Goal: Task Accomplishment & Management: Manage account settings

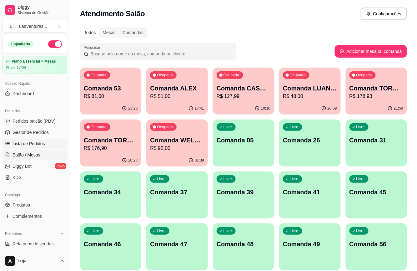
click at [33, 140] on link "Lista de Pedidos" at bounding box center [35, 144] width 65 height 10
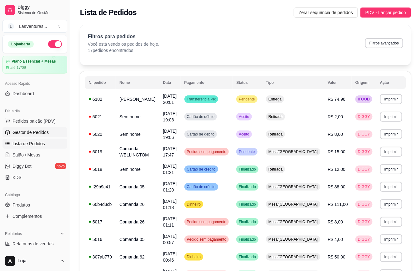
click at [49, 133] on link "Gestor de Pedidos" at bounding box center [35, 132] width 65 height 10
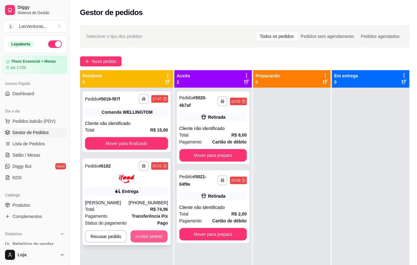
click at [152, 237] on button "Aceitar pedido" at bounding box center [149, 236] width 37 height 12
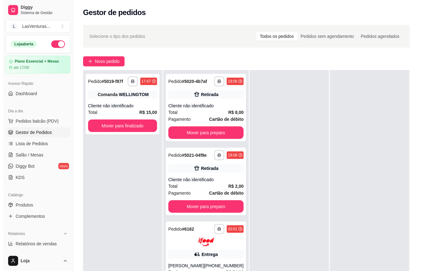
scroll to position [95, 0]
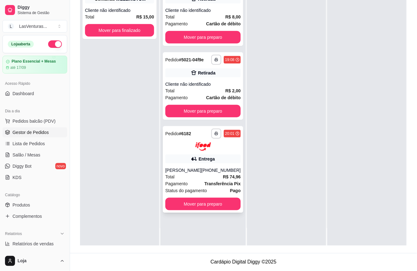
click at [212, 187] on div "Status do pagamento Pago" at bounding box center [202, 190] width 75 height 7
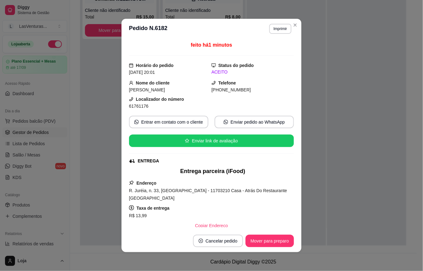
click at [275, 32] on button "Imprimir" at bounding box center [281, 29] width 22 height 10
click at [271, 49] on button "IMPRESSORA" at bounding box center [266, 51] width 45 height 10
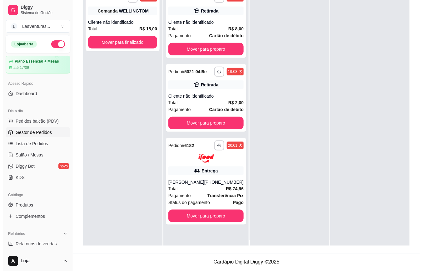
scroll to position [0, 0]
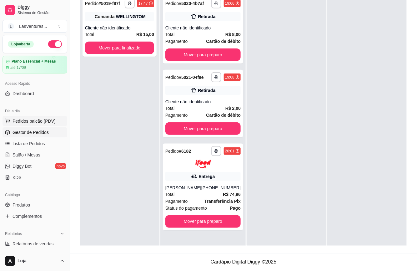
click at [16, 123] on span "Pedidos balcão (PDV)" at bounding box center [34, 121] width 43 height 6
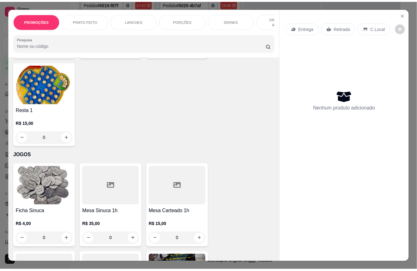
scroll to position [7245, 0]
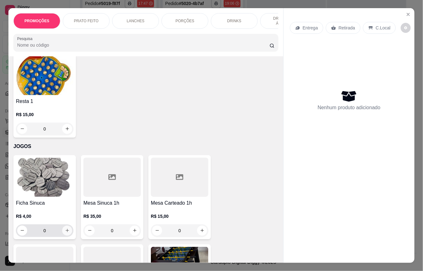
click at [65, 228] on icon "increase-product-quantity" at bounding box center [67, 230] width 5 height 5
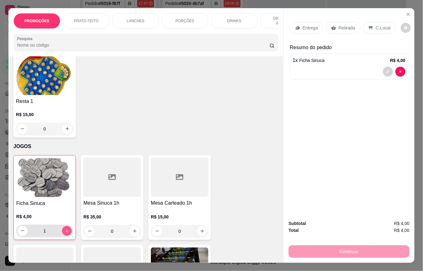
click at [65, 229] on icon "increase-product-quantity" at bounding box center [67, 231] width 5 height 5
type input "3"
click at [339, 25] on p "Retirada" at bounding box center [347, 28] width 17 height 6
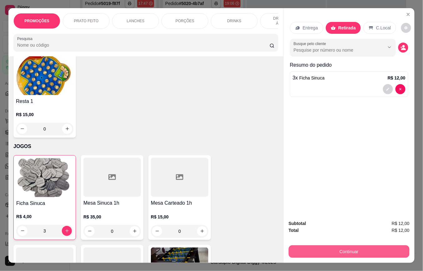
click at [339, 247] on div "Continuar" at bounding box center [349, 251] width 121 height 14
click at [339, 249] on button "Continuar" at bounding box center [349, 251] width 121 height 13
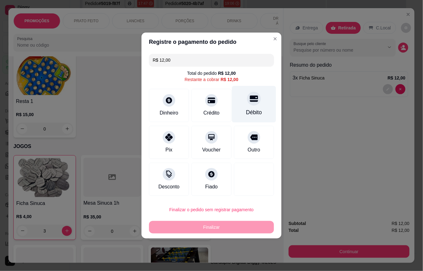
click at [254, 100] on div at bounding box center [254, 99] width 14 height 14
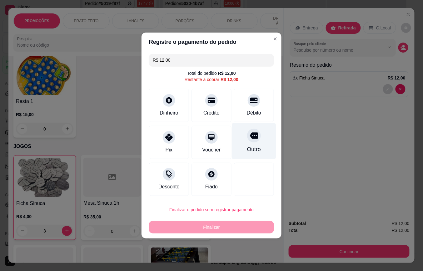
type input "R$ 0,00"
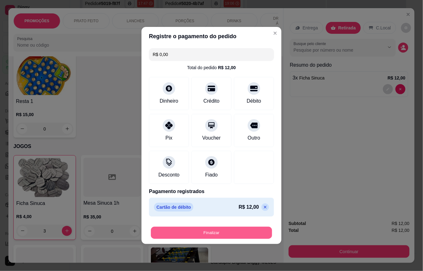
click at [243, 235] on button "Finalizar" at bounding box center [211, 233] width 121 height 12
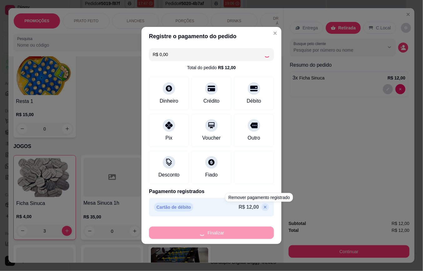
type input "0"
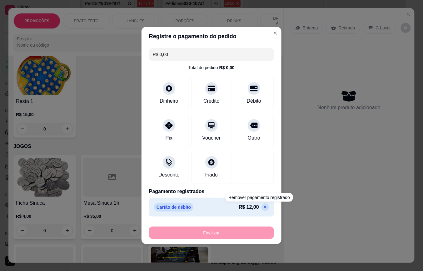
type input "-R$ 12,00"
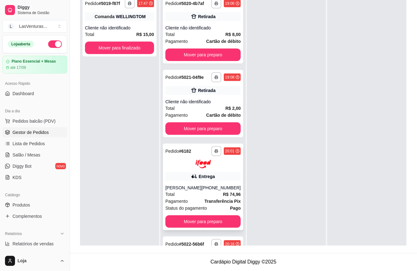
click at [214, 194] on div "**********" at bounding box center [203, 187] width 80 height 87
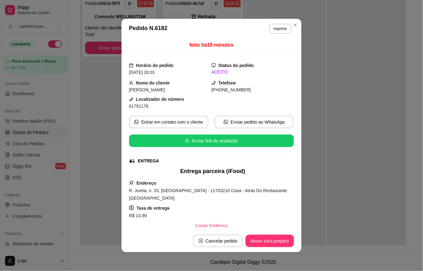
click at [268, 247] on div "**********" at bounding box center [211, 135] width 423 height 271
click at [271, 245] on button "Mover para preparo" at bounding box center [270, 241] width 48 height 13
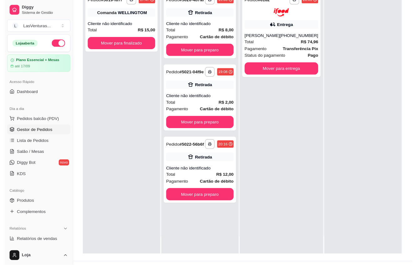
scroll to position [83, 0]
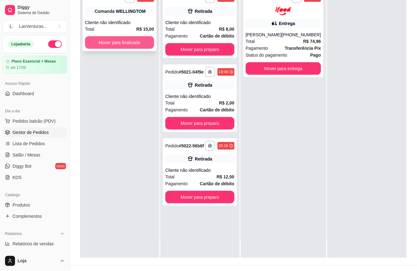
click at [129, 43] on button "Mover para finalizado" at bounding box center [119, 42] width 69 height 13
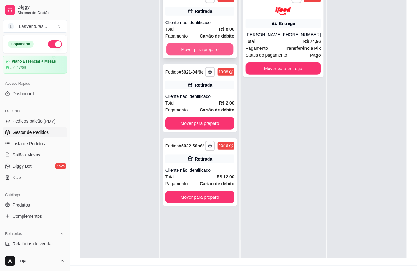
click at [197, 45] on button "Mover para preparo" at bounding box center [199, 49] width 67 height 12
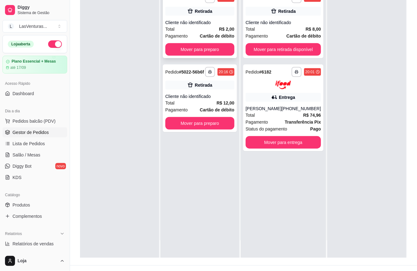
click at [188, 26] on div "Total R$ 2,00" at bounding box center [199, 29] width 69 height 7
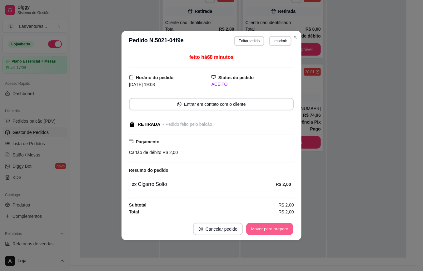
click at [266, 221] on footer "Cancelar pedido Mover para preparo" at bounding box center [212, 229] width 180 height 23
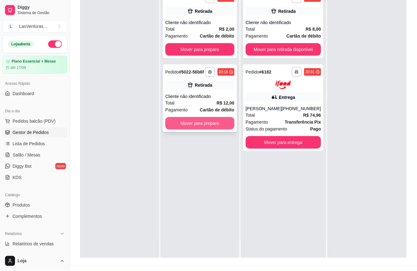
click at [227, 122] on button "Mover para preparo" at bounding box center [199, 123] width 69 height 13
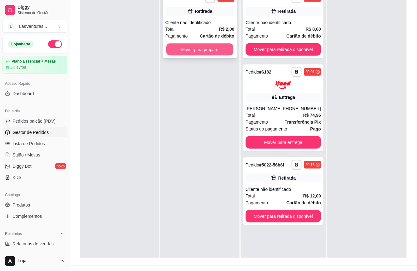
click at [215, 51] on button "Mover para preparo" at bounding box center [199, 49] width 67 height 12
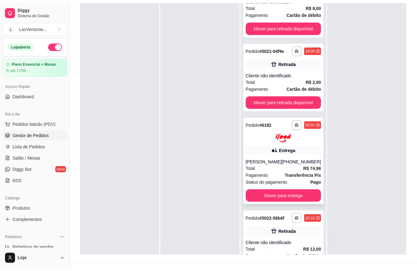
scroll to position [0, 0]
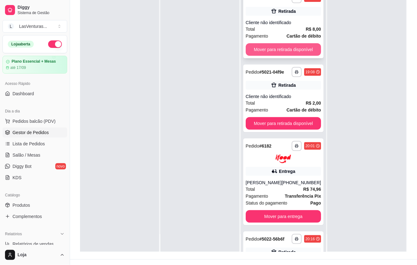
click at [290, 55] on button "Mover para retirada disponível" at bounding box center [283, 49] width 75 height 13
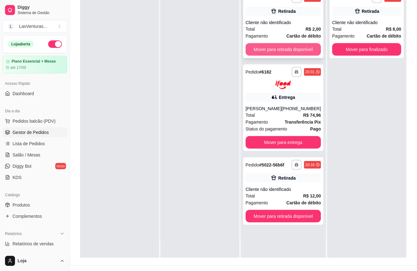
click at [288, 49] on button "Mover para retirada disponível" at bounding box center [283, 49] width 75 height 13
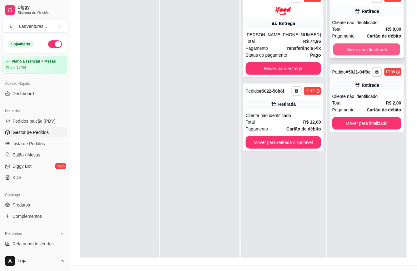
click at [347, 51] on button "Mover para finalizado" at bounding box center [366, 49] width 67 height 12
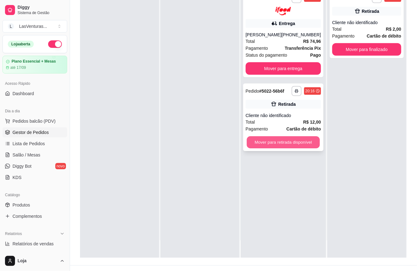
click at [296, 133] on div "**********" at bounding box center [283, 118] width 80 height 68
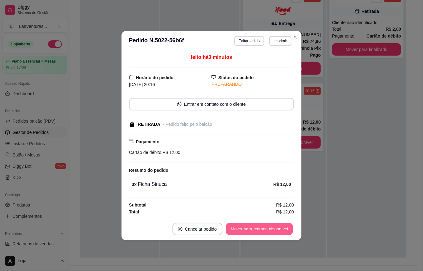
click at [266, 220] on footer "Cancelar pedido Mover para retirada disponível" at bounding box center [212, 229] width 180 height 23
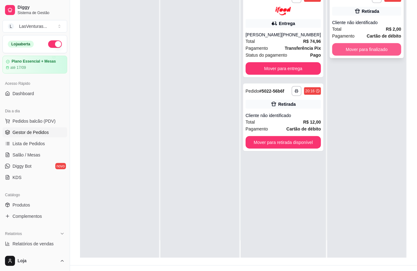
click at [352, 52] on button "Mover para finalizado" at bounding box center [366, 49] width 69 height 13
click at [352, 53] on div "Mover para finalizado" at bounding box center [366, 49] width 69 height 13
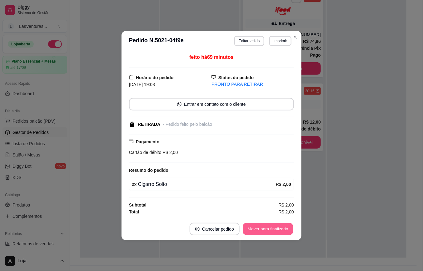
click at [267, 225] on button "Mover para finalizado" at bounding box center [268, 229] width 50 height 12
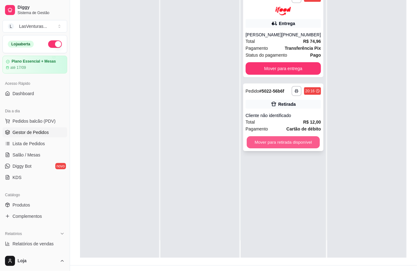
click at [310, 144] on button "Mover para retirada disponível" at bounding box center [283, 142] width 73 height 12
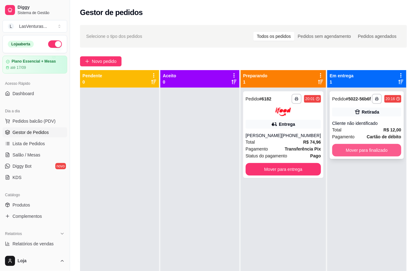
click at [362, 152] on button "Mover para finalizado" at bounding box center [366, 150] width 69 height 13
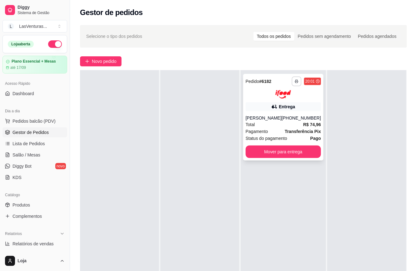
click at [292, 79] on button "button" at bounding box center [297, 81] width 10 height 10
click at [286, 100] on button "IMPRESSORA" at bounding box center [275, 103] width 44 height 10
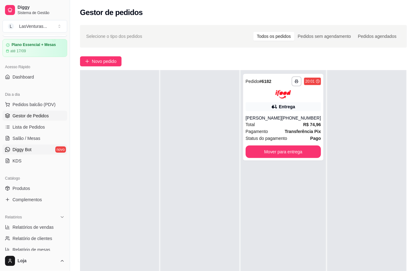
scroll to position [42, 0]
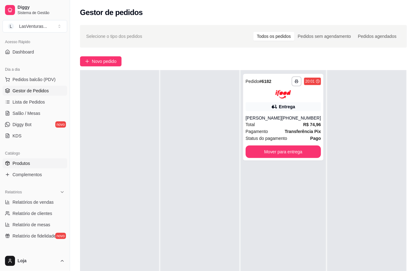
click at [35, 163] on link "Produtos" at bounding box center [35, 163] width 65 height 10
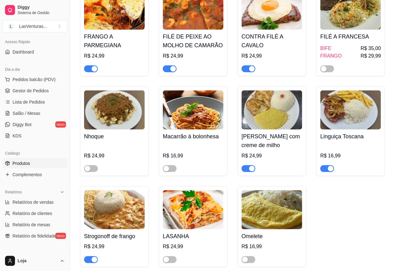
scroll to position [626, 0]
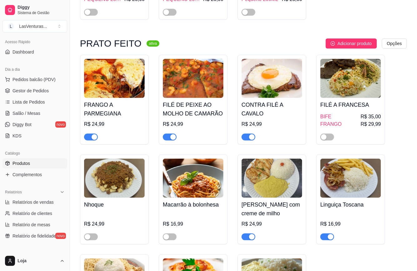
click at [171, 138] on div "button" at bounding box center [173, 137] width 6 height 6
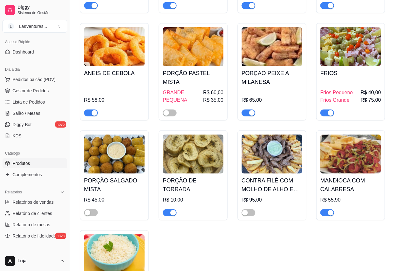
scroll to position [1960, 0]
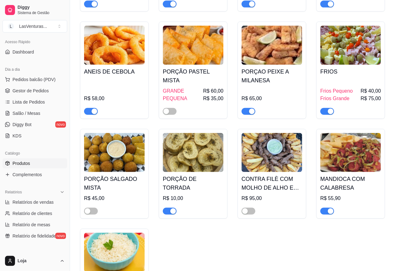
click at [249, 113] on button "button" at bounding box center [249, 111] width 14 height 7
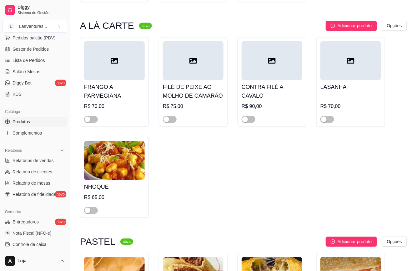
scroll to position [0, 0]
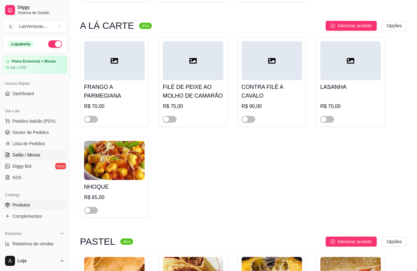
click at [47, 157] on link "Salão / Mesas" at bounding box center [35, 155] width 65 height 10
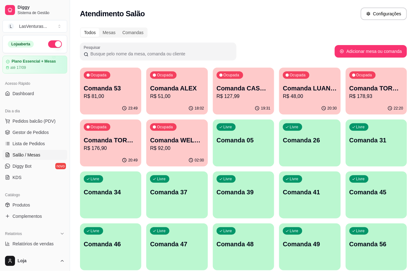
click at [119, 78] on div "Ocupada Comanda 53 R$ 81,00" at bounding box center [110, 85] width 61 height 35
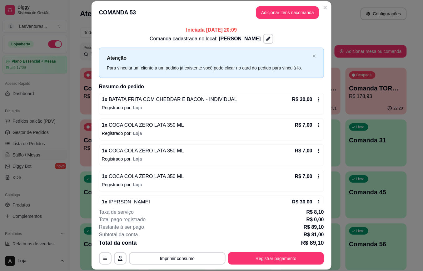
drag, startPoint x: 338, startPoint y: 30, endPoint x: 338, endPoint y: 35, distance: 5.4
click at [338, 32] on div "Todos Mesas Comandas" at bounding box center [243, 33] width 327 height 10
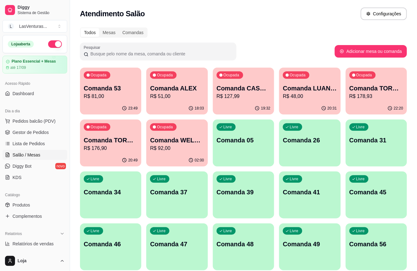
click at [185, 95] on p "R$ 51,00" at bounding box center [177, 97] width 54 height 8
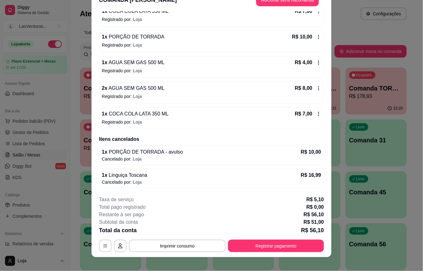
scroll to position [19, 0]
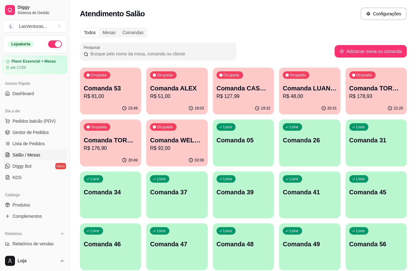
click at [268, 101] on div "Ocupada Comanda CASH 26/08 R$ 127,99" at bounding box center [243, 85] width 61 height 35
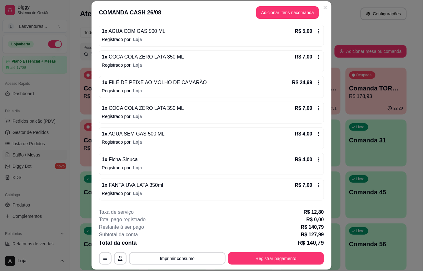
scroll to position [173, 0]
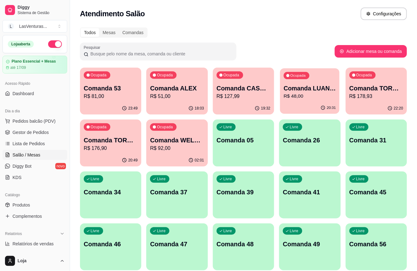
click at [317, 99] on p "R$ 48,00" at bounding box center [310, 96] width 52 height 7
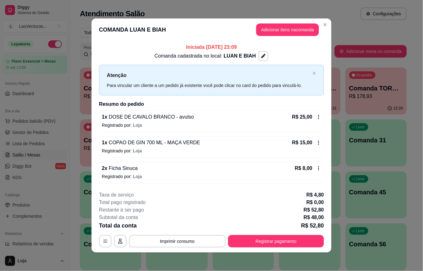
scroll to position [2, 0]
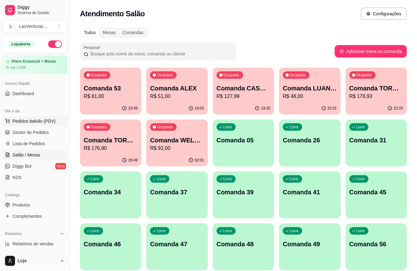
click at [43, 123] on span "Pedidos balcão (PDV)" at bounding box center [34, 121] width 43 height 6
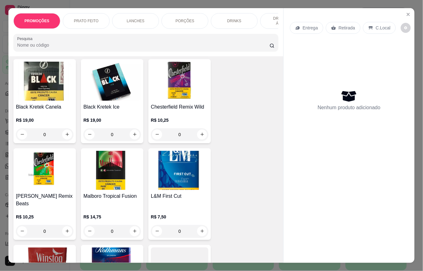
scroll to position [8557, 0]
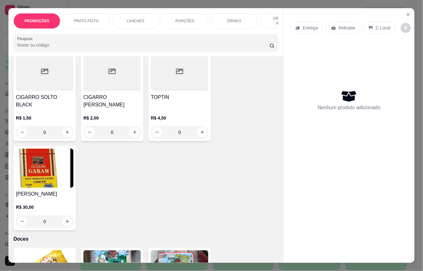
click at [43, 250] on img at bounding box center [45, 269] width 58 height 39
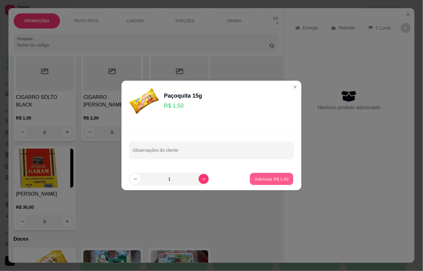
click at [263, 175] on button "Adicionar R$ 1,50" at bounding box center [271, 179] width 43 height 12
type input "1"
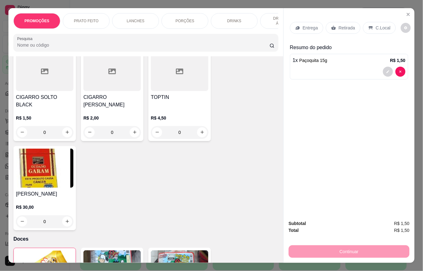
click at [348, 25] on p "Retirada" at bounding box center [347, 28] width 17 height 6
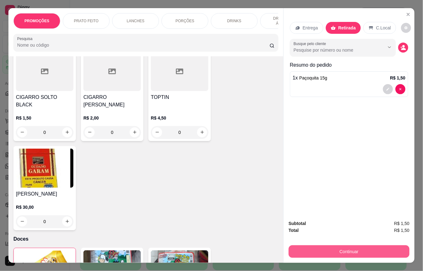
click at [327, 246] on button "Continuar" at bounding box center [349, 251] width 121 height 13
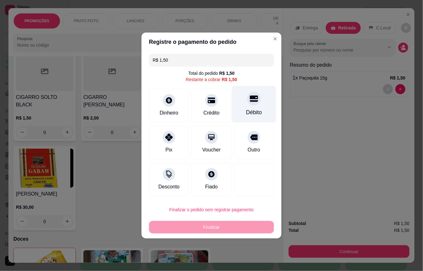
click at [253, 111] on div "Débito" at bounding box center [254, 112] width 16 height 8
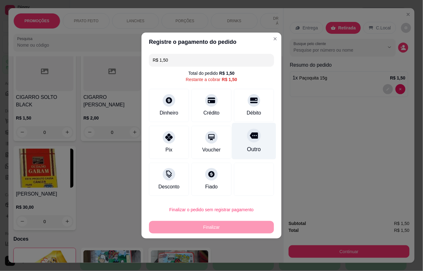
type input "R$ 0,00"
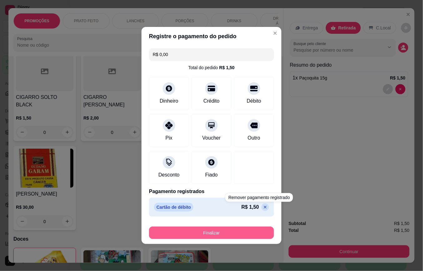
click at [260, 231] on button "Finalizar" at bounding box center [211, 232] width 125 height 13
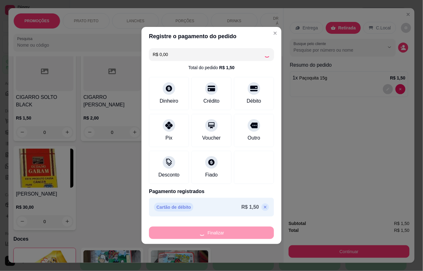
type input "0"
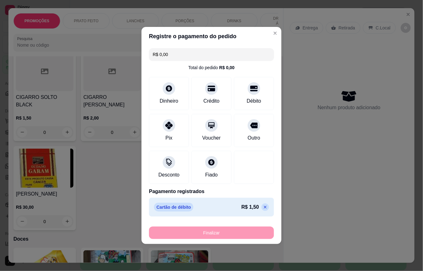
type input "-R$ 1,50"
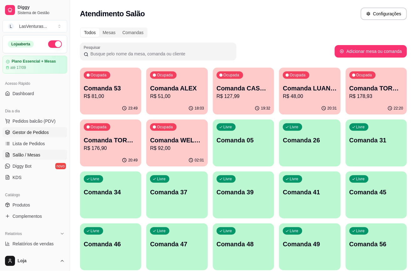
click at [20, 135] on span "Gestor de Pedidos" at bounding box center [31, 132] width 36 height 6
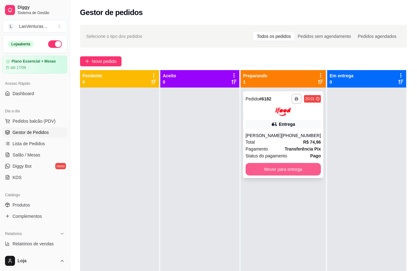
click at [289, 164] on button "Mover para entrega" at bounding box center [283, 169] width 75 height 13
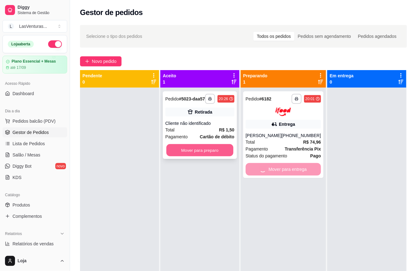
click at [207, 156] on button "Mover para preparo" at bounding box center [199, 150] width 67 height 12
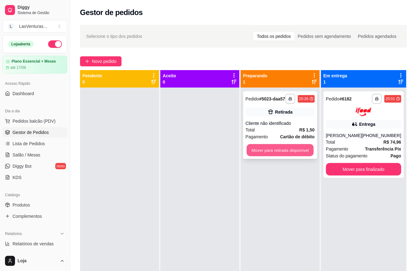
click at [266, 153] on button "Mover para retirada disponível" at bounding box center [280, 150] width 67 height 12
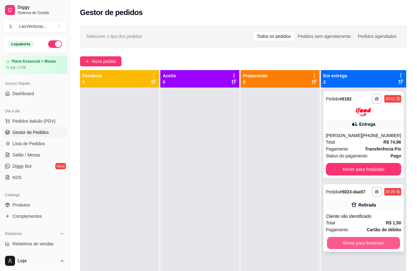
click at [374, 249] on button "Mover para finalizado" at bounding box center [363, 243] width 73 height 12
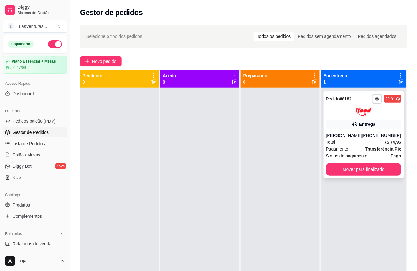
click at [374, 124] on div "Entrega" at bounding box center [363, 124] width 75 height 9
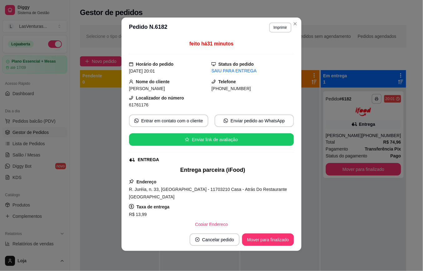
click at [275, 233] on footer "Cancelar pedido Mover para finalizado" at bounding box center [212, 239] width 180 height 23
click at [273, 235] on button "Mover para finalizado" at bounding box center [268, 239] width 52 height 13
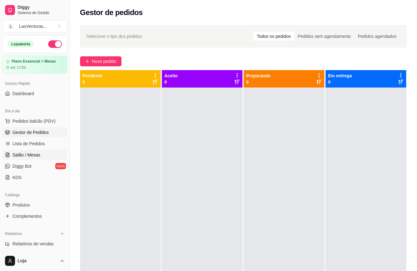
click at [29, 158] on span "Salão / Mesas" at bounding box center [27, 155] width 28 height 6
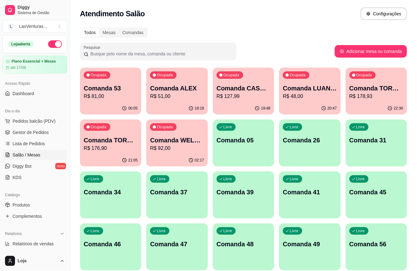
click at [221, 134] on div "Livre Comanda 05" at bounding box center [243, 138] width 61 height 39
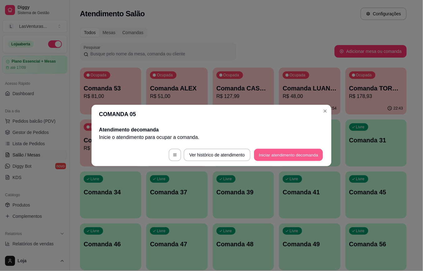
click at [307, 156] on button "Iniciar atendimento de comanda" at bounding box center [288, 155] width 69 height 12
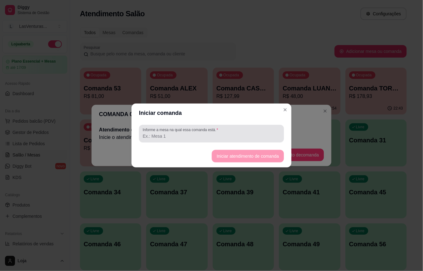
click at [156, 140] on div "Informe a mesa na qual essa comanda está." at bounding box center [211, 134] width 145 height 18
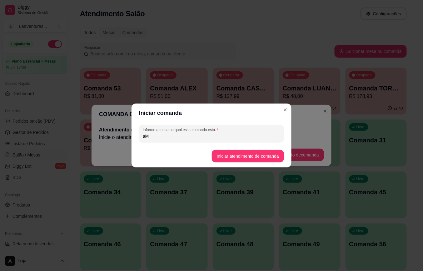
type input "a"
type input "Amigos (Sinuca 4)"
click at [225, 157] on button "Iniciar atendimento de comanda" at bounding box center [248, 156] width 70 height 12
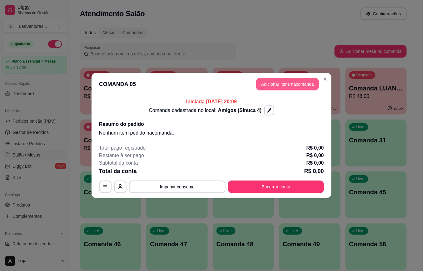
click at [286, 88] on button "Adicionar itens na comanda" at bounding box center [287, 84] width 63 height 13
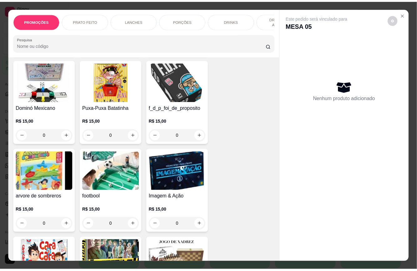
scroll to position [7165, 0]
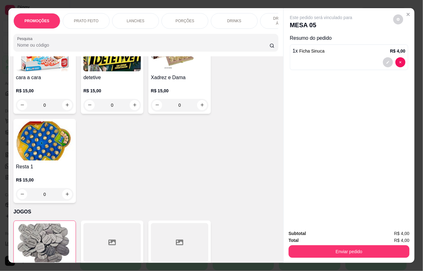
type input "5"
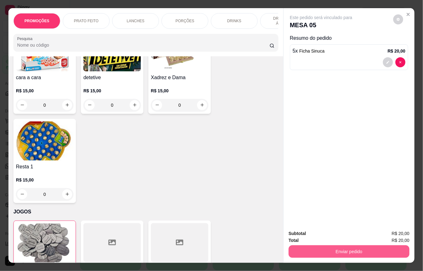
click at [292, 245] on button "Enviar pedido" at bounding box center [349, 251] width 121 height 13
click at [313, 230] on button "Não registrar e enviar pedido" at bounding box center [328, 233] width 65 height 12
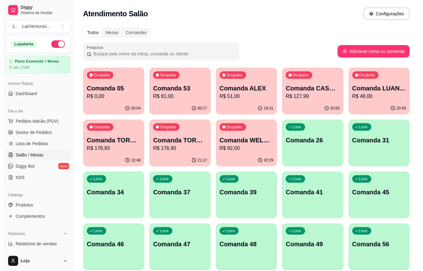
scroll to position [83, 0]
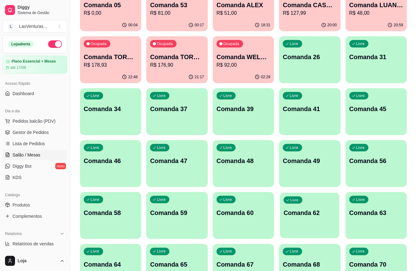
click at [300, 202] on div "Livre" at bounding box center [293, 199] width 19 height 7
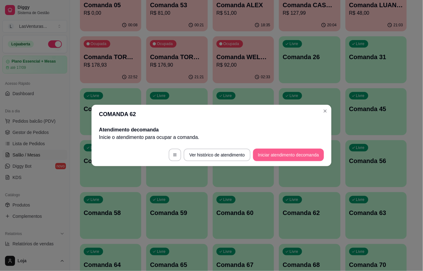
click at [274, 158] on button "Iniciar atendimento de comanda" at bounding box center [288, 155] width 71 height 13
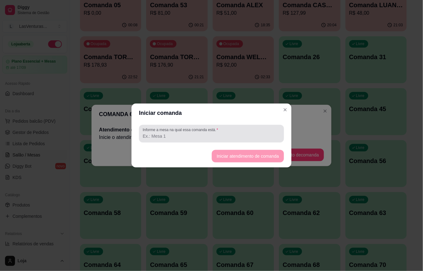
click at [252, 142] on div "Informe a mesa na qual essa comanda está." at bounding box center [211, 134] width 145 height 18
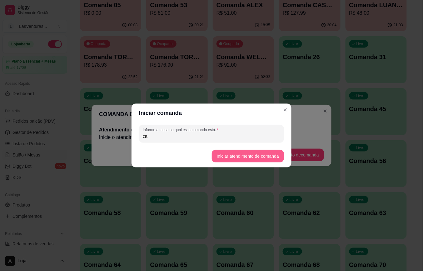
type input "c"
type input "Casal (Lado de Fora)"
click at [273, 155] on button "Iniciar atendimento de comanda" at bounding box center [248, 156] width 72 height 13
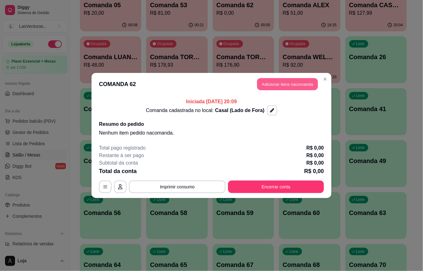
click at [284, 88] on button "Adicionar itens na comanda" at bounding box center [287, 84] width 61 height 12
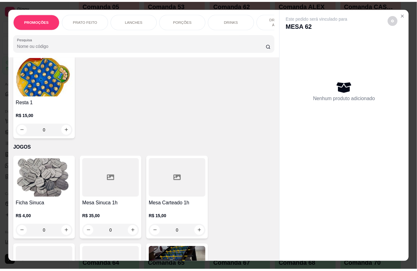
scroll to position [7255, 0]
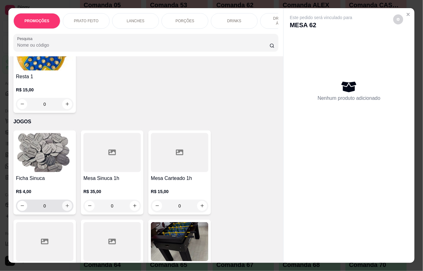
click at [66, 204] on icon "increase-product-quantity" at bounding box center [67, 205] width 3 height 3
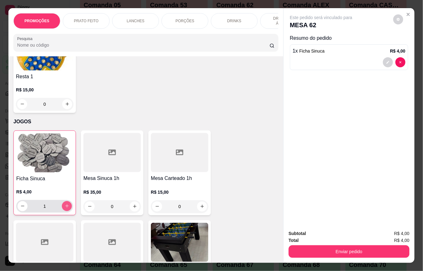
click at [65, 204] on icon "increase-product-quantity" at bounding box center [67, 206] width 5 height 5
type input "3"
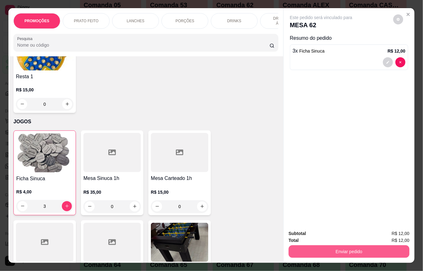
click at [307, 253] on button "Enviar pedido" at bounding box center [349, 251] width 121 height 13
click at [312, 234] on button "Não registrar e enviar pedido" at bounding box center [328, 233] width 65 height 12
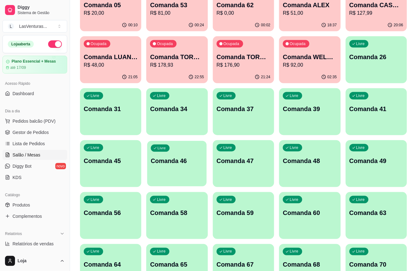
click at [174, 172] on div "Livre Comanda 46" at bounding box center [177, 160] width 60 height 38
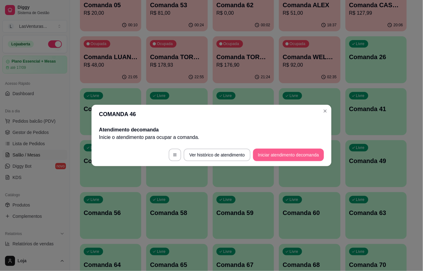
click at [273, 159] on button "Iniciar atendimento de comanda" at bounding box center [288, 155] width 71 height 13
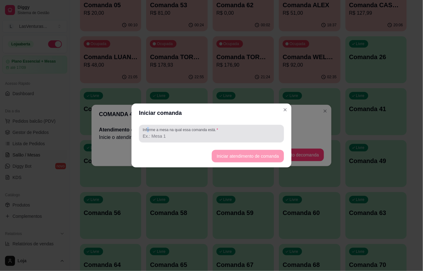
click at [149, 132] on label "Informe a mesa na qual essa comanda está." at bounding box center [182, 129] width 78 height 5
click at [177, 138] on input "Informe a mesa na qual essa comanda está." at bounding box center [212, 136] width 138 height 6
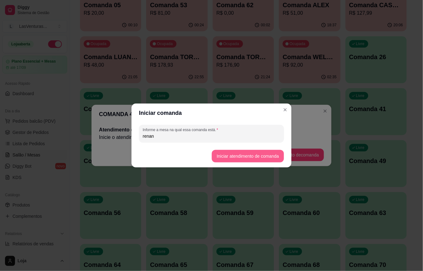
type input "renan"
click at [226, 154] on button "Iniciar atendimento de comanda" at bounding box center [248, 156] width 72 height 13
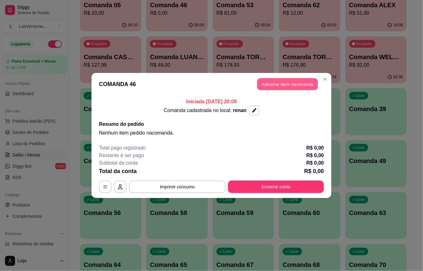
click at [280, 82] on button "Adicionar itens na comanda" at bounding box center [287, 84] width 61 height 12
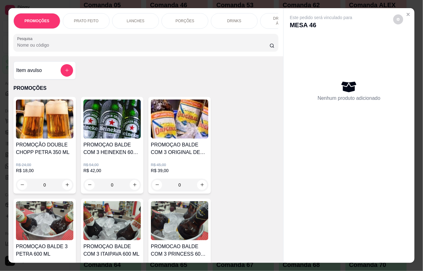
click at [44, 160] on div "R$ 24,00 R$ 18,00 0" at bounding box center [45, 173] width 58 height 35
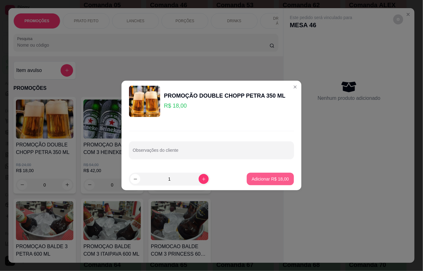
click at [277, 177] on p "Adicionar R$ 18,00" at bounding box center [270, 179] width 37 height 6
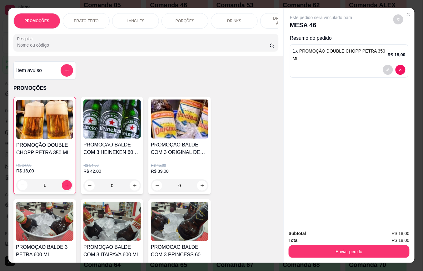
type input "1"
click at [343, 248] on button "Enviar pedido" at bounding box center [349, 251] width 121 height 13
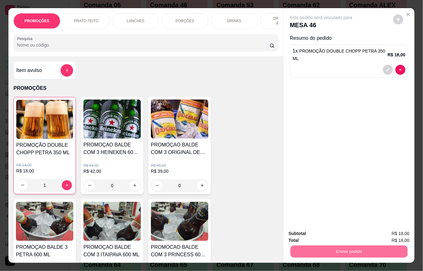
click at [331, 234] on button "Não registrar e enviar pedido" at bounding box center [328, 233] width 65 height 12
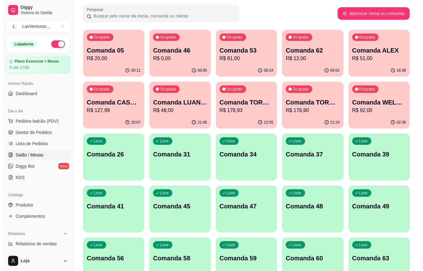
scroll to position [0, 0]
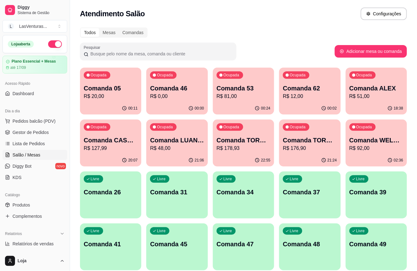
click at [180, 148] on p "R$ 48,00" at bounding box center [177, 148] width 54 height 8
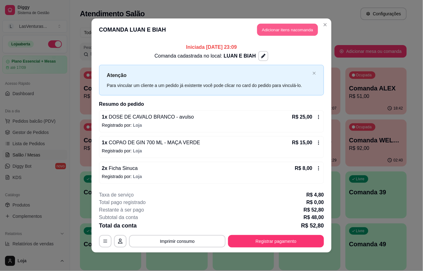
click at [280, 27] on button "Adicionar itens na comanda" at bounding box center [287, 30] width 61 height 12
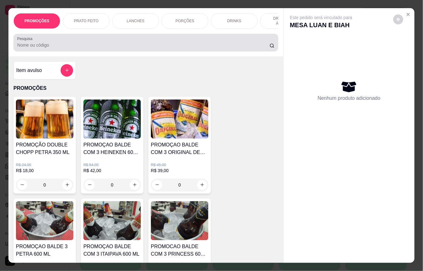
click at [86, 45] on input "Pesquisa" at bounding box center [143, 45] width 253 height 6
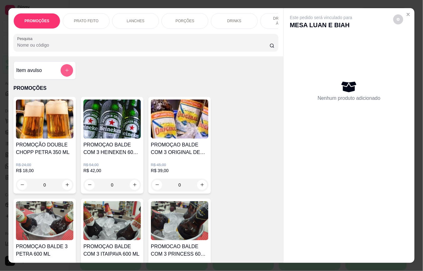
click at [65, 73] on icon "add-separate-item" at bounding box center [67, 70] width 5 height 5
click at [158, 112] on input "Nome do produto" at bounding box center [212, 113] width 118 height 6
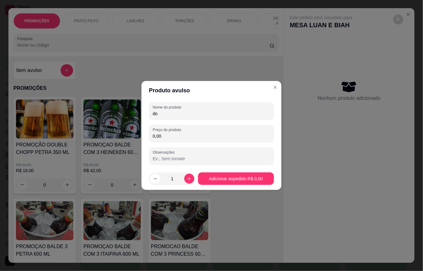
type input "d"
type input "DOSE CAVALO"
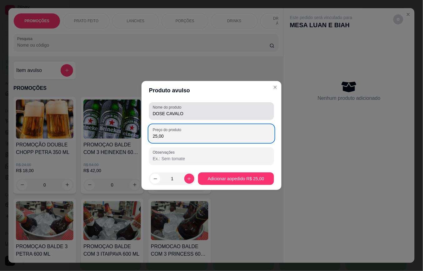
type input "25,00"
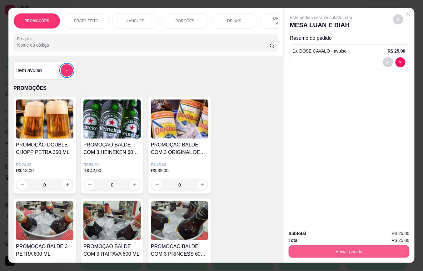
click at [325, 251] on button "Enviar pedido" at bounding box center [349, 251] width 121 height 13
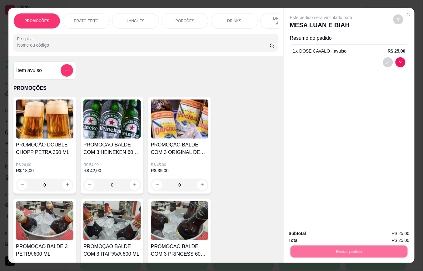
click at [326, 233] on button "Não registrar e enviar pedido" at bounding box center [328, 233] width 63 height 12
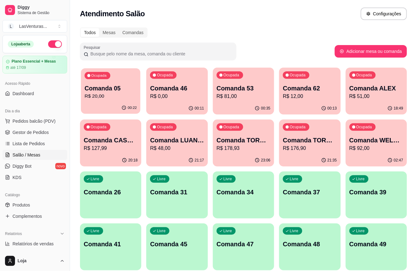
click at [99, 99] on p "R$ 20,00" at bounding box center [111, 96] width 52 height 7
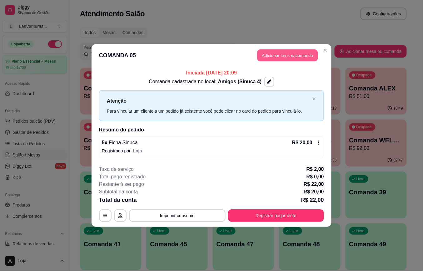
click at [310, 57] on button "Adicionar itens na comanda" at bounding box center [287, 55] width 61 height 12
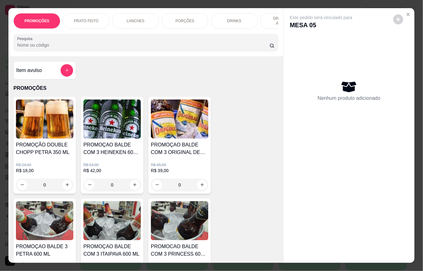
click at [63, 48] on input "Pesquisa" at bounding box center [143, 45] width 253 height 6
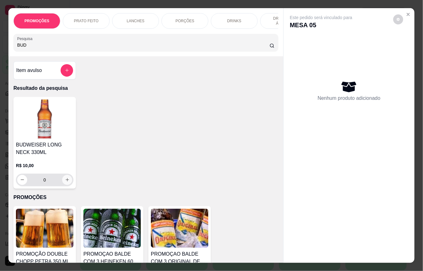
type input "BUD"
click at [65, 182] on icon "increase-product-quantity" at bounding box center [67, 179] width 5 height 5
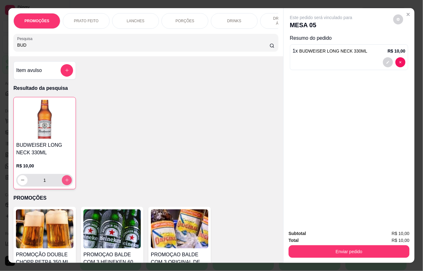
type input "1"
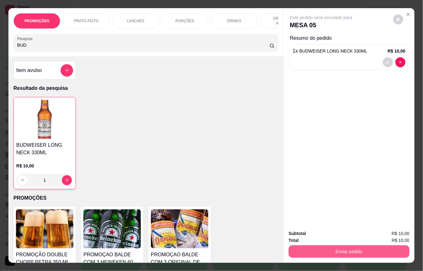
click at [334, 252] on button "Enviar pedido" at bounding box center [349, 251] width 121 height 13
click at [322, 231] on button "Não registrar e enviar pedido" at bounding box center [328, 233] width 65 height 12
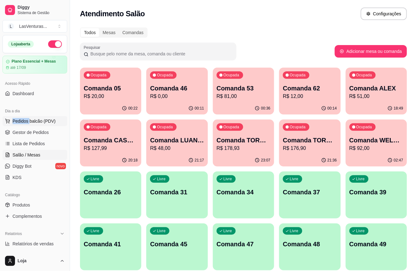
click at [29, 117] on div "Dia a dia Pedidos balcão (PDV) Gestor de Pedidos Lista de Pedidos Salão / Mesas…" at bounding box center [35, 144] width 70 height 81
drag, startPoint x: 40, startPoint y: 129, endPoint x: 40, endPoint y: 124, distance: 4.7
click at [40, 128] on link "Gestor de Pedidos" at bounding box center [35, 132] width 65 height 10
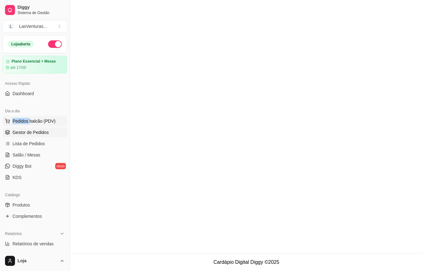
click at [42, 120] on span "Pedidos balcão (PDV)" at bounding box center [34, 121] width 43 height 6
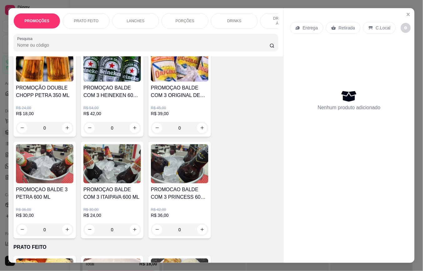
scroll to position [42, 0]
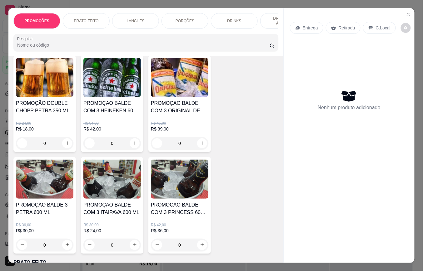
click at [104, 199] on img at bounding box center [113, 179] width 58 height 39
click at [404, 9] on button "Close" at bounding box center [409, 14] width 10 height 10
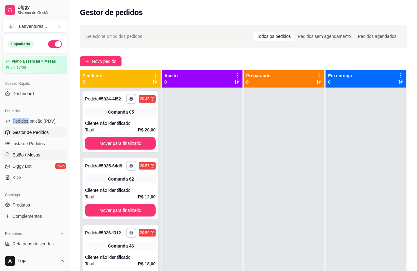
click at [32, 153] on span "Salão / Mesas" at bounding box center [27, 155] width 28 height 6
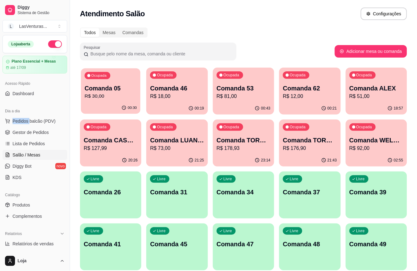
click at [116, 77] on div "Ocupada Comanda 05 R$ 30,00" at bounding box center [110, 85] width 59 height 34
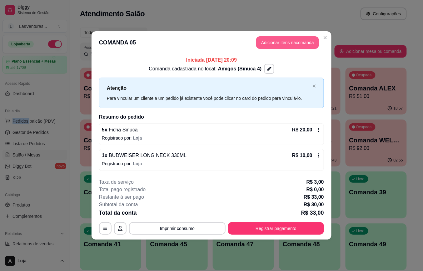
click at [272, 43] on button "Adicionar itens na comanda" at bounding box center [287, 42] width 63 height 13
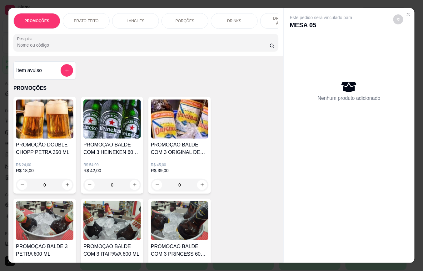
click at [112, 225] on img at bounding box center [113, 220] width 58 height 39
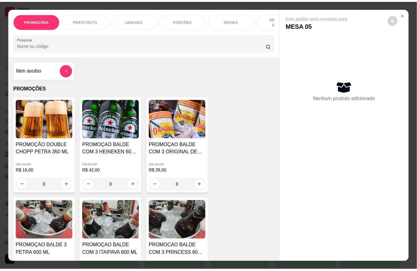
scroll to position [83, 0]
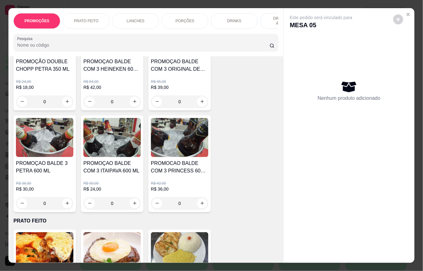
click at [110, 162] on div "PROMOÇAO BALDE COM 3 ITAIPAVA 600 ML R$ 30,00 R$ 24,00 0" at bounding box center [112, 163] width 63 height 97
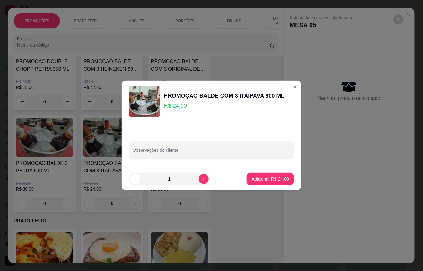
click at [252, 178] on p "Adicionar R$ 24,00" at bounding box center [270, 179] width 37 height 6
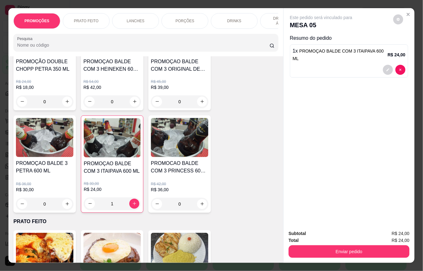
type input "1"
click at [325, 249] on button "Enviar pedido" at bounding box center [349, 251] width 121 height 13
click at [325, 248] on button "Enviar pedido" at bounding box center [349, 251] width 121 height 13
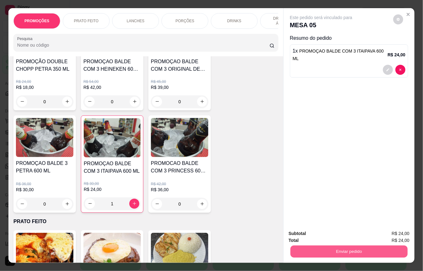
click at [324, 246] on button "Enviar pedido" at bounding box center [349, 252] width 117 height 12
click at [323, 233] on button "Não registrar e enviar pedido" at bounding box center [328, 233] width 65 height 12
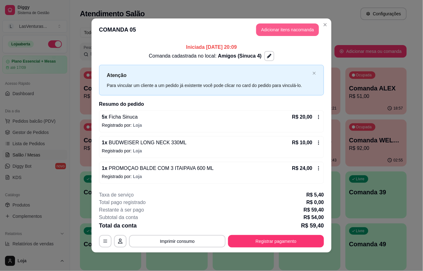
click at [272, 30] on button "Adicionar itens na comanda" at bounding box center [287, 29] width 63 height 13
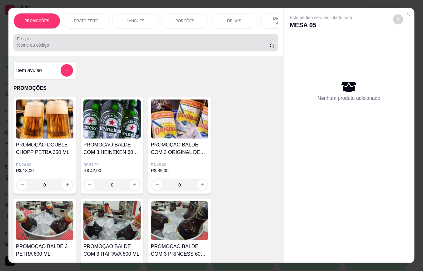
click at [78, 43] on div at bounding box center [146, 42] width 258 height 13
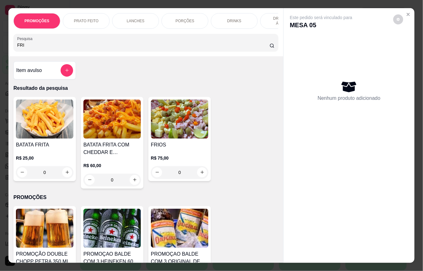
type input "FRI"
click at [178, 159] on p "R$ 75,00" at bounding box center [180, 158] width 58 height 6
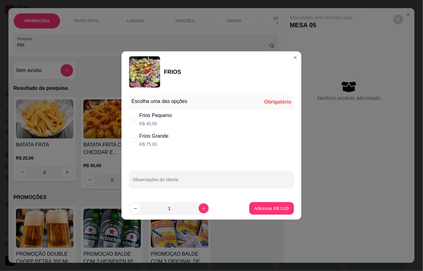
click at [148, 146] on p "R$ 75,00" at bounding box center [153, 144] width 29 height 6
radio input "true"
click at [253, 207] on p "Adicionar R$ 75,00" at bounding box center [271, 208] width 36 height 6
type input "1"
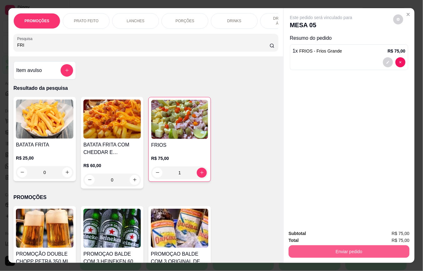
click at [337, 248] on button "Enviar pedido" at bounding box center [349, 251] width 121 height 13
click at [316, 235] on button "Não registrar e enviar pedido" at bounding box center [328, 233] width 63 height 12
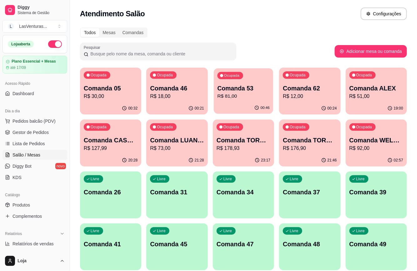
click at [248, 89] on p "Comanda 53" at bounding box center [243, 88] width 52 height 8
click at [190, 89] on p "Comanda 46" at bounding box center [177, 88] width 54 height 9
click at [172, 94] on p "R$ 18,00" at bounding box center [177, 97] width 54 height 8
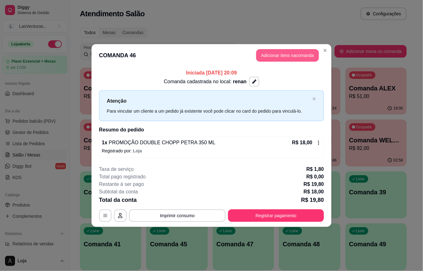
click at [263, 53] on button "Adicionar itens na comanda" at bounding box center [287, 55] width 63 height 13
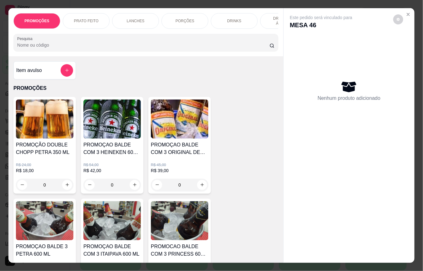
click at [44, 48] on input "Pesquisa" at bounding box center [143, 45] width 253 height 6
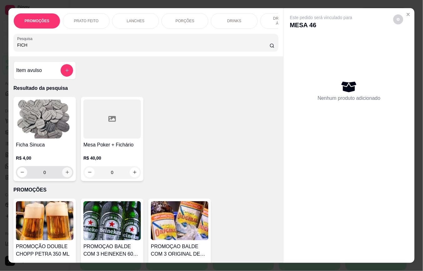
type input "FICH"
click at [65, 174] on icon "increase-product-quantity" at bounding box center [67, 172] width 5 height 5
type input "2"
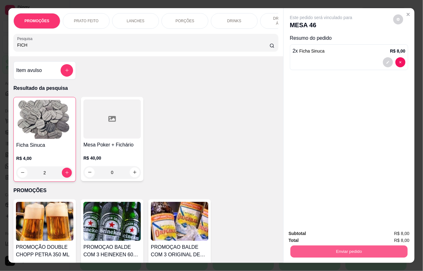
click at [328, 246] on button "Enviar pedido" at bounding box center [349, 252] width 117 height 12
click at [323, 235] on button "Não registrar e enviar pedido" at bounding box center [328, 233] width 65 height 12
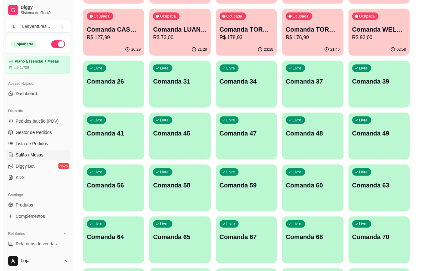
scroll to position [125, 0]
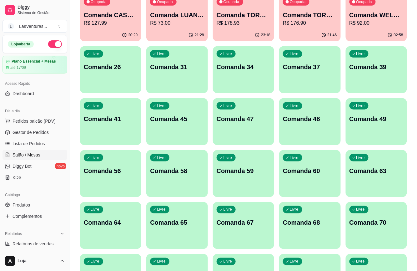
click at [363, 134] on div "Livre Comanda 49" at bounding box center [376, 117] width 61 height 39
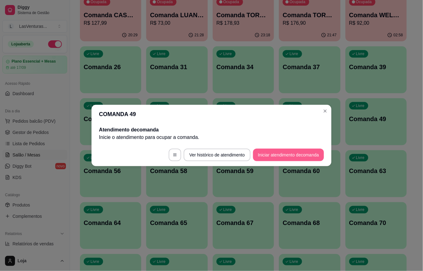
click at [266, 149] on button "Iniciar atendimento de comanda" at bounding box center [288, 155] width 71 height 13
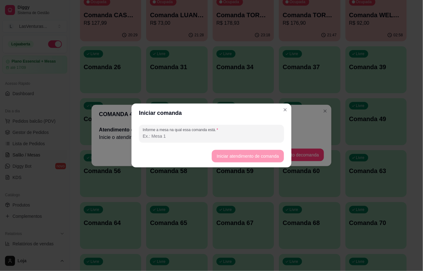
click at [158, 133] on input "Informe a mesa na qual essa comanda está." at bounding box center [212, 136] width 138 height 6
type input "VIC"
click at [256, 158] on button "Iniciar atendimento de comanda" at bounding box center [248, 156] width 72 height 13
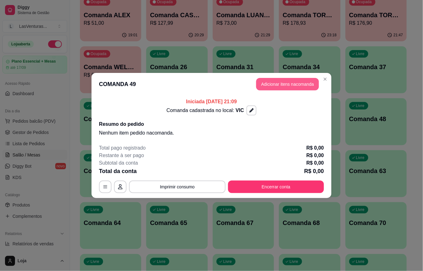
click at [269, 84] on button "Adicionar itens na comanda" at bounding box center [287, 84] width 63 height 13
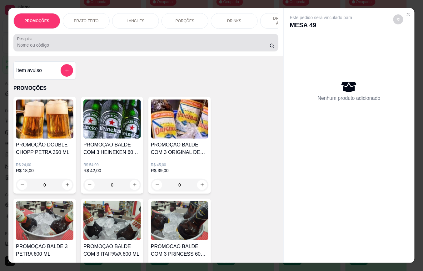
click at [35, 48] on input "Pesquisa" at bounding box center [143, 45] width 253 height 6
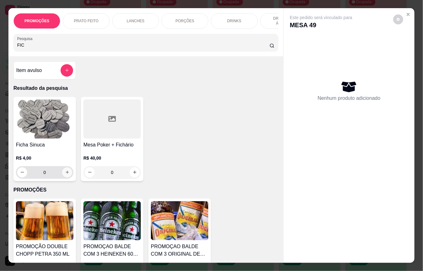
type input "FIC"
click at [66, 174] on icon "increase-product-quantity" at bounding box center [67, 172] width 3 height 3
click at [65, 175] on icon "increase-product-quantity" at bounding box center [67, 172] width 5 height 5
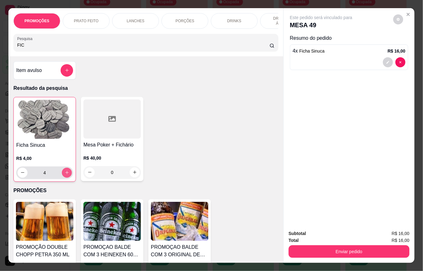
type input "4"
click at [65, 175] on icon "increase-product-quantity" at bounding box center [67, 172] width 5 height 5
type input "5"
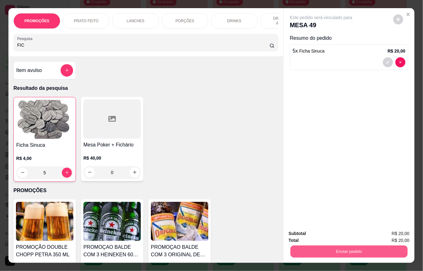
click at [297, 247] on button "Enviar pedido" at bounding box center [349, 252] width 117 height 12
click at [310, 233] on button "Não registrar e enviar pedido" at bounding box center [328, 233] width 63 height 12
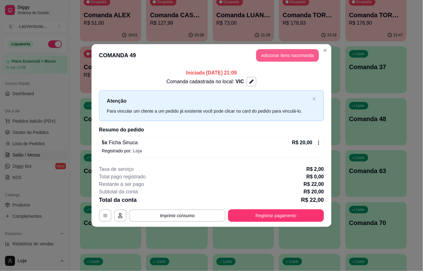
click at [289, 55] on button "Adicionar itens na comanda" at bounding box center [287, 55] width 63 height 13
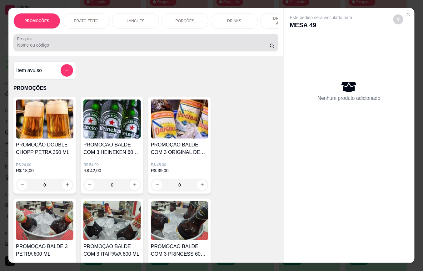
click at [60, 45] on input "Pesquisa" at bounding box center [143, 45] width 253 height 6
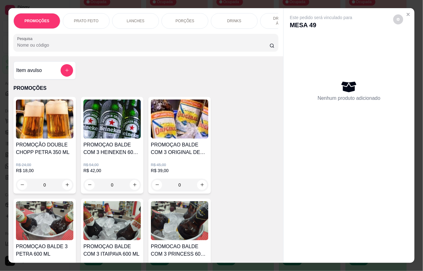
type input "B"
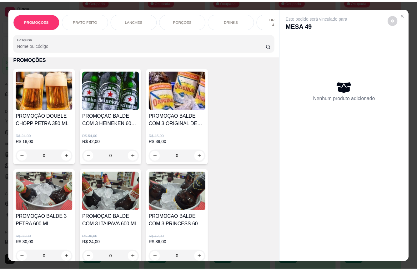
scroll to position [42, 0]
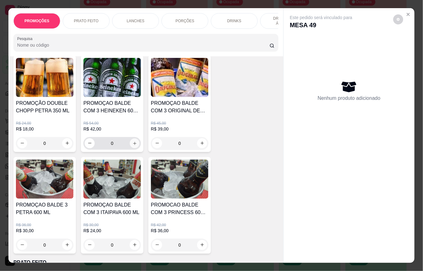
click at [130, 148] on button "increase-product-quantity" at bounding box center [135, 143] width 10 height 10
type input "1"
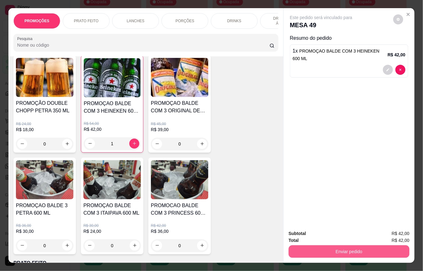
click at [353, 250] on button "Enviar pedido" at bounding box center [349, 251] width 121 height 13
click at [342, 235] on button "Não registrar e enviar pedido" at bounding box center [328, 233] width 65 height 12
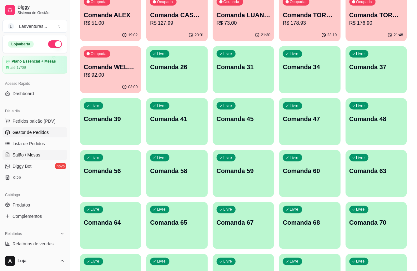
click at [37, 132] on span "Gestor de Pedidos" at bounding box center [31, 132] width 36 height 6
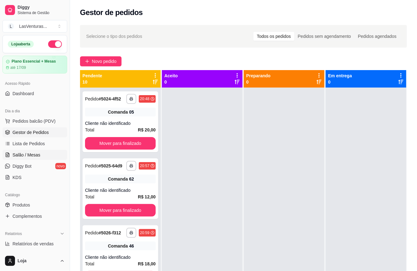
click at [36, 153] on span "Salão / Mesas" at bounding box center [27, 155] width 28 height 6
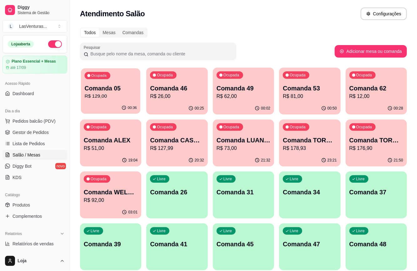
click at [126, 104] on div "00:36" at bounding box center [110, 108] width 59 height 12
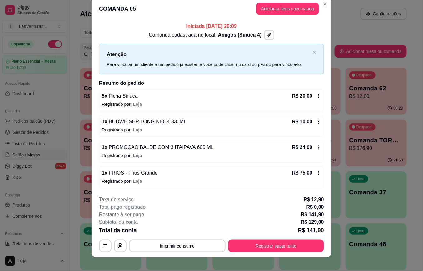
scroll to position [14, 0]
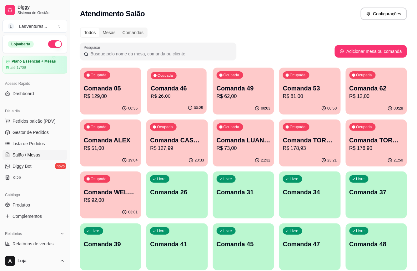
click at [193, 104] on div "00:25" at bounding box center [177, 108] width 60 height 12
click at [248, 106] on div "00:03" at bounding box center [243, 108] width 61 height 12
click at [121, 102] on div "00:37" at bounding box center [110, 108] width 61 height 12
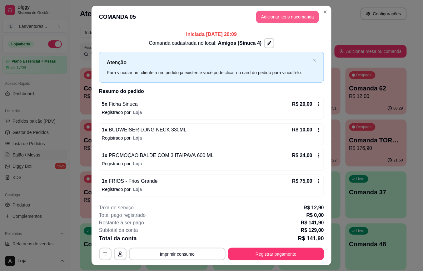
click at [283, 14] on button "Adicionar itens na comanda" at bounding box center [287, 17] width 63 height 13
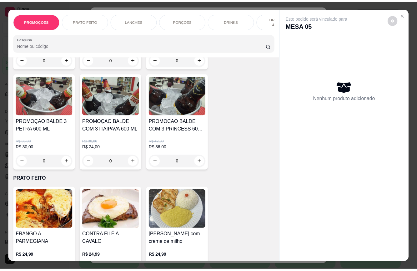
scroll to position [0, 0]
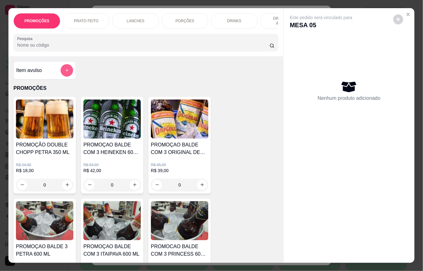
click at [61, 70] on button "add-separate-item" at bounding box center [67, 70] width 13 height 13
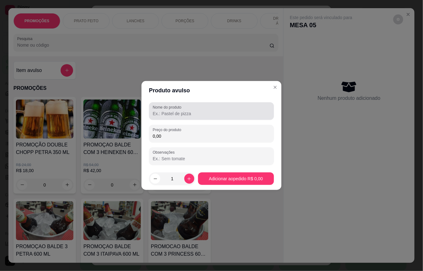
click at [171, 112] on input "Nome do produto" at bounding box center [212, 113] width 118 height 6
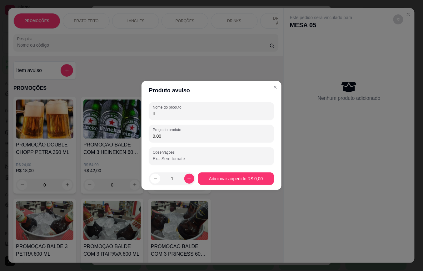
type input "l"
type input "Limões"
click at [200, 134] on input "0,00" at bounding box center [212, 136] width 118 height 6
type input "0,50"
click at [185, 175] on div "1" at bounding box center [172, 178] width 44 height 13
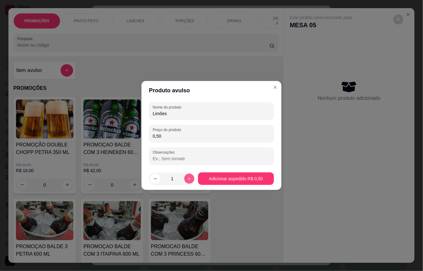
click at [186, 175] on button "increase-product-quantity" at bounding box center [190, 179] width 10 height 10
click at [187, 176] on button "increase-product-quantity" at bounding box center [190, 179] width 10 height 10
click at [188, 176] on icon "increase-product-quantity" at bounding box center [189, 178] width 5 height 5
type input "4"
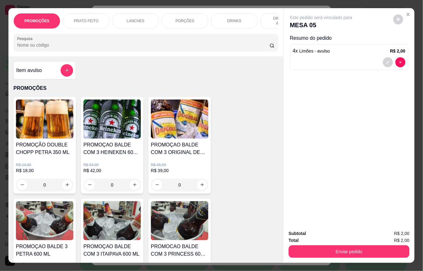
click at [310, 248] on button "Enviar pedido" at bounding box center [349, 251] width 121 height 13
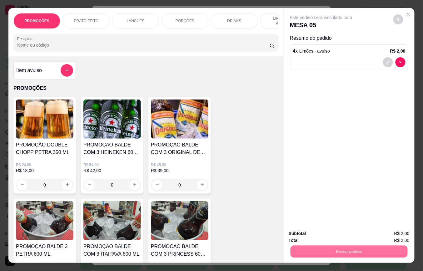
click at [307, 235] on button "Não registrar e enviar pedido" at bounding box center [328, 233] width 65 height 12
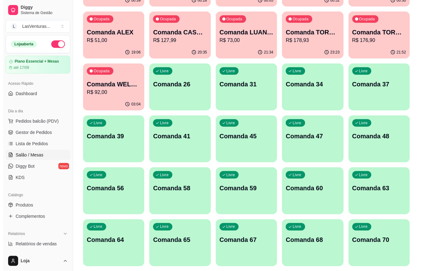
scroll to position [167, 0]
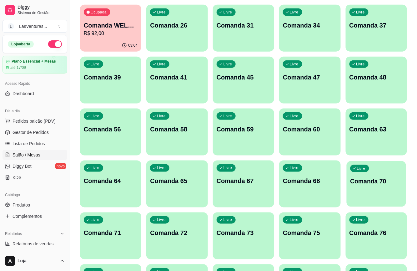
click at [367, 180] on p "Comanda 70" at bounding box center [376, 181] width 52 height 8
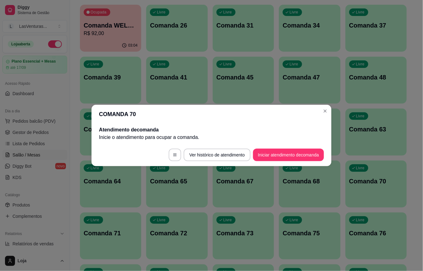
drag, startPoint x: 301, startPoint y: 162, endPoint x: 297, endPoint y: 155, distance: 8.0
click at [301, 161] on footer "Ver histórico de atendimento Iniciar atendimento de comanda" at bounding box center [212, 155] width 240 height 23
click at [297, 155] on button "Iniciar atendimento de comanda" at bounding box center [288, 155] width 71 height 13
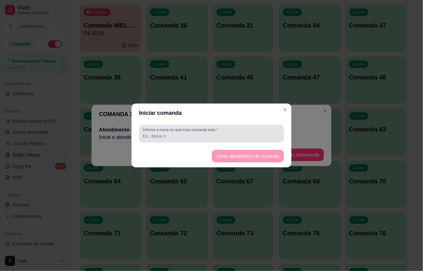
click at [266, 132] on div at bounding box center [212, 133] width 138 height 13
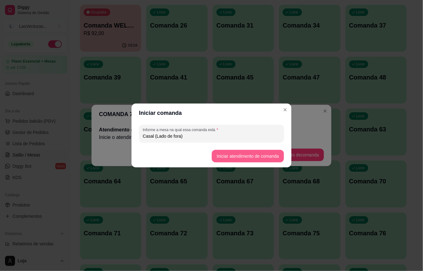
type input "Casal (Lado de fora)"
click at [228, 157] on button "Iniciar atendimento de comanda" at bounding box center [248, 156] width 70 height 12
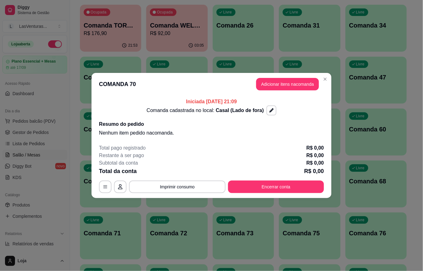
click at [301, 74] on header "COMANDA 70 Adicionar itens na comanda" at bounding box center [212, 84] width 240 height 23
drag, startPoint x: 301, startPoint y: 74, endPoint x: 302, endPoint y: 82, distance: 8.2
click at [301, 74] on header "COMANDA 70 Adicionar itens na comanda" at bounding box center [212, 84] width 240 height 23
click at [302, 82] on button "Adicionar itens na comanda" at bounding box center [287, 84] width 63 height 13
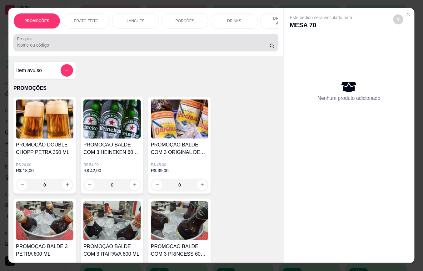
click at [114, 41] on div at bounding box center [146, 42] width 258 height 13
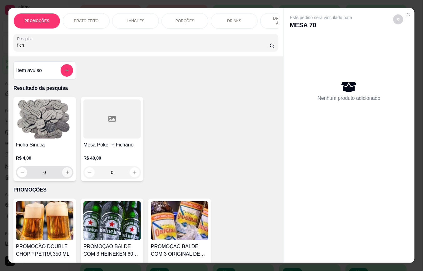
type input "fich"
click at [65, 175] on icon "increase-product-quantity" at bounding box center [67, 172] width 5 height 5
type input "1"
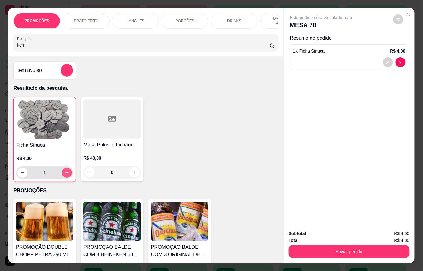
click at [65, 175] on icon "increase-product-quantity" at bounding box center [67, 172] width 5 height 5
type input "4"
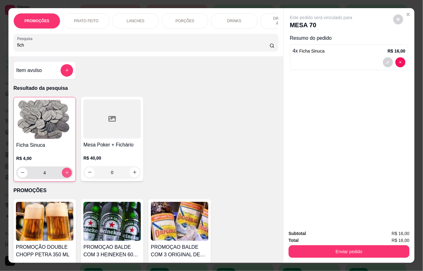
click at [65, 175] on icon "increase-product-quantity" at bounding box center [67, 172] width 5 height 5
type input "5"
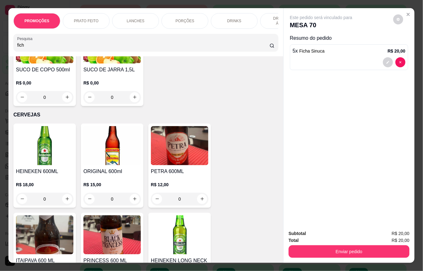
scroll to position [3128, 0]
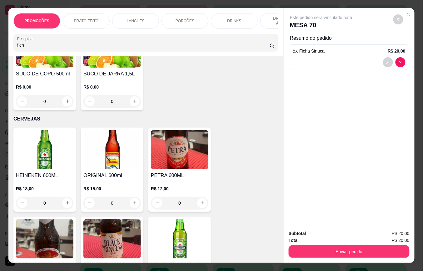
click at [119, 174] on h4 "ORIGINAL 600ml" at bounding box center [113, 176] width 58 height 8
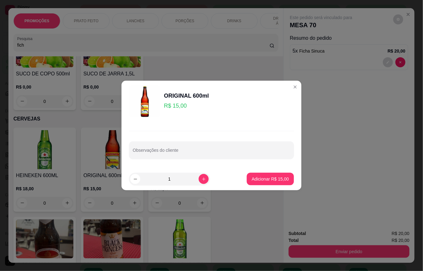
click at [258, 182] on button "Adicionar R$ 15,00" at bounding box center [270, 179] width 47 height 13
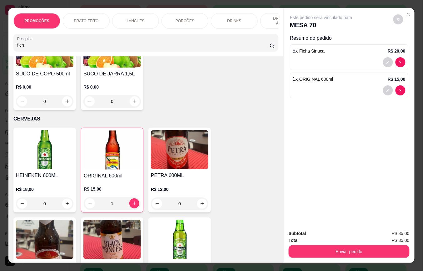
type input "1"
click at [339, 249] on button "Enviar pedido" at bounding box center [349, 251] width 121 height 13
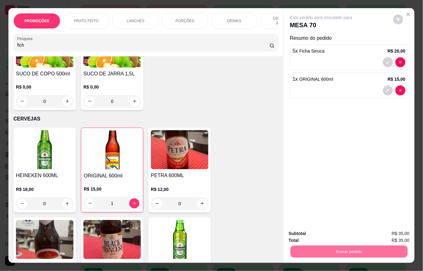
click at [338, 235] on button "Não registrar e enviar pedido" at bounding box center [328, 233] width 65 height 12
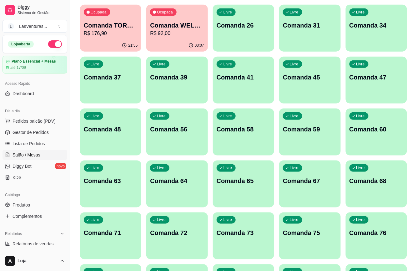
click at [334, 147] on div "Livre Comanda 59" at bounding box center [310, 128] width 60 height 38
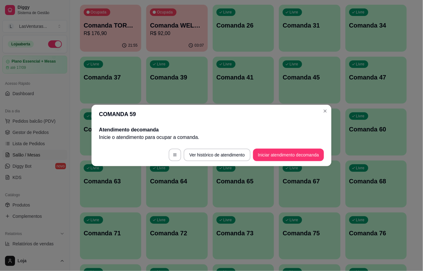
click at [274, 161] on footer "Ver histórico de atendimento Iniciar atendimento de comanda" at bounding box center [212, 155] width 240 height 23
click at [270, 156] on button "Iniciar atendimento de comanda" at bounding box center [288, 155] width 69 height 12
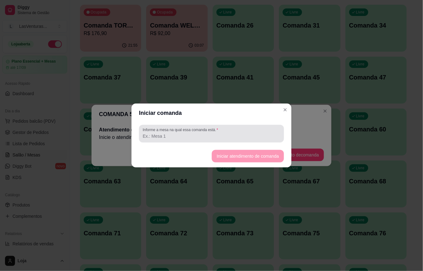
click at [251, 129] on div at bounding box center [212, 133] width 138 height 13
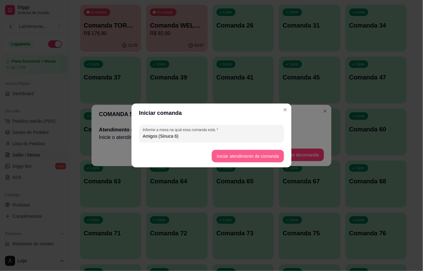
type input "Amigos (Sinuca 6)"
click at [251, 150] on button "Iniciar atendimento de comanda" at bounding box center [248, 156] width 72 height 13
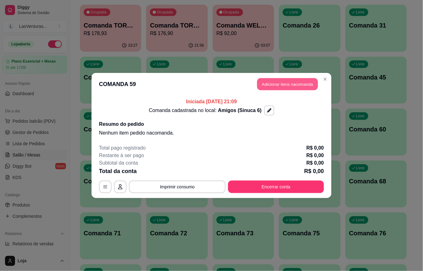
click at [299, 89] on button "Adicionar itens na comanda" at bounding box center [287, 84] width 61 height 12
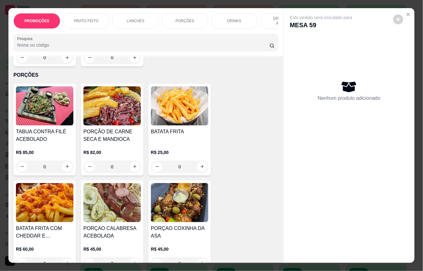
scroll to position [709, 0]
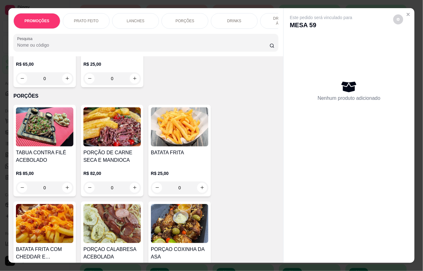
click at [163, 151] on h4 "BATATA FRITA" at bounding box center [180, 153] width 58 height 8
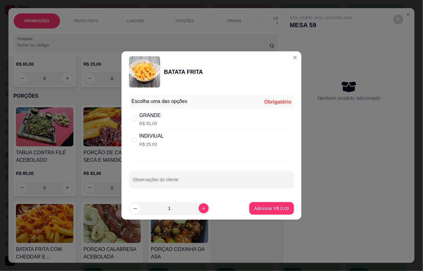
click at [195, 122] on div "GRANDE R$ 50,00" at bounding box center [211, 119] width 165 height 21
radio input "true"
click at [252, 206] on p "Adicionar R$ 50,00" at bounding box center [270, 208] width 37 height 6
type input "1"
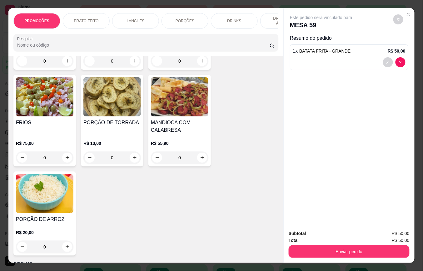
scroll to position [1084, 0]
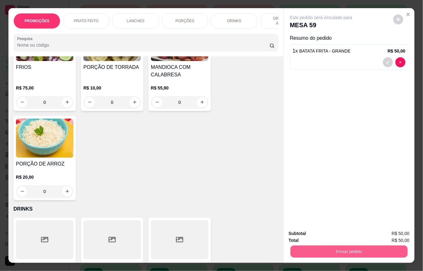
click at [336, 246] on button "Enviar pedido" at bounding box center [349, 252] width 117 height 12
click at [331, 231] on button "Não registrar e enviar pedido" at bounding box center [328, 233] width 65 height 12
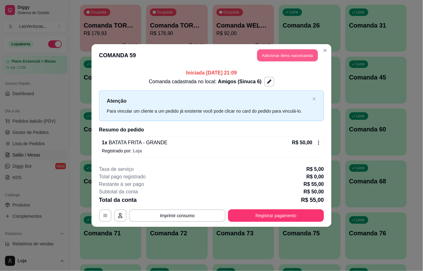
click at [278, 52] on button "Adicionar itens na comanda" at bounding box center [287, 55] width 61 height 12
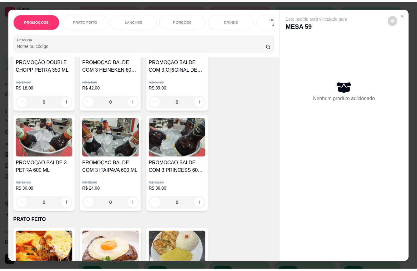
scroll to position [0, 0]
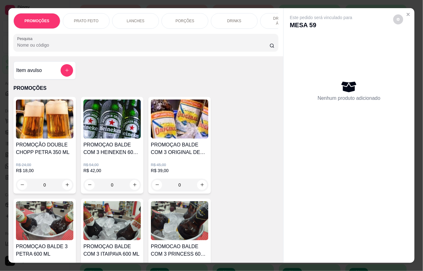
click at [152, 178] on div "R$ 45,00 R$ 39,00 0" at bounding box center [180, 176] width 58 height 29
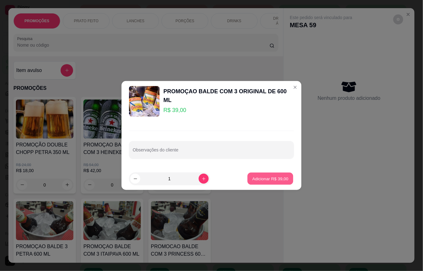
click at [258, 180] on p "Adicionar R$ 39,00" at bounding box center [271, 178] width 36 height 6
type input "1"
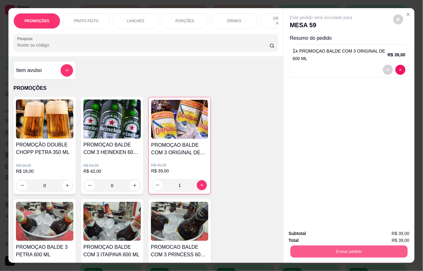
click at [315, 248] on button "Enviar pedido" at bounding box center [349, 252] width 117 height 12
click at [315, 229] on button "Não registrar e enviar pedido" at bounding box center [328, 233] width 65 height 12
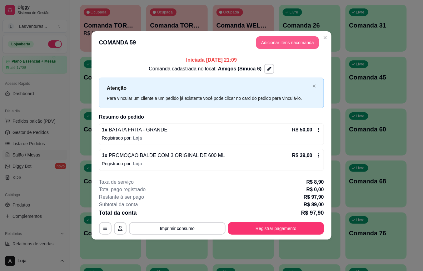
click at [262, 48] on header "COMANDA 59 Adicionar itens na comanda" at bounding box center [212, 42] width 240 height 23
click at [259, 42] on button "Adicionar itens na comanda" at bounding box center [287, 42] width 63 height 13
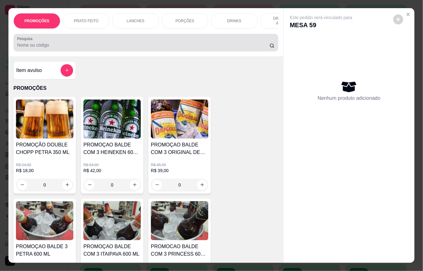
click at [190, 44] on div at bounding box center [146, 42] width 258 height 13
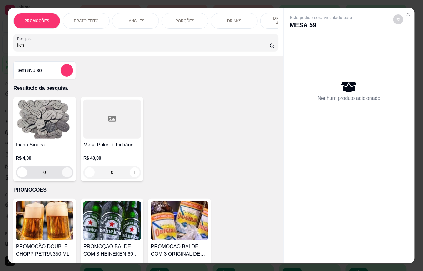
type input "fich"
click at [65, 175] on icon "increase-product-quantity" at bounding box center [67, 172] width 5 height 5
type input "1"
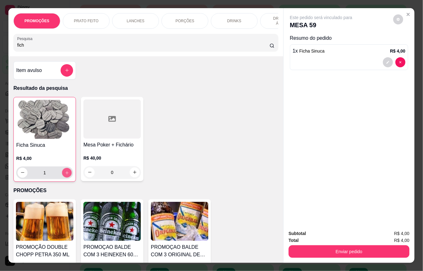
click at [65, 175] on icon "increase-product-quantity" at bounding box center [67, 172] width 5 height 5
type input "2"
click at [65, 175] on icon "increase-product-quantity" at bounding box center [67, 172] width 5 height 5
type input "3"
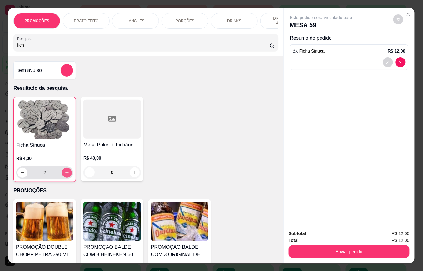
type input "3"
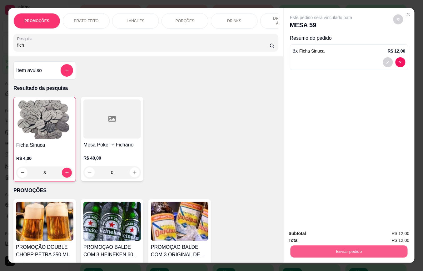
click at [304, 246] on button "Enviar pedido" at bounding box center [349, 252] width 117 height 12
click at [306, 232] on button "Não registrar e enviar pedido" at bounding box center [328, 233] width 65 height 12
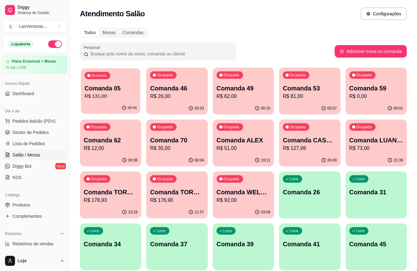
click at [116, 95] on p "R$ 131,00" at bounding box center [111, 96] width 52 height 7
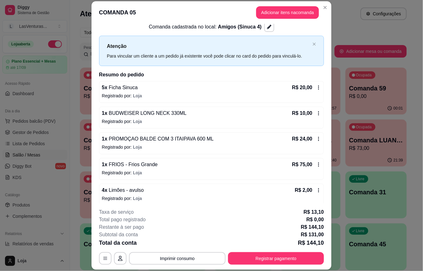
scroll to position [18, 0]
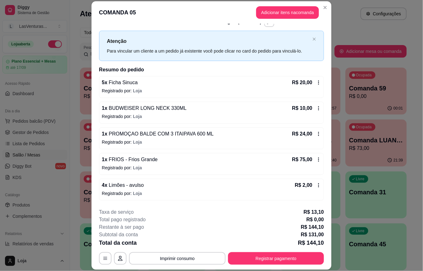
click at [208, 131] on div "1 x PROMOÇAO BALDE COM 3 ITAIPAVA 600 ML R$ 24,00" at bounding box center [212, 134] width 220 height 8
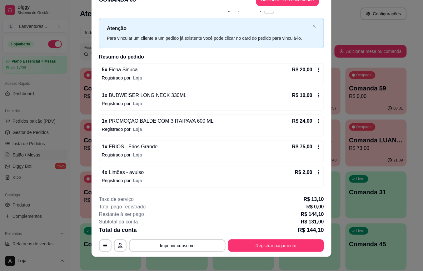
scroll to position [19, 0]
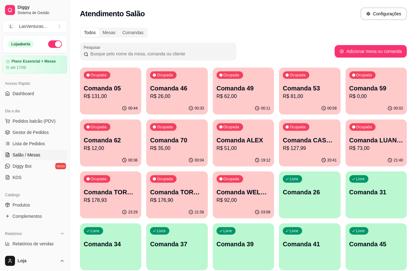
click at [93, 93] on p "R$ 131,00" at bounding box center [111, 97] width 54 height 8
click at [189, 101] on div "Ocupada Comanda 46 R$ 26,00" at bounding box center [176, 85] width 61 height 35
click at [253, 80] on div "Ocupada Comanda 49 R$ 62,00" at bounding box center [243, 85] width 61 height 35
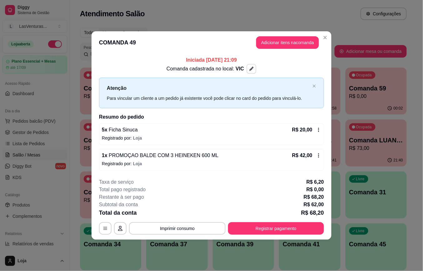
click at [251, 69] on icon "button" at bounding box center [252, 69] width 4 height 4
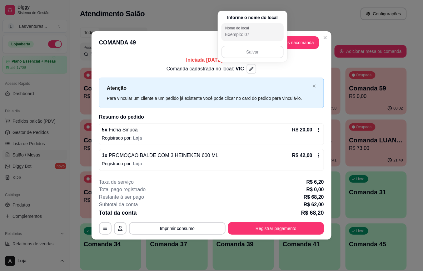
click at [259, 38] on input "Nome do local" at bounding box center [252, 34] width 55 height 6
type input "Amigos (Sinuca 8)"
click at [263, 54] on button "Salvar" at bounding box center [253, 52] width 62 height 13
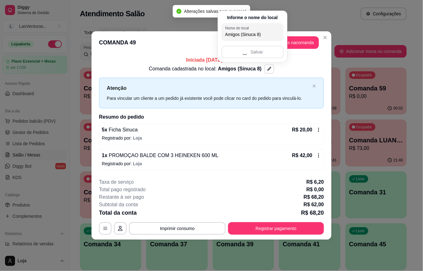
click at [376, 121] on div "**********" at bounding box center [211, 135] width 423 height 271
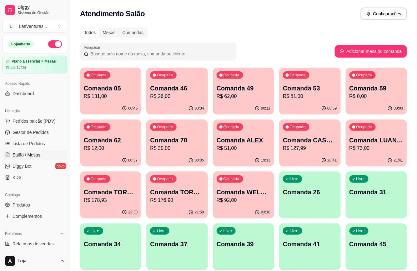
click at [236, 79] on div "Ocupada Comanda 49 R$ 62,00" at bounding box center [243, 85] width 61 height 35
click at [300, 78] on div "Ocupada Comanda 53 R$ 81,00" at bounding box center [309, 85] width 61 height 35
click at [366, 90] on p "Comanda 59" at bounding box center [376, 88] width 52 height 8
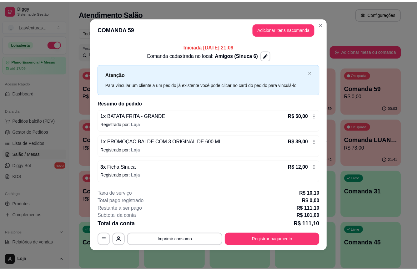
scroll to position [2, 0]
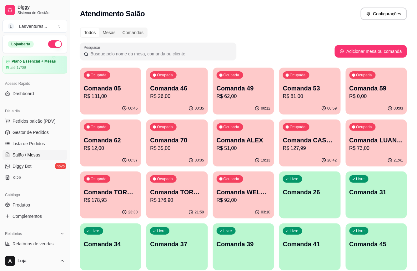
click at [122, 124] on div "Ocupada Comanda 62 R$ 12,00" at bounding box center [110, 136] width 61 height 35
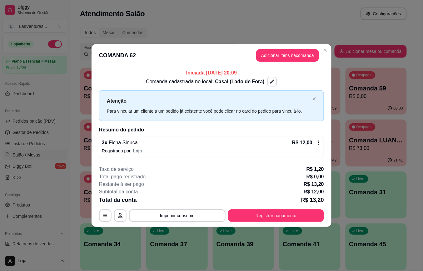
click at [270, 80] on button "button" at bounding box center [272, 82] width 10 height 10
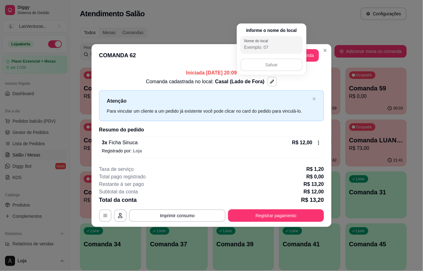
click at [259, 55] on div "Informe o nome do local Nome do local Salvar" at bounding box center [272, 48] width 70 height 51
click at [261, 49] on div "Nome do local" at bounding box center [272, 45] width 62 height 18
type input "Casal LDF (Sinuca 1)"
click at [245, 59] on button "Salvar" at bounding box center [272, 64] width 62 height 13
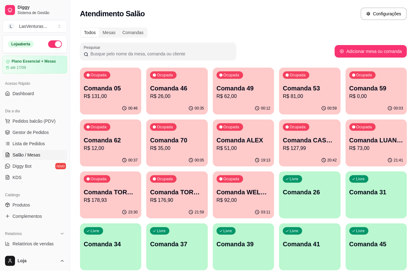
click at [189, 142] on p "Comanda 70" at bounding box center [177, 140] width 54 height 9
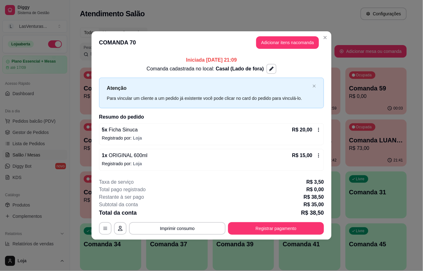
click at [267, 72] on button "button" at bounding box center [272, 69] width 10 height 10
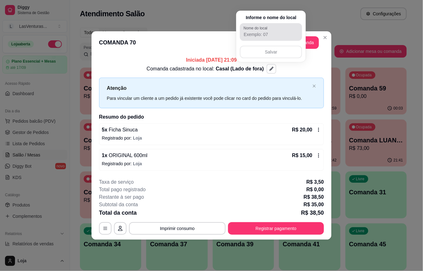
click at [254, 36] on div at bounding box center [271, 32] width 55 height 13
type input "Casal LDF (Sinuca 2)"
click at [249, 50] on button "Salvar" at bounding box center [271, 52] width 60 height 12
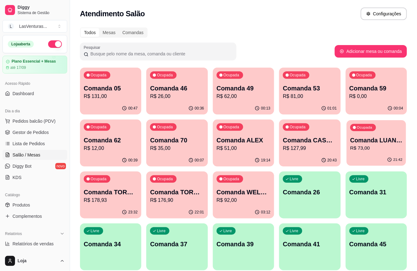
click at [350, 138] on div "Ocupada Comanda LUAN E BIAH R$ 73,00" at bounding box center [376, 137] width 59 height 34
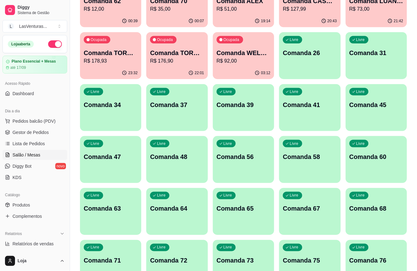
scroll to position [167, 0]
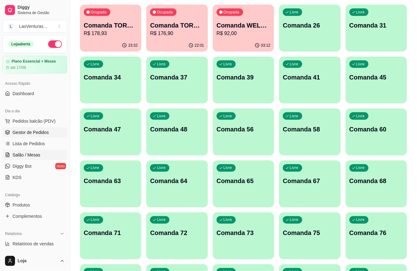
click at [42, 129] on span "Gestor de Pedidos" at bounding box center [31, 132] width 36 height 6
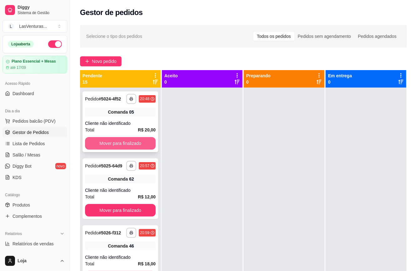
click at [141, 144] on button "Mover para finalizado" at bounding box center [120, 143] width 71 height 13
click at [141, 145] on button "Mover para finalizado" at bounding box center [120, 143] width 71 height 13
click at [141, 145] on button "Mover para finalizado" at bounding box center [120, 143] width 68 height 12
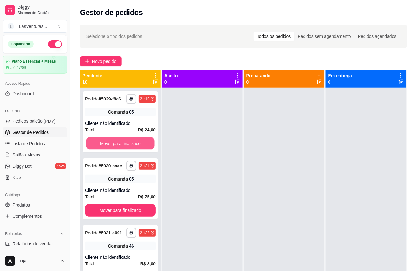
click at [141, 145] on button "Mover para finalizado" at bounding box center [120, 143] width 68 height 12
click at [141, 145] on button "Mover para finalizado" at bounding box center [120, 143] width 71 height 13
click at [141, 145] on div "Mover para finalizado" at bounding box center [120, 143] width 71 height 13
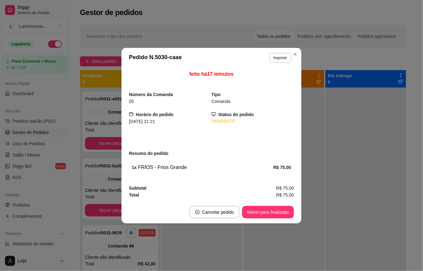
click at [141, 145] on div at bounding box center [211, 145] width 165 height 0
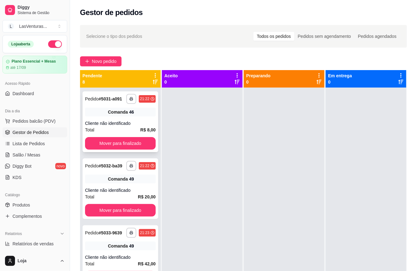
click at [108, 142] on div "**********" at bounding box center [121, 121] width 76 height 61
click at [31, 164] on span "Diggy Bot" at bounding box center [22, 166] width 19 height 6
click at [33, 157] on span "Salão / Mesas" at bounding box center [27, 155] width 28 height 6
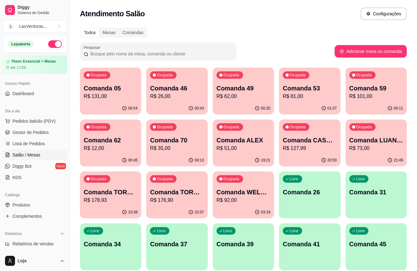
click at [33, 156] on span "Salão / Mesas" at bounding box center [27, 155] width 28 height 6
click at [111, 129] on div "Ocupada Comanda 62 R$ 12,00" at bounding box center [110, 136] width 61 height 35
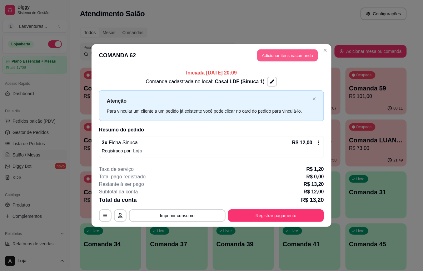
click at [271, 60] on button "Adicionar itens na comanda" at bounding box center [287, 55] width 61 height 12
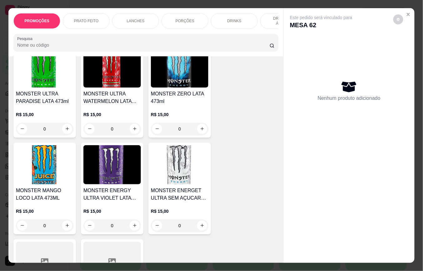
scroll to position [3002, 0]
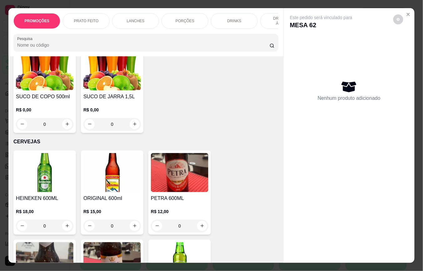
click at [181, 183] on img at bounding box center [180, 172] width 58 height 39
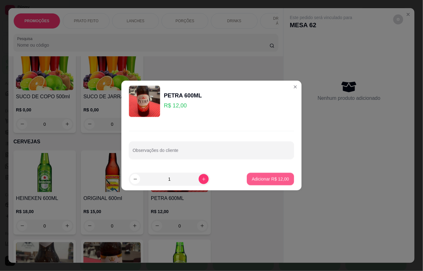
click at [261, 184] on button "Adicionar R$ 12,00" at bounding box center [270, 179] width 47 height 13
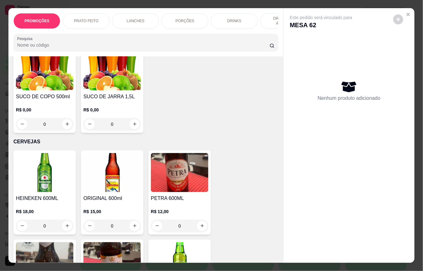
type input "1"
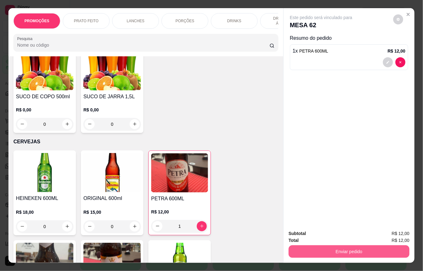
click at [305, 250] on button "Enviar pedido" at bounding box center [349, 251] width 121 height 13
click at [306, 236] on button "Não registrar e enviar pedido" at bounding box center [328, 233] width 65 height 12
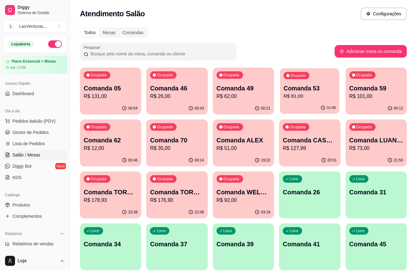
click at [330, 89] on p "Comanda 53" at bounding box center [310, 88] width 52 height 8
click at [357, 92] on p "Comanda 59" at bounding box center [377, 88] width 54 height 9
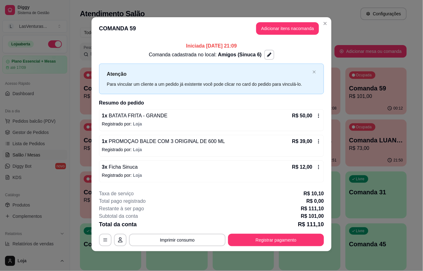
scroll to position [2, 0]
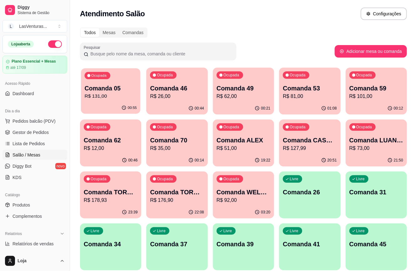
click at [129, 94] on p "R$ 131,00" at bounding box center [111, 96] width 52 height 7
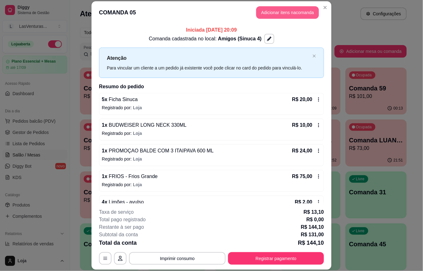
drag, startPoint x: 283, startPoint y: 23, endPoint x: 279, endPoint y: 18, distance: 6.6
click at [279, 18] on section "**********" at bounding box center [212, 135] width 240 height 268
click at [280, 18] on button "Adicionar itens na comanda" at bounding box center [287, 12] width 63 height 13
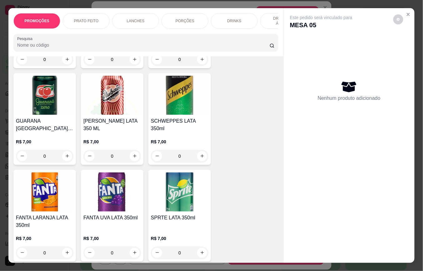
scroll to position [1877, 0]
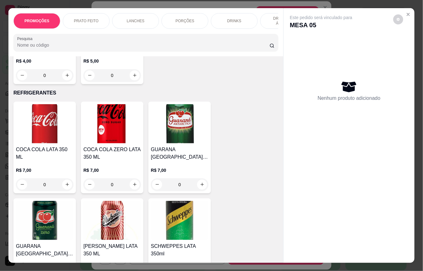
click at [50, 120] on img at bounding box center [45, 123] width 58 height 39
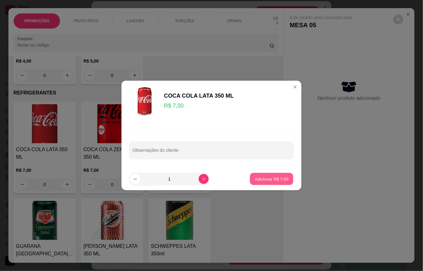
click at [283, 180] on button "Adicionar R$ 7,00" at bounding box center [271, 179] width 43 height 12
type input "1"
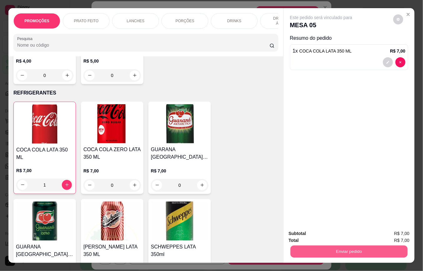
click at [333, 251] on button "Enviar pedido" at bounding box center [349, 252] width 117 height 12
click at [333, 239] on div "Deseja registrar o cliente que fez esse pedido? Essa é uma forma de identificar…" at bounding box center [347, 225] width 112 height 29
click at [333, 237] on button "Não registrar e enviar pedido" at bounding box center [328, 233] width 65 height 12
click at [334, 225] on div "Deseja registrar o cliente que fez esse pedido? Essa é uma forma de identificar…" at bounding box center [346, 223] width 129 height 33
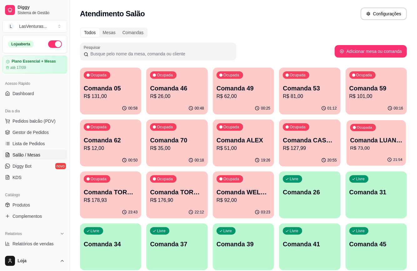
click at [390, 158] on icon "button" at bounding box center [390, 159] width 5 height 5
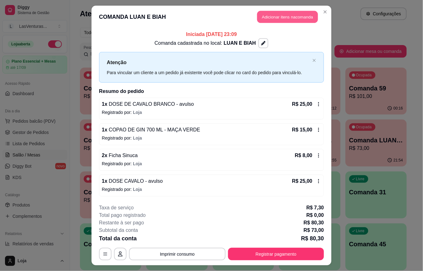
click at [271, 21] on button "Adicionar itens na comanda" at bounding box center [287, 17] width 61 height 12
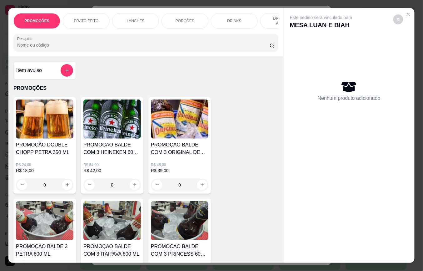
click at [51, 155] on h4 "PROMOÇÃO DOUBLE CHOPP PETRA 350 ML" at bounding box center [45, 148] width 58 height 15
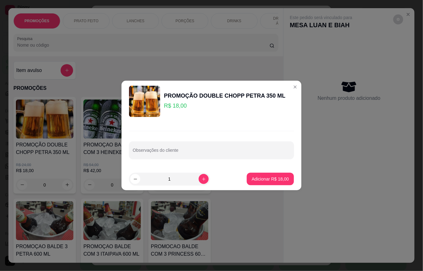
click at [248, 182] on button "Adicionar R$ 18,00" at bounding box center [270, 179] width 47 height 13
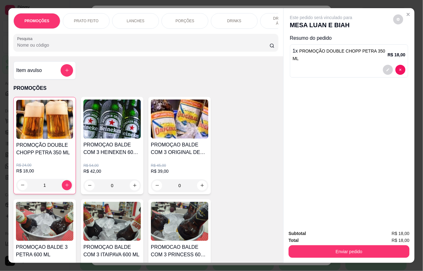
type input "1"
click at [299, 244] on div "Enviar pedido" at bounding box center [349, 251] width 121 height 14
click at [300, 247] on button "Enviar pedido" at bounding box center [349, 251] width 121 height 13
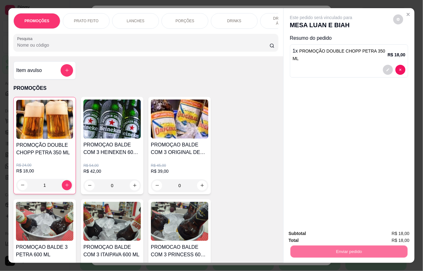
click at [301, 231] on button "Não registrar e enviar pedido" at bounding box center [328, 233] width 65 height 12
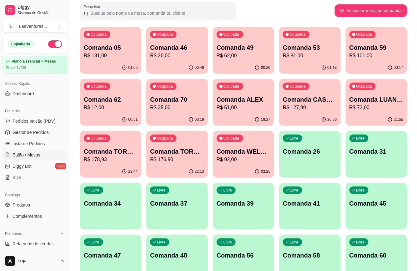
scroll to position [208, 0]
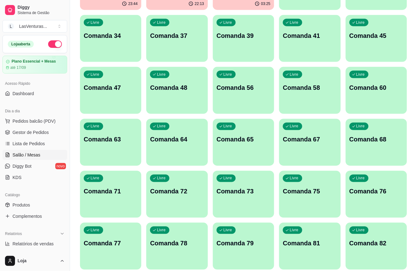
click at [239, 149] on div "Livre Comanda 65" at bounding box center [243, 138] width 61 height 39
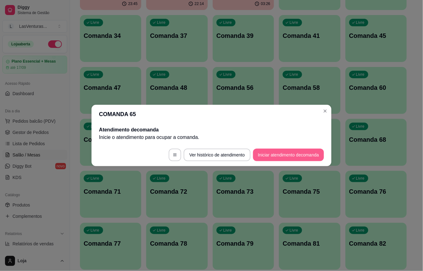
click at [278, 157] on button "Iniciar atendimento de comanda" at bounding box center [288, 155] width 71 height 13
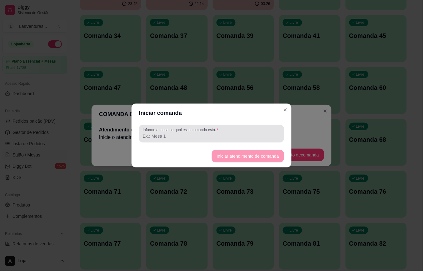
click at [209, 137] on input "Informe a mesa na qual essa comanda está." at bounding box center [212, 136] width 138 height 6
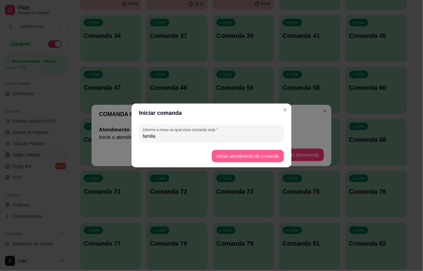
type input "familia"
click at [261, 157] on button "Iniciar atendimento de comanda" at bounding box center [248, 156] width 70 height 12
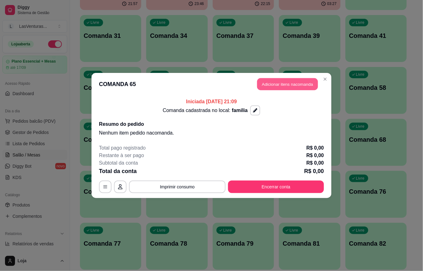
click at [299, 86] on button "Adicionar itens na comanda" at bounding box center [287, 84] width 61 height 12
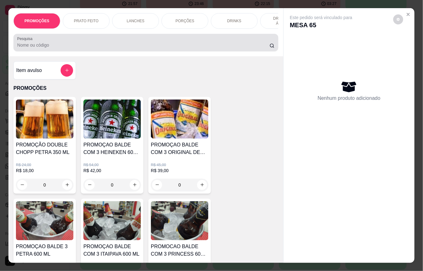
click at [162, 48] on input "Pesquisa" at bounding box center [143, 45] width 253 height 6
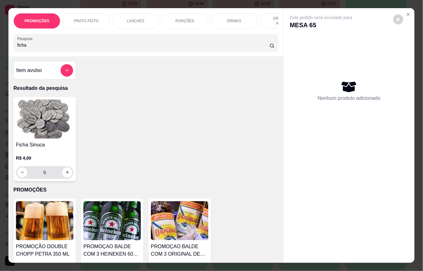
type input "ficha"
click at [48, 177] on input "0" at bounding box center [44, 172] width 35 height 13
type input "1"
type input "10"
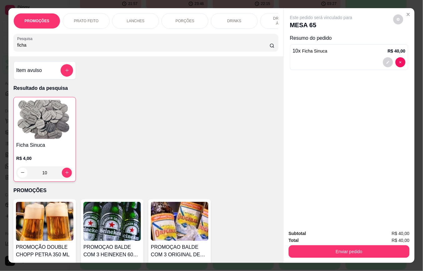
type input "10"
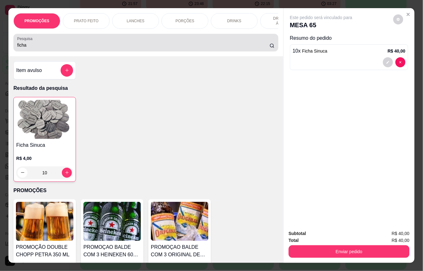
click at [46, 41] on div "ficha" at bounding box center [146, 42] width 258 height 13
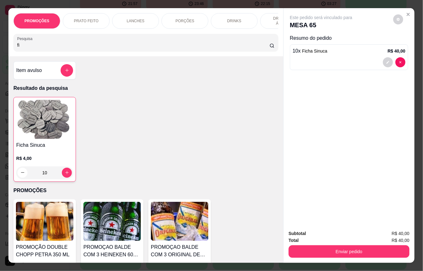
type input "f"
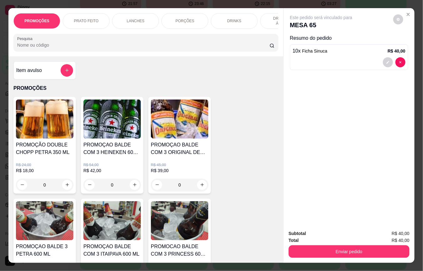
click at [45, 48] on input "Pesquisa" at bounding box center [143, 45] width 253 height 6
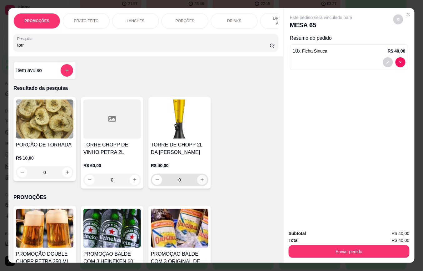
type input "torr"
click at [200, 182] on icon "increase-product-quantity" at bounding box center [202, 179] width 5 height 5
type input "1"
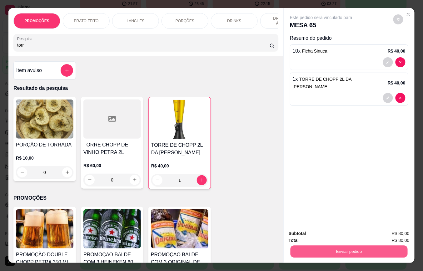
click at [320, 251] on button "Enviar pedido" at bounding box center [349, 252] width 117 height 12
click at [313, 236] on button "Não registrar e enviar pedido" at bounding box center [328, 233] width 63 height 12
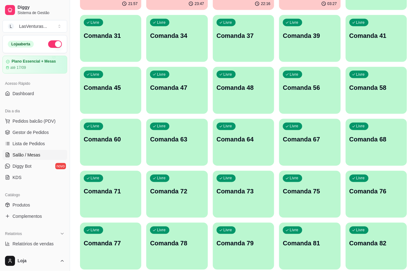
click at [245, 143] on p "Comanda 64" at bounding box center [244, 139] width 54 height 9
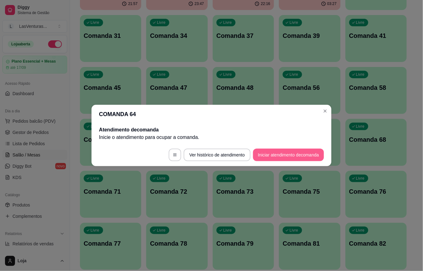
click at [262, 153] on button "Iniciar atendimento de comanda" at bounding box center [288, 155] width 71 height 13
click at [200, 134] on input "Informe a mesa na qual essa comanda está." at bounding box center [212, 136] width 138 height 6
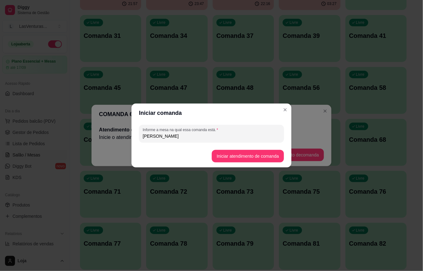
type input "[PERSON_NAME]"
click at [233, 153] on button "Iniciar atendimento de comanda" at bounding box center [248, 156] width 70 height 12
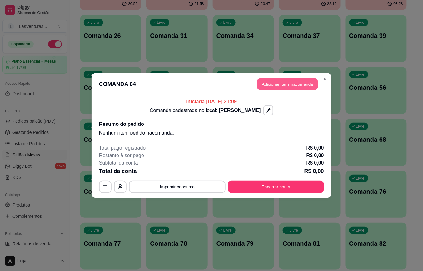
click at [296, 84] on button "Adicionar itens na comanda" at bounding box center [287, 84] width 61 height 12
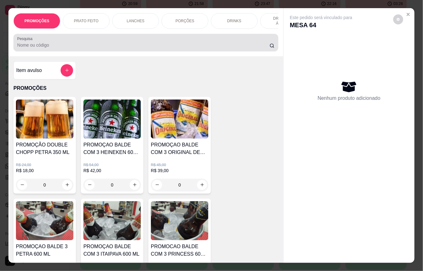
click at [171, 48] on input "Pesquisa" at bounding box center [143, 45] width 253 height 6
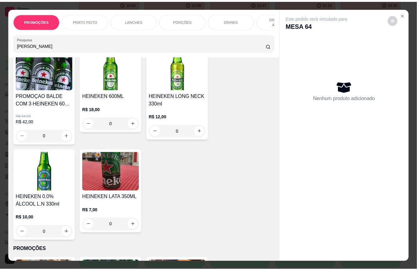
scroll to position [83, 0]
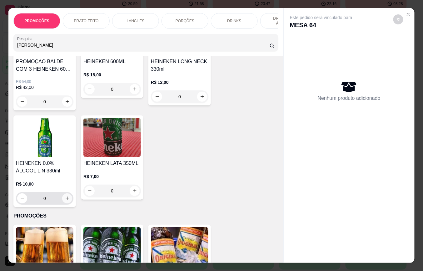
type input "heine"
click at [65, 200] on icon "increase-product-quantity" at bounding box center [67, 198] width 5 height 5
type input "1"
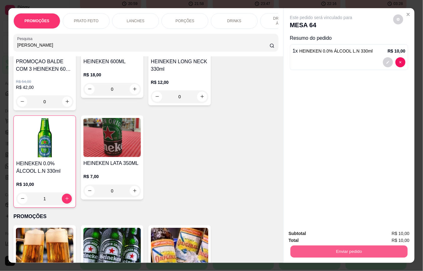
click at [330, 246] on button "Enviar pedido" at bounding box center [349, 252] width 117 height 12
click at [330, 237] on button "Não registrar e enviar pedido" at bounding box center [328, 233] width 63 height 12
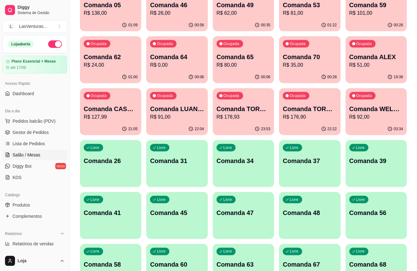
click at [100, 64] on p "R$ 24,00" at bounding box center [111, 65] width 54 height 8
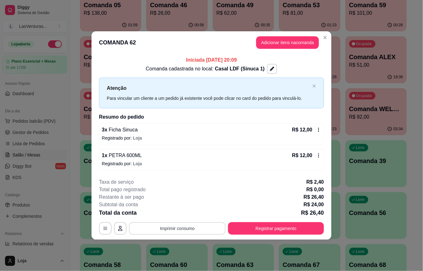
click at [195, 226] on button "Imprimir consumo" at bounding box center [177, 228] width 97 height 13
click at [195, 222] on button "Imprimir consumo" at bounding box center [178, 228] width 94 height 12
click at [194, 218] on button "IMPRESSORA" at bounding box center [179, 215] width 45 height 10
click at [281, 229] on button "Registrar pagamento" at bounding box center [276, 228] width 93 height 12
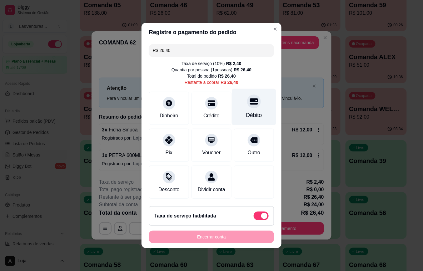
click at [250, 100] on icon at bounding box center [254, 102] width 8 height 6
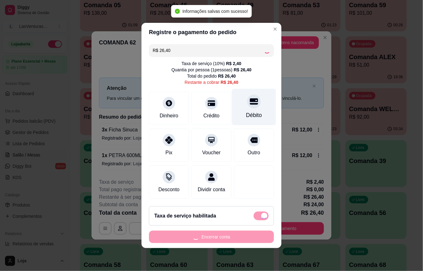
type input "R$ 0,00"
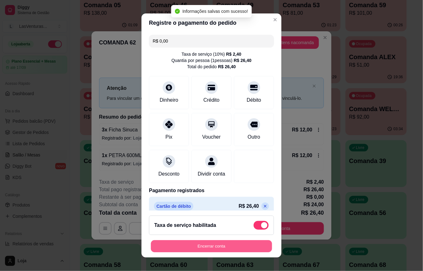
click at [203, 248] on button "Encerrar conta" at bounding box center [211, 246] width 121 height 12
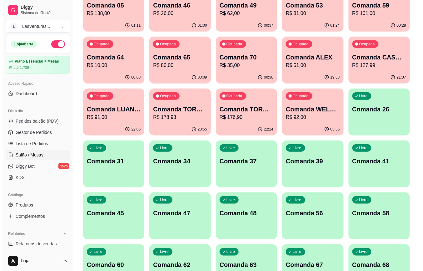
scroll to position [0, 0]
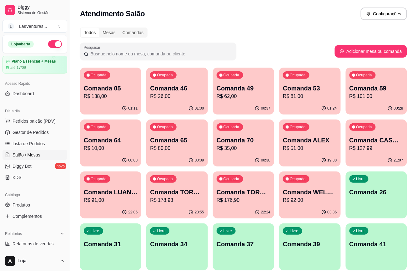
click at [128, 153] on div "Ocupada Comanda 64 R$ 10,00" at bounding box center [110, 136] width 61 height 35
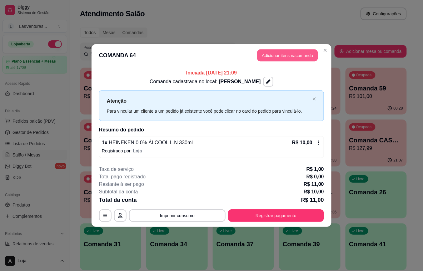
click at [296, 57] on button "Adicionar itens na comanda" at bounding box center [287, 55] width 61 height 12
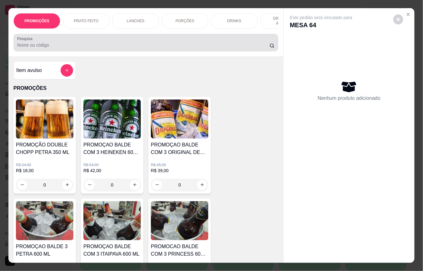
click at [104, 48] on input "Pesquisa" at bounding box center [143, 45] width 253 height 6
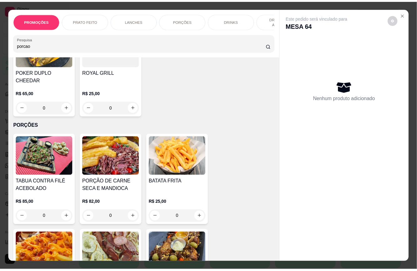
scroll to position [834, 0]
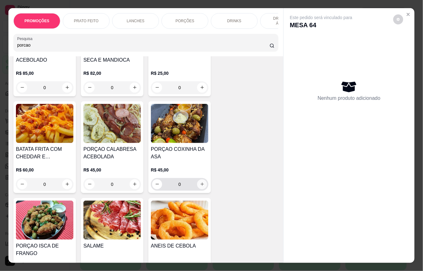
type input "porcao"
click at [198, 179] on button "increase-product-quantity" at bounding box center [203, 184] width 10 height 10
type input "1"
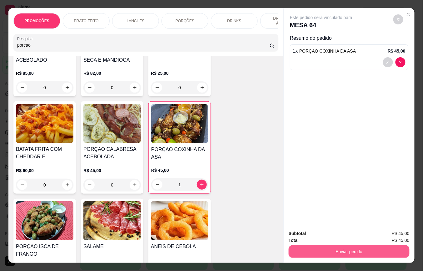
click at [326, 250] on button "Enviar pedido" at bounding box center [349, 251] width 121 height 13
click at [327, 233] on button "Não registrar e enviar pedido" at bounding box center [328, 233] width 65 height 12
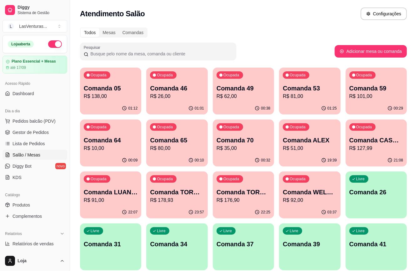
click at [108, 99] on p "R$ 138,00" at bounding box center [111, 97] width 54 height 8
click at [325, 104] on div "01:30" at bounding box center [309, 108] width 61 height 12
click at [379, 101] on div "Ocupada Comanda 59 R$ 101,00" at bounding box center [376, 85] width 59 height 34
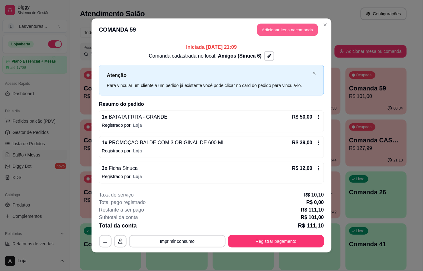
click at [284, 29] on button "Adicionar itens na comanda" at bounding box center [287, 30] width 61 height 12
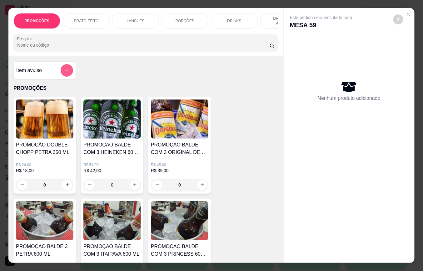
click at [65, 77] on button "add-separate-item" at bounding box center [67, 70] width 13 height 13
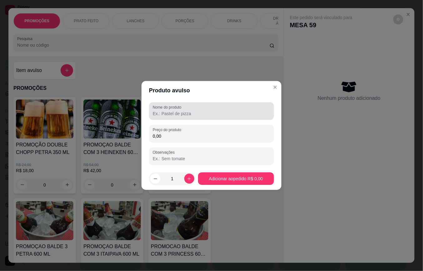
click at [191, 112] on input "Nome do produto" at bounding box center [212, 113] width 118 height 6
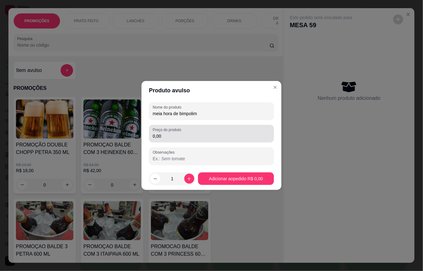
type input "meia hora de bimpolim"
click at [192, 133] on input "0,00" at bounding box center [212, 136] width 118 height 6
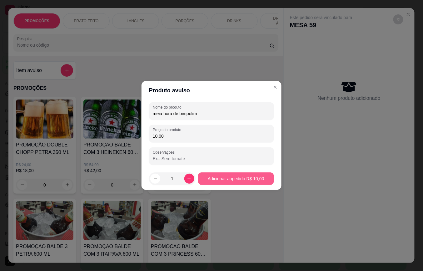
type input "10,00"
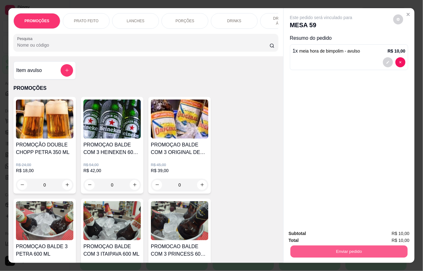
click at [303, 247] on button "Enviar pedido" at bounding box center [349, 252] width 117 height 12
click at [315, 234] on button "Não registrar e enviar pedido" at bounding box center [328, 233] width 63 height 12
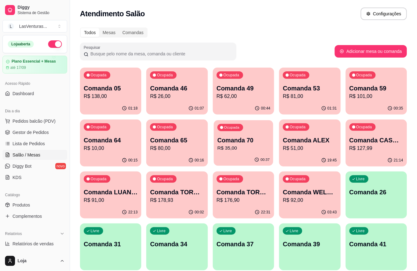
click at [246, 138] on p "Comanda 70" at bounding box center [243, 140] width 52 height 8
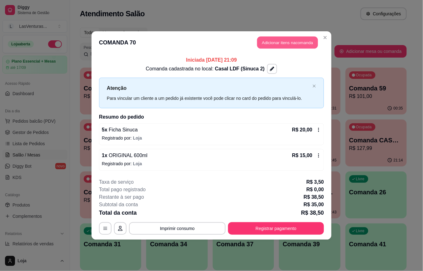
click at [288, 42] on button "Adicionar itens na comanda" at bounding box center [287, 43] width 61 height 12
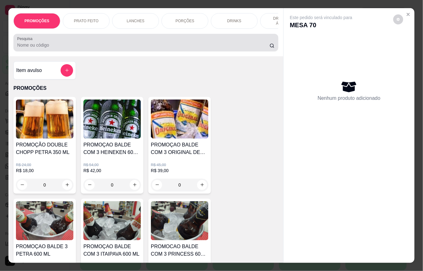
click at [154, 45] on input "Pesquisa" at bounding box center [143, 45] width 253 height 6
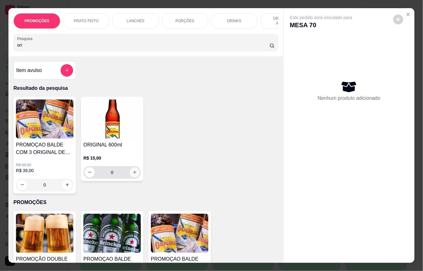
type input "ori"
click at [131, 177] on button "increase-product-quantity" at bounding box center [135, 172] width 10 height 10
type input "1"
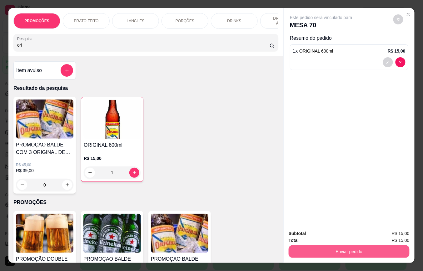
click at [313, 250] on button "Enviar pedido" at bounding box center [349, 251] width 121 height 13
click at [320, 238] on button "Não registrar e enviar pedido" at bounding box center [328, 233] width 65 height 12
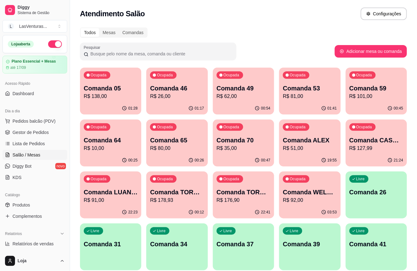
click at [99, 91] on p "Comanda 05" at bounding box center [111, 88] width 54 height 9
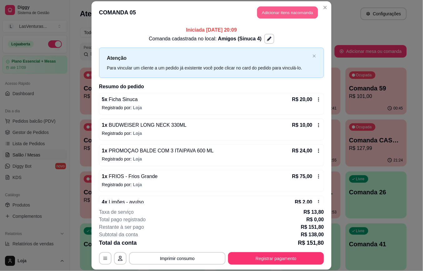
click at [278, 13] on button "Adicionar itens na comanda" at bounding box center [287, 13] width 61 height 12
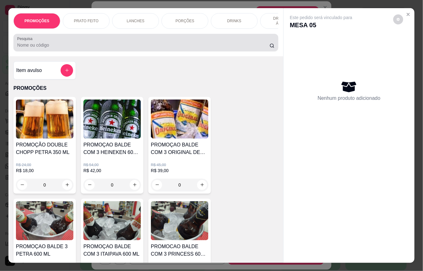
click at [31, 47] on input "Pesquisa" at bounding box center [143, 45] width 253 height 6
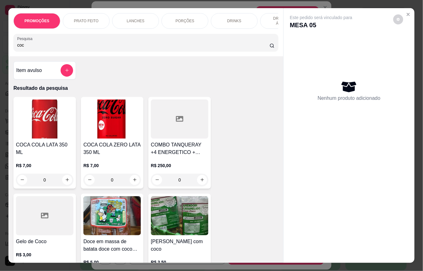
type input "coc"
click at [24, 143] on div "COCA COLA LATA 350 ML R$ 7,00 0" at bounding box center [44, 143] width 63 height 92
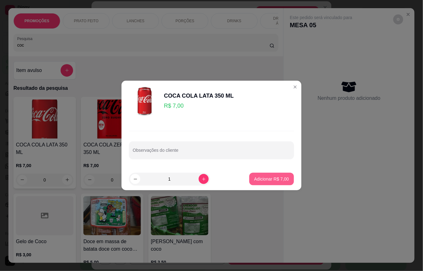
click at [269, 179] on p "Adicionar R$ 7,00" at bounding box center [272, 179] width 35 height 6
type input "1"
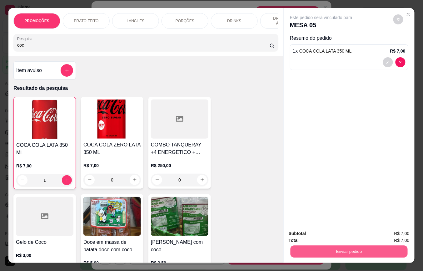
click at [378, 246] on button "Enviar pedido" at bounding box center [349, 252] width 117 height 12
click at [317, 235] on button "Não registrar e enviar pedido" at bounding box center [328, 233] width 63 height 12
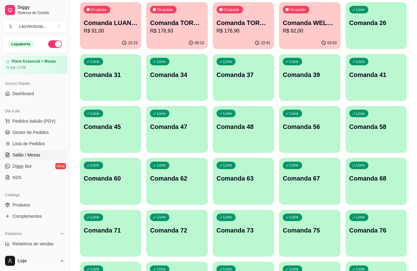
scroll to position [208, 0]
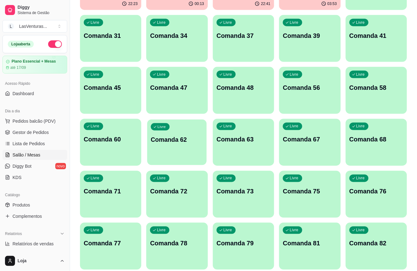
click at [180, 153] on div "Livre Comanda 62" at bounding box center [177, 138] width 60 height 38
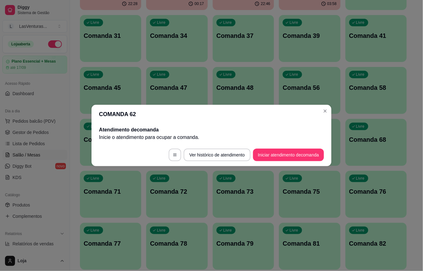
click at [287, 148] on footer "Ver histórico de atendimento Iniciar atendimento de comanda" at bounding box center [212, 155] width 240 height 23
click at [279, 155] on button "Iniciar atendimento de comanda" at bounding box center [288, 155] width 71 height 13
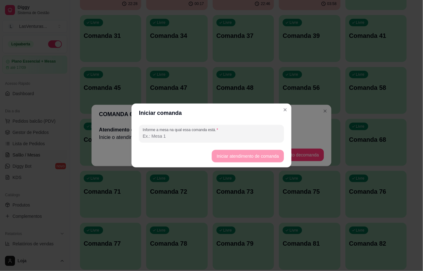
click at [225, 137] on input "Informe a mesa na qual essa comanda está." at bounding box center [212, 136] width 138 height 6
type input "ysaac"
click at [238, 155] on button "Iniciar atendimento de comanda" at bounding box center [248, 156] width 72 height 13
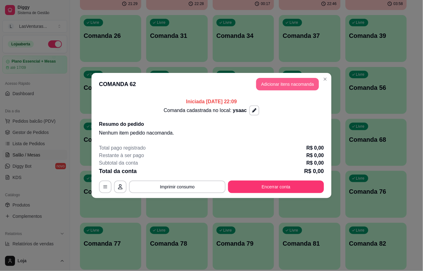
click at [267, 83] on button "Adicionar itens na comanda" at bounding box center [287, 84] width 63 height 13
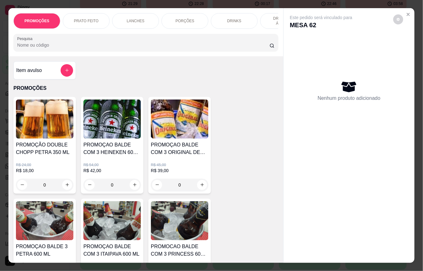
click at [145, 42] on div at bounding box center [146, 42] width 258 height 13
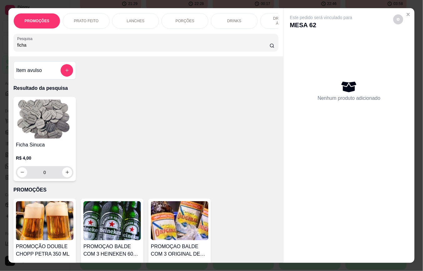
type input "ficha"
click at [47, 173] on input "0" at bounding box center [44, 172] width 35 height 13
type input "3"
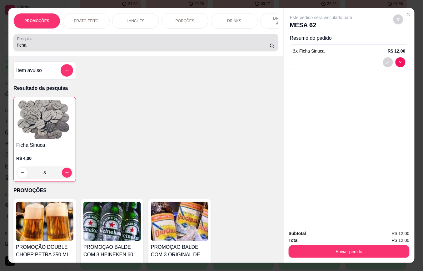
type input "3"
click at [54, 51] on div "Pesquisa ficha" at bounding box center [145, 43] width 265 height 18
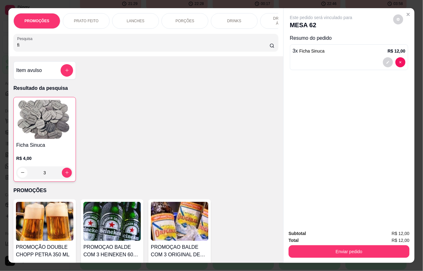
type input "f"
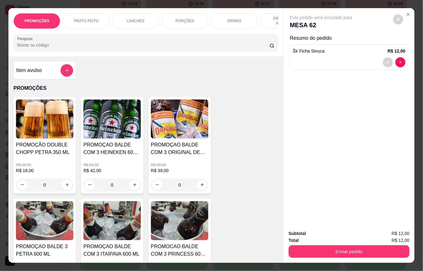
click at [44, 48] on input "Pesquisa" at bounding box center [143, 45] width 253 height 6
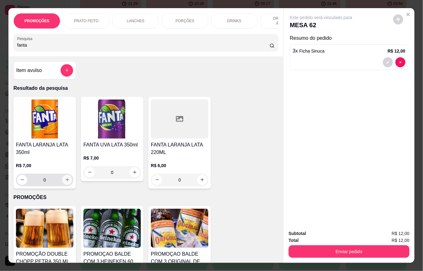
type input "fanta"
click at [66, 182] on icon "increase-product-quantity" at bounding box center [67, 179] width 3 height 3
type input "1"
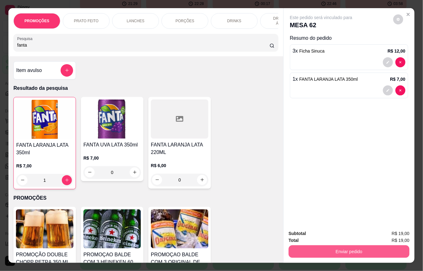
click at [329, 248] on button "Enviar pedido" at bounding box center [349, 251] width 121 height 13
click at [324, 238] on button "Não registrar e enviar pedido" at bounding box center [328, 233] width 65 height 12
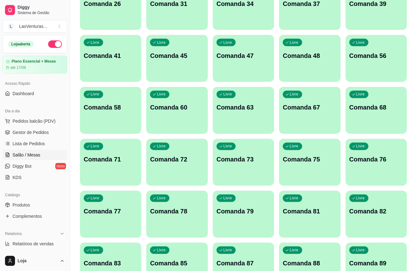
scroll to position [250, 0]
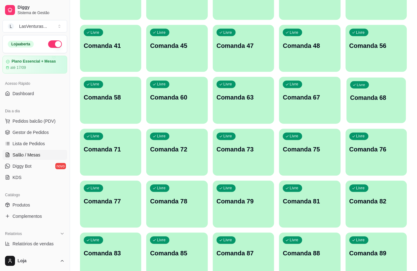
click at [383, 104] on div "Livre Comanda 68" at bounding box center [376, 97] width 59 height 38
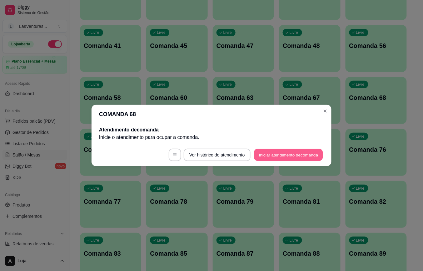
click at [285, 158] on button "Iniciar atendimento de comanda" at bounding box center [288, 155] width 69 height 12
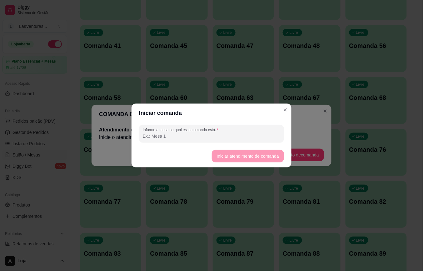
click at [197, 137] on input "Informe a mesa na qual essa comanda está." at bounding box center [212, 136] width 138 height 6
type input "casal om filho"
click at [230, 155] on button "Iniciar atendimento de comanda" at bounding box center [248, 156] width 72 height 13
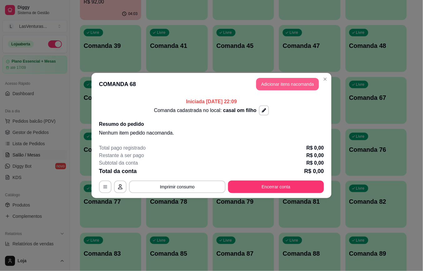
click at [287, 85] on button "Adicionar itens na comanda" at bounding box center [287, 84] width 63 height 13
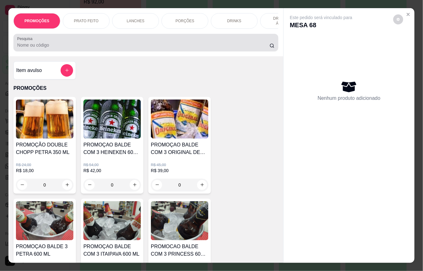
click at [145, 48] on input "Pesquisa" at bounding box center [143, 45] width 253 height 6
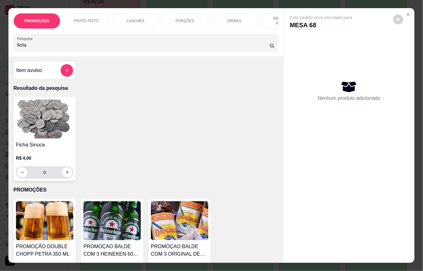
type input "ficha"
click at [45, 179] on input "0" at bounding box center [44, 172] width 35 height 13
type input "3"
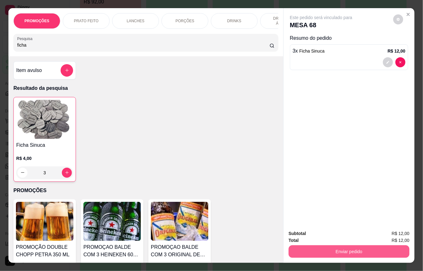
type input "3"
click at [302, 245] on button "Enviar pedido" at bounding box center [349, 251] width 121 height 13
click at [308, 230] on button "Não registrar e enviar pedido" at bounding box center [328, 233] width 65 height 12
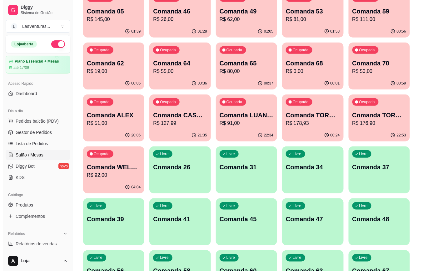
scroll to position [42, 0]
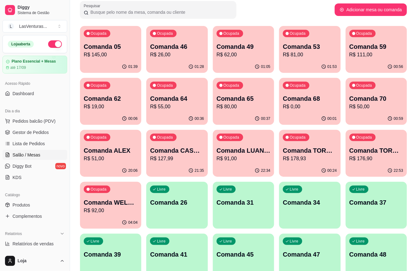
click at [364, 54] on p "R$ 111,00" at bounding box center [377, 55] width 54 height 8
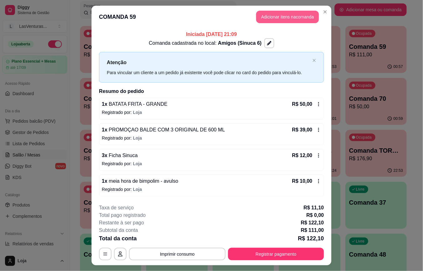
click at [288, 14] on button "Adicionar itens na comanda" at bounding box center [287, 17] width 63 height 13
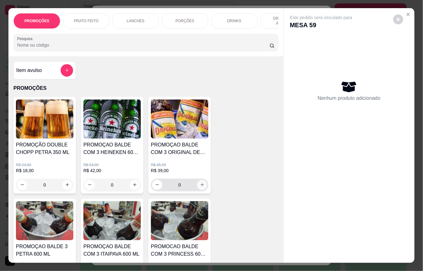
click at [200, 187] on icon "increase-product-quantity" at bounding box center [202, 184] width 5 height 5
type input "1"
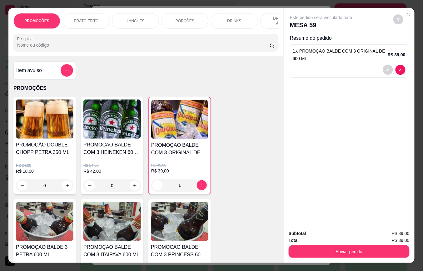
click at [69, 54] on div "PROMOÇÕES PRATO FEITO LANCHES PORÇÕES DRINKS DRINK SEM ÁLCOOL ÁGUAS REFRIGERANT…" at bounding box center [145, 32] width 275 height 48
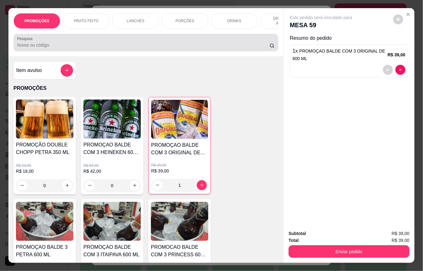
click at [69, 44] on div at bounding box center [146, 42] width 258 height 13
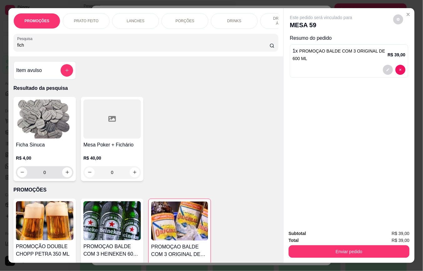
type input "fich"
click at [44, 178] on input "0" at bounding box center [44, 172] width 35 height 13
type input "3"
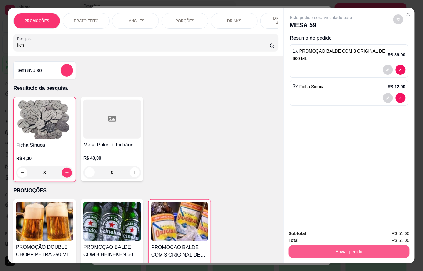
type input "3"
click at [316, 248] on button "Enviar pedido" at bounding box center [349, 251] width 121 height 13
click at [318, 235] on button "Não registrar e enviar pedido" at bounding box center [328, 233] width 65 height 12
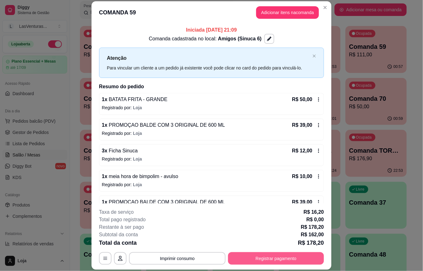
click at [288, 257] on button "Registrar pagamento" at bounding box center [276, 258] width 96 height 13
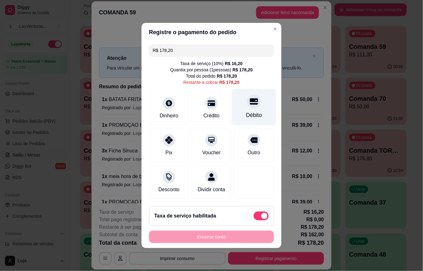
click at [247, 103] on div at bounding box center [254, 101] width 14 height 14
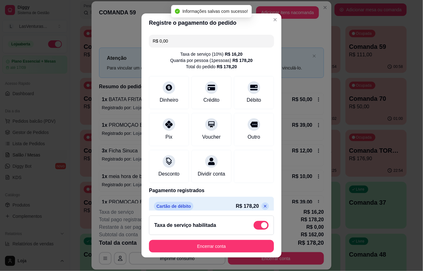
scroll to position [16, 0]
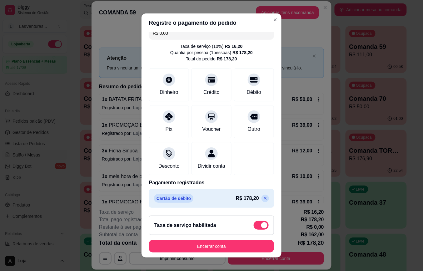
click at [263, 198] on icon at bounding box center [265, 198] width 5 height 5
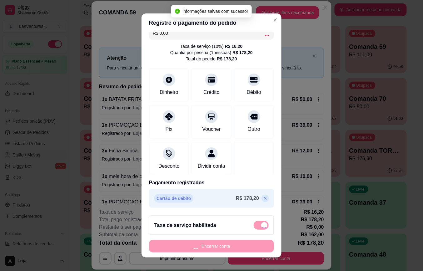
type input "R$ 178,20"
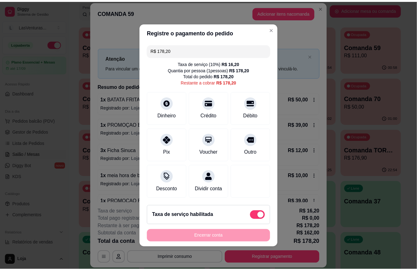
scroll to position [1, 0]
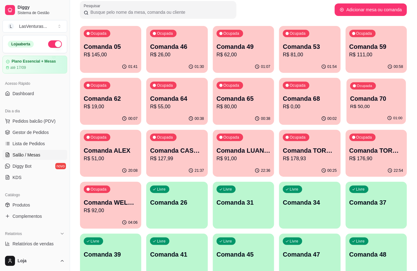
click at [379, 99] on p "Comanda 70" at bounding box center [376, 98] width 52 height 8
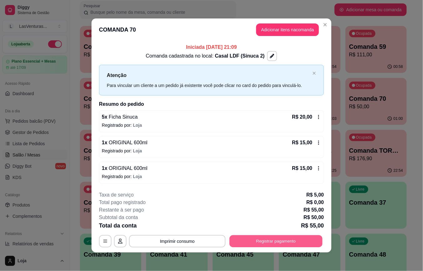
click at [265, 238] on button "Registrar pagamento" at bounding box center [276, 241] width 93 height 12
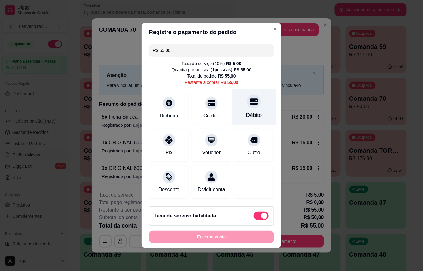
click at [249, 104] on div at bounding box center [254, 101] width 14 height 14
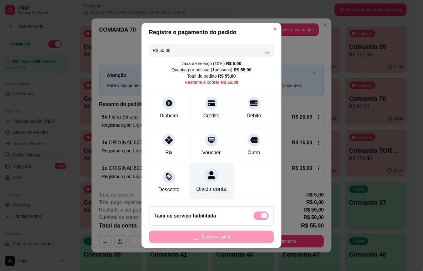
type input "R$ 0,00"
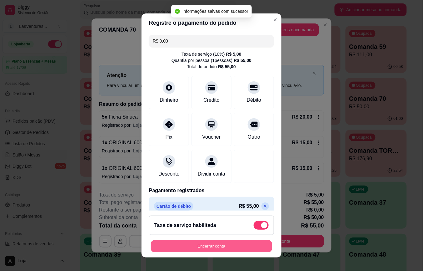
click at [212, 247] on button "Encerrar conta" at bounding box center [211, 246] width 121 height 12
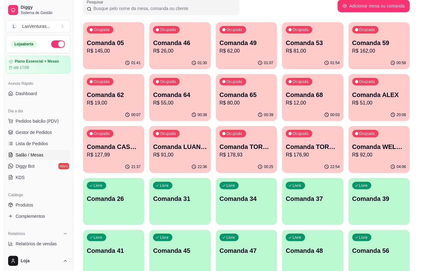
scroll to position [42, 0]
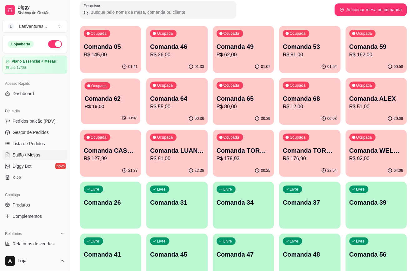
click at [106, 108] on p "R$ 19,00" at bounding box center [111, 106] width 52 height 7
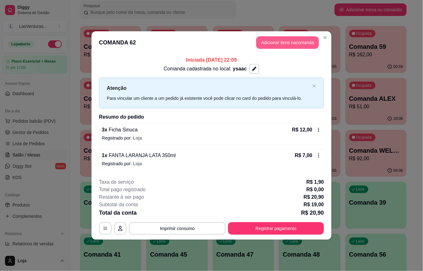
click at [267, 41] on button "Adicionar itens na comanda" at bounding box center [287, 42] width 63 height 13
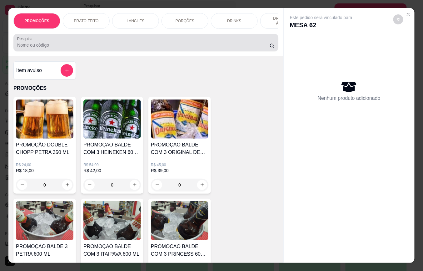
click at [142, 48] on input "Pesquisa" at bounding box center [143, 45] width 253 height 6
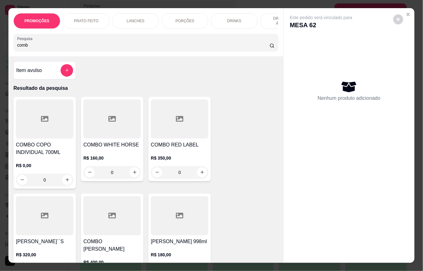
type input "comb"
click at [49, 150] on h4 "COMBO COPO INDIVIDUAL 700ML" at bounding box center [45, 148] width 58 height 15
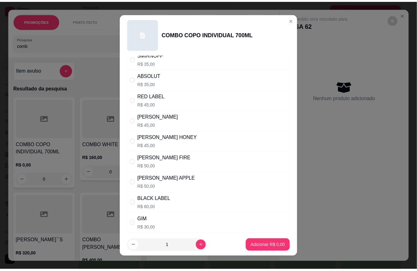
scroll to position [71, 0]
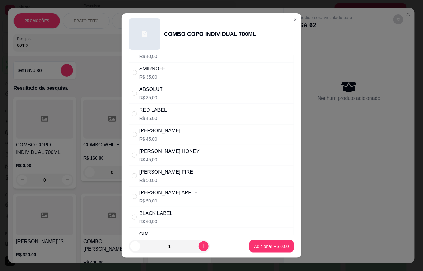
click at [151, 117] on p "R$ 45,00" at bounding box center [153, 118] width 28 height 6
radio input "true"
click at [264, 246] on p "Adicionar R$ 45,00" at bounding box center [270, 246] width 37 height 6
type input "1"
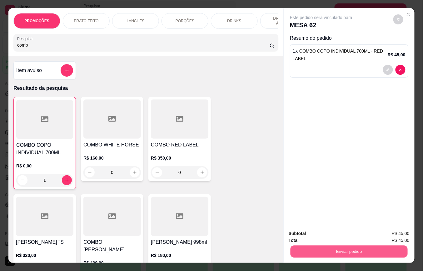
click at [320, 246] on button "Enviar pedido" at bounding box center [349, 252] width 117 height 12
click at [319, 235] on button "Não registrar e enviar pedido" at bounding box center [328, 233] width 63 height 12
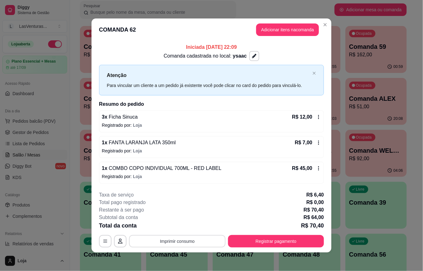
click at [168, 239] on button "Imprimir consumo" at bounding box center [177, 241] width 97 height 13
click at [165, 229] on button "IMPRESSORA" at bounding box center [177, 227] width 44 height 10
click at [276, 244] on button "Registrar pagamento" at bounding box center [276, 241] width 96 height 13
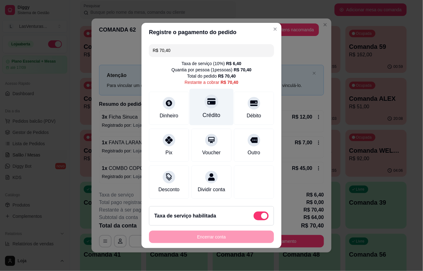
click at [208, 105] on div "Crédito" at bounding box center [212, 107] width 44 height 37
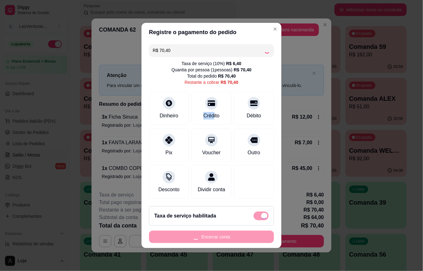
type input "R$ 0,00"
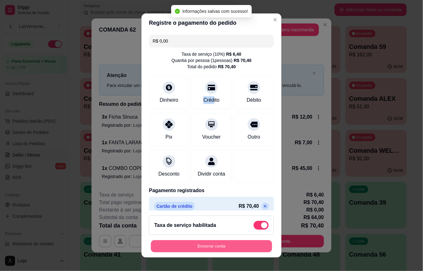
click at [192, 248] on button "Encerrar conta" at bounding box center [211, 246] width 121 height 12
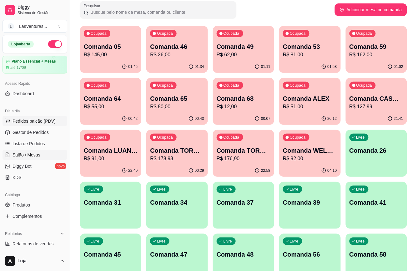
click at [35, 120] on span "Pedidos balcão (PDV)" at bounding box center [34, 121] width 43 height 6
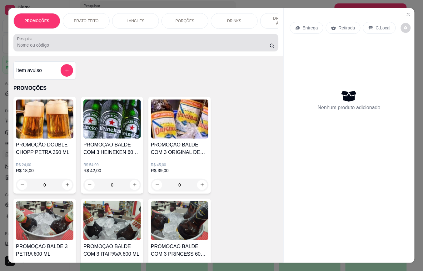
click at [103, 48] on input "Pesquisa" at bounding box center [143, 45] width 253 height 6
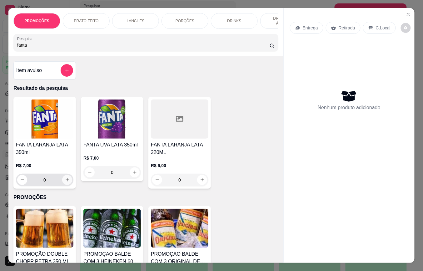
type input "fanta"
click at [66, 182] on icon "increase-product-quantity" at bounding box center [67, 179] width 5 height 5
type input "1"
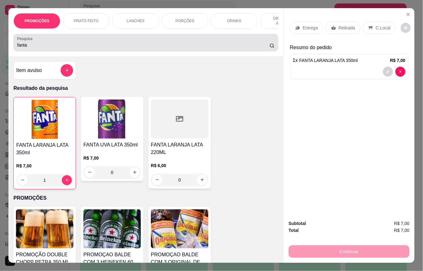
click at [26, 48] on input "fanta" at bounding box center [143, 45] width 253 height 6
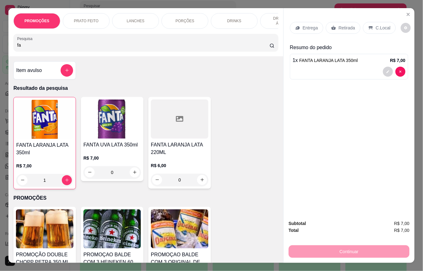
type input "f"
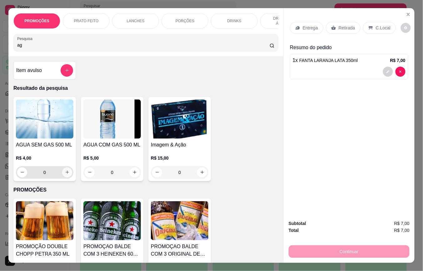
type input "ag"
click at [64, 177] on button "increase-product-quantity" at bounding box center [67, 172] width 10 height 10
type input "1"
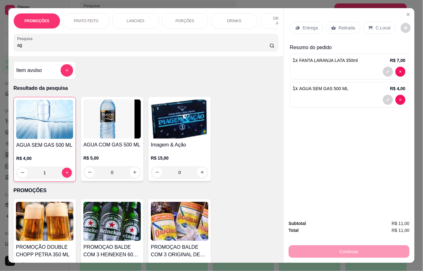
click at [339, 25] on p "Retirada" at bounding box center [347, 28] width 17 height 6
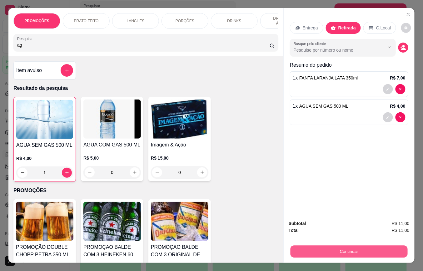
click at [330, 249] on button "Continuar" at bounding box center [349, 252] width 117 height 12
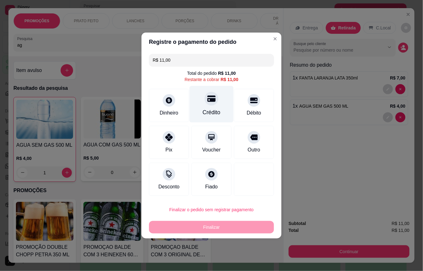
click at [208, 100] on icon at bounding box center [212, 99] width 8 height 6
type input "R$ 0,00"
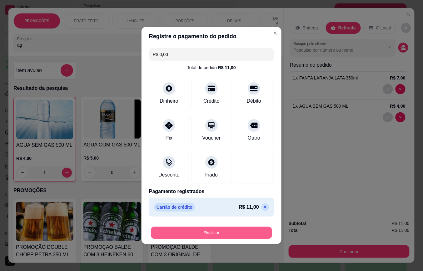
click at [233, 232] on button "Finalizar" at bounding box center [211, 233] width 121 height 12
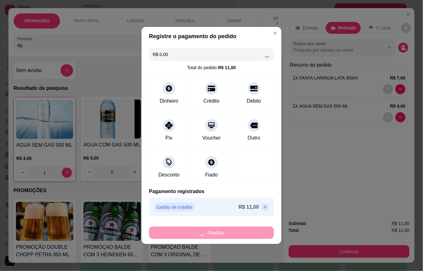
type input "0"
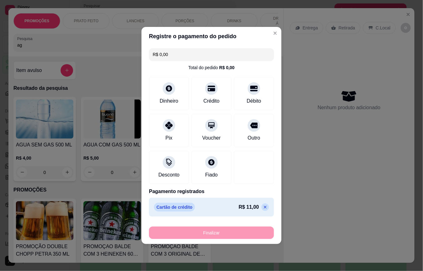
type input "-R$ 11,00"
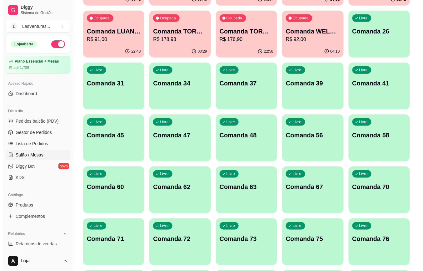
scroll to position [167, 0]
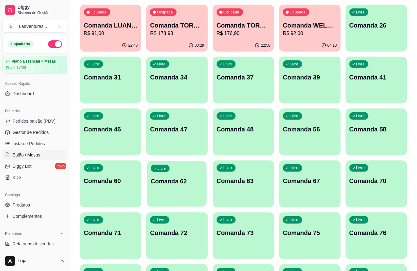
click at [189, 186] on div "Livre Comanda 62" at bounding box center [177, 180] width 60 height 38
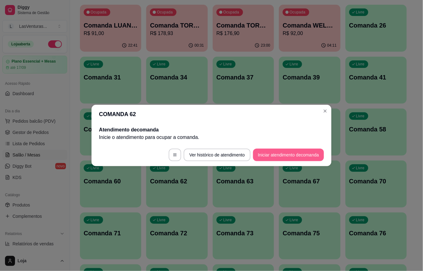
click at [283, 150] on button "Iniciar atendimento de comanda" at bounding box center [288, 155] width 71 height 13
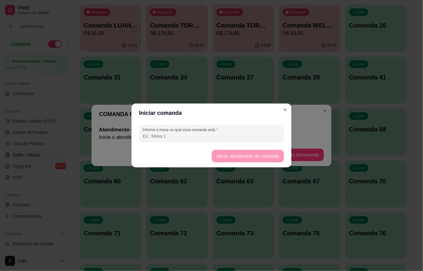
click at [236, 138] on input "Informe a mesa na qual essa comanda está." at bounding box center [212, 136] width 138 height 6
type input "amigas"
click at [244, 153] on button "Iniciar atendimento de comanda" at bounding box center [248, 156] width 70 height 12
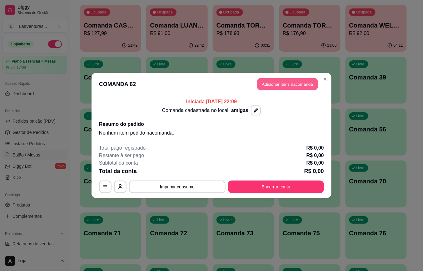
click at [292, 84] on button "Adicionar itens na comanda" at bounding box center [287, 84] width 61 height 12
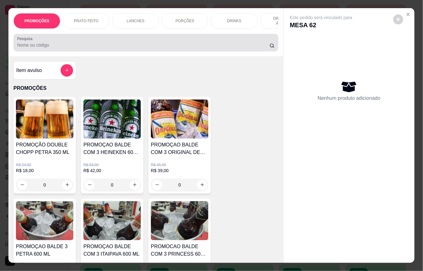
click at [63, 45] on input "Pesquisa" at bounding box center [143, 45] width 253 height 6
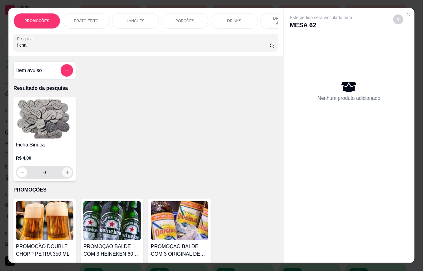
type input "ficha"
click at [65, 174] on icon "increase-product-quantity" at bounding box center [67, 172] width 5 height 5
type input "1"
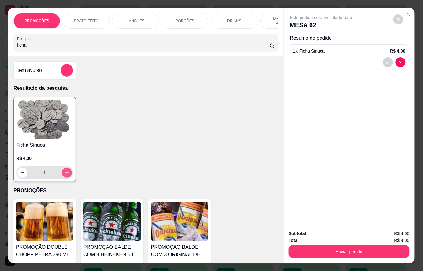
click at [65, 175] on icon "increase-product-quantity" at bounding box center [67, 172] width 5 height 5
type input "2"
click at [65, 175] on icon "increase-product-quantity" at bounding box center [67, 172] width 5 height 5
type input "3"
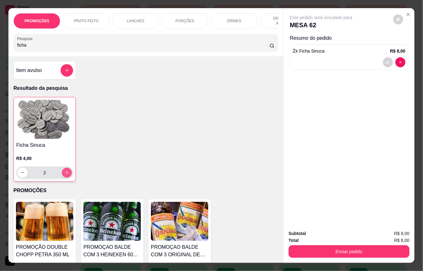
type input "3"
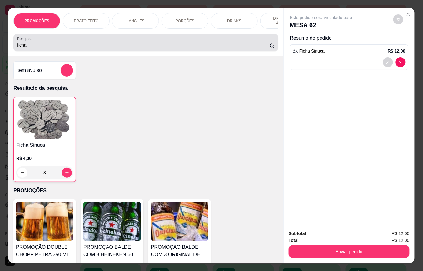
click at [85, 43] on div "ficha" at bounding box center [146, 42] width 258 height 13
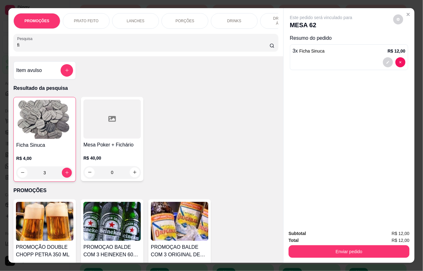
type input "f"
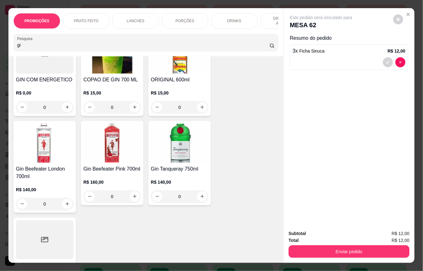
type input "gi"
click at [133, 113] on div "0" at bounding box center [113, 107] width 58 height 13
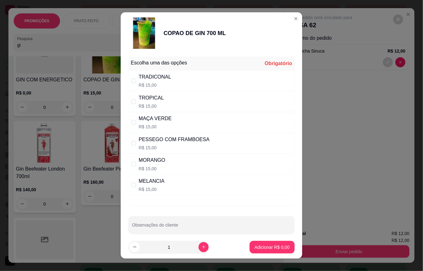
click at [132, 111] on div "TROPICAL R$ 15,00" at bounding box center [212, 101] width 167 height 21
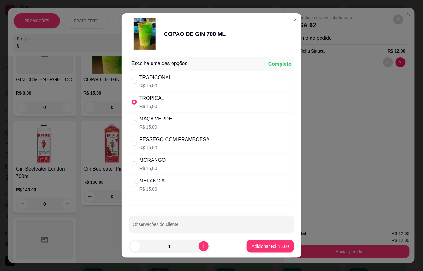
click at [132, 105] on label "" at bounding box center [134, 102] width 5 height 7
click at [132, 104] on input "" at bounding box center [134, 101] width 5 height 5
click at [132, 183] on label "" at bounding box center [134, 184] width 5 height 7
click at [132, 183] on input "" at bounding box center [134, 184] width 5 height 5
radio input "false"
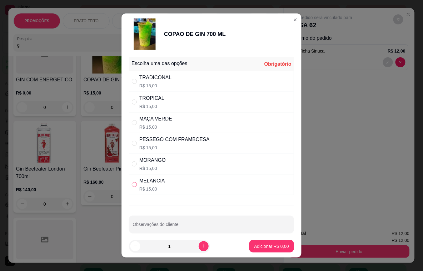
click at [133, 185] on input "" at bounding box center [134, 184] width 5 height 5
click at [133, 186] on input "" at bounding box center [134, 184] width 5 height 5
radio input "true"
click at [202, 248] on icon "increase-product-quantity" at bounding box center [204, 246] width 5 height 5
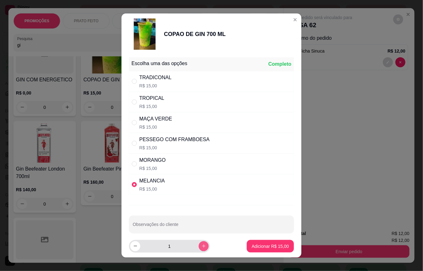
type input "2"
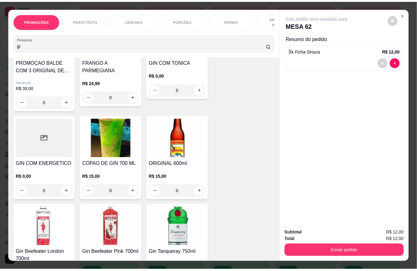
scroll to position [0, 0]
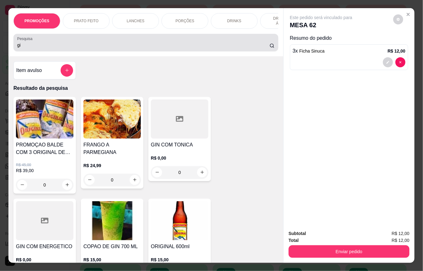
click at [43, 48] on input "gi" at bounding box center [143, 45] width 253 height 6
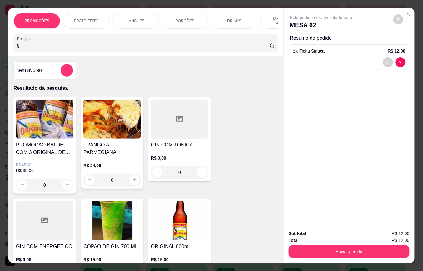
type input "g"
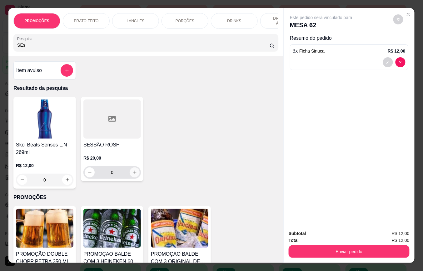
type input "SEs"
click at [130, 173] on button "increase-product-quantity" at bounding box center [135, 172] width 10 height 10
type input "1"
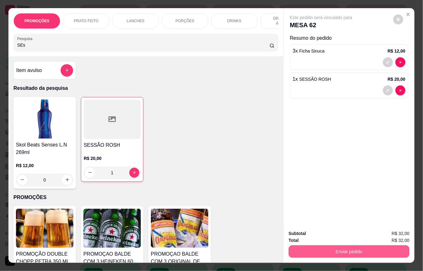
click at [328, 249] on button "Enviar pedido" at bounding box center [349, 251] width 121 height 13
click at [321, 231] on button "Não registrar e enviar pedido" at bounding box center [328, 233] width 63 height 12
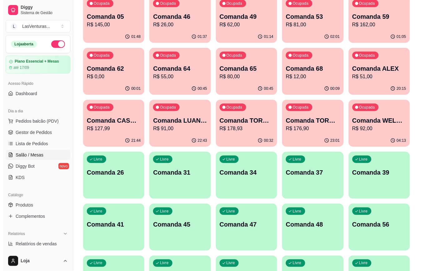
scroll to position [42, 0]
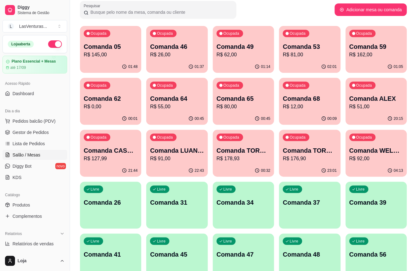
click at [100, 112] on div "Ocupada Comanda 62 R$ 0,00" at bounding box center [110, 95] width 61 height 35
click at [110, 102] on p "Comanda 62" at bounding box center [111, 98] width 54 height 9
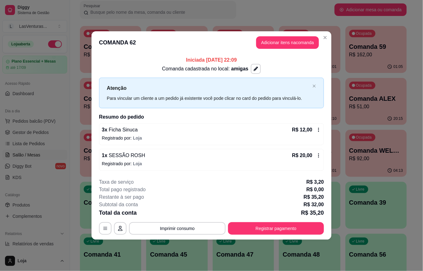
click at [278, 48] on header "COMANDA 62 Adicionar itens na comanda" at bounding box center [212, 42] width 240 height 23
click at [276, 45] on button "Adicionar itens na comanda" at bounding box center [287, 42] width 63 height 13
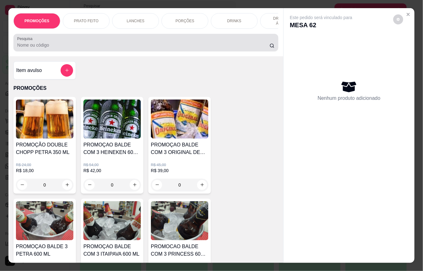
click at [170, 43] on div at bounding box center [146, 42] width 258 height 13
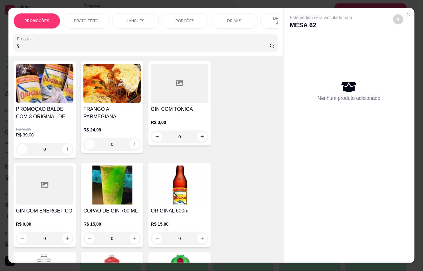
scroll to position [83, 0]
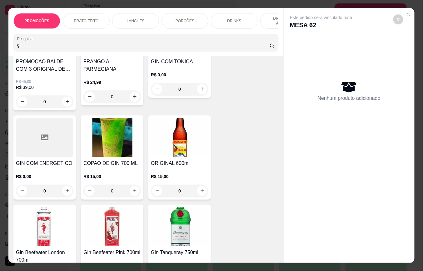
type input "gi"
click at [130, 192] on div "0" at bounding box center [113, 191] width 58 height 13
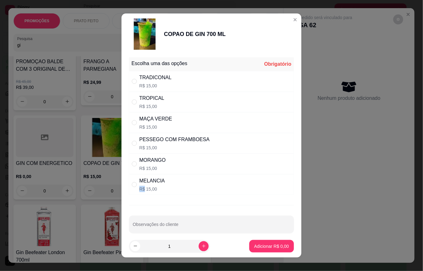
drag, startPoint x: 138, startPoint y: 189, endPoint x: 148, endPoint y: 189, distance: 10.0
click at [142, 190] on p "R$ 15,00" at bounding box center [152, 189] width 26 height 6
radio input "true"
click at [255, 248] on p "Adicionar R$ 15,00" at bounding box center [270, 246] width 37 height 6
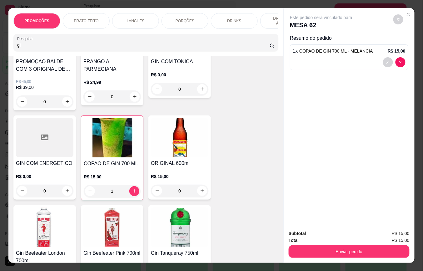
type input "1"
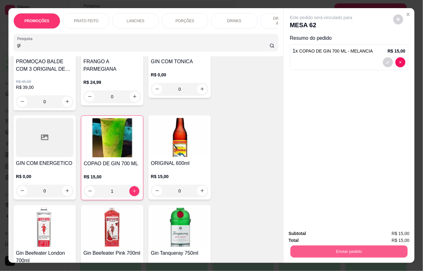
click at [315, 246] on button "Enviar pedido" at bounding box center [349, 252] width 117 height 12
click at [321, 233] on button "Não registrar e enviar pedido" at bounding box center [328, 233] width 65 height 12
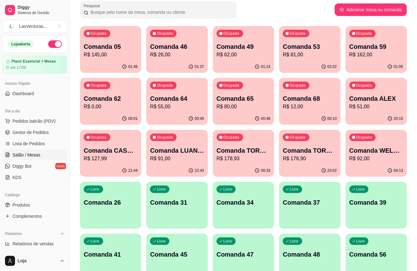
click at [118, 103] on p "Comanda 62" at bounding box center [111, 98] width 54 height 9
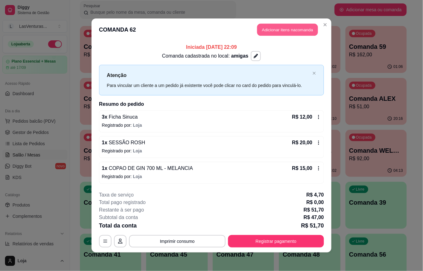
click at [277, 28] on button "Adicionar itens na comanda" at bounding box center [287, 30] width 61 height 12
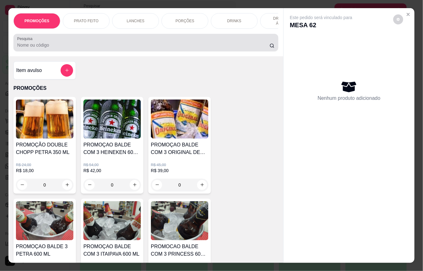
click at [139, 48] on input "Pesquisa" at bounding box center [143, 45] width 253 height 6
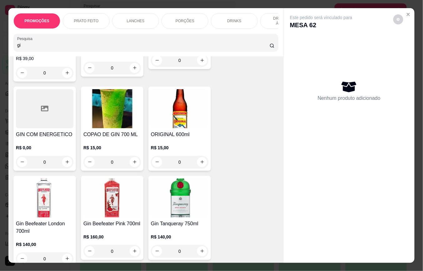
scroll to position [125, 0]
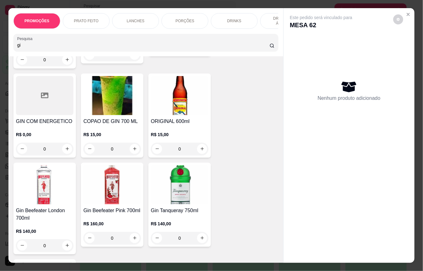
type input "gi"
click at [129, 152] on div "0" at bounding box center [113, 149] width 58 height 13
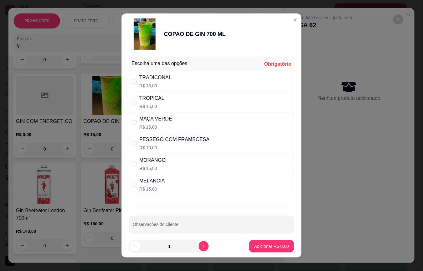
click at [178, 184] on div "MELANCIA R$ 15,00" at bounding box center [211, 184] width 165 height 21
radio input "true"
click at [256, 241] on button "Adicionar R$ 15,00" at bounding box center [271, 246] width 46 height 12
type input "1"
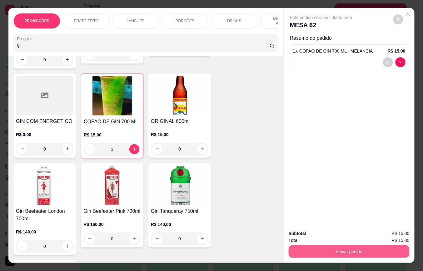
click at [321, 251] on button "Enviar pedido" at bounding box center [349, 251] width 121 height 13
click at [326, 234] on button "Não registrar e enviar pedido" at bounding box center [328, 233] width 63 height 12
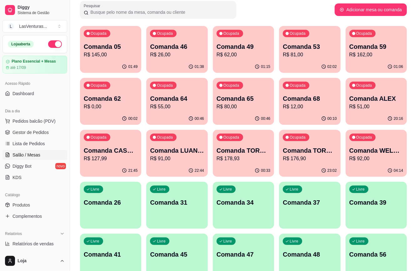
click at [368, 114] on div "20:16" at bounding box center [376, 119] width 61 height 12
click at [308, 112] on div "Ocupada Comanda 68 R$ 12,00" at bounding box center [309, 95] width 61 height 35
click at [240, 113] on div "00:47" at bounding box center [243, 119] width 61 height 12
click at [193, 121] on div "00:46" at bounding box center [177, 118] width 60 height 12
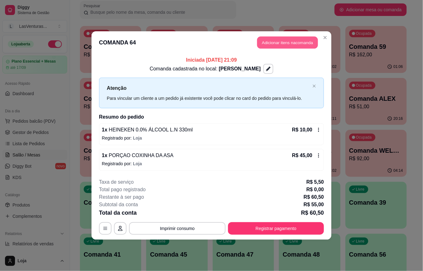
click at [300, 44] on button "Adicionar itens na comanda" at bounding box center [287, 43] width 61 height 12
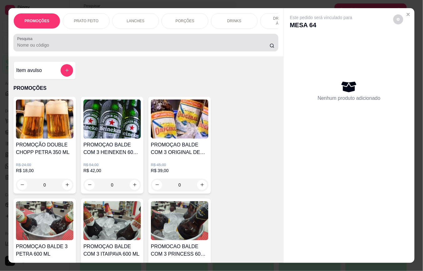
click at [192, 47] on input "Pesquisa" at bounding box center [143, 45] width 253 height 6
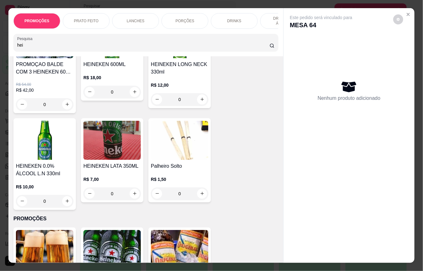
scroll to position [83, 0]
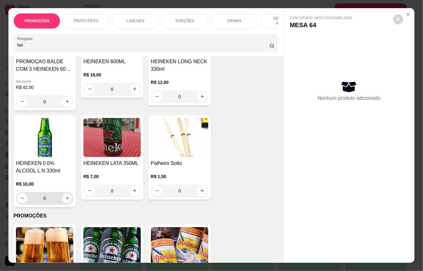
type input "hei"
click at [65, 200] on icon "increase-product-quantity" at bounding box center [67, 198] width 5 height 5
type input "1"
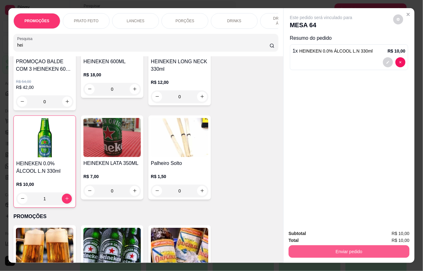
click at [321, 250] on button "Enviar pedido" at bounding box center [349, 251] width 121 height 13
click at [323, 232] on button "Não registrar e enviar pedido" at bounding box center [328, 233] width 65 height 12
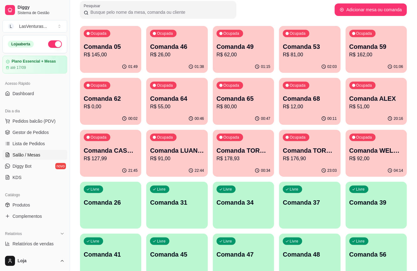
click at [117, 60] on button "Ocupada Comanda 05 R$ 145,00 01:49" at bounding box center [110, 49] width 61 height 47
click at [179, 56] on p "R$ 26,00" at bounding box center [177, 54] width 52 height 7
click at [243, 66] on div "01:15" at bounding box center [243, 67] width 61 height 12
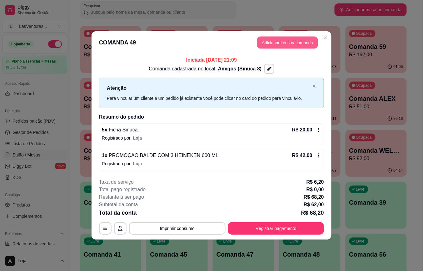
click at [298, 45] on button "Adicionar itens na comanda" at bounding box center [287, 43] width 61 height 12
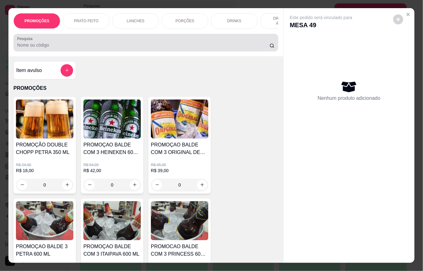
click at [143, 40] on div at bounding box center [146, 42] width 258 height 13
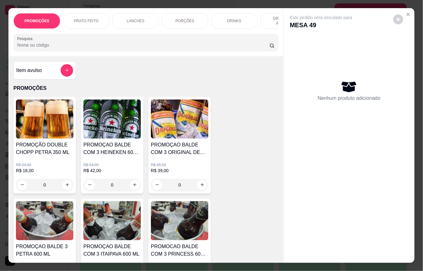
type input "h"
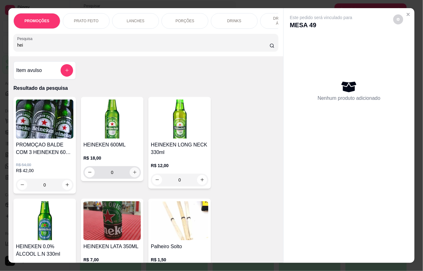
type input "hei"
click at [133, 175] on icon "increase-product-quantity" at bounding box center [135, 172] width 5 height 5
type input "1"
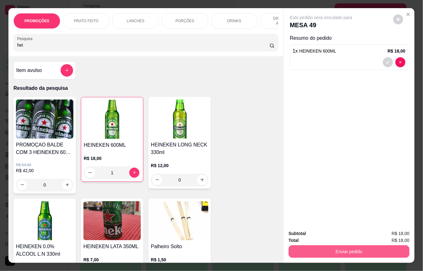
click at [318, 248] on button "Enviar pedido" at bounding box center [349, 251] width 121 height 13
click at [318, 234] on button "Não registrar e enviar pedido" at bounding box center [328, 233] width 65 height 12
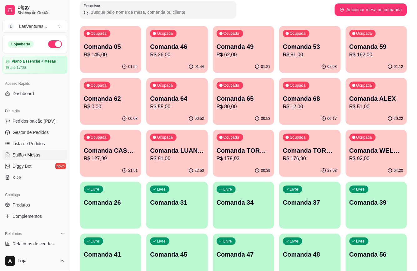
click at [191, 63] on div "01:44" at bounding box center [176, 67] width 61 height 12
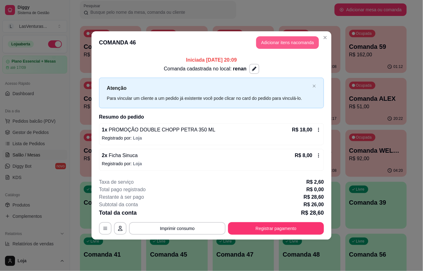
click at [293, 42] on button "Adicionar itens na comanda" at bounding box center [287, 42] width 63 height 13
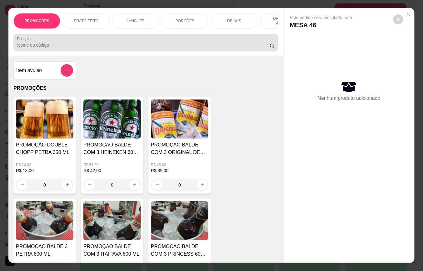
click at [168, 48] on input "Pesquisa" at bounding box center [143, 45] width 253 height 6
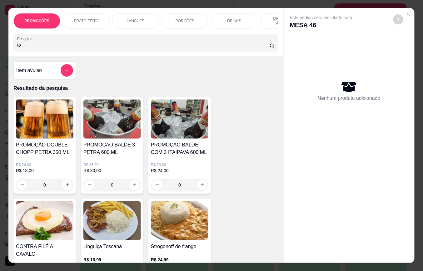
type input "t"
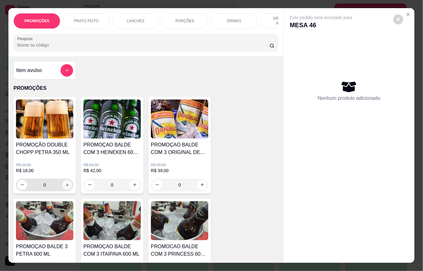
click at [65, 187] on icon "increase-product-quantity" at bounding box center [67, 185] width 5 height 5
type input "1"
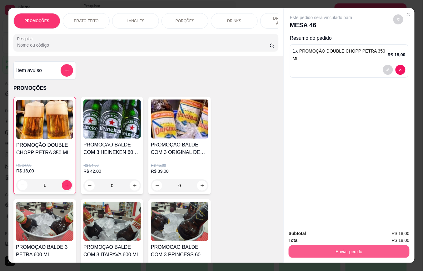
click at [310, 248] on button "Enviar pedido" at bounding box center [349, 251] width 121 height 13
click at [323, 234] on button "Não registrar e enviar pedido" at bounding box center [328, 233] width 65 height 12
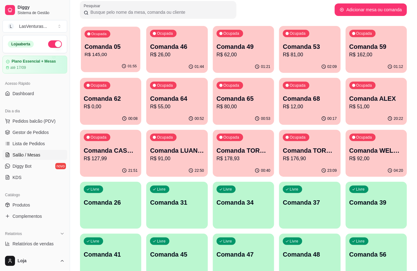
click at [103, 43] on p "Comanda 05" at bounding box center [111, 47] width 52 height 8
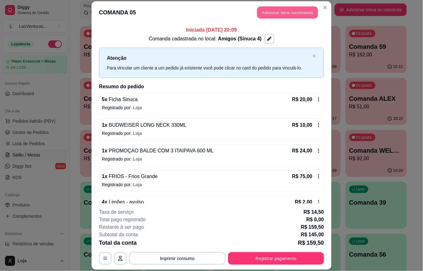
click at [273, 13] on button "Adicionar itens na comanda" at bounding box center [287, 13] width 61 height 12
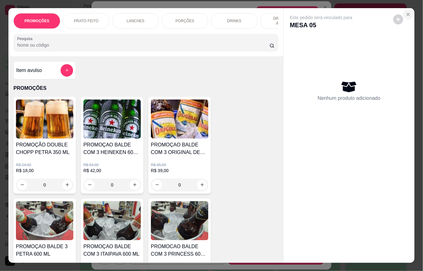
click at [406, 12] on icon "Close" at bounding box center [408, 14] width 5 height 5
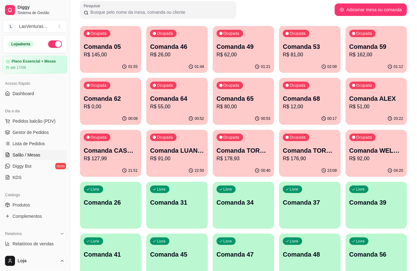
click at [102, 59] on div "Ocupada Comanda 05 R$ 145,00" at bounding box center [110, 43] width 61 height 35
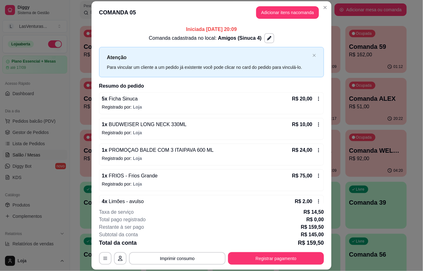
scroll to position [0, 0]
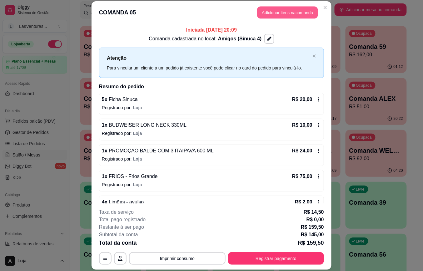
click at [280, 8] on button "Adicionar itens na comanda" at bounding box center [287, 13] width 61 height 12
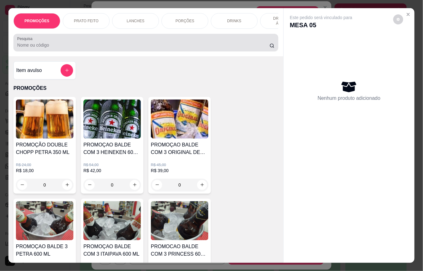
click at [138, 51] on div "Pesquisa" at bounding box center [145, 43] width 265 height 18
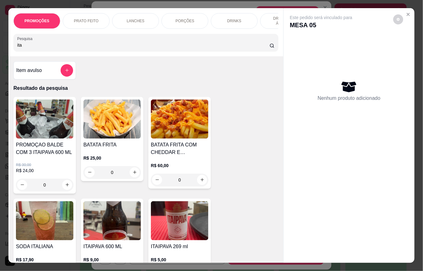
scroll to position [83, 0]
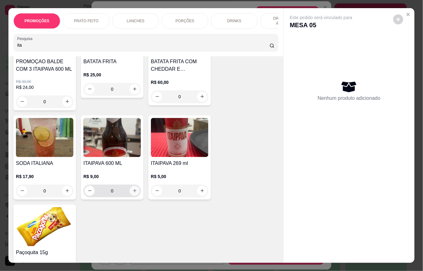
type input "ita"
click at [133, 193] on icon "increase-product-quantity" at bounding box center [135, 190] width 5 height 5
type input "1"
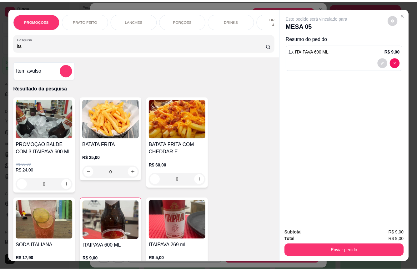
scroll to position [42, 0]
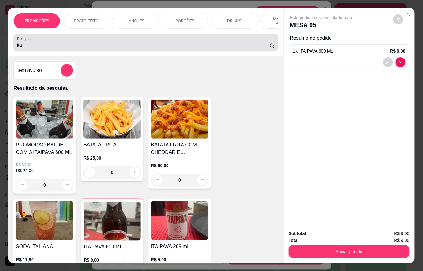
click at [46, 48] on input "ita" at bounding box center [143, 45] width 253 height 6
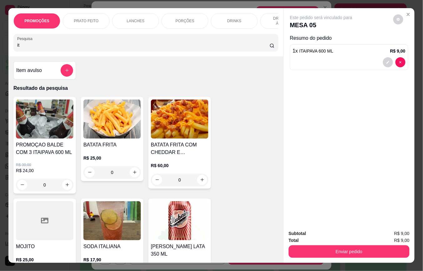
type input "i"
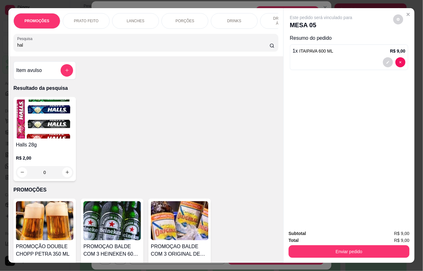
type input "hal"
click at [64, 175] on div "0" at bounding box center [45, 172] width 58 height 13
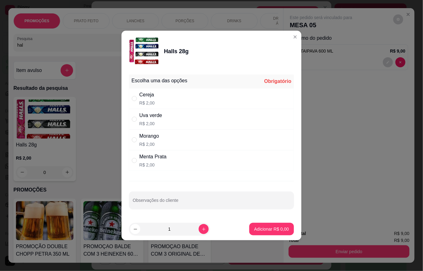
click at [158, 170] on div "Menta Prata R$ 2,00" at bounding box center [211, 160] width 165 height 21
radio input "true"
click at [268, 233] on button "Adicionar R$ 2,00" at bounding box center [271, 229] width 43 height 12
type input "1"
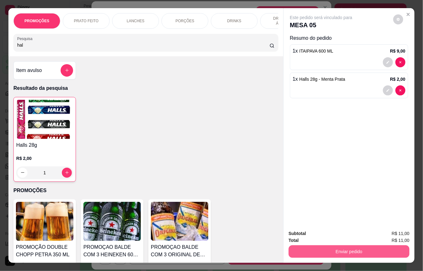
click at [330, 249] on button "Enviar pedido" at bounding box center [349, 251] width 121 height 13
click at [329, 233] on button "Não registrar e enviar pedido" at bounding box center [328, 233] width 65 height 12
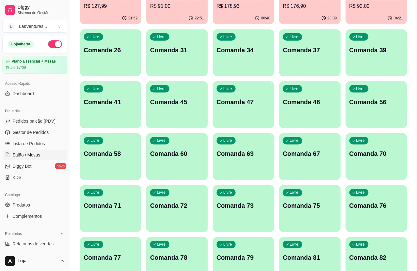
scroll to position [208, 0]
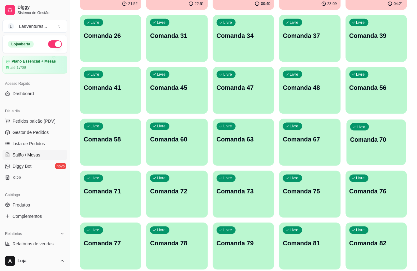
click at [386, 145] on div "Livre Comanda 70" at bounding box center [376, 138] width 59 height 38
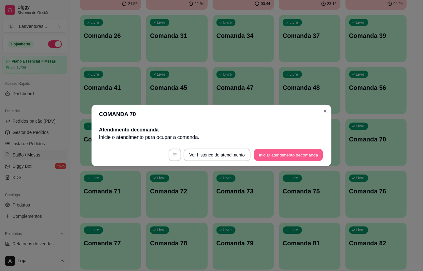
click at [283, 156] on button "Iniciar atendimento de comanda" at bounding box center [288, 155] width 69 height 12
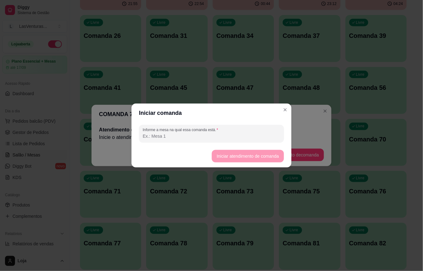
click at [223, 137] on input "Informe a mesa na qual essa comanda está." at bounding box center [212, 136] width 138 height 6
type input "robsom"
click at [241, 158] on button "Iniciar atendimento de comanda" at bounding box center [248, 156] width 70 height 12
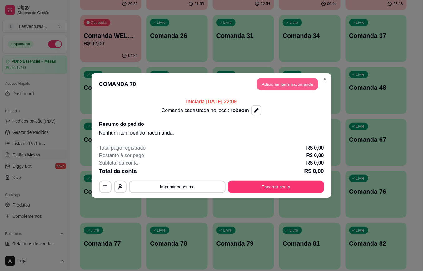
click at [283, 81] on button "Adicionar itens na comanda" at bounding box center [287, 84] width 61 height 12
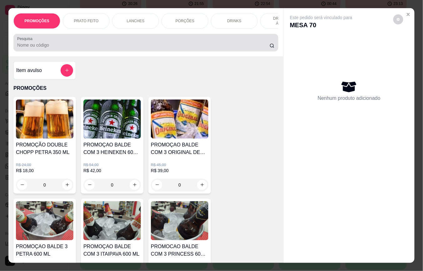
click at [139, 45] on input "Pesquisa" at bounding box center [143, 45] width 253 height 6
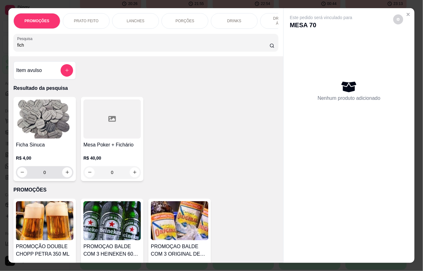
type input "fich"
click at [48, 175] on input "0" at bounding box center [44, 172] width 35 height 13
type input "4"
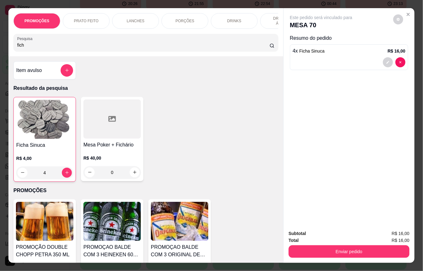
type input "4"
click at [307, 245] on button "Enviar pedido" at bounding box center [349, 251] width 121 height 13
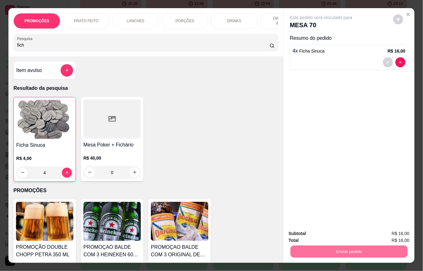
click at [313, 231] on button "Não registrar e enviar pedido" at bounding box center [328, 233] width 65 height 12
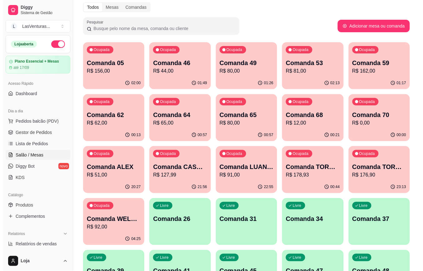
scroll to position [0, 0]
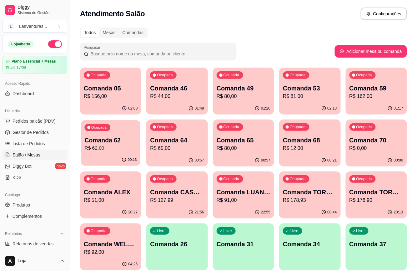
click at [91, 148] on p "R$ 62,00" at bounding box center [111, 147] width 52 height 7
click at [184, 148] on p "R$ 65,00" at bounding box center [177, 148] width 54 height 8
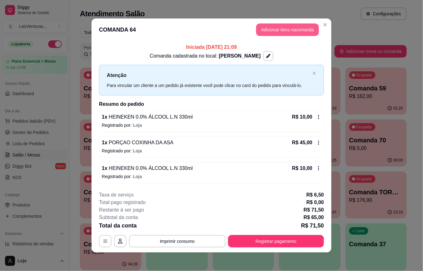
click at [285, 27] on button "Adicionar itens na comanda" at bounding box center [287, 29] width 63 height 13
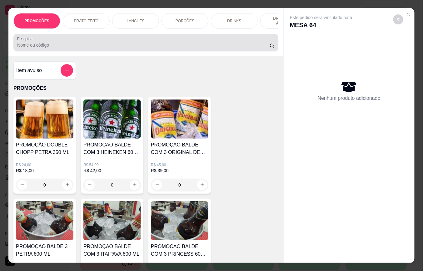
click at [177, 44] on div at bounding box center [146, 42] width 258 height 13
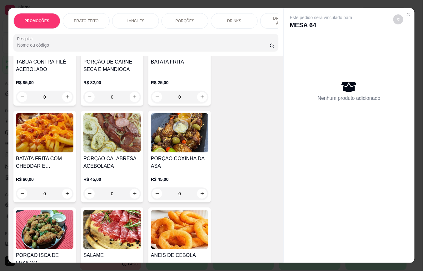
scroll to position [792, 0]
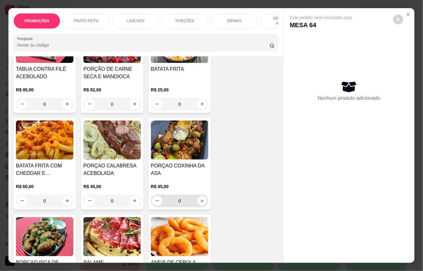
click at [200, 199] on icon "increase-product-quantity" at bounding box center [202, 201] width 5 height 5
type input "1"
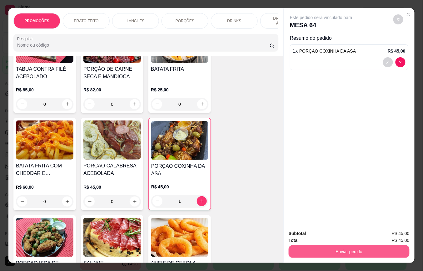
click at [326, 246] on button "Enviar pedido" at bounding box center [349, 251] width 121 height 13
click at [325, 236] on button "Não registrar e enviar pedido" at bounding box center [328, 233] width 63 height 12
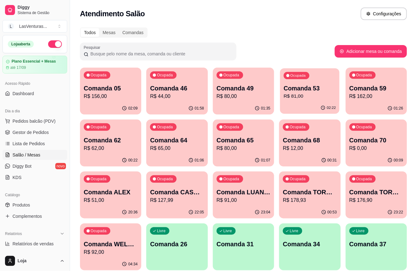
click at [301, 101] on div "Ocupada Comanda 53 R$ 81,00" at bounding box center [310, 85] width 60 height 34
click at [374, 102] on div "01:28" at bounding box center [376, 108] width 59 height 12
click at [189, 153] on div "Ocupada Comanda 64 R$ 65,00" at bounding box center [176, 136] width 61 height 35
click at [186, 150] on p "R$ 65,00" at bounding box center [177, 148] width 54 height 8
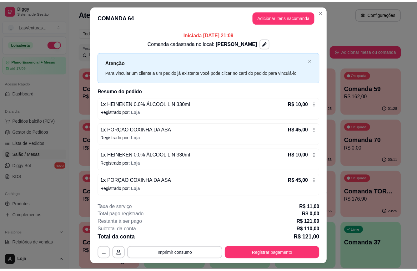
scroll to position [14, 0]
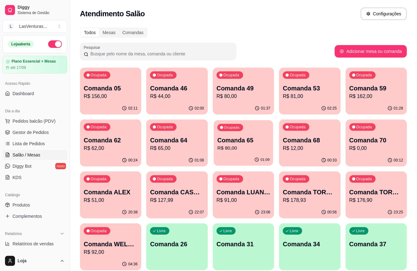
click at [231, 142] on p "Comanda 65" at bounding box center [243, 140] width 52 height 8
click at [315, 148] on p "R$ 12,00" at bounding box center [310, 147] width 52 height 7
click at [119, 99] on p "R$ 156,00" at bounding box center [111, 97] width 54 height 8
click at [178, 101] on div "Ocupada Comanda 46 R$ 44,00" at bounding box center [176, 85] width 61 height 35
click at [257, 106] on icon "button" at bounding box center [257, 108] width 5 height 5
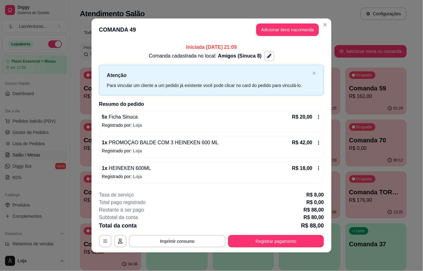
click at [317, 167] on icon at bounding box center [319, 168] width 5 height 5
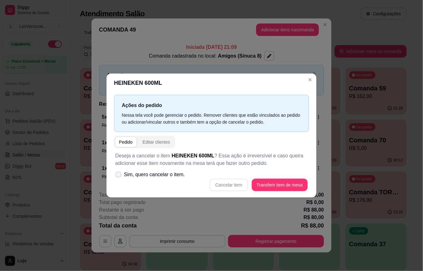
click at [124, 175] on span "Sim, quero cancelar o item." at bounding box center [154, 175] width 61 height 8
click at [119, 176] on input "Sim, quero cancelar o item." at bounding box center [117, 178] width 4 height 4
checkbox input "true"
click at [236, 185] on button "Cancelar item" at bounding box center [228, 185] width 37 height 12
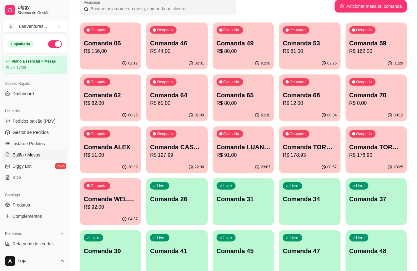
scroll to position [125, 0]
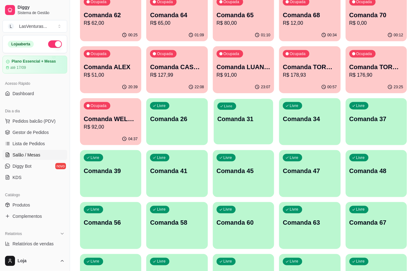
click at [246, 129] on div "Livre Comanda 31" at bounding box center [243, 118] width 59 height 38
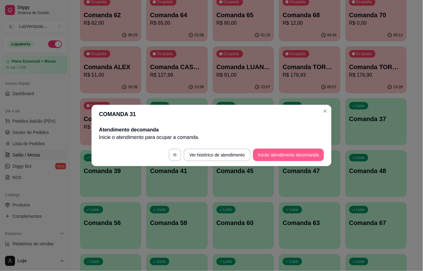
click at [273, 155] on button "Iniciar atendimento de comanda" at bounding box center [288, 155] width 71 height 13
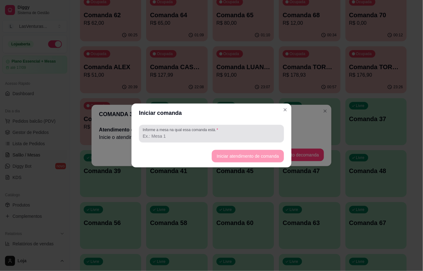
click at [168, 132] on label "Informe a mesa na qual essa comanda está." at bounding box center [182, 129] width 78 height 5
click at [168, 133] on input "Informe a mesa na qual essa comanda está." at bounding box center [212, 136] width 138 height 6
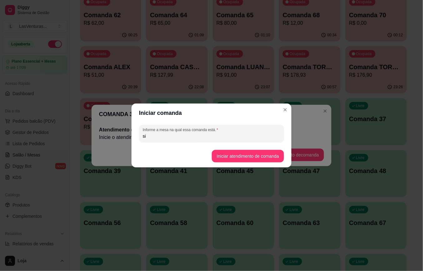
type input "s"
type input "SINUCA 4"
click at [244, 157] on button "Iniciar atendimento de comanda" at bounding box center [248, 156] width 70 height 12
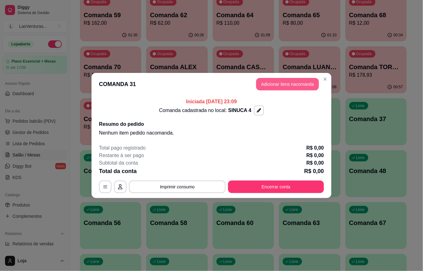
click at [290, 85] on button "Adicionar itens na comanda" at bounding box center [287, 84] width 63 height 13
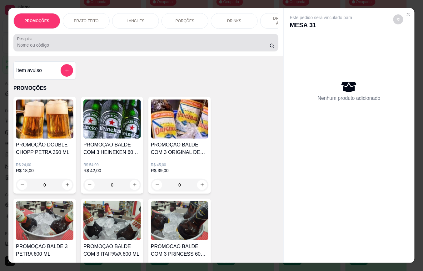
click at [195, 48] on input "Pesquisa" at bounding box center [143, 45] width 253 height 6
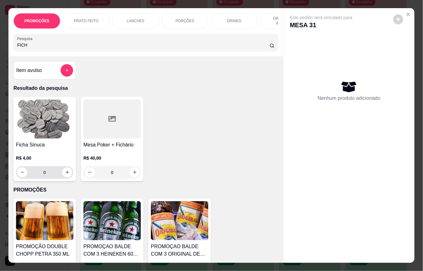
type input "FICH"
click at [49, 176] on input "0" at bounding box center [44, 172] width 35 height 13
type input "3"
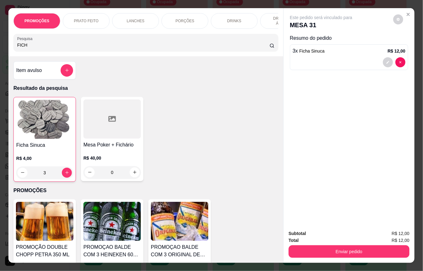
type input "3"
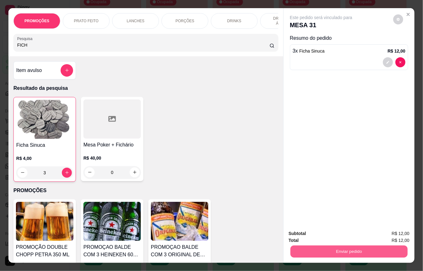
click at [328, 246] on button "Enviar pedido" at bounding box center [349, 252] width 117 height 12
click at [327, 231] on button "Não registrar e enviar pedido" at bounding box center [328, 233] width 65 height 12
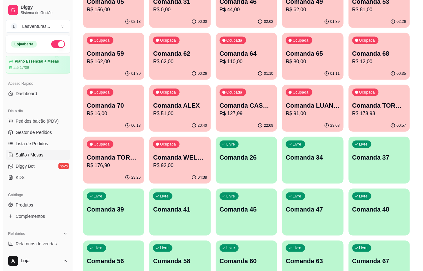
scroll to position [42, 0]
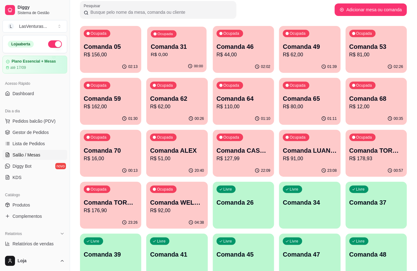
click at [185, 58] on div "Ocupada Comanda 31 R$ 0,00" at bounding box center [177, 44] width 60 height 34
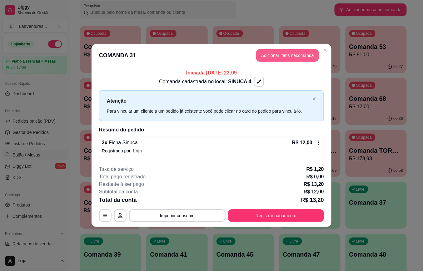
click at [269, 56] on button "Adicionar itens na comanda" at bounding box center [287, 55] width 63 height 13
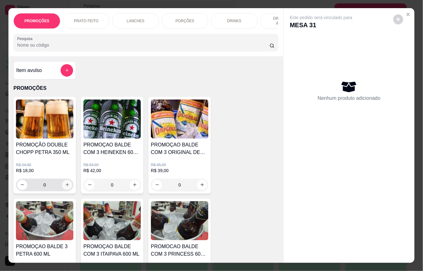
click at [65, 187] on icon "increase-product-quantity" at bounding box center [67, 184] width 5 height 5
type input "1"
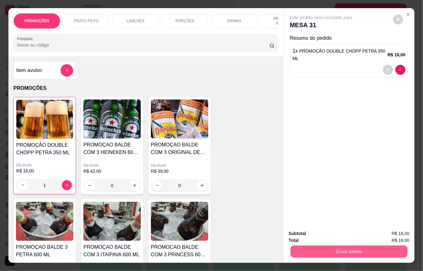
click at [316, 248] on button "Enviar pedido" at bounding box center [349, 252] width 117 height 12
click at [311, 230] on button "Não registrar e enviar pedido" at bounding box center [328, 233] width 63 height 12
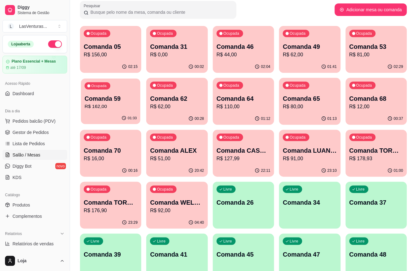
click at [99, 115] on div "01:33" at bounding box center [110, 118] width 59 height 12
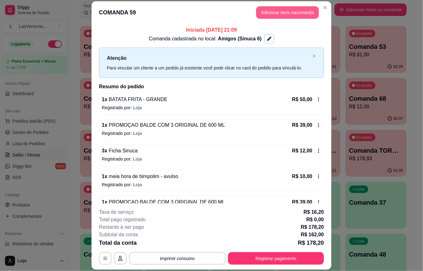
click at [279, 13] on button "Adicionar itens na comanda" at bounding box center [287, 12] width 63 height 13
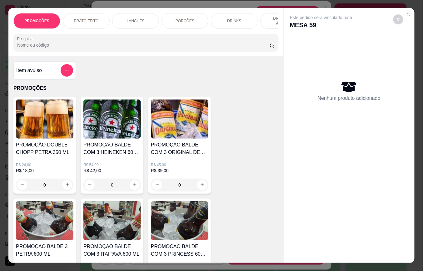
click at [203, 46] on input "Pesquisa" at bounding box center [143, 45] width 253 height 6
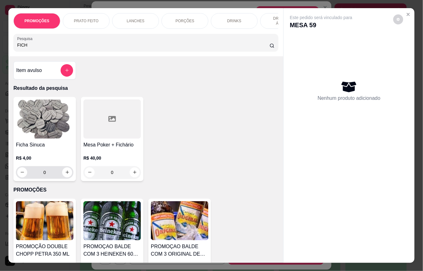
type input "FICH"
click at [48, 174] on input "0" at bounding box center [44, 172] width 35 height 13
type input "3"
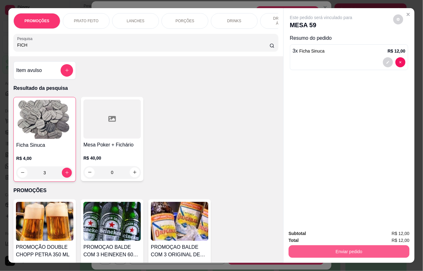
type input "3"
click at [317, 253] on button "Enviar pedido" at bounding box center [349, 251] width 121 height 13
click at [307, 233] on button "Não registrar e enviar pedido" at bounding box center [328, 233] width 65 height 12
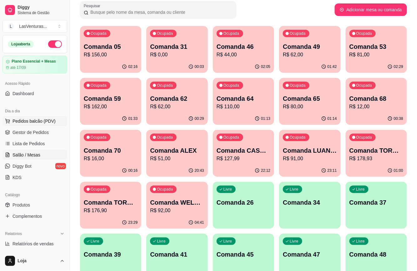
click at [24, 121] on span "Pedidos balcão (PDV)" at bounding box center [34, 121] width 43 height 6
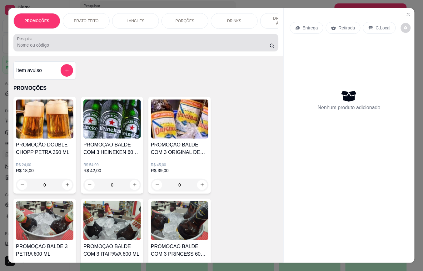
drag, startPoint x: 65, startPoint y: 46, endPoint x: 62, endPoint y: 49, distance: 4.9
click at [63, 48] on input "Pesquisa" at bounding box center [143, 45] width 253 height 6
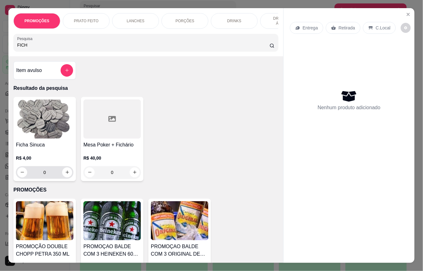
type input "FICH"
click at [49, 174] on input "0" at bounding box center [44, 172] width 35 height 13
type input "3"
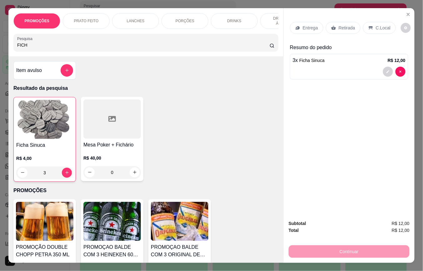
type input "3"
drag, startPoint x: 343, startPoint y: 25, endPoint x: 322, endPoint y: 59, distance: 40.1
click at [343, 25] on p "Retirada" at bounding box center [347, 28] width 17 height 6
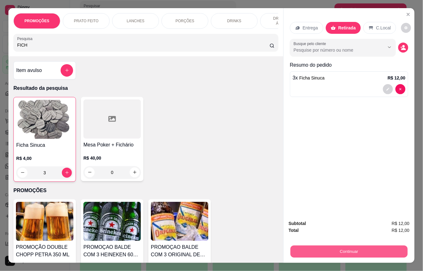
click at [352, 249] on button "Continuar" at bounding box center [349, 252] width 117 height 12
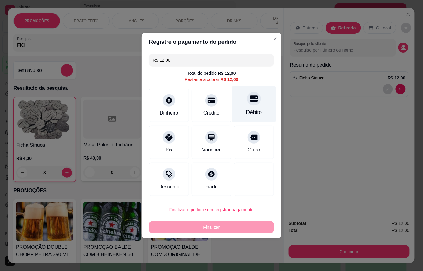
click at [252, 104] on div at bounding box center [254, 99] width 14 height 14
type input "R$ 0,00"
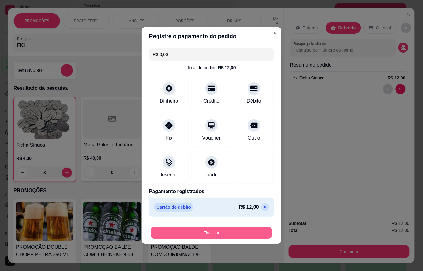
click at [215, 237] on button "Finalizar" at bounding box center [211, 233] width 121 height 12
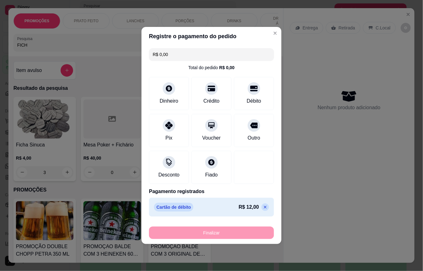
type input "0"
type input "-R$ 12,00"
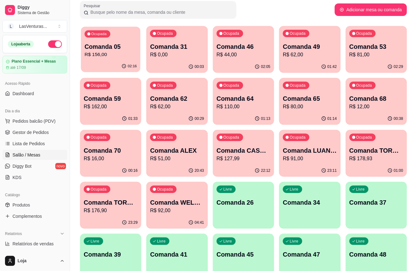
click at [117, 51] on div "Comanda 05 R$ 156,00" at bounding box center [111, 51] width 52 height 16
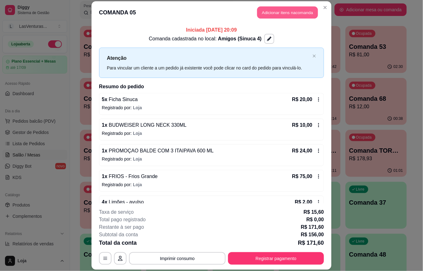
click at [281, 11] on button "Adicionar itens na comanda" at bounding box center [287, 13] width 61 height 12
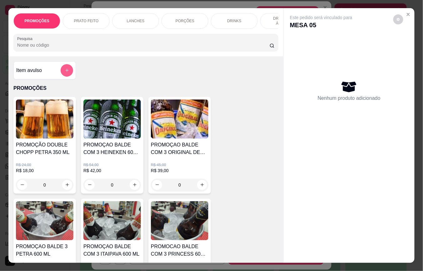
click at [67, 71] on button "add-separate-item" at bounding box center [67, 70] width 13 height 13
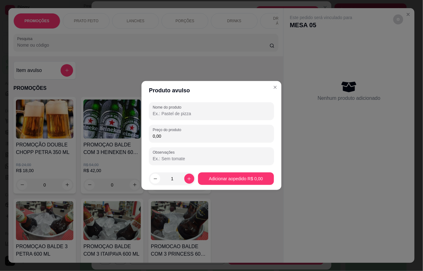
click at [180, 112] on input "Nome do produto" at bounding box center [212, 113] width 118 height 6
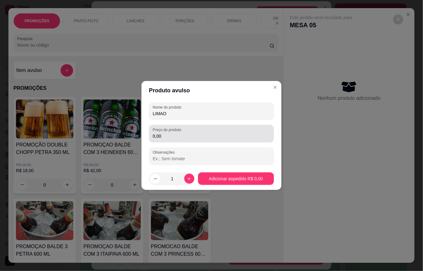
type input "LIMAO"
click at [171, 138] on input "0,00" at bounding box center [212, 136] width 118 height 6
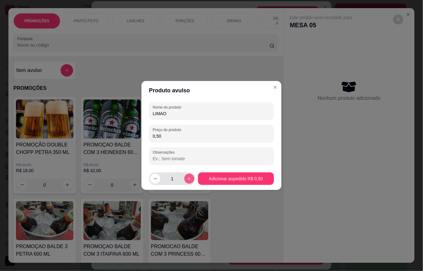
type input "0,50"
click at [188, 180] on icon "increase-product-quantity" at bounding box center [189, 178] width 5 height 5
type input "2"
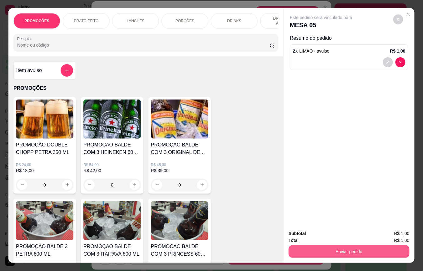
click at [323, 248] on button "Enviar pedido" at bounding box center [349, 251] width 121 height 13
click at [330, 230] on button "Não registrar e enviar pedido" at bounding box center [328, 233] width 65 height 12
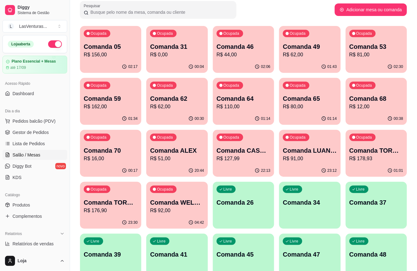
click at [103, 109] on p "R$ 162,00" at bounding box center [111, 107] width 54 height 8
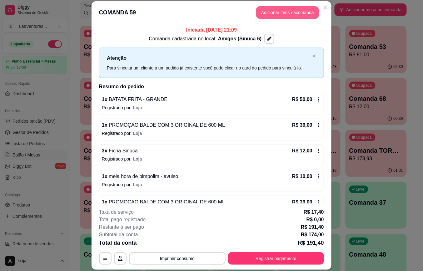
click at [288, 9] on button "Adicionar itens na comanda" at bounding box center [287, 12] width 63 height 13
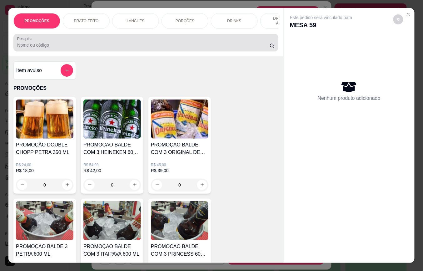
click at [80, 48] on input "Pesquisa" at bounding box center [143, 45] width 253 height 6
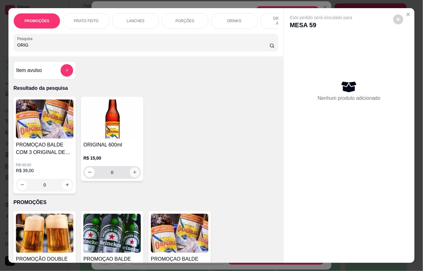
type input "ORIG"
click at [133, 175] on icon "increase-product-quantity" at bounding box center [135, 172] width 5 height 5
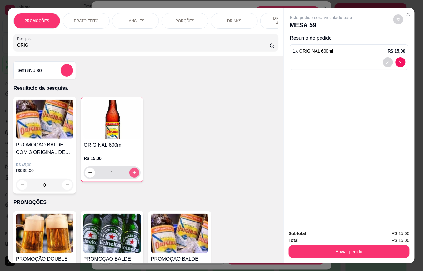
type input "1"
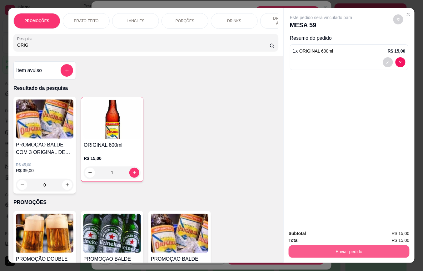
click at [330, 251] on button "Enviar pedido" at bounding box center [349, 251] width 121 height 13
click at [322, 233] on button "Não registrar e enviar pedido" at bounding box center [328, 233] width 65 height 12
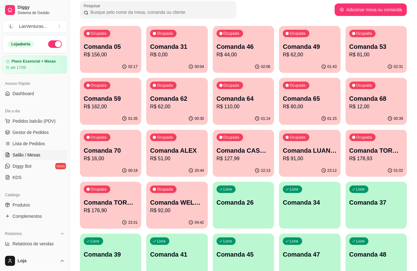
click at [169, 106] on p "R$ 62,00" at bounding box center [177, 107] width 54 height 8
click at [119, 163] on div "Ocupada Comanda 70 R$ 16,00" at bounding box center [110, 147] width 61 height 35
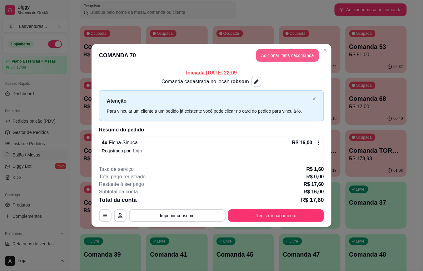
click at [293, 61] on button "Adicionar itens na comanda" at bounding box center [287, 55] width 63 height 13
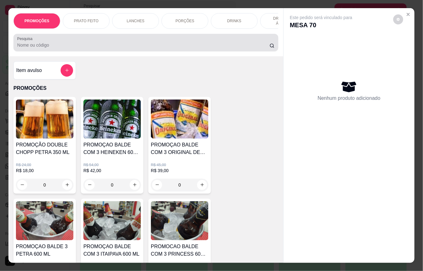
click at [193, 44] on div at bounding box center [146, 42] width 258 height 13
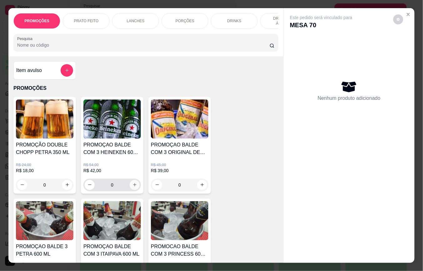
click at [133, 187] on icon "increase-product-quantity" at bounding box center [135, 184] width 5 height 5
type input "1"
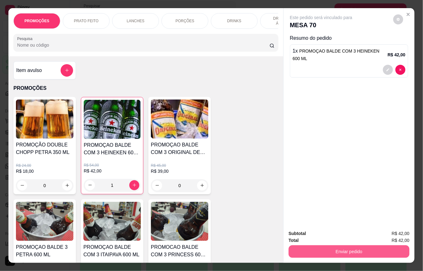
click at [318, 247] on button "Enviar pedido" at bounding box center [349, 251] width 121 height 13
click at [315, 236] on button "Não registrar e enviar pedido" at bounding box center [328, 233] width 65 height 12
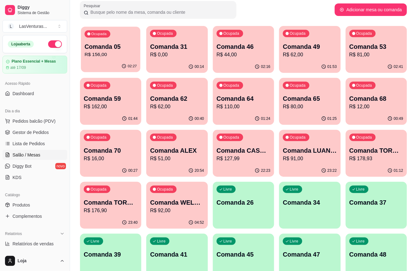
click at [106, 61] on button "Ocupada Comanda 05 R$ 156,00 02:27" at bounding box center [110, 50] width 59 height 46
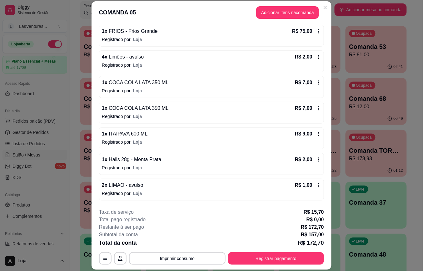
scroll to position [19, 0]
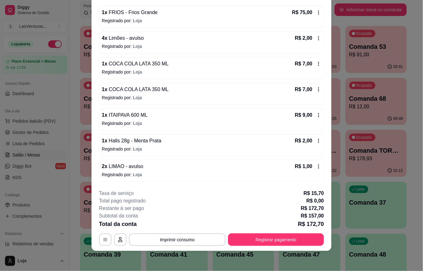
click at [317, 114] on icon at bounding box center [319, 115] width 5 height 5
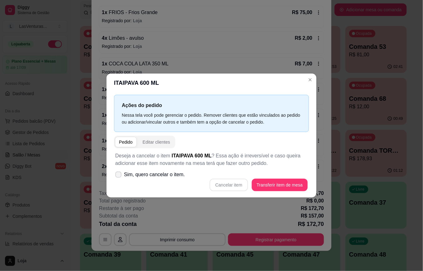
click at [118, 178] on label "Sim, quero cancelar o item." at bounding box center [150, 174] width 75 height 13
click at [118, 178] on input "Sim, quero cancelar o item." at bounding box center [117, 178] width 4 height 4
checkbox input "true"
click at [236, 186] on button "Cancelar item" at bounding box center [229, 185] width 38 height 13
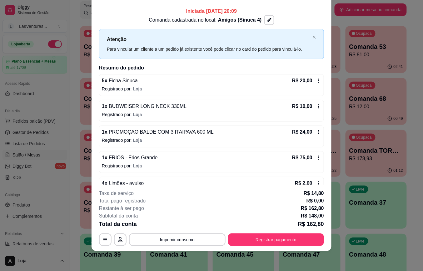
scroll to position [0, 0]
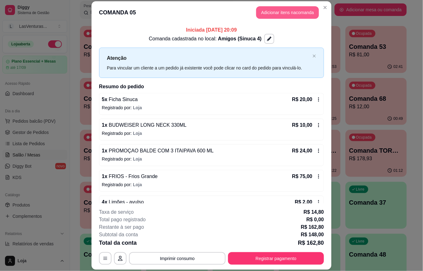
click at [284, 9] on button "Adicionar itens na comanda" at bounding box center [287, 12] width 63 height 13
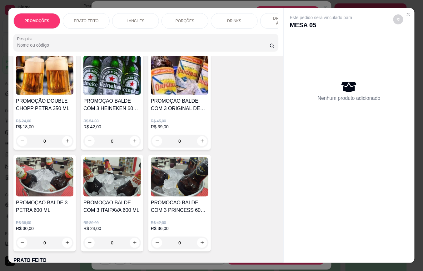
scroll to position [83, 0]
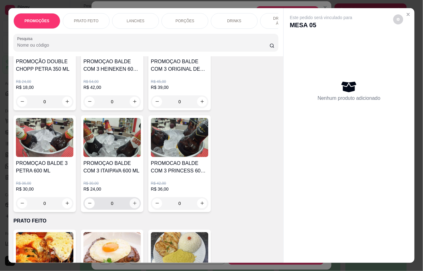
click at [133, 205] on icon "increase-product-quantity" at bounding box center [135, 203] width 5 height 5
type input "1"
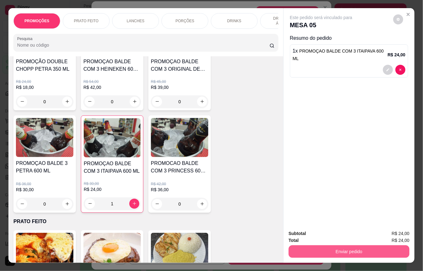
click at [303, 248] on button "Enviar pedido" at bounding box center [349, 251] width 121 height 13
click at [312, 235] on button "Não registrar e enviar pedido" at bounding box center [328, 233] width 65 height 12
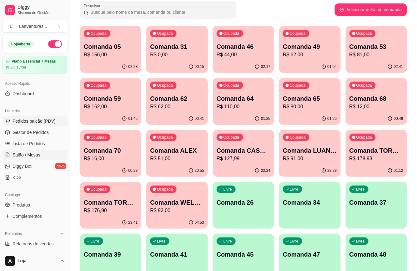
click at [27, 120] on span "Pedidos balcão (PDV)" at bounding box center [34, 121] width 43 height 6
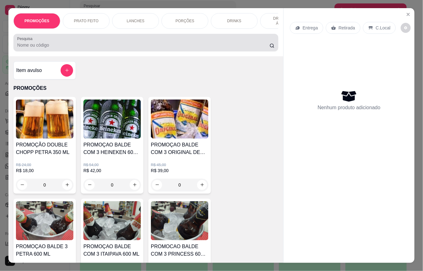
click at [111, 51] on div "Pesquisa" at bounding box center [145, 43] width 265 height 18
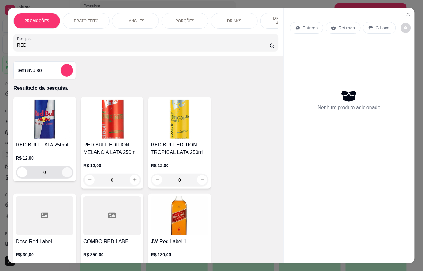
type input "RED"
click at [66, 174] on icon "increase-product-quantity" at bounding box center [67, 172] width 3 height 3
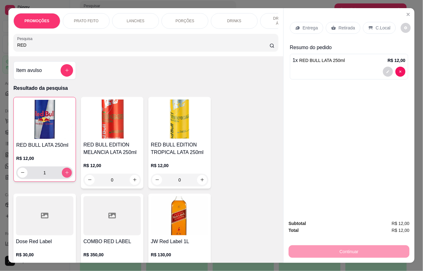
type input "1"
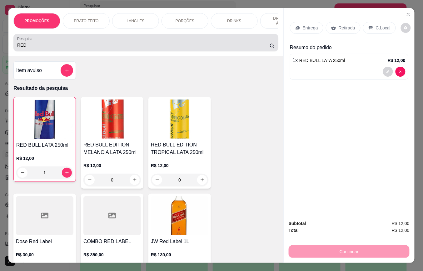
click at [55, 42] on div "RED" at bounding box center [146, 42] width 258 height 13
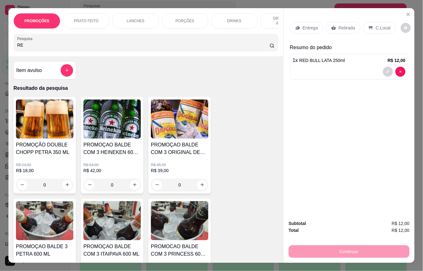
type input "R"
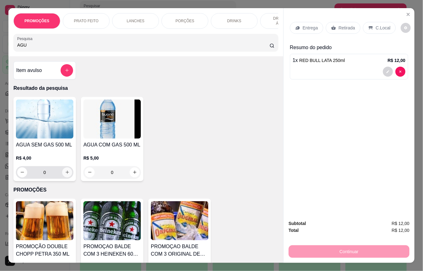
type input "AGU"
click at [65, 175] on icon "increase-product-quantity" at bounding box center [67, 172] width 5 height 5
type input "1"
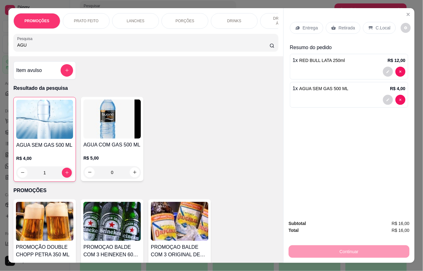
click at [349, 27] on p "Retirada" at bounding box center [347, 28] width 17 height 6
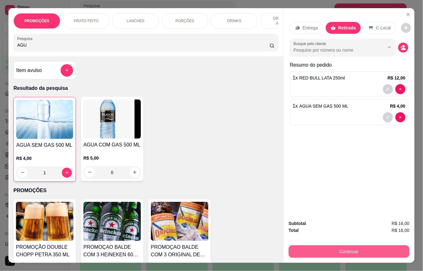
click at [315, 248] on button "Continuar" at bounding box center [349, 251] width 121 height 13
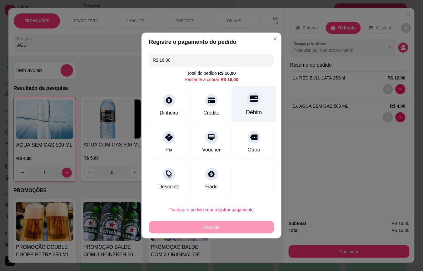
click at [251, 104] on div at bounding box center [254, 99] width 14 height 14
type input "R$ 0,00"
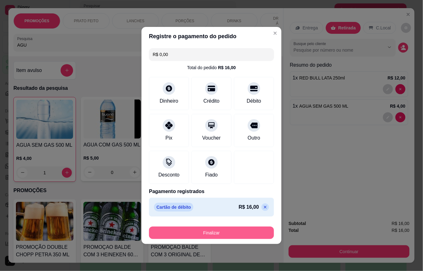
click at [220, 235] on button "Finalizar" at bounding box center [211, 232] width 125 height 13
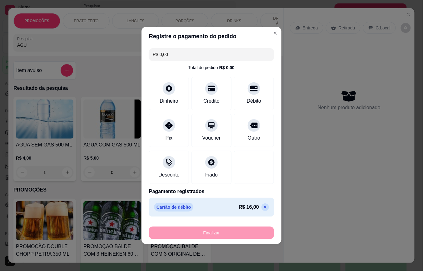
type input "0"
type input "-R$ 16,00"
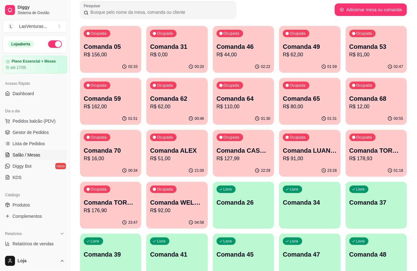
click at [204, 54] on div "Ocupada Comanda 31 R$ 0,00" at bounding box center [176, 43] width 61 height 35
click at [258, 55] on p "R$ 44,00" at bounding box center [243, 54] width 52 height 7
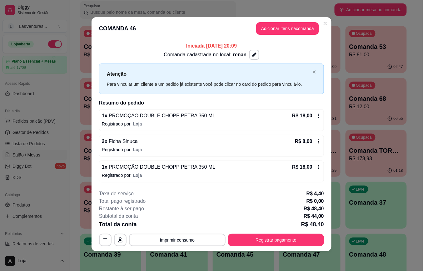
scroll to position [2, 0]
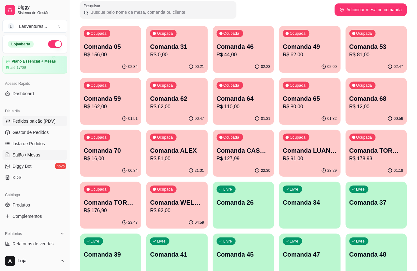
click at [41, 121] on span "Pedidos balcão (PDV)" at bounding box center [34, 121] width 43 height 6
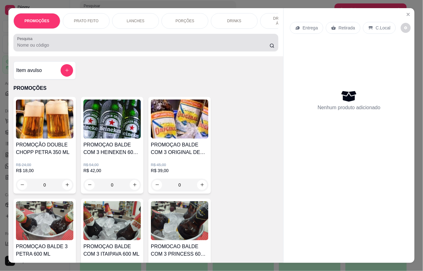
click at [72, 48] on input "Pesquisa" at bounding box center [143, 45] width 253 height 6
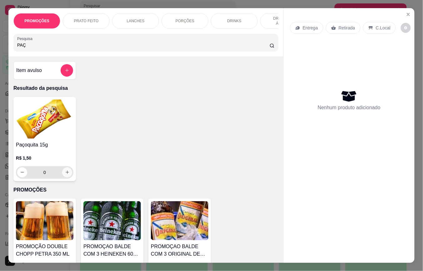
type input "PAÇ"
click at [65, 175] on icon "increase-product-quantity" at bounding box center [67, 172] width 5 height 5
type input "1"
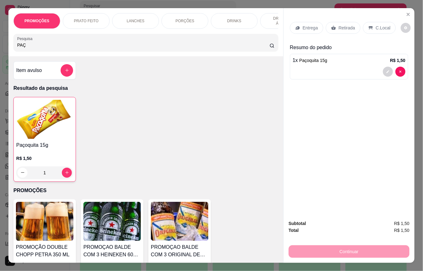
click at [346, 25] on p "Retirada" at bounding box center [347, 28] width 17 height 6
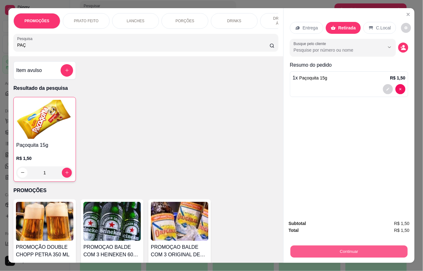
click at [351, 248] on button "Continuar" at bounding box center [349, 252] width 117 height 12
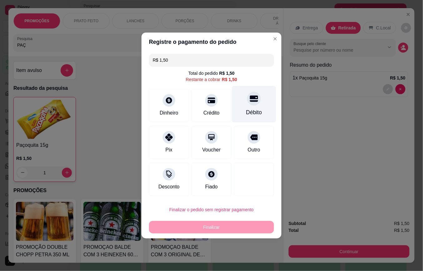
click at [254, 101] on div at bounding box center [254, 99] width 14 height 14
type input "R$ 0,00"
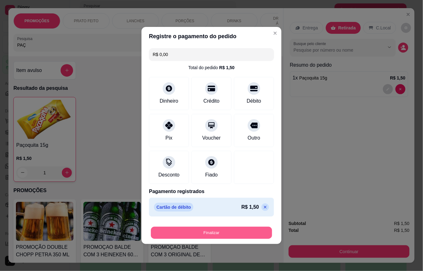
click at [241, 233] on button "Finalizar" at bounding box center [211, 233] width 121 height 12
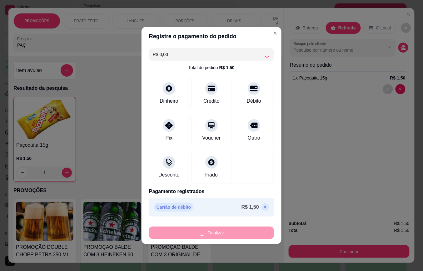
type input "0"
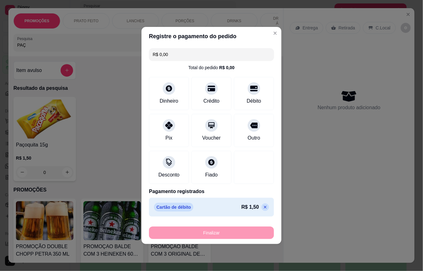
type input "-R$ 1,50"
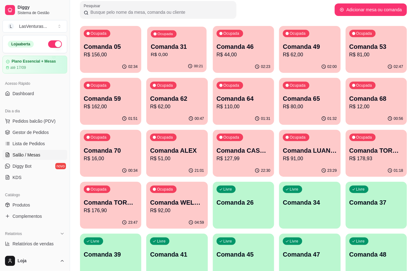
click at [185, 53] on p "R$ 0,00" at bounding box center [177, 54] width 52 height 7
click at [245, 54] on p "R$ 44,00" at bounding box center [244, 55] width 54 height 8
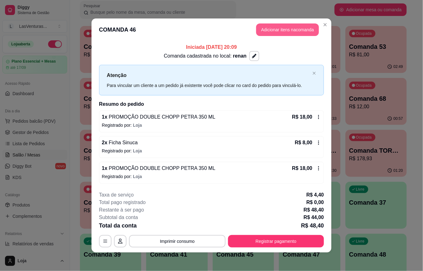
click at [266, 25] on button "Adicionar itens na comanda" at bounding box center [287, 29] width 63 height 13
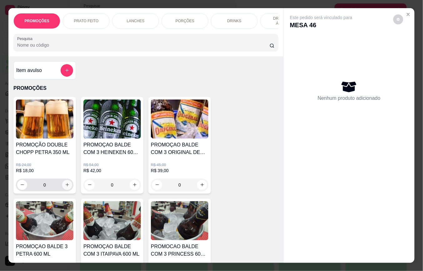
click at [65, 187] on icon "increase-product-quantity" at bounding box center [67, 184] width 5 height 5
type input "1"
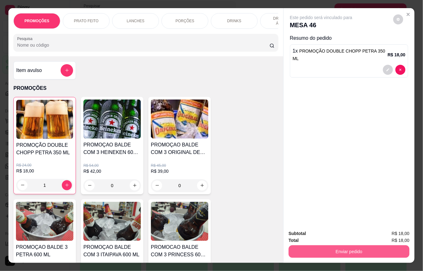
click at [310, 249] on button "Enviar pedido" at bounding box center [349, 251] width 121 height 13
click at [311, 238] on button "Não registrar e enviar pedido" at bounding box center [328, 233] width 63 height 12
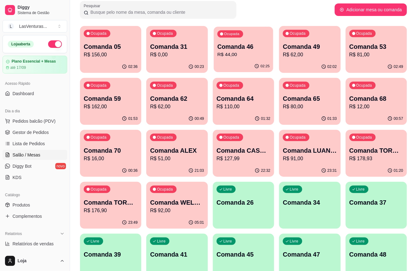
click at [264, 54] on p "R$ 44,00" at bounding box center [243, 54] width 52 height 7
click at [182, 96] on p "Comanda 62" at bounding box center [177, 98] width 52 height 8
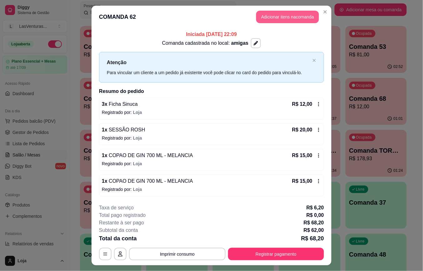
click at [266, 18] on button "Adicionar itens na comanda" at bounding box center [287, 17] width 63 height 13
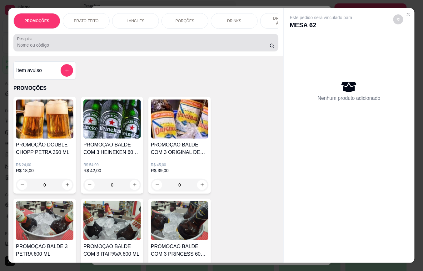
click at [98, 48] on input "Pesquisa" at bounding box center [143, 45] width 253 height 6
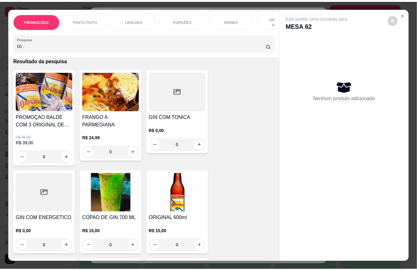
scroll to position [42, 0]
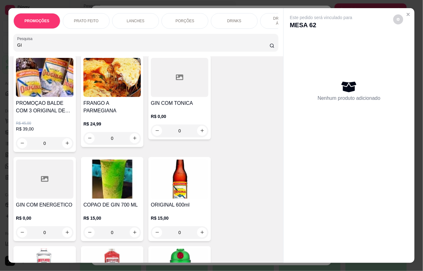
type input "GI"
click at [133, 233] on div "0" at bounding box center [113, 232] width 58 height 13
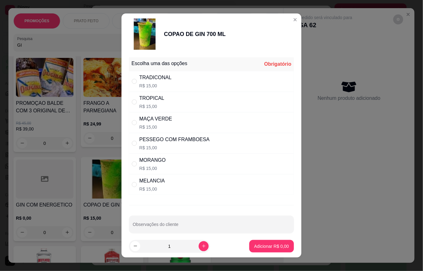
click at [160, 180] on div "MELANCIA" at bounding box center [152, 181] width 26 height 8
radio input "true"
click at [251, 251] on button "Adicionar R$ 15,00" at bounding box center [270, 246] width 47 height 13
type input "1"
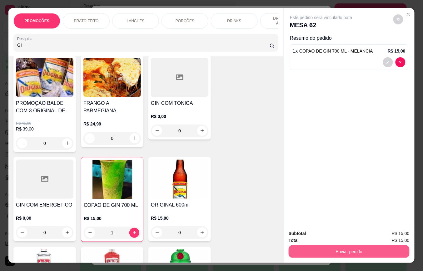
click at [320, 248] on button "Enviar pedido" at bounding box center [349, 251] width 121 height 13
click at [321, 238] on button "Não registrar e enviar pedido" at bounding box center [328, 233] width 65 height 12
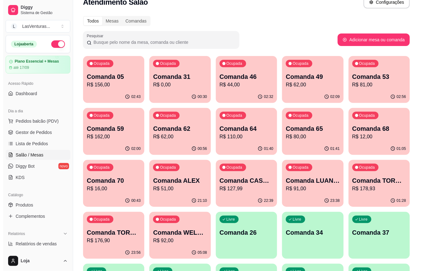
scroll to position [0, 0]
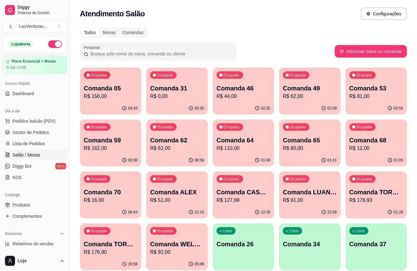
click at [378, 150] on p "R$ 12,00" at bounding box center [377, 148] width 54 height 8
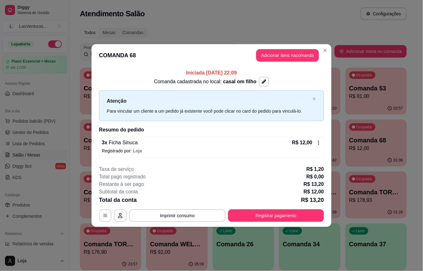
drag, startPoint x: 266, startPoint y: 46, endPoint x: 263, endPoint y: 65, distance: 19.8
click at [264, 58] on header "COMANDA 68 Adicionar itens na comanda" at bounding box center [212, 55] width 240 height 23
drag, startPoint x: 267, startPoint y: 48, endPoint x: 266, endPoint y: 53, distance: 5.0
click at [267, 49] on header "COMANDA 68 Adicionar itens na comanda" at bounding box center [212, 55] width 240 height 23
click at [267, 59] on button "Adicionar itens na comanda" at bounding box center [287, 55] width 63 height 13
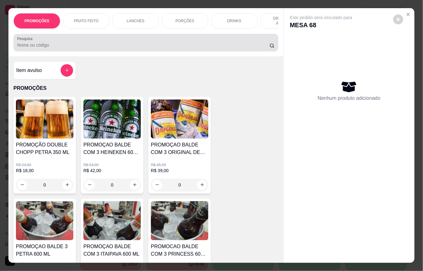
click at [126, 48] on input "Pesquisa" at bounding box center [143, 45] width 253 height 6
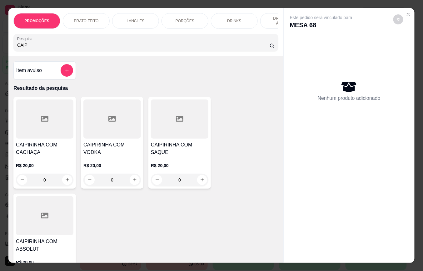
type input "CAIP"
click at [187, 157] on div "R$ 20,00 0" at bounding box center [180, 171] width 58 height 30
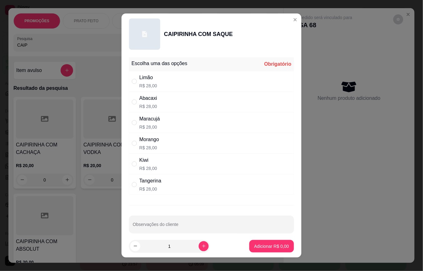
click at [139, 167] on p "R$ 28,00" at bounding box center [148, 168] width 18 height 6
radio input "true"
click at [253, 245] on p "Adicionar R$ 28,00" at bounding box center [270, 246] width 37 height 6
type input "1"
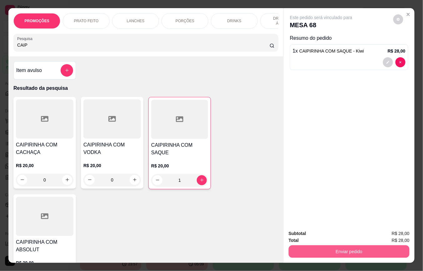
click at [309, 248] on button "Enviar pedido" at bounding box center [349, 251] width 121 height 13
click at [339, 236] on button "Não registrar e enviar pedido" at bounding box center [328, 233] width 65 height 12
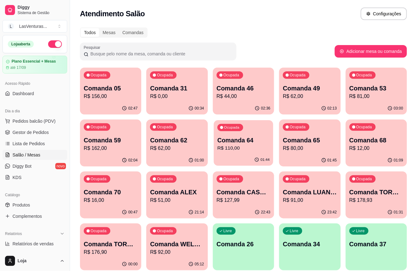
click at [254, 150] on p "R$ 110,00" at bounding box center [243, 147] width 52 height 7
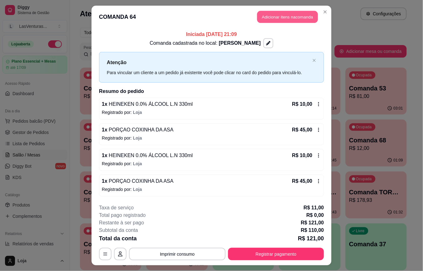
click at [273, 17] on button "Adicionar itens na comanda" at bounding box center [287, 17] width 61 height 12
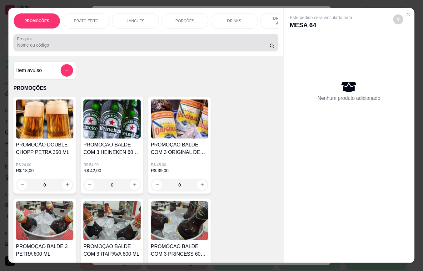
click at [112, 48] on input "Pesquisa" at bounding box center [143, 45] width 253 height 6
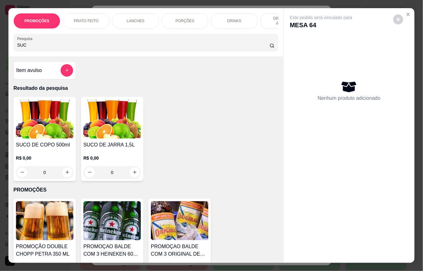
type input "SUC"
click at [133, 175] on div "0" at bounding box center [113, 172] width 58 height 13
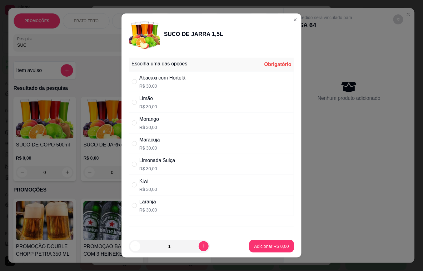
click at [144, 183] on div "Kiwi" at bounding box center [148, 181] width 18 height 8
radio input "true"
click at [253, 246] on p "Adicionar R$ 30,00" at bounding box center [271, 246] width 36 height 6
type input "1"
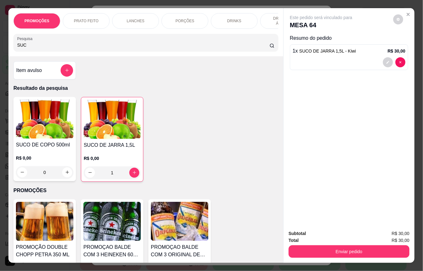
click at [71, 46] on input "SUC" at bounding box center [143, 45] width 253 height 6
type input "S"
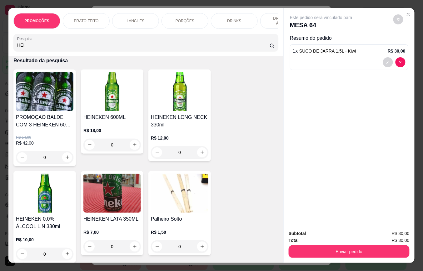
scroll to position [42, 0]
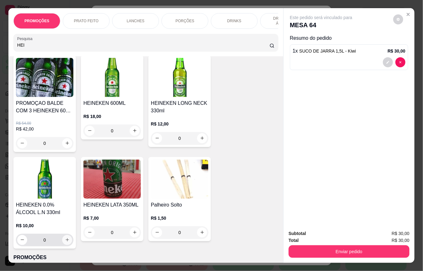
type input "HEI"
click at [65, 242] on icon "increase-product-quantity" at bounding box center [67, 240] width 5 height 5
type input "1"
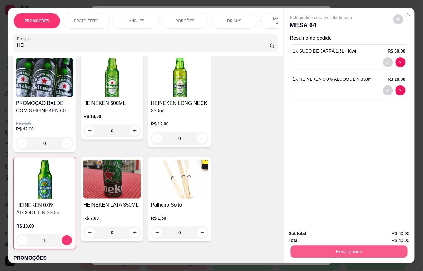
click at [311, 246] on button "Enviar pedido" at bounding box center [349, 252] width 117 height 12
click at [322, 231] on button "Não registrar e enviar pedido" at bounding box center [328, 233] width 63 height 12
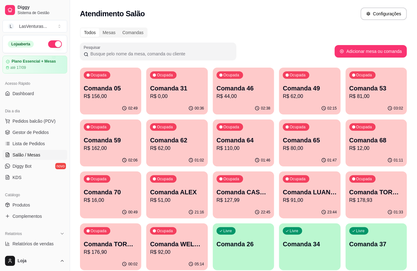
click at [175, 99] on p "R$ 0,00" at bounding box center [177, 97] width 54 height 8
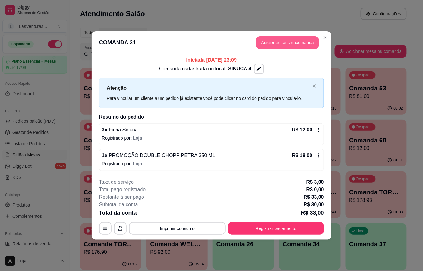
click at [273, 44] on button "Adicionar itens na comanda" at bounding box center [287, 42] width 63 height 13
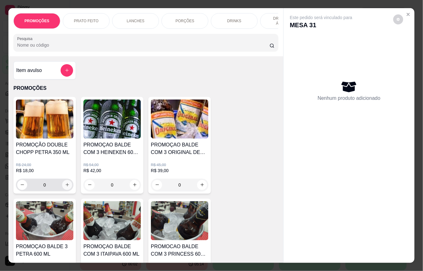
click at [65, 187] on icon "increase-product-quantity" at bounding box center [67, 184] width 5 height 5
type input "1"
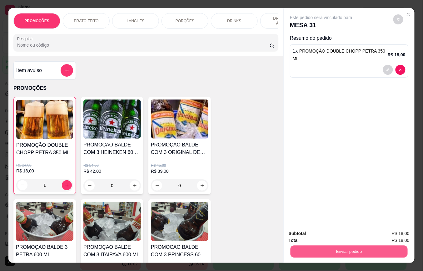
click at [312, 246] on button "Enviar pedido" at bounding box center [349, 252] width 117 height 12
click at [307, 227] on button "Não registrar e enviar pedido" at bounding box center [328, 233] width 63 height 12
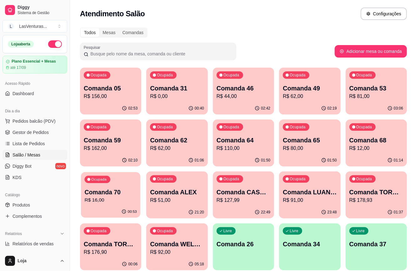
click at [118, 193] on p "Comanda 70" at bounding box center [111, 192] width 52 height 8
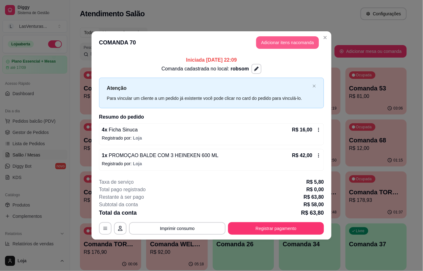
click at [287, 43] on button "Adicionar itens na comanda" at bounding box center [287, 42] width 63 height 13
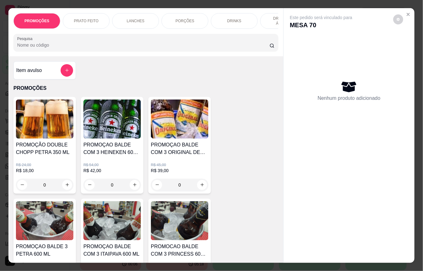
click at [164, 44] on div at bounding box center [146, 42] width 258 height 13
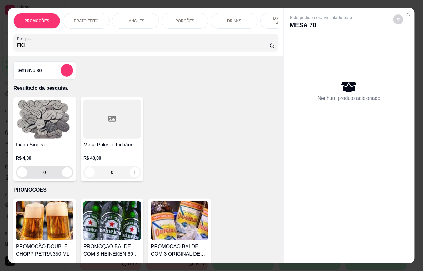
type input "FICH"
click at [44, 177] on input "0" at bounding box center [44, 172] width 35 height 13
type input "4"
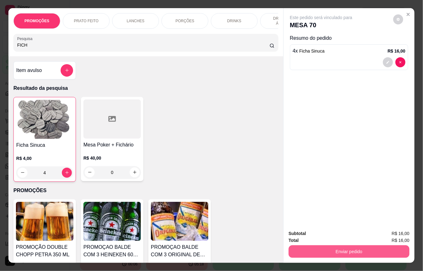
type input "4"
click at [324, 246] on button "Enviar pedido" at bounding box center [349, 252] width 117 height 12
click at [324, 235] on button "Não registrar e enviar pedido" at bounding box center [328, 233] width 65 height 12
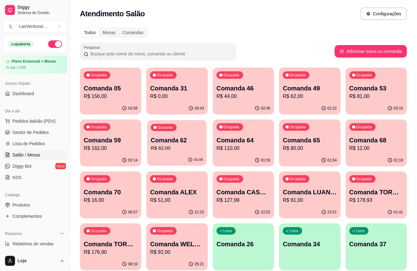
click at [183, 145] on p "R$ 62,00" at bounding box center [177, 147] width 52 height 7
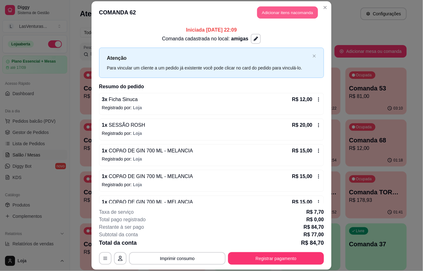
click at [276, 12] on button "Adicionar itens na comanda" at bounding box center [287, 13] width 61 height 12
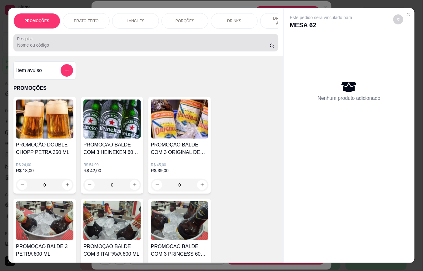
click at [149, 48] on input "Pesquisa" at bounding box center [143, 45] width 253 height 6
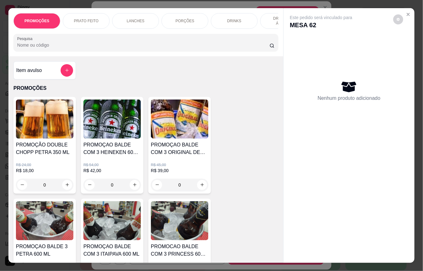
type input "h"
type input "g"
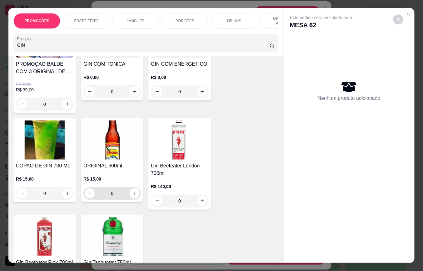
scroll to position [83, 0]
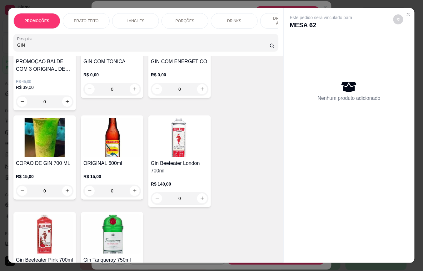
type input "GIN"
click at [63, 191] on div "0" at bounding box center [45, 191] width 58 height 13
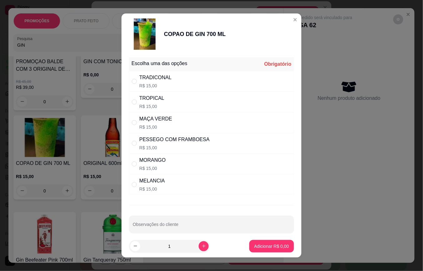
click at [192, 185] on div "MELANCIA R$ 15,00" at bounding box center [211, 184] width 165 height 21
radio input "true"
click at [268, 248] on p "Adicionar R$ 15,00" at bounding box center [271, 246] width 36 height 6
type input "1"
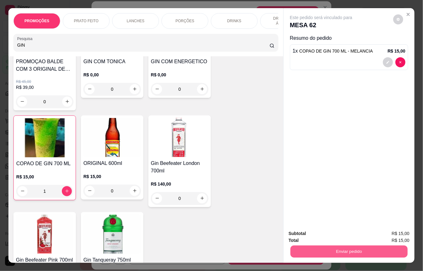
click at [323, 246] on button "Enviar pedido" at bounding box center [349, 252] width 117 height 12
click at [323, 232] on button "Não registrar e enviar pedido" at bounding box center [328, 233] width 65 height 12
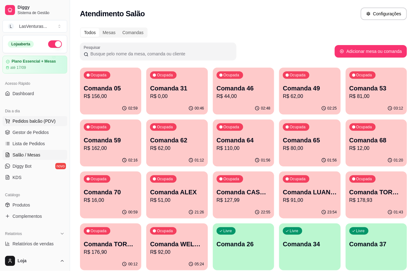
click at [31, 123] on span "Pedidos balcão (PDV)" at bounding box center [34, 121] width 43 height 6
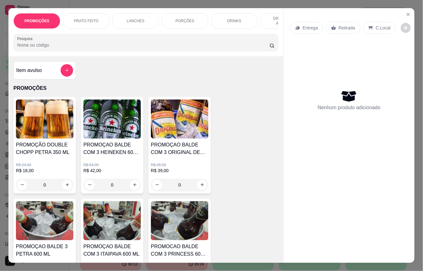
click at [39, 48] on input "Pesquisa" at bounding box center [143, 45] width 253 height 6
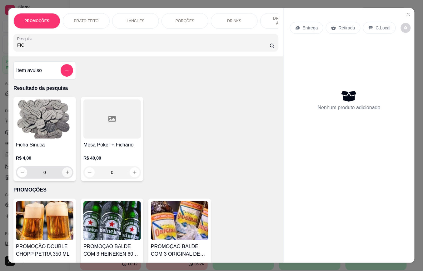
type input "FIC"
click at [64, 173] on button "increase-product-quantity" at bounding box center [68, 172] width 10 height 10
type input "1"
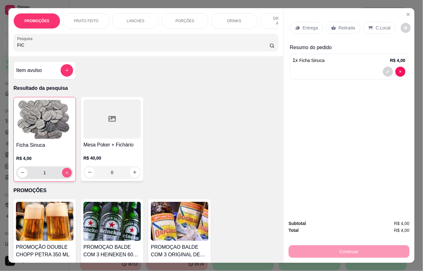
click at [64, 173] on button "increase-product-quantity" at bounding box center [67, 173] width 10 height 10
type input "2"
click at [71, 47] on input "FIC" at bounding box center [143, 45] width 253 height 6
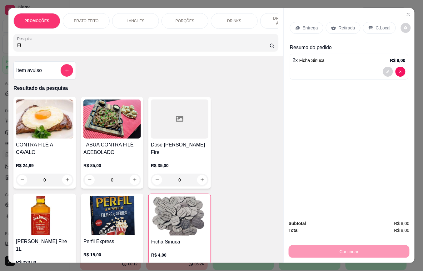
type input "F"
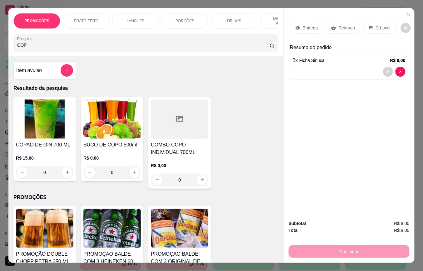
type input "COP"
click at [35, 116] on img at bounding box center [45, 118] width 58 height 39
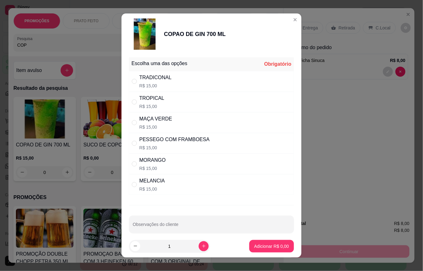
click at [144, 97] on div "TROPICAL" at bounding box center [151, 98] width 25 height 8
radio input "true"
click at [269, 245] on p "Adicionar R$ 15,00" at bounding box center [270, 246] width 37 height 6
type input "1"
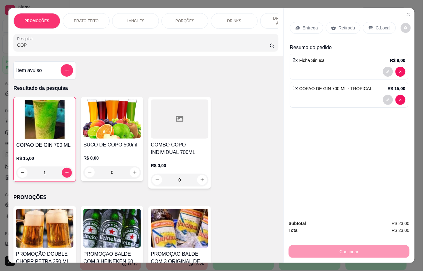
click at [339, 25] on p "Retirada" at bounding box center [347, 28] width 17 height 6
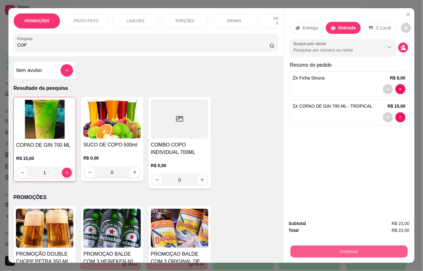
click at [355, 248] on button "Continuar" at bounding box center [349, 252] width 117 height 12
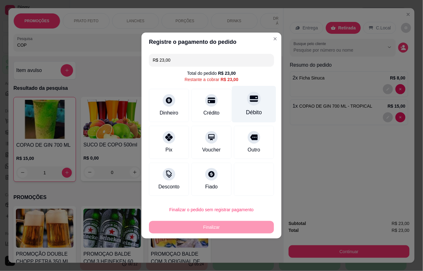
click at [250, 100] on icon at bounding box center [254, 98] width 8 height 8
type input "R$ 0,00"
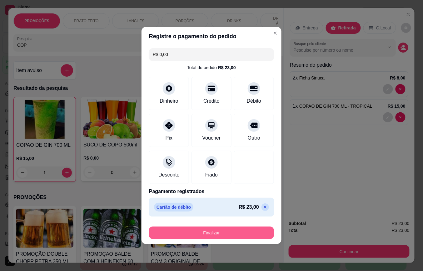
click at [233, 228] on button "Finalizar" at bounding box center [211, 232] width 125 height 13
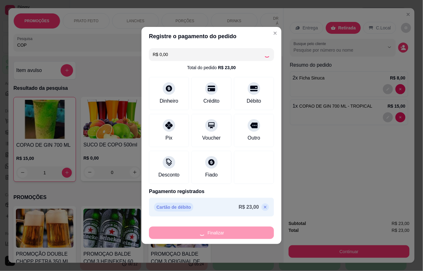
type input "0"
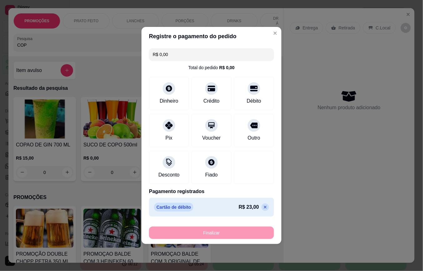
type input "-R$ 23,00"
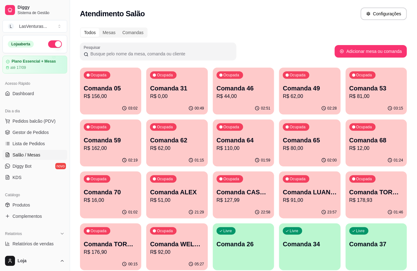
click at [180, 144] on p "R$ 62,00" at bounding box center [177, 148] width 54 height 8
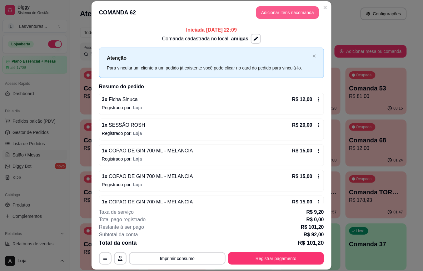
click at [271, 4] on header "COMANDA 62 Adicionar itens na comanda" at bounding box center [212, 12] width 240 height 23
click at [273, 11] on button "Adicionar itens na comanda" at bounding box center [287, 13] width 61 height 12
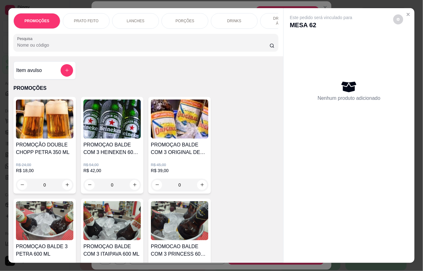
click at [152, 48] on input "Pesquisa" at bounding box center [143, 45] width 253 height 6
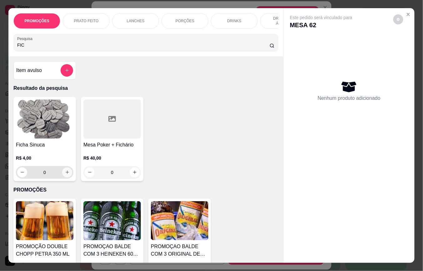
type input "FIC"
click at [65, 174] on icon "increase-product-quantity" at bounding box center [67, 172] width 5 height 5
type input "1"
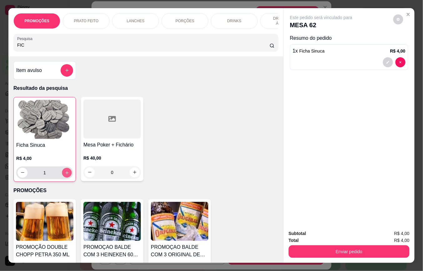
click at [65, 174] on icon "increase-product-quantity" at bounding box center [67, 172] width 5 height 5
type input "2"
click at [65, 175] on icon "increase-product-quantity" at bounding box center [67, 172] width 5 height 5
type input "3"
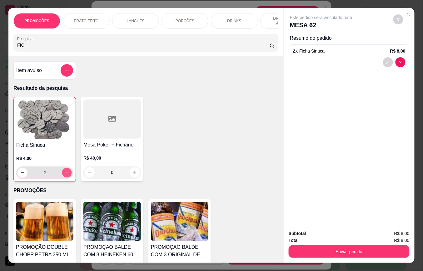
type input "3"
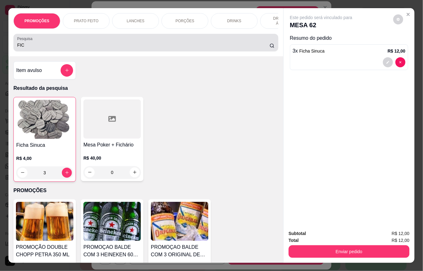
click at [43, 44] on div "FIC" at bounding box center [146, 42] width 258 height 13
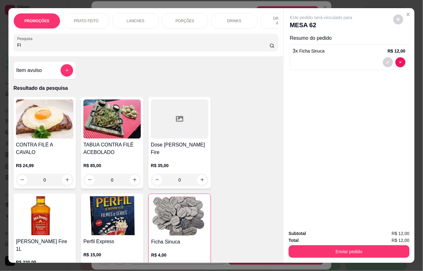
type input "F"
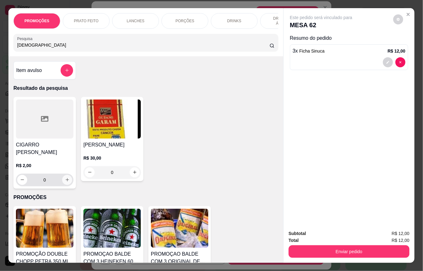
type input "[DEMOGRAPHIC_DATA]"
click at [62, 185] on button "increase-product-quantity" at bounding box center [67, 180] width 10 height 10
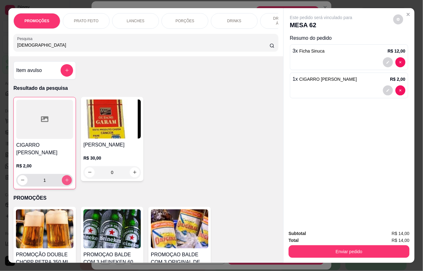
type input "1"
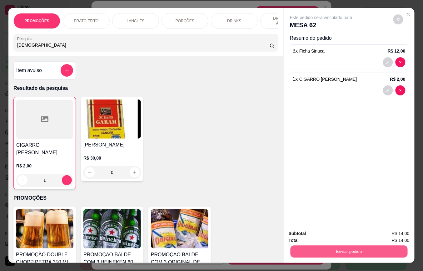
click at [331, 250] on button "Enviar pedido" at bounding box center [349, 252] width 117 height 12
click at [333, 236] on button "Não registrar e enviar pedido" at bounding box center [328, 233] width 65 height 12
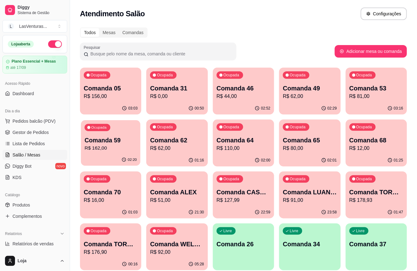
click at [104, 150] on p "R$ 162,00" at bounding box center [111, 147] width 52 height 7
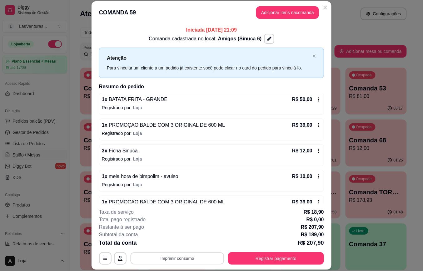
click at [198, 257] on button "Imprimir consumo" at bounding box center [178, 258] width 94 height 12
click at [179, 248] on button "IMPRESSORA" at bounding box center [177, 244] width 44 height 10
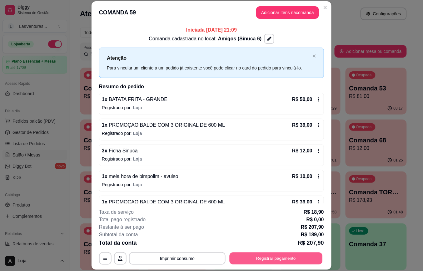
click at [288, 260] on button "Registrar pagamento" at bounding box center [276, 258] width 93 height 12
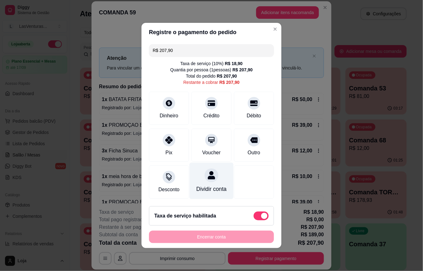
click at [206, 176] on div at bounding box center [212, 175] width 14 height 14
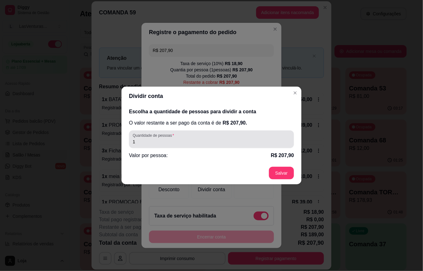
click at [188, 143] on input "1" at bounding box center [212, 142] width 158 height 6
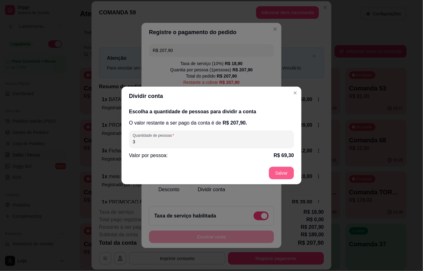
type input "3"
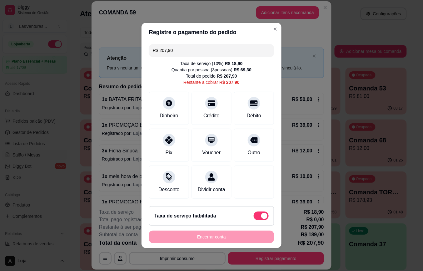
click at [188, 47] on input "R$ 207,90" at bounding box center [212, 50] width 118 height 13
click at [250, 99] on icon at bounding box center [254, 102] width 8 height 6
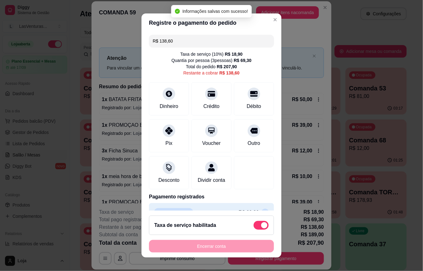
click at [186, 44] on input "R$ 138,60" at bounding box center [212, 41] width 118 height 13
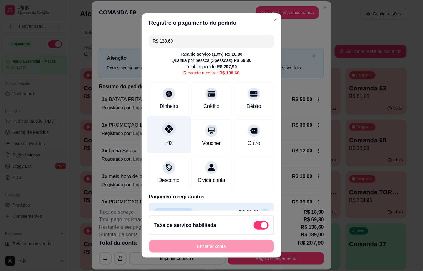
click at [165, 130] on icon at bounding box center [169, 129] width 8 height 8
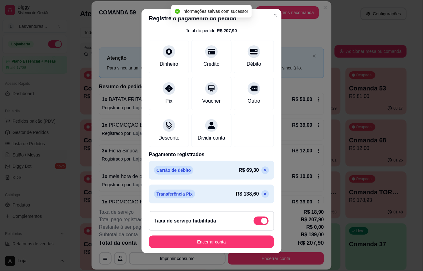
scroll to position [7, 0]
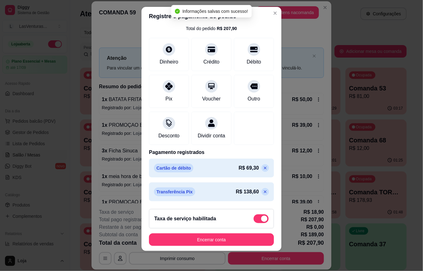
click at [263, 193] on icon at bounding box center [265, 191] width 5 height 5
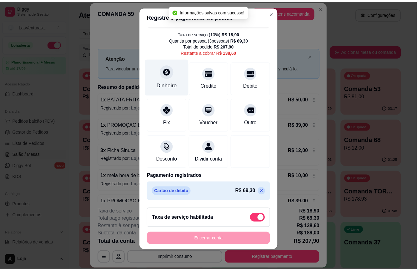
scroll to position [0, 0]
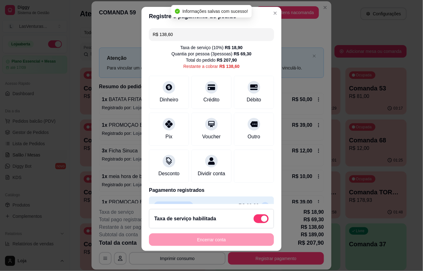
click at [173, 34] on input "R$ 138,60" at bounding box center [212, 34] width 118 height 13
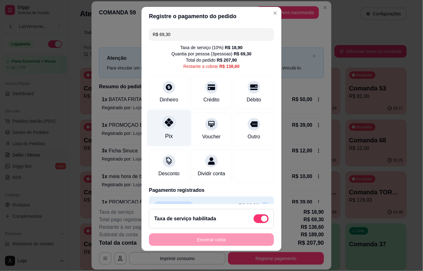
click at [165, 130] on div "Pix" at bounding box center [169, 128] width 44 height 37
click at [168, 126] on icon at bounding box center [169, 123] width 8 height 8
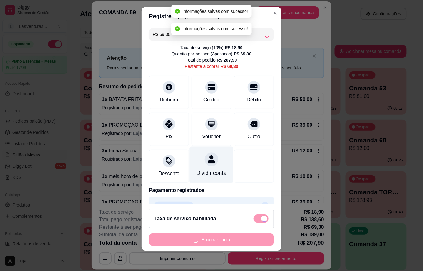
type input "R$ 0,00"
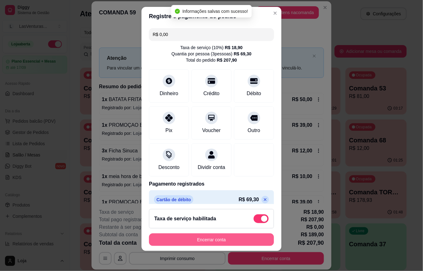
click at [200, 238] on button "Encerrar conta" at bounding box center [211, 239] width 125 height 13
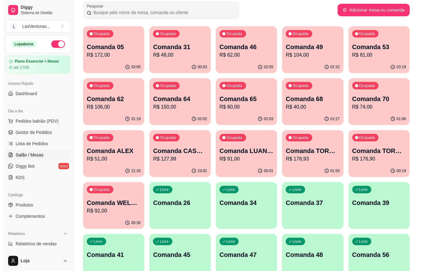
scroll to position [42, 0]
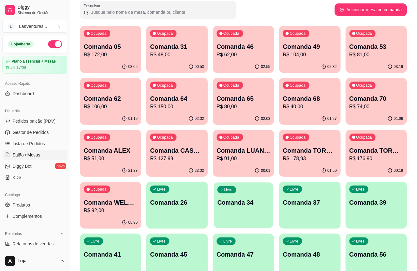
click at [253, 214] on div "Livre Comanda 34" at bounding box center [243, 201] width 59 height 38
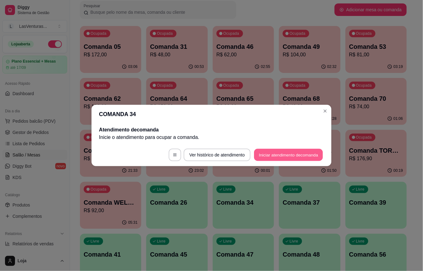
click at [266, 158] on button "Iniciar atendimento de comanda" at bounding box center [288, 155] width 69 height 12
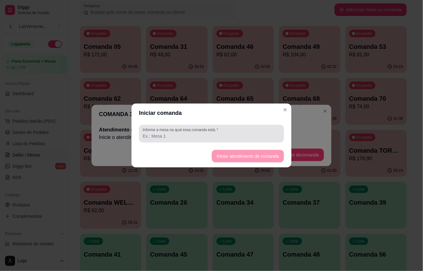
click at [239, 138] on input "Informe a mesa na qual essa comanda está." at bounding box center [212, 136] width 138 height 6
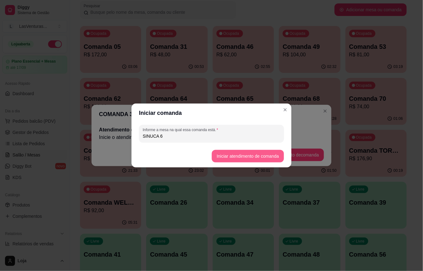
type input "SINUCA 6"
click at [248, 158] on button "Iniciar atendimento de comanda" at bounding box center [248, 156] width 70 height 12
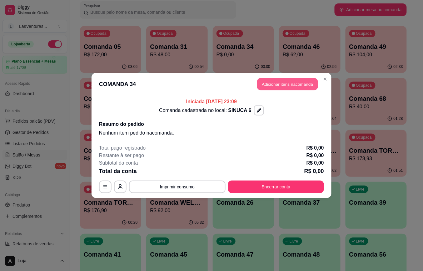
click at [289, 86] on button "Adicionar itens na comanda" at bounding box center [287, 84] width 61 height 12
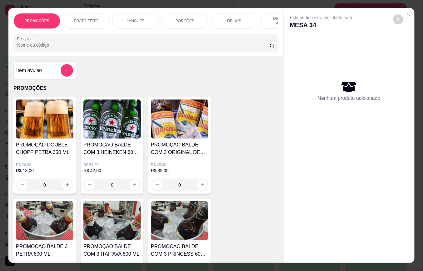
click at [160, 48] on input "Pesquisa" at bounding box center [143, 45] width 253 height 6
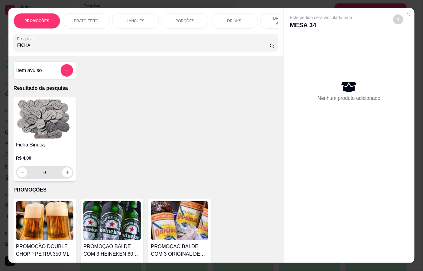
type input "FICHA"
click at [48, 172] on input "0" at bounding box center [44, 172] width 35 height 13
type input "4"
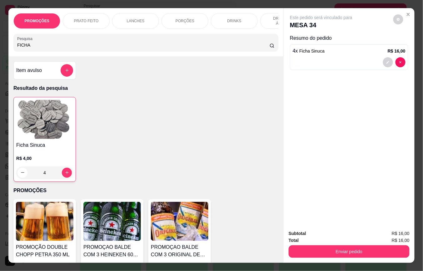
type input "4"
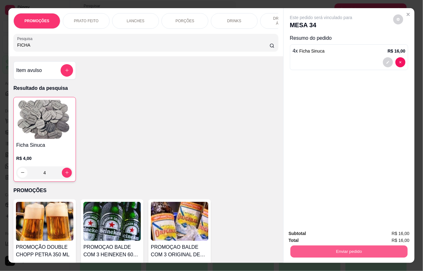
click at [334, 247] on button "Enviar pedido" at bounding box center [349, 252] width 117 height 12
click at [332, 231] on button "Não registrar e enviar pedido" at bounding box center [328, 233] width 63 height 12
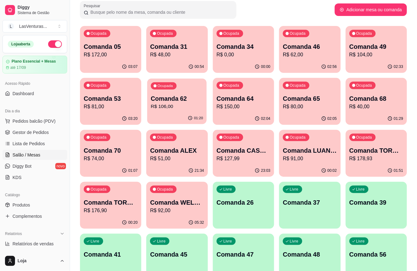
click at [190, 108] on p "R$ 106,00" at bounding box center [177, 106] width 52 height 7
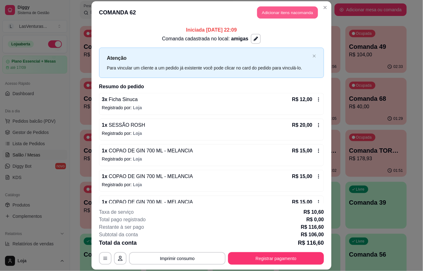
click at [268, 15] on button "Adicionar itens na comanda" at bounding box center [287, 13] width 61 height 12
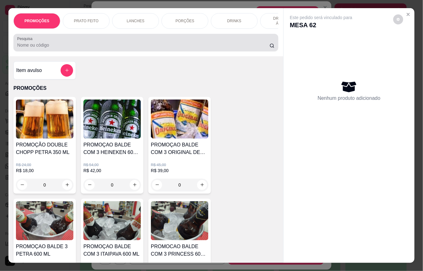
click at [58, 48] on input "Pesquisa" at bounding box center [143, 45] width 253 height 6
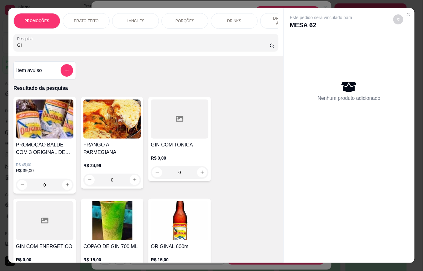
scroll to position [167, 0]
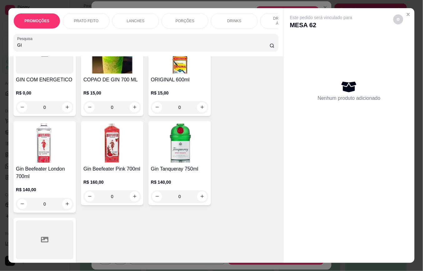
type input "GI"
click at [134, 109] on div "0" at bounding box center [113, 107] width 58 height 13
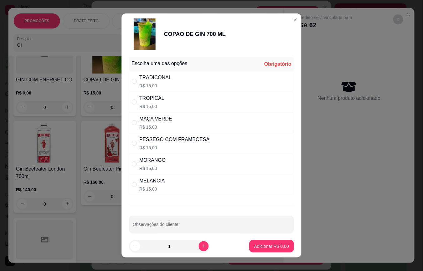
click at [154, 181] on div "MELANCIA" at bounding box center [152, 181] width 26 height 8
radio input "true"
click at [268, 250] on button "Adicionar R$ 15,00" at bounding box center [270, 246] width 47 height 13
type input "1"
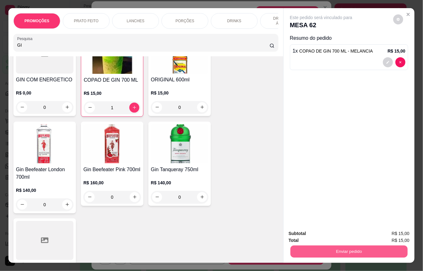
click at [302, 248] on button "Enviar pedido" at bounding box center [349, 252] width 117 height 12
click at [325, 235] on button "Não registrar e enviar pedido" at bounding box center [328, 233] width 63 height 12
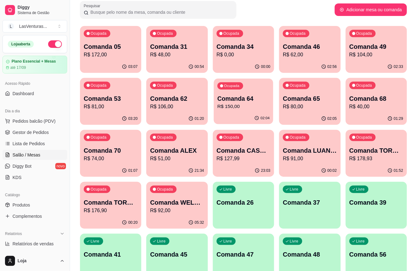
click at [242, 103] on p "R$ 150,00" at bounding box center [243, 106] width 52 height 7
click at [180, 98] on p "Comanda 62" at bounding box center [177, 98] width 54 height 9
click at [190, 61] on div "00:54" at bounding box center [177, 66] width 60 height 12
click at [247, 66] on div "00:00" at bounding box center [243, 66] width 59 height 12
click at [312, 53] on p "R$ 62,00" at bounding box center [310, 55] width 54 height 8
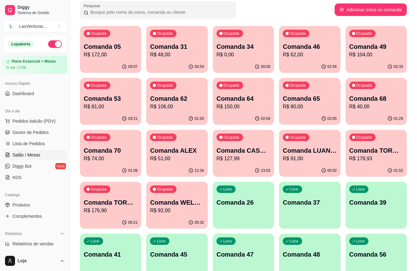
click at [355, 61] on div "02:33" at bounding box center [376, 67] width 61 height 12
click at [105, 102] on p "Comanda 53" at bounding box center [111, 98] width 52 height 8
click at [172, 117] on div "01:20" at bounding box center [176, 119] width 61 height 12
click at [315, 118] on div "02:05" at bounding box center [310, 118] width 60 height 12
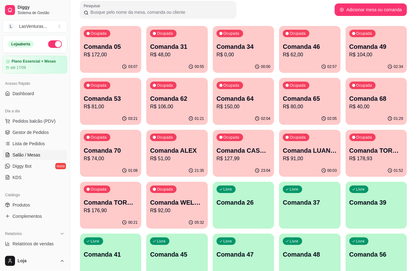
click at [334, 106] on p "R$ 80,00" at bounding box center [310, 107] width 54 height 8
click at [361, 107] on p "R$ 40,00" at bounding box center [376, 106] width 52 height 7
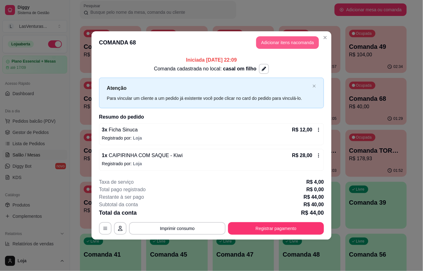
click at [296, 44] on button "Adicionar itens na comanda" at bounding box center [287, 42] width 63 height 13
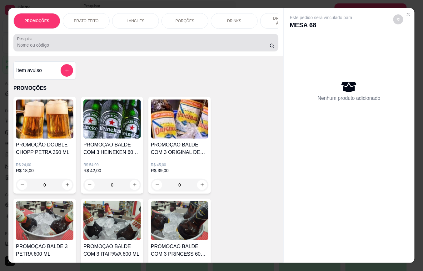
click at [180, 40] on div at bounding box center [146, 42] width 258 height 13
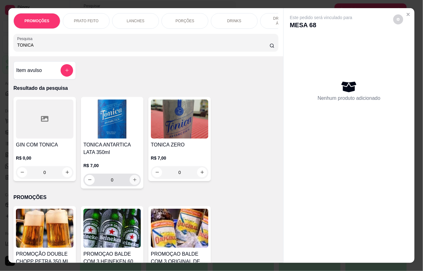
type input "TONICA"
click at [133, 182] on icon "increase-product-quantity" at bounding box center [135, 179] width 5 height 5
type input "1"
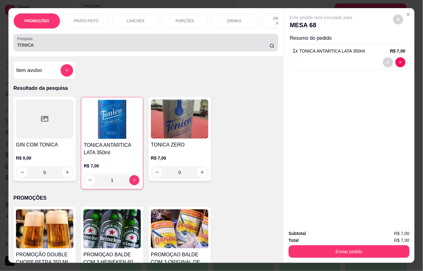
click at [47, 47] on input "TONICA" at bounding box center [143, 45] width 253 height 6
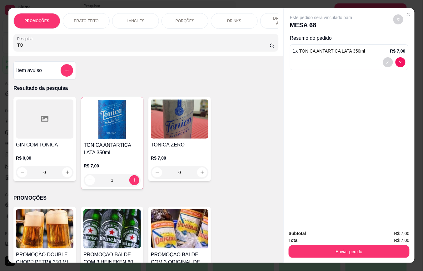
type input "T"
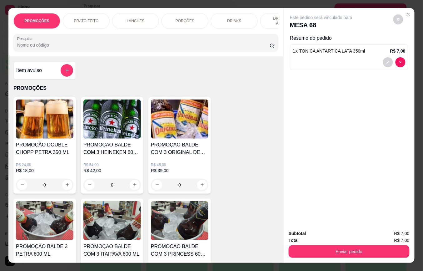
click at [53, 48] on input "Pesquisa" at bounding box center [143, 45] width 253 height 6
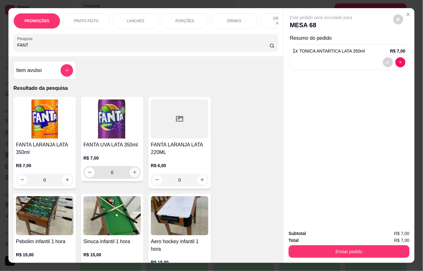
type input "FANT"
click at [133, 174] on icon "increase-product-quantity" at bounding box center [135, 172] width 5 height 5
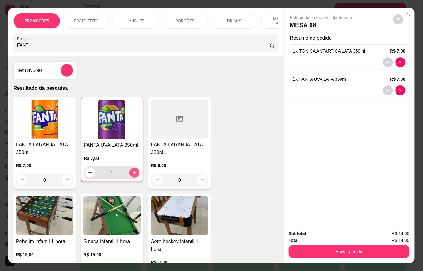
type input "1"
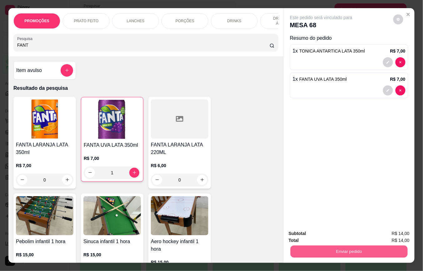
click at [307, 246] on button "Enviar pedido" at bounding box center [349, 252] width 117 height 12
click at [306, 231] on button "Não registrar e enviar pedido" at bounding box center [328, 233] width 65 height 12
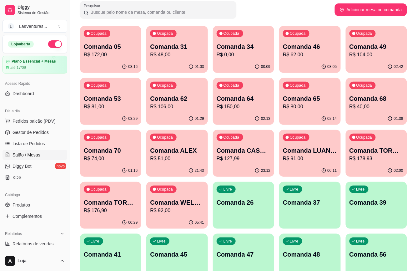
click at [102, 58] on div "Ocupada Comanda 05 R$ 172,00" at bounding box center [110, 43] width 61 height 35
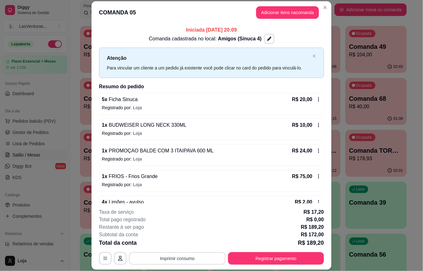
click at [180, 257] on button "Imprimir consumo" at bounding box center [177, 258] width 97 height 13
click at [168, 241] on button "IMPRESSORA" at bounding box center [176, 245] width 36 height 8
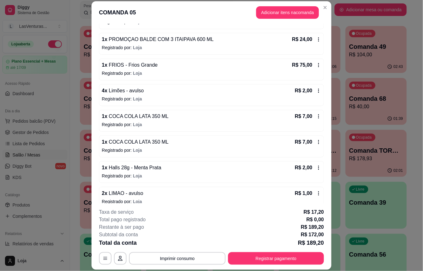
scroll to position [125, 0]
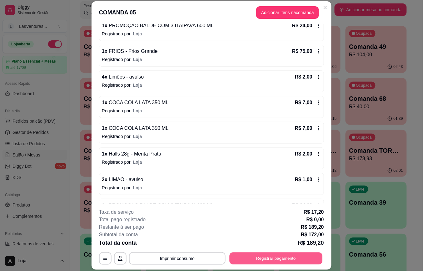
click at [240, 257] on button "Registrar pagamento" at bounding box center [276, 258] width 93 height 12
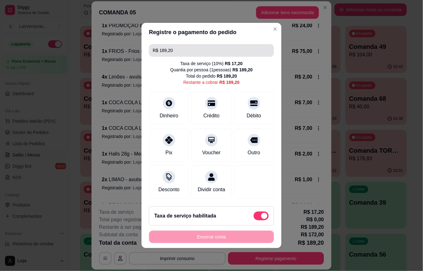
click at [178, 47] on input "R$ 189,20" at bounding box center [212, 50] width 118 height 13
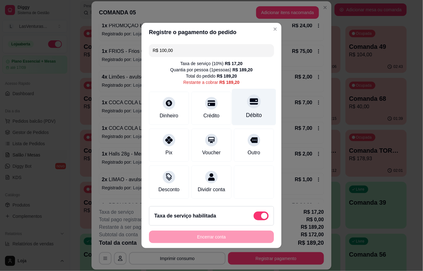
click at [250, 99] on icon at bounding box center [254, 102] width 8 height 6
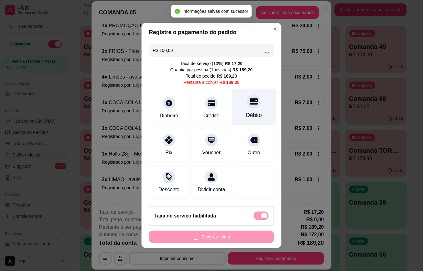
type input "R$ 89,20"
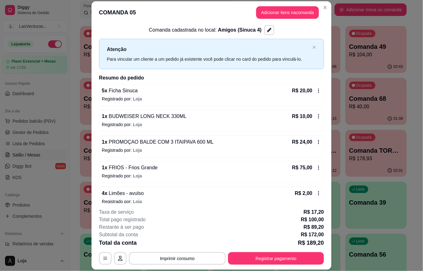
scroll to position [0, 0]
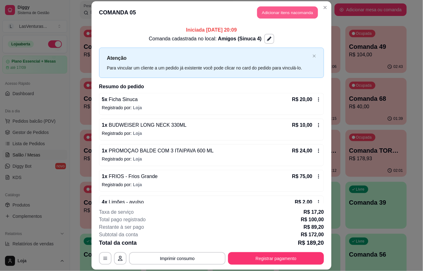
click at [274, 12] on button "Adicionar itens na comanda" at bounding box center [287, 13] width 61 height 12
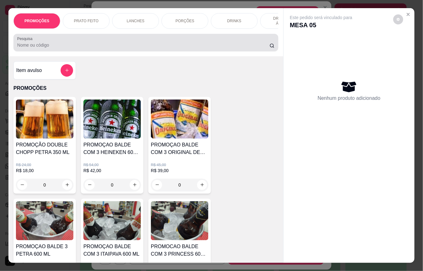
click at [212, 44] on div at bounding box center [146, 42] width 258 height 13
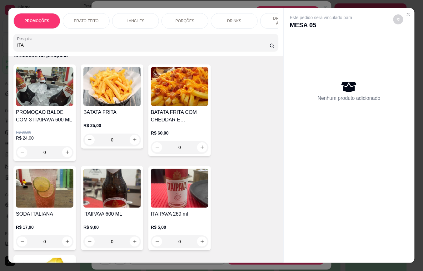
scroll to position [42, 0]
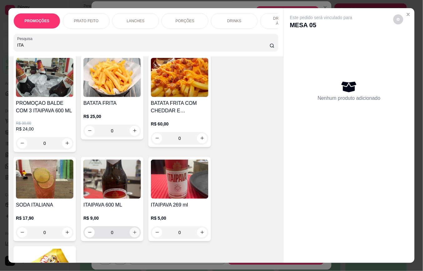
type input "ITA"
click at [130, 233] on button "increase-product-quantity" at bounding box center [135, 232] width 10 height 10
type input "1"
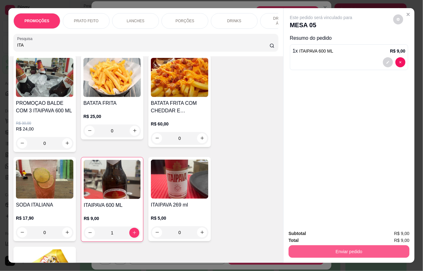
click at [291, 247] on button "Enviar pedido" at bounding box center [349, 251] width 121 height 13
click at [303, 235] on button "Não registrar e enviar pedido" at bounding box center [328, 233] width 63 height 12
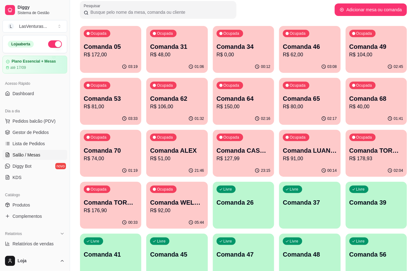
click at [166, 110] on div "Ocupada Comanda 62 R$ 106,00" at bounding box center [176, 95] width 61 height 35
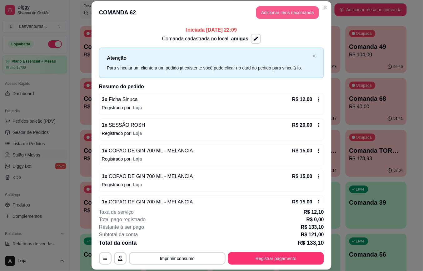
click at [288, 18] on button "Adicionar itens na comanda" at bounding box center [287, 12] width 63 height 13
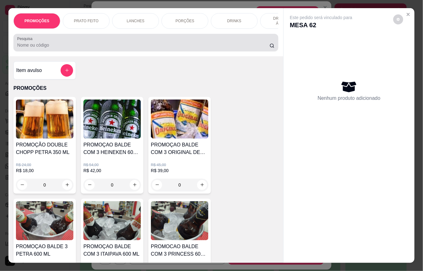
click at [192, 48] on input "Pesquisa" at bounding box center [143, 45] width 253 height 6
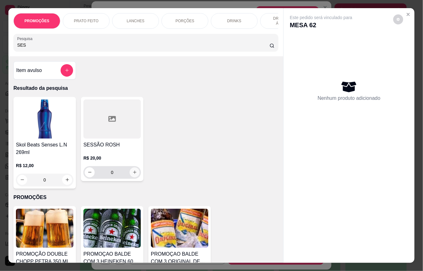
type input "SES"
click at [133, 174] on icon "increase-product-quantity" at bounding box center [134, 172] width 3 height 3
type input "1"
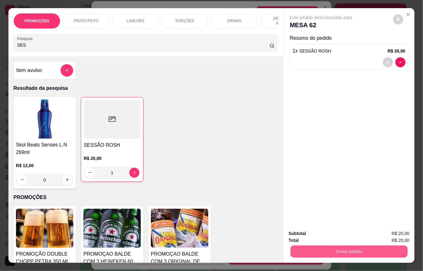
click at [310, 247] on button "Enviar pedido" at bounding box center [349, 252] width 117 height 12
click at [319, 235] on button "Não registrar e enviar pedido" at bounding box center [328, 233] width 63 height 12
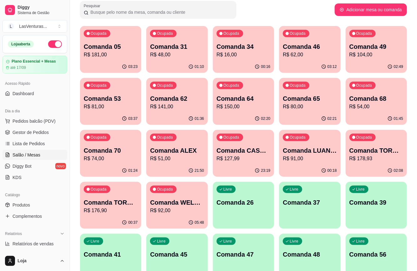
click at [370, 59] on div "Ocupada Comanda 49 R$ 104,00" at bounding box center [376, 43] width 61 height 35
click at [111, 106] on p "R$ 81,00" at bounding box center [111, 107] width 54 height 8
click at [248, 118] on div "02:20" at bounding box center [243, 119] width 61 height 12
click at [319, 117] on div "02:21" at bounding box center [310, 118] width 60 height 12
click at [369, 119] on div "01:45" at bounding box center [376, 119] width 61 height 12
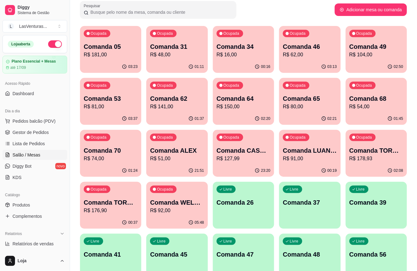
click at [171, 50] on p "Comanda 31" at bounding box center [177, 46] width 54 height 9
click at [255, 63] on div "00:17" at bounding box center [243, 66] width 59 height 12
click at [296, 61] on div "03:13" at bounding box center [310, 66] width 60 height 12
click at [364, 58] on p "R$ 104,00" at bounding box center [377, 55] width 54 height 8
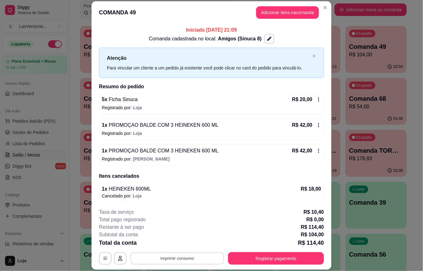
click at [180, 256] on button "Imprimir consumo" at bounding box center [178, 258] width 94 height 12
click at [183, 245] on button "IMPRESSORA" at bounding box center [176, 244] width 45 height 10
click at [273, 11] on button "Adicionar itens na comanda" at bounding box center [287, 12] width 63 height 13
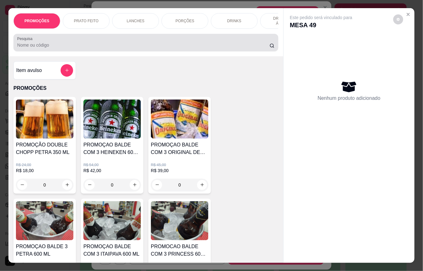
click at [140, 47] on input "Pesquisa" at bounding box center [143, 45] width 253 height 6
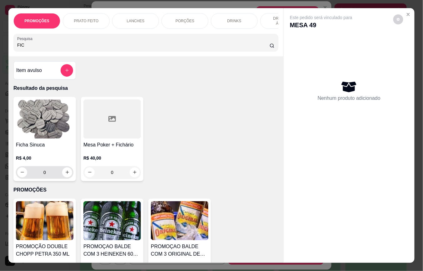
type input "FIC"
click at [54, 175] on input "0" at bounding box center [44, 172] width 35 height 13
type input "5"
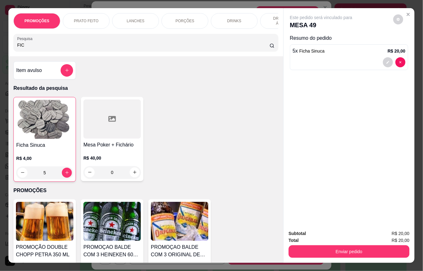
type input "5"
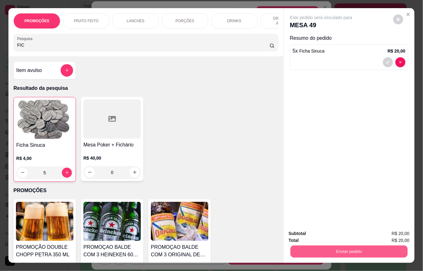
click at [315, 246] on button "Enviar pedido" at bounding box center [349, 252] width 117 height 12
click at [316, 233] on button "Não registrar e enviar pedido" at bounding box center [328, 233] width 65 height 12
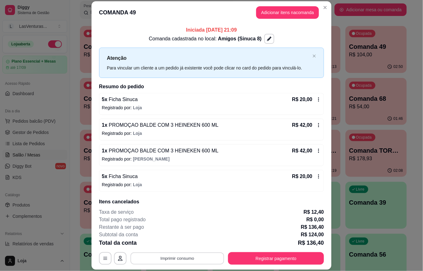
click at [189, 253] on button "Imprimir consumo" at bounding box center [178, 258] width 94 height 12
click at [185, 242] on button "IMPRESSORA" at bounding box center [177, 244] width 44 height 10
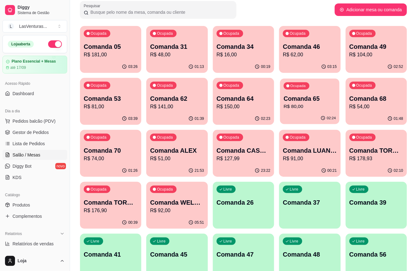
click at [284, 95] on p "Comanda 65" at bounding box center [310, 98] width 52 height 8
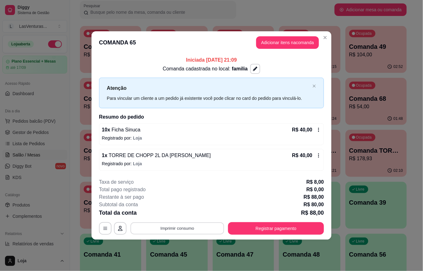
click at [174, 230] on button "Imprimir consumo" at bounding box center [178, 228] width 94 height 12
click at [170, 213] on button "IMPRESSORA" at bounding box center [179, 215] width 36 height 8
click at [260, 231] on button "Registrar pagamento" at bounding box center [276, 228] width 93 height 12
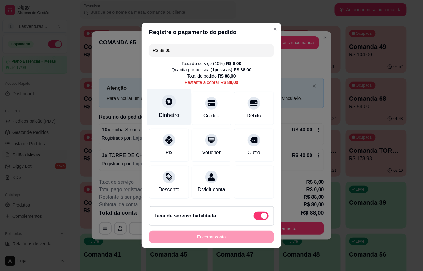
click at [168, 111] on div "Dinheiro" at bounding box center [169, 115] width 21 height 8
click at [254, 220] on span at bounding box center [261, 215] width 15 height 9
click at [254, 220] on input "checkbox" at bounding box center [256, 219] width 4 height 4
checkbox input "true"
type input "R$ 80,00"
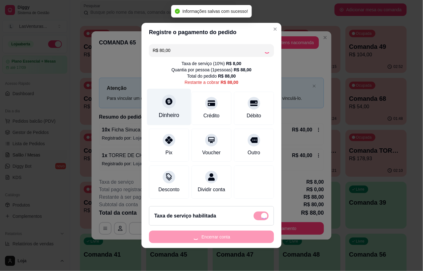
checkbox input "false"
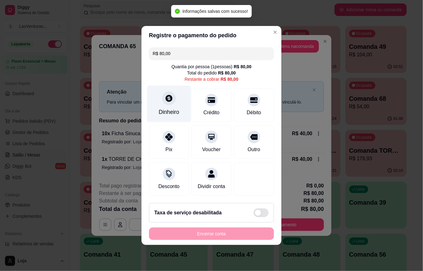
click at [173, 91] on div at bounding box center [169, 98] width 14 height 14
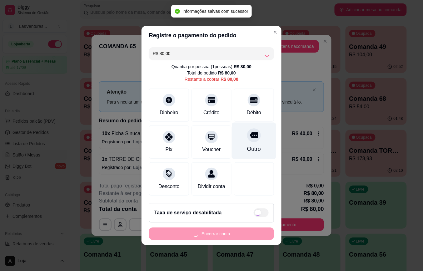
type input "R$ 0,00"
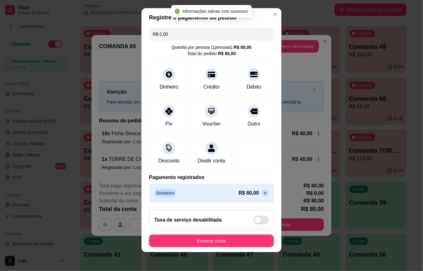
scroll to position [7, 0]
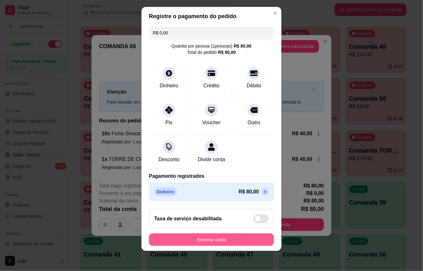
click at [239, 240] on button "Encerrar conta" at bounding box center [211, 239] width 125 height 13
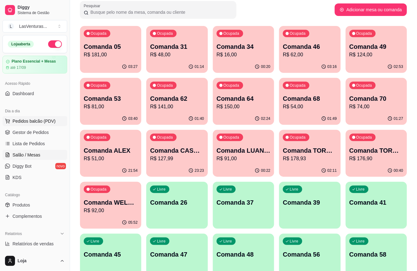
click at [38, 118] on span "Pedidos balcão (PDV)" at bounding box center [34, 121] width 43 height 6
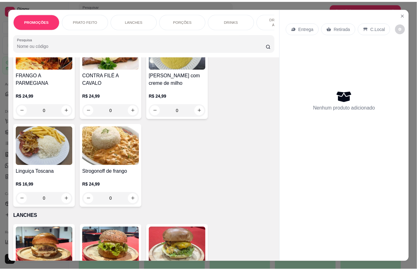
scroll to position [292, 0]
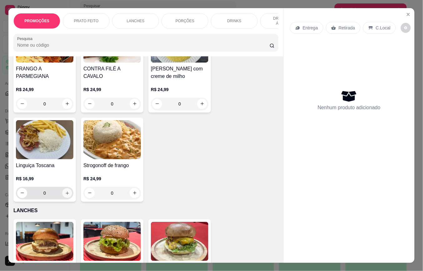
click at [65, 195] on icon "increase-product-quantity" at bounding box center [67, 193] width 5 height 5
type input "1"
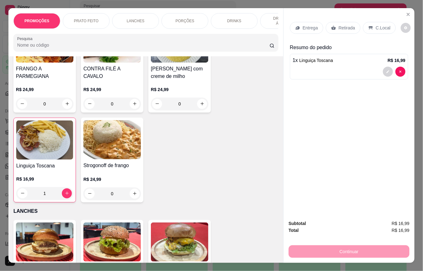
click at [339, 25] on p "Retirada" at bounding box center [347, 28] width 17 height 6
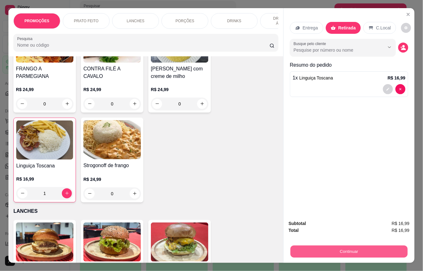
click at [347, 247] on button "Continuar" at bounding box center [349, 252] width 117 height 12
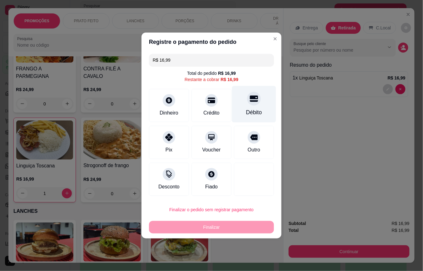
click at [250, 103] on icon at bounding box center [254, 98] width 8 height 8
type input "R$ 0,00"
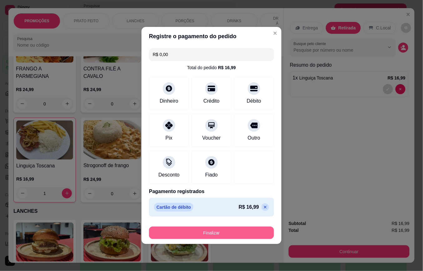
click at [208, 234] on button "Finalizar" at bounding box center [211, 232] width 125 height 13
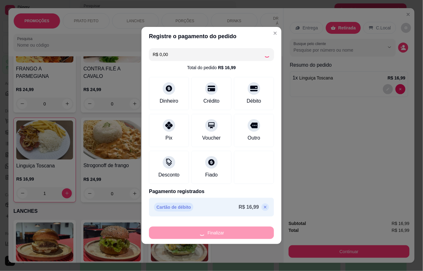
type input "0"
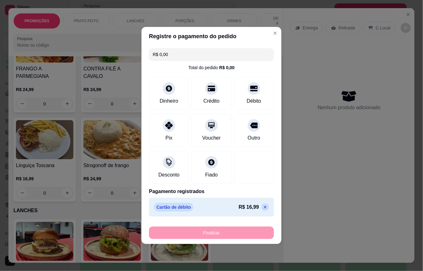
type input "-R$ 16,99"
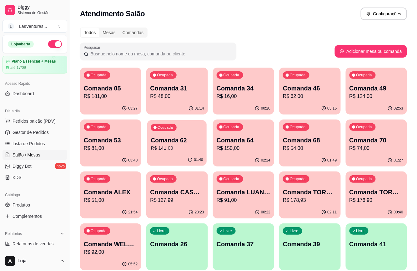
click at [170, 150] on p "R$ 141,00" at bounding box center [177, 147] width 52 height 7
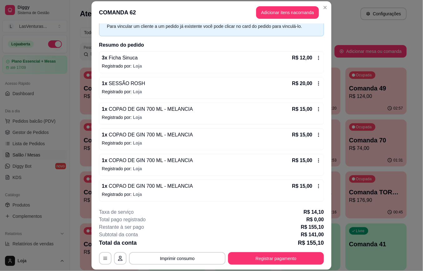
scroll to position [83, 0]
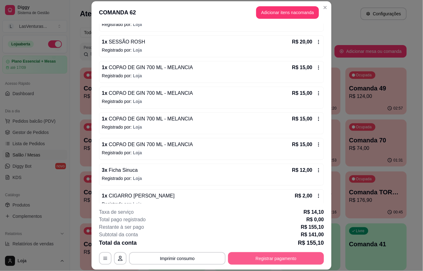
click at [261, 258] on button "Registrar pagamento" at bounding box center [276, 258] width 96 height 13
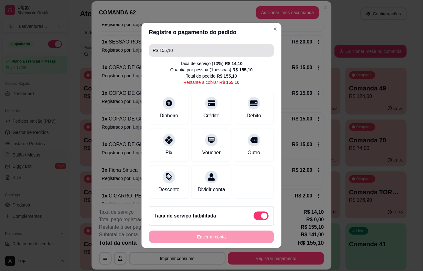
click at [189, 46] on input "R$ 155,10" at bounding box center [212, 50] width 118 height 13
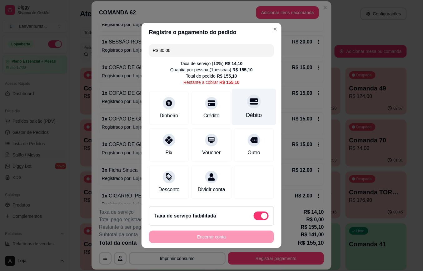
click at [250, 100] on icon at bounding box center [254, 102] width 8 height 6
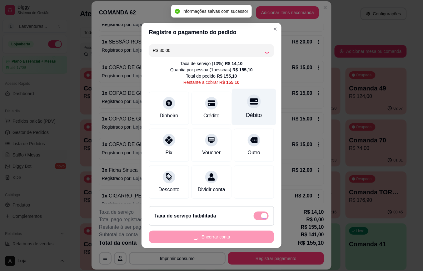
type input "R$ 125,10"
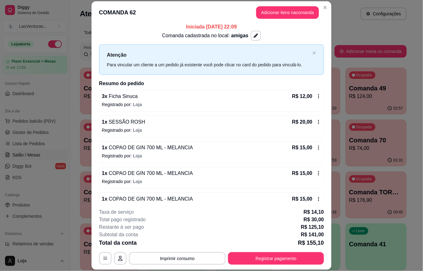
scroll to position [0, 0]
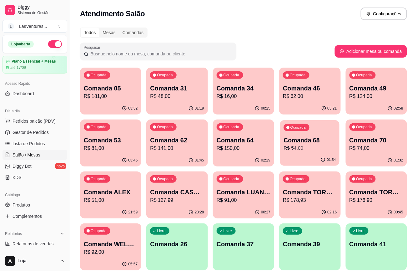
click at [295, 147] on p "R$ 54,00" at bounding box center [310, 147] width 52 height 7
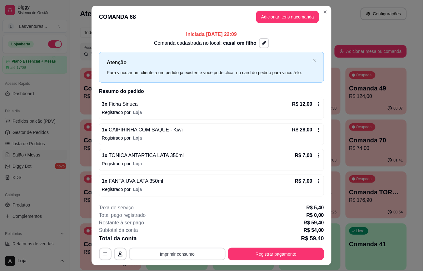
click at [179, 252] on button "Imprimir consumo" at bounding box center [177, 254] width 97 height 13
click at [180, 238] on button "IMPRESSORA" at bounding box center [177, 240] width 44 height 10
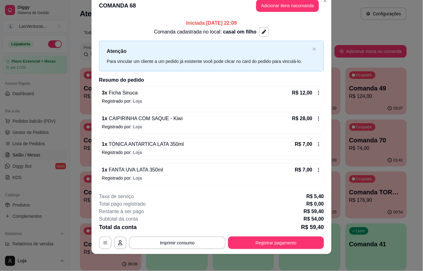
scroll to position [14, 0]
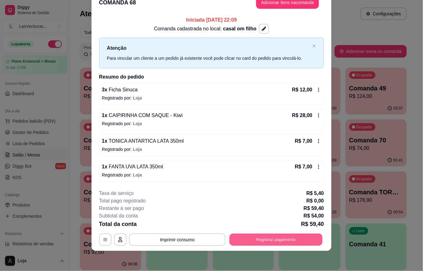
click at [280, 242] on button "Registrar pagamento" at bounding box center [276, 239] width 93 height 12
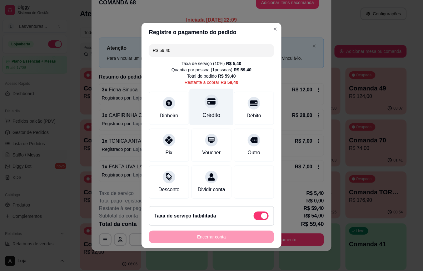
click at [208, 101] on icon at bounding box center [212, 101] width 8 height 8
type input "R$ 0,00"
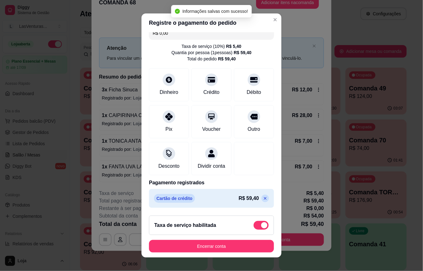
scroll to position [16, 0]
click at [202, 243] on button "Encerrar conta" at bounding box center [211, 246] width 125 height 13
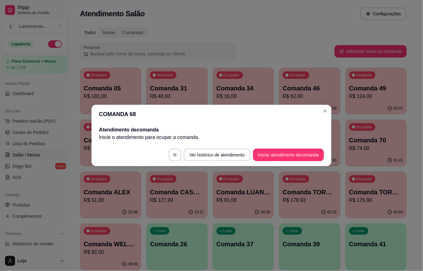
scroll to position [0, 0]
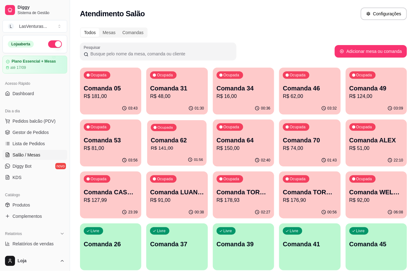
click at [178, 155] on div "01:56" at bounding box center [177, 160] width 60 height 12
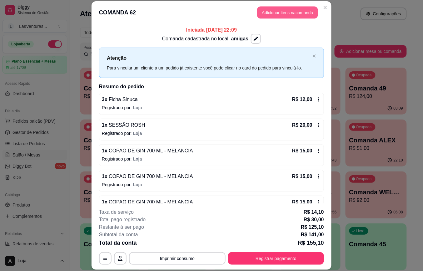
click at [270, 15] on button "Adicionar itens na comanda" at bounding box center [287, 13] width 61 height 12
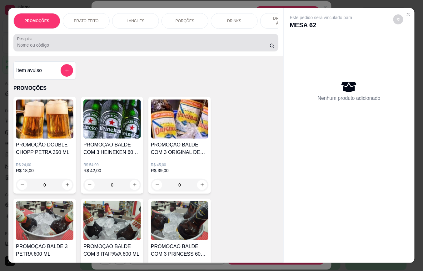
click at [160, 51] on div "Pesquisa" at bounding box center [145, 43] width 265 height 18
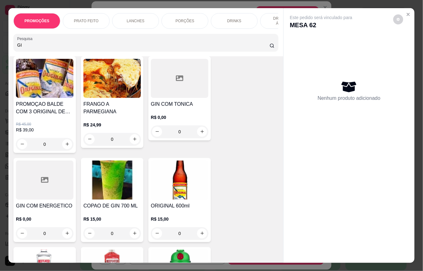
scroll to position [83, 0]
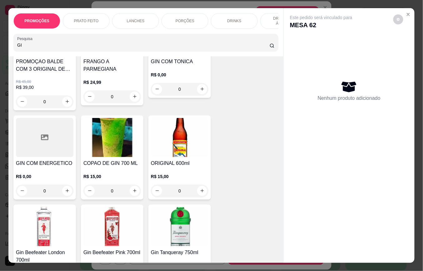
type input "GI"
click at [132, 193] on div "0" at bounding box center [113, 191] width 58 height 13
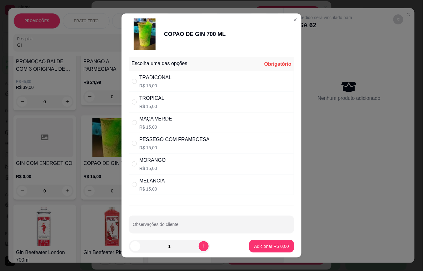
drag, startPoint x: 148, startPoint y: 182, endPoint x: 152, endPoint y: 185, distance: 4.9
click at [149, 183] on div "MELANCIA" at bounding box center [152, 181] width 26 height 8
radio input "true"
click at [262, 246] on p "Adicionar R$ 15,00" at bounding box center [270, 246] width 37 height 6
type input "1"
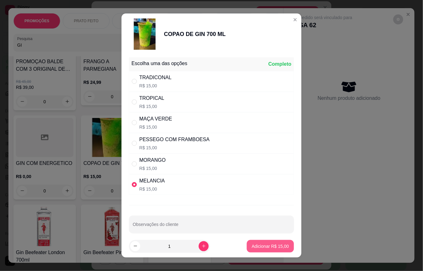
type input "1"
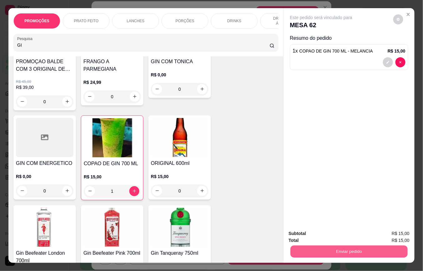
click at [311, 248] on button "Enviar pedido" at bounding box center [349, 252] width 117 height 12
click at [321, 234] on button "Não registrar e enviar pedido" at bounding box center [328, 233] width 65 height 12
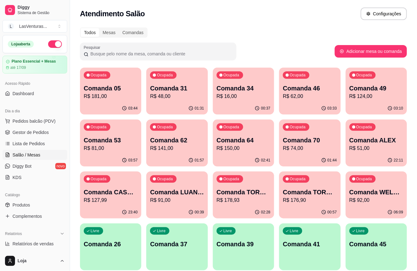
click at [176, 204] on div "Ocupada Comanda LUAN E BIAH R$ 91,00" at bounding box center [176, 188] width 61 height 35
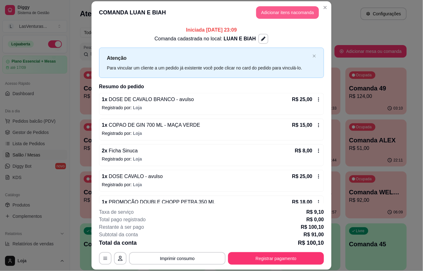
click at [292, 14] on button "Adicionar itens na comanda" at bounding box center [287, 12] width 63 height 13
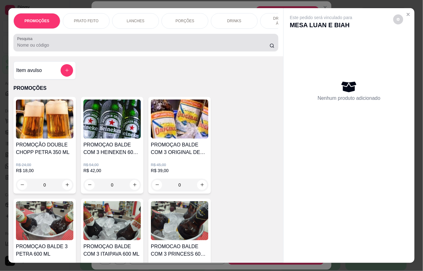
click at [143, 51] on div "Pesquisa" at bounding box center [145, 43] width 265 height 18
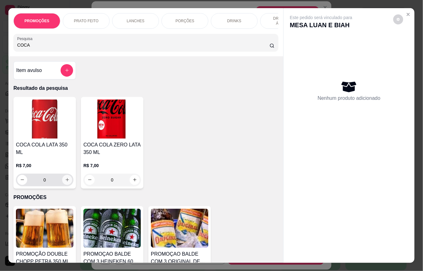
type input "COCA"
click at [65, 178] on icon "increase-product-quantity" at bounding box center [67, 180] width 5 height 5
type input "1"
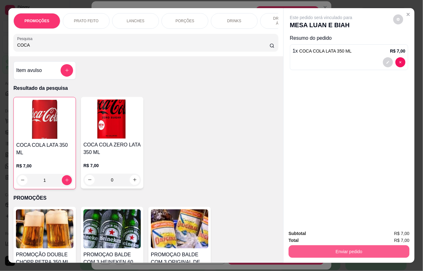
click at [328, 245] on button "Enviar pedido" at bounding box center [349, 251] width 121 height 13
click at [310, 234] on button "Não registrar e enviar pedido" at bounding box center [328, 233] width 63 height 12
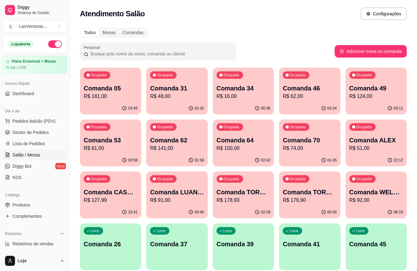
click at [190, 95] on p "R$ 48,00" at bounding box center [177, 97] width 54 height 8
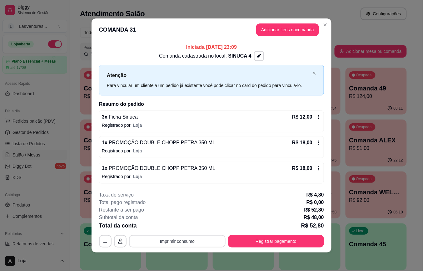
click at [174, 246] on button "Imprimir consumo" at bounding box center [177, 241] width 97 height 13
click at [181, 228] on button "IMPRESSORA" at bounding box center [176, 227] width 45 height 10
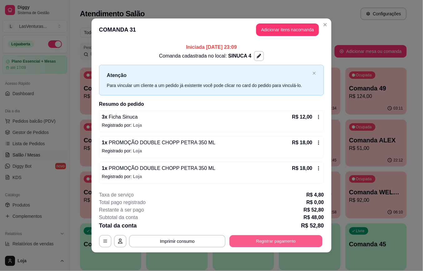
click at [270, 240] on button "Registrar pagamento" at bounding box center [276, 241] width 93 height 12
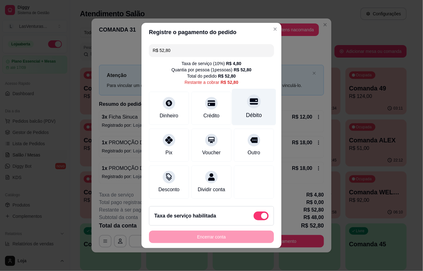
click at [251, 102] on div at bounding box center [254, 101] width 14 height 14
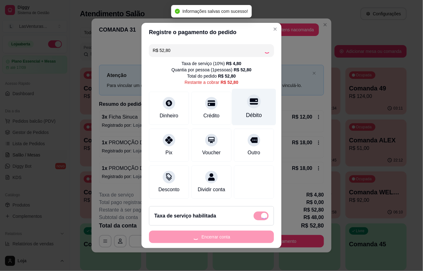
type input "R$ 0,00"
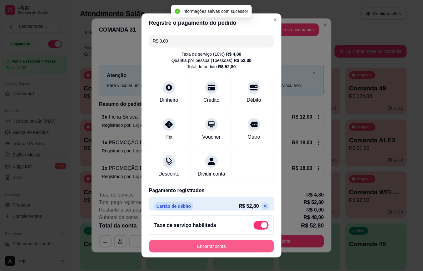
click at [210, 246] on button "Encerrar conta" at bounding box center [211, 246] width 125 height 13
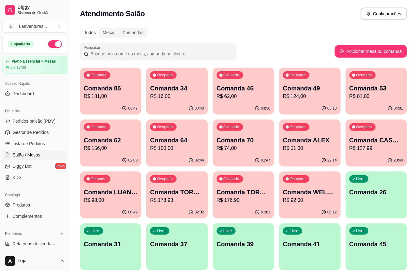
click at [137, 196] on p "R$ 98,00" at bounding box center [111, 200] width 54 height 8
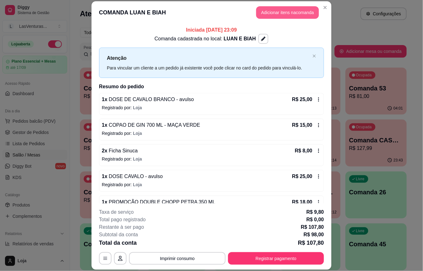
click at [262, 11] on button "Adicionar itens na comanda" at bounding box center [287, 12] width 63 height 13
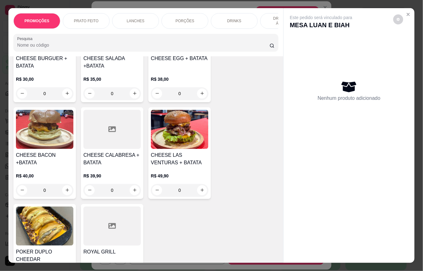
scroll to position [417, 0]
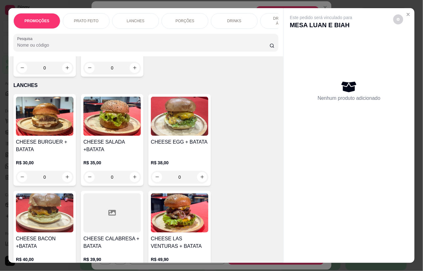
click at [99, 129] on img at bounding box center [113, 116] width 58 height 39
click at [256, 178] on p "Adicionar R$ 35,00" at bounding box center [270, 179] width 37 height 6
type input "1"
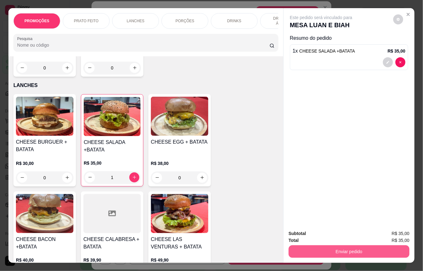
click at [313, 246] on button "Enviar pedido" at bounding box center [349, 251] width 121 height 13
click at [313, 235] on button "Não registrar e enviar pedido" at bounding box center [328, 233] width 63 height 12
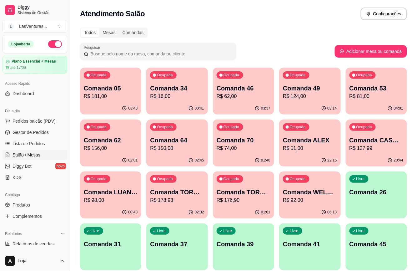
click at [118, 94] on p "R$ 181,00" at bounding box center [111, 97] width 54 height 8
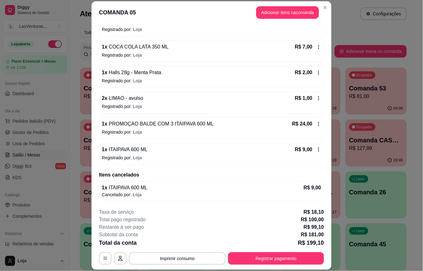
scroll to position [208, 0]
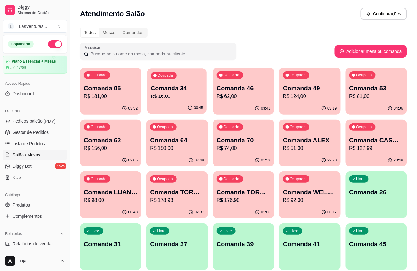
click at [192, 96] on p "R$ 16,00" at bounding box center [177, 96] width 52 height 7
click at [247, 101] on div "Ocupada Comanda 46 R$ 62,00" at bounding box center [243, 85] width 61 height 35
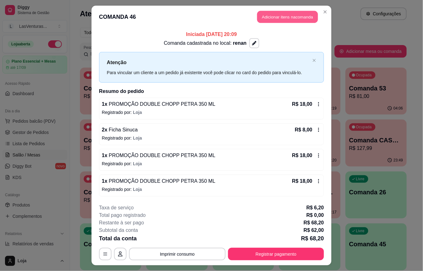
click at [273, 14] on button "Adicionar itens na comanda" at bounding box center [287, 17] width 61 height 12
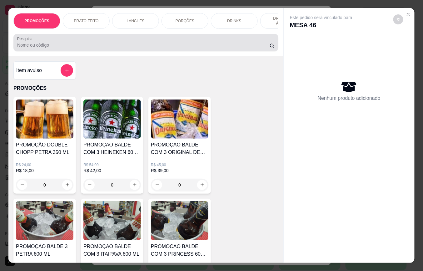
click at [65, 48] on input "Pesquisa" at bounding box center [143, 45] width 253 height 6
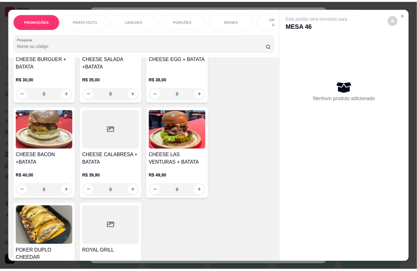
scroll to position [417, 0]
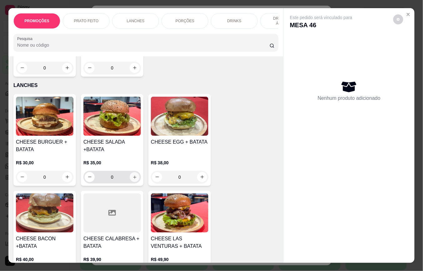
click at [133, 179] on icon "increase-product-quantity" at bounding box center [134, 176] width 3 height 3
type input "1"
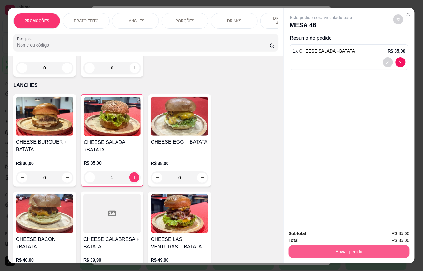
click at [328, 253] on button "Enviar pedido" at bounding box center [349, 251] width 121 height 13
click at [326, 234] on button "Não registrar e enviar pedido" at bounding box center [328, 233] width 63 height 12
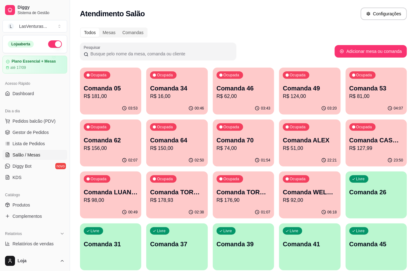
click at [232, 148] on p "R$ 74,00" at bounding box center [244, 148] width 54 height 8
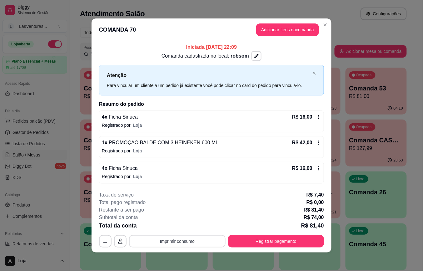
click at [200, 240] on button "Imprimir consumo" at bounding box center [177, 241] width 97 height 13
click at [194, 227] on button "IMPRESSORA" at bounding box center [177, 227] width 44 height 10
click at [263, 242] on button "Registrar pagamento" at bounding box center [276, 241] width 96 height 13
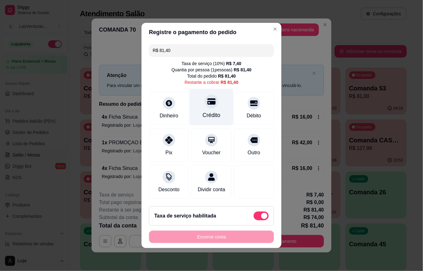
click at [208, 99] on icon at bounding box center [212, 102] width 8 height 6
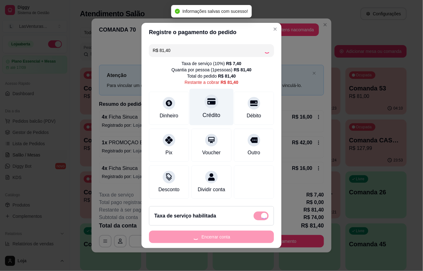
type input "R$ 0,00"
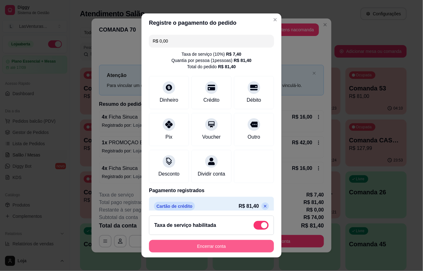
click at [218, 250] on button "Encerrar conta" at bounding box center [211, 246] width 125 height 13
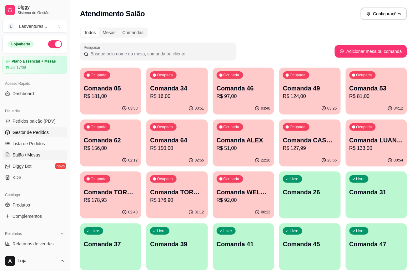
click at [26, 129] on span "Gestor de Pedidos" at bounding box center [31, 132] width 36 height 6
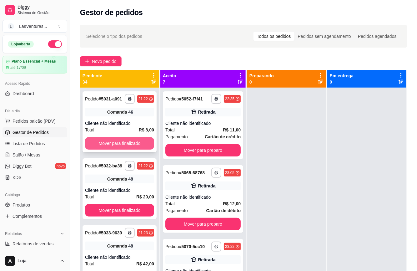
click at [99, 148] on button "Mover para finalizado" at bounding box center [119, 143] width 69 height 13
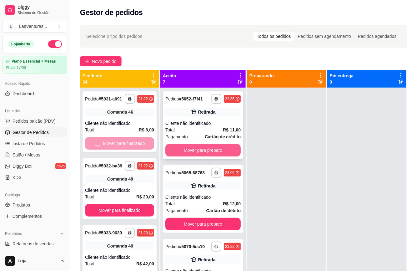
click at [181, 153] on button "Mover para preparo" at bounding box center [202, 150] width 75 height 13
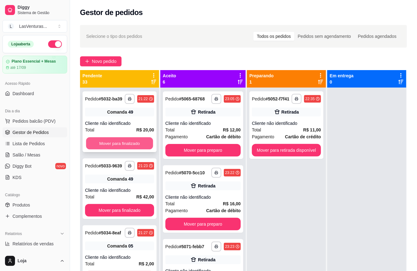
click at [139, 149] on button "Mover para finalizado" at bounding box center [119, 143] width 67 height 12
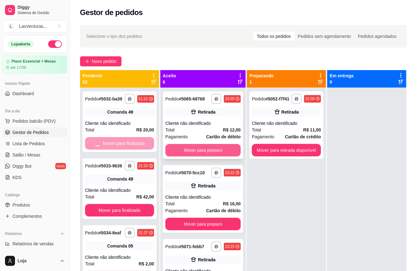
click at [179, 155] on button "Mover para preparo" at bounding box center [202, 150] width 75 height 13
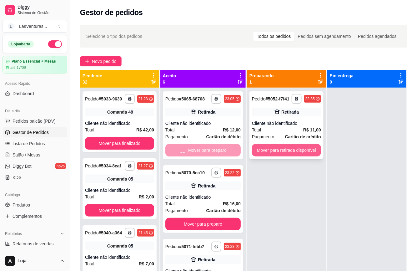
click at [277, 149] on button "Mover para retirada disponível" at bounding box center [286, 150] width 69 height 13
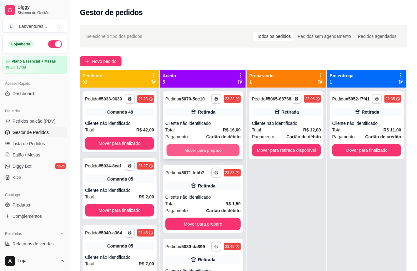
click at [196, 155] on button "Mover para preparo" at bounding box center [202, 150] width 73 height 12
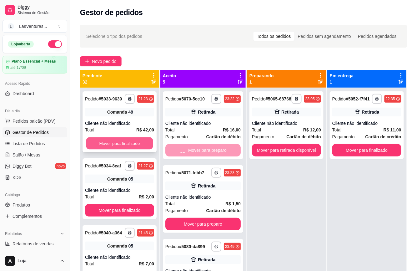
click at [139, 149] on button "Mover para finalizado" at bounding box center [119, 143] width 67 height 12
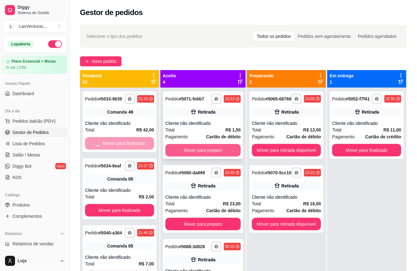
click at [179, 154] on button "Mover para preparo" at bounding box center [202, 150] width 75 height 13
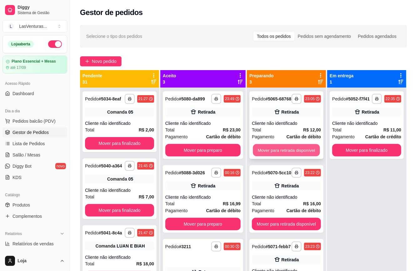
click at [269, 156] on button "Mover para retirada disponível" at bounding box center [286, 150] width 67 height 12
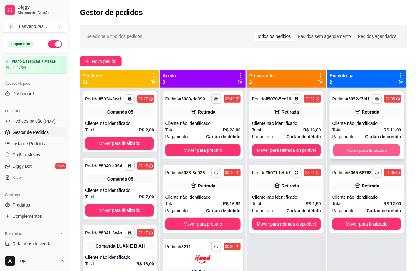
click at [361, 150] on button "Mover para finalizado" at bounding box center [366, 150] width 67 height 12
click at [294, 152] on button "Mover para retirada disponível" at bounding box center [286, 150] width 69 height 13
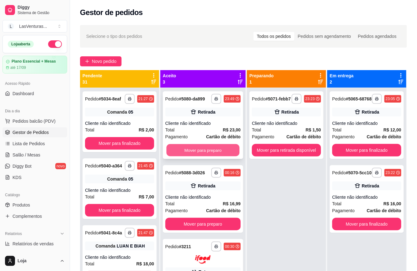
click at [208, 154] on button "Mover para preparo" at bounding box center [202, 150] width 73 height 12
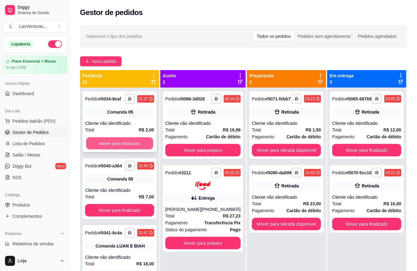
click at [137, 147] on button "Mover para finalizado" at bounding box center [119, 143] width 67 height 12
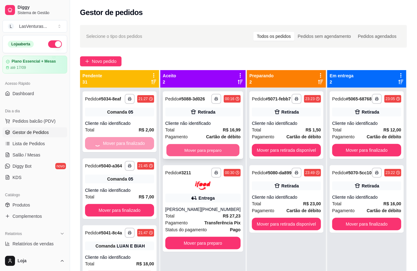
click at [198, 154] on button "Mover para preparo" at bounding box center [202, 150] width 73 height 12
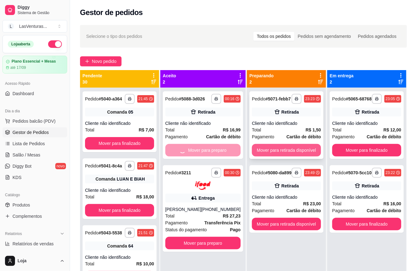
click at [271, 149] on button "Mover para retirada disponível" at bounding box center [286, 150] width 69 height 13
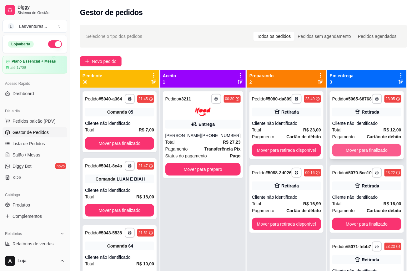
click at [352, 156] on button "Mover para finalizado" at bounding box center [366, 150] width 69 height 13
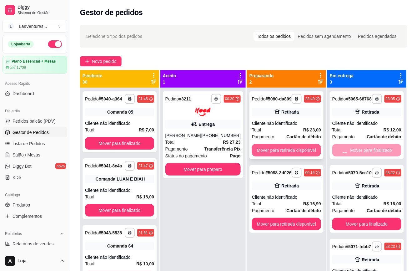
click at [289, 153] on button "Mover para retirada disponível" at bounding box center [286, 150] width 69 height 13
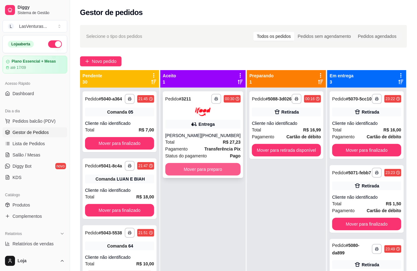
click at [222, 166] on button "Mover para preparo" at bounding box center [202, 169] width 75 height 13
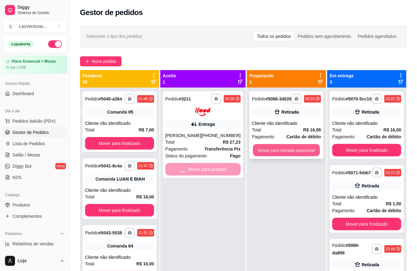
click at [271, 156] on button "Mover para retirada disponível" at bounding box center [286, 150] width 67 height 12
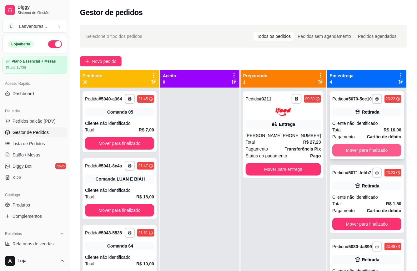
click at [355, 156] on button "Mover para finalizado" at bounding box center [366, 150] width 69 height 13
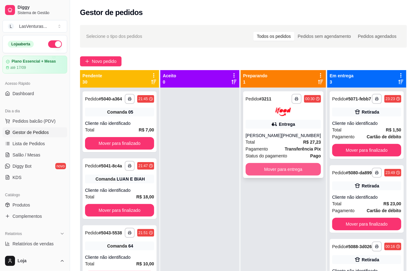
click at [297, 165] on button "Mover para entrega" at bounding box center [283, 169] width 75 height 13
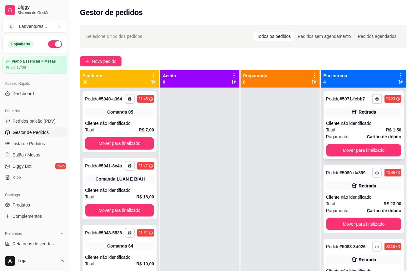
click at [358, 148] on div "**********" at bounding box center [364, 125] width 80 height 68
click at [355, 156] on button "Mover para finalizado" at bounding box center [363, 150] width 75 height 13
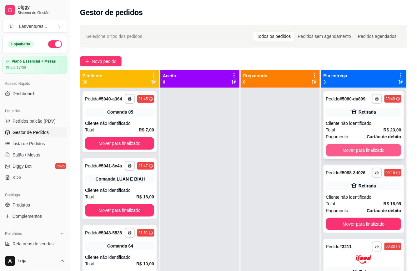
click at [353, 156] on button "Mover para finalizado" at bounding box center [363, 150] width 75 height 13
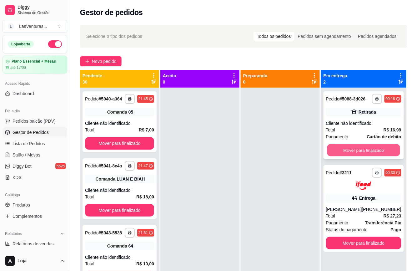
click at [354, 156] on button "Mover para finalizado" at bounding box center [363, 150] width 73 height 12
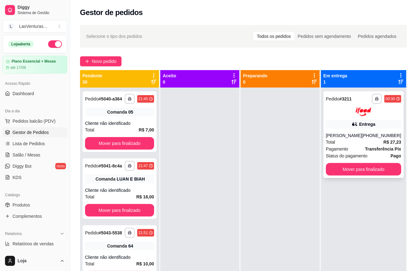
click at [354, 157] on span "Status do pagamento" at bounding box center [347, 155] width 42 height 7
click at [354, 170] on button "Mover para finalizado" at bounding box center [363, 169] width 73 height 12
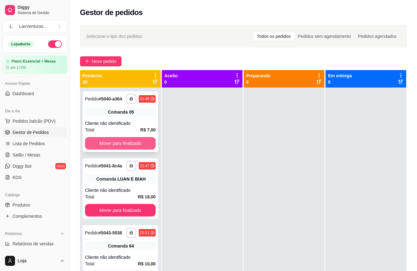
click at [143, 149] on button "Mover para finalizado" at bounding box center [120, 143] width 71 height 13
click at [143, 149] on button "Mover para finalizado" at bounding box center [120, 143] width 68 height 12
click at [143, 149] on button "Mover para finalizado" at bounding box center [120, 143] width 71 height 13
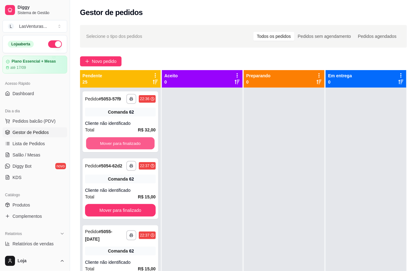
click at [143, 149] on button "Mover para finalizado" at bounding box center [120, 143] width 68 height 12
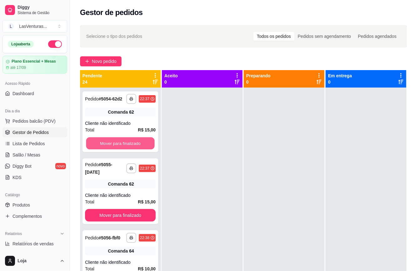
click at [143, 149] on button "Mover para finalizado" at bounding box center [120, 143] width 68 height 12
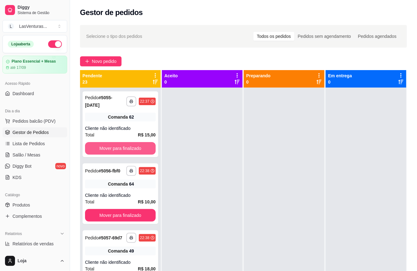
click at [143, 150] on button "Mover para finalizado" at bounding box center [120, 148] width 71 height 13
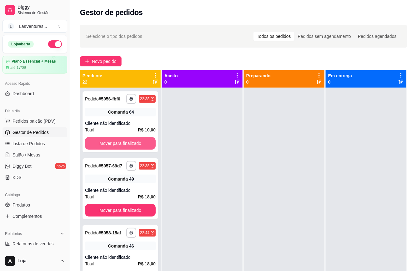
click at [143, 149] on button "Mover para finalizado" at bounding box center [120, 143] width 71 height 13
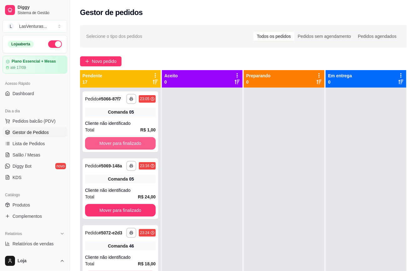
click at [143, 149] on button "Mover para finalizado" at bounding box center [120, 143] width 71 height 13
click at [143, 148] on button "Mover para finalizado" at bounding box center [120, 143] width 68 height 12
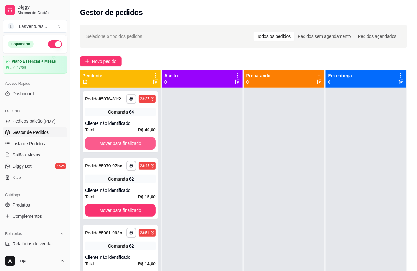
click at [143, 148] on button "Mover para finalizado" at bounding box center [120, 143] width 71 height 13
click at [143, 148] on button "Mover para finalizado" at bounding box center [120, 143] width 68 height 12
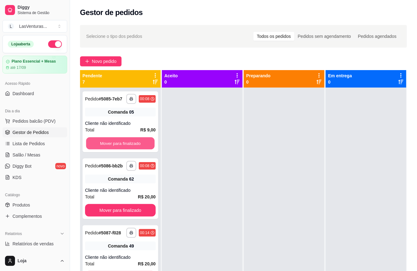
click at [143, 148] on button "Mover para finalizado" at bounding box center [120, 143] width 68 height 12
click at [143, 148] on button "Mover para finalizado" at bounding box center [120, 143] width 71 height 13
click at [143, 148] on button "Mover para finalizado" at bounding box center [120, 143] width 68 height 12
click at [143, 148] on button "Mover para finalizado" at bounding box center [120, 143] width 71 height 13
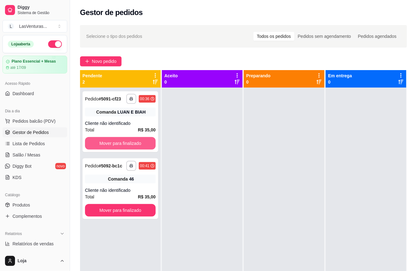
click at [143, 148] on button "Mover para finalizado" at bounding box center [120, 143] width 71 height 13
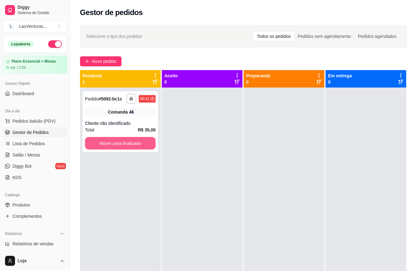
click at [143, 148] on button "Mover para finalizado" at bounding box center [120, 143] width 71 height 13
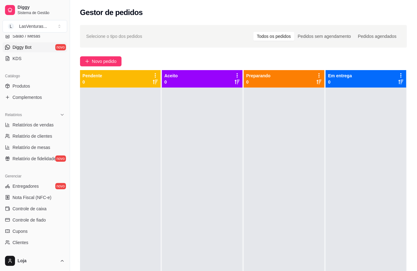
scroll to position [125, 0]
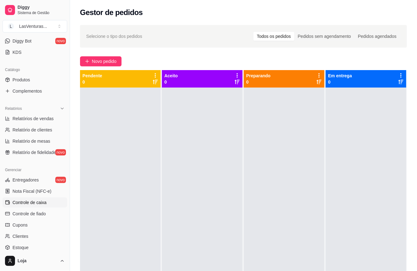
click at [33, 201] on span "Controle de caixa" at bounding box center [30, 202] width 34 height 6
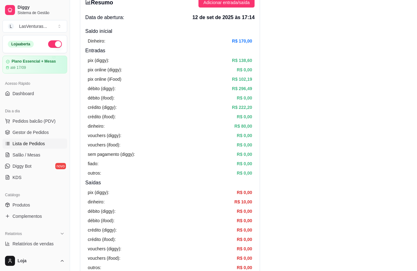
click at [39, 144] on span "Lista de Pedidos" at bounding box center [29, 143] width 33 height 6
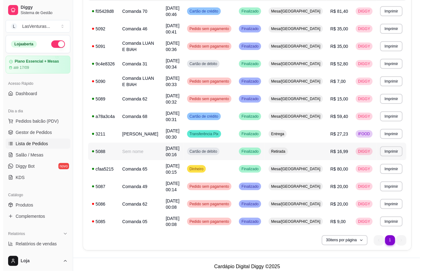
scroll to position [93, 0]
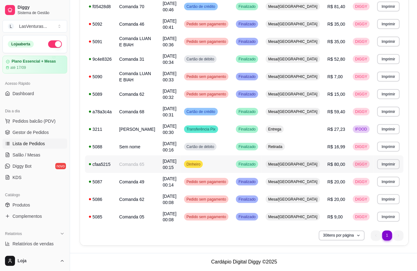
click at [293, 167] on span "Mesa/[GEOGRAPHIC_DATA]" at bounding box center [293, 164] width 52 height 5
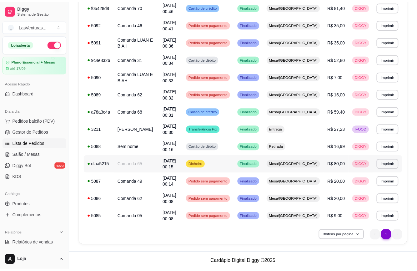
scroll to position [60, 0]
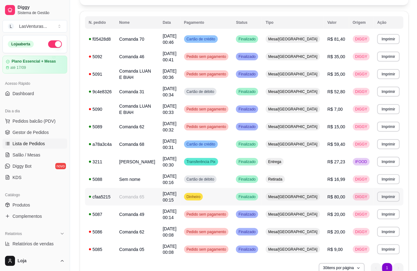
click at [330, 197] on span "R$ 80,00" at bounding box center [337, 196] width 18 height 5
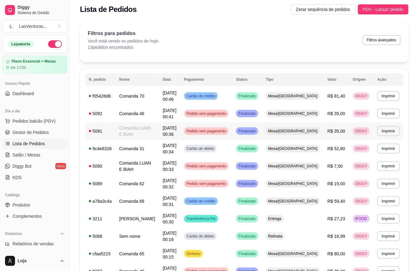
scroll to position [0, 0]
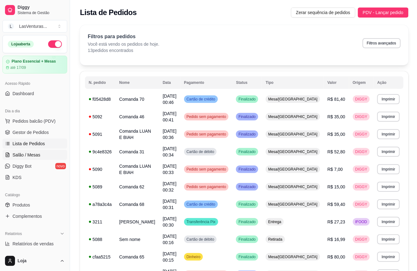
click at [34, 153] on span "Salão / Mesas" at bounding box center [27, 155] width 28 height 6
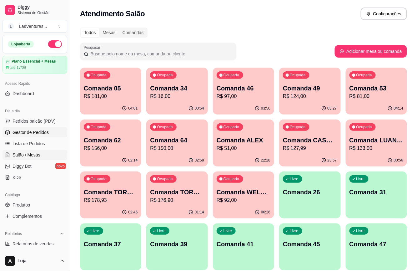
click at [27, 133] on span "Gestor de Pedidos" at bounding box center [31, 132] width 36 height 6
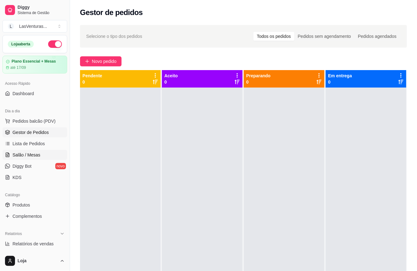
click at [31, 159] on link "Salão / Mesas" at bounding box center [35, 155] width 65 height 10
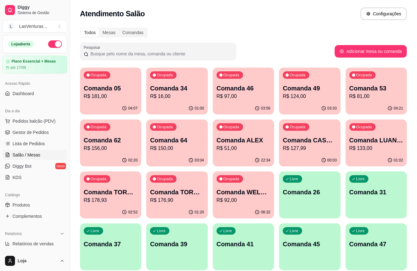
click at [247, 88] on p "Comanda 46" at bounding box center [244, 88] width 54 height 9
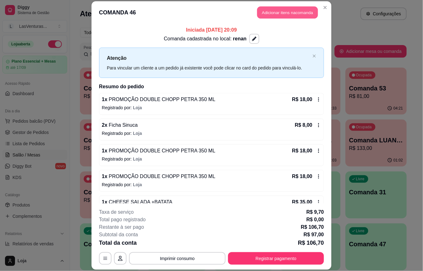
click at [264, 15] on button "Adicionar itens na comanda" at bounding box center [287, 13] width 61 height 12
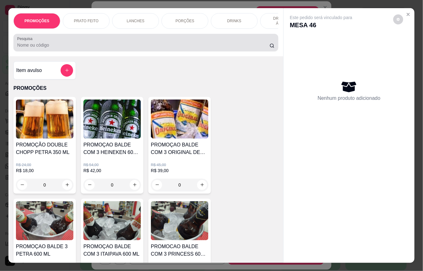
click at [50, 45] on input "Pesquisa" at bounding box center [143, 45] width 253 height 6
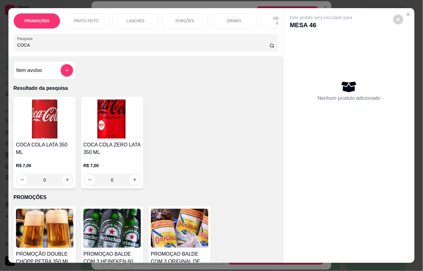
type input "COCA"
click at [124, 145] on h4 "COCA COLA ZERO LATA 350 ML" at bounding box center [113, 148] width 58 height 15
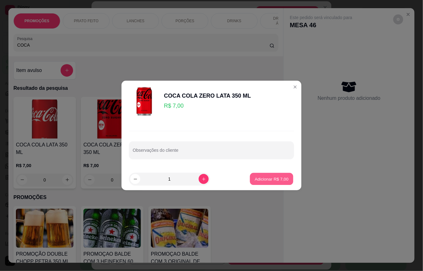
click at [255, 179] on p "Adicionar R$ 7,00" at bounding box center [272, 179] width 34 height 6
type input "1"
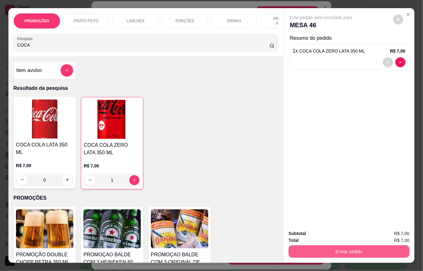
click at [343, 247] on button "Enviar pedido" at bounding box center [349, 251] width 121 height 13
click at [334, 237] on button "Não registrar e enviar pedido" at bounding box center [328, 233] width 63 height 12
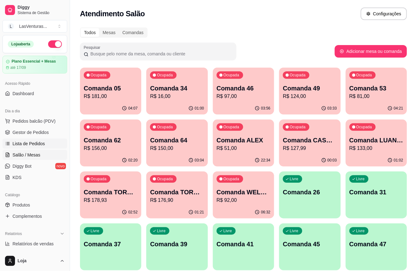
click at [36, 145] on span "Lista de Pedidos" at bounding box center [29, 143] width 33 height 6
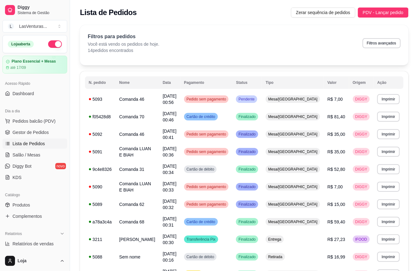
click at [35, 148] on link "Lista de Pedidos" at bounding box center [35, 144] width 65 height 10
click at [37, 155] on span "Salão / Mesas" at bounding box center [27, 155] width 28 height 6
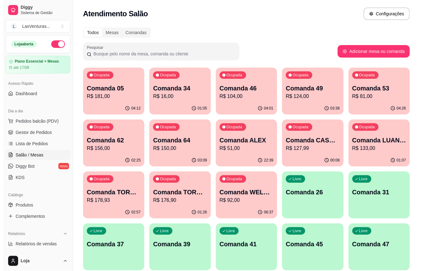
scroll to position [125, 0]
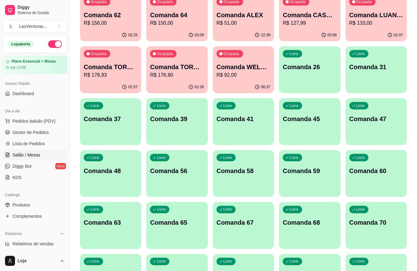
click at [318, 78] on div "Livre Comanda 26" at bounding box center [309, 65] width 61 height 39
click at [358, 73] on div "Livre Comanda 31" at bounding box center [376, 66] width 59 height 38
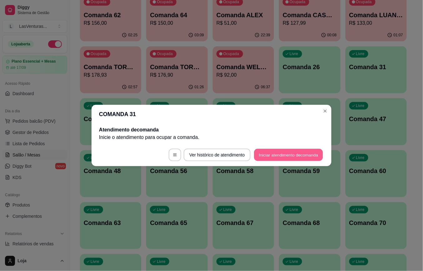
click at [288, 153] on button "Iniciar atendimento de comanda" at bounding box center [288, 155] width 69 height 12
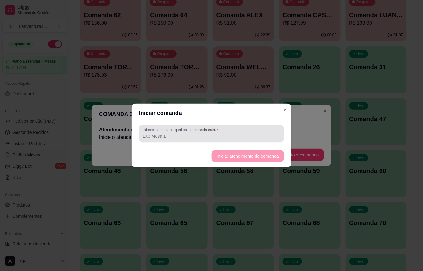
click at [255, 133] on input "Informe a mesa na qual essa comanda está." at bounding box center [212, 136] width 138 height 6
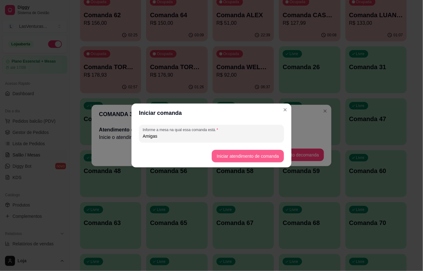
type input "Amigas"
click at [241, 162] on button "Iniciar atendimento de comanda" at bounding box center [248, 156] width 72 height 13
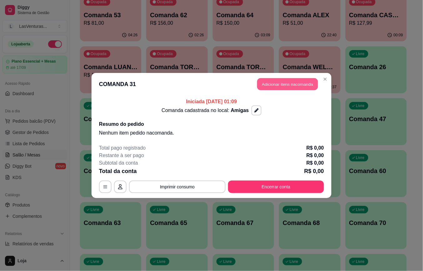
click at [290, 87] on button "Adicionar itens na comanda" at bounding box center [287, 84] width 61 height 12
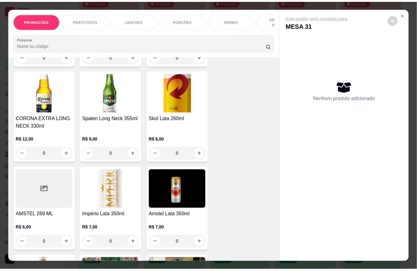
scroll to position [3128, 0]
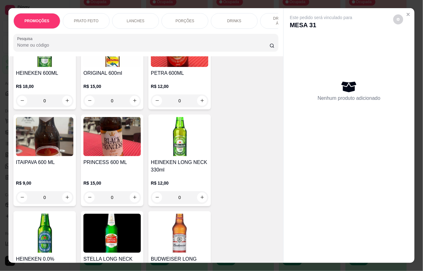
click at [165, 86] on div "R$ 12,00 0" at bounding box center [180, 95] width 58 height 24
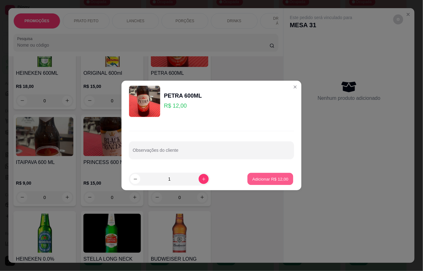
click at [254, 176] on p "Adicionar R$ 12,00" at bounding box center [271, 179] width 36 height 6
type input "1"
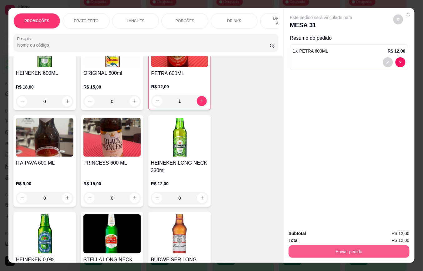
click at [349, 249] on button "Enviar pedido" at bounding box center [349, 251] width 121 height 13
click at [338, 231] on button "Não registrar e enviar pedido" at bounding box center [328, 233] width 65 height 12
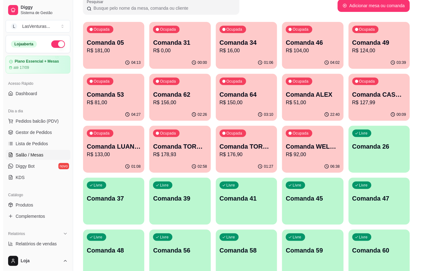
scroll to position [42, 0]
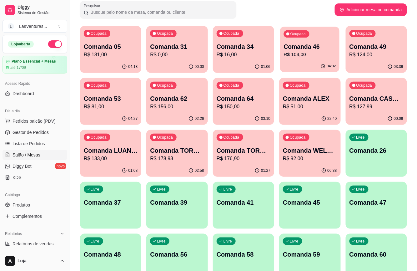
click at [300, 55] on p "R$ 104,00" at bounding box center [310, 54] width 52 height 7
click at [303, 55] on p "R$ 104,00" at bounding box center [310, 54] width 52 height 7
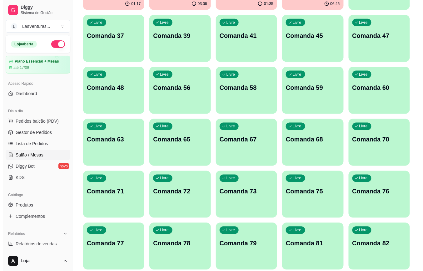
scroll to position [250, 0]
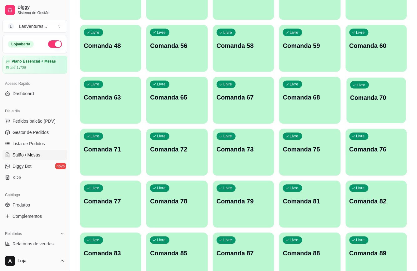
click at [373, 108] on div "Livre Comanda 70" at bounding box center [376, 97] width 59 height 38
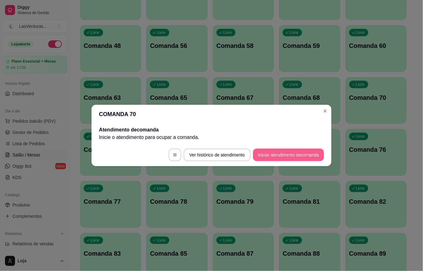
click at [271, 155] on button "Iniciar atendimento de comanda" at bounding box center [288, 155] width 71 height 13
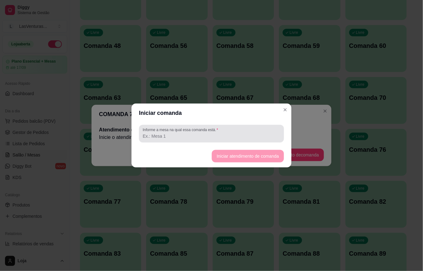
click at [241, 142] on div "Informe a mesa na qual essa comanda está." at bounding box center [211, 134] width 145 height 18
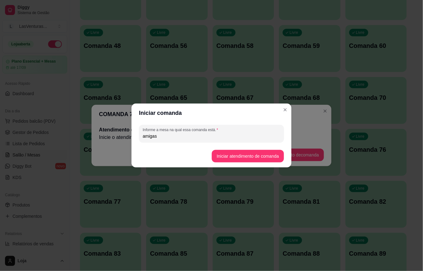
type input "amigas"
click at [241, 154] on button "Iniciar atendimento de comanda" at bounding box center [248, 156] width 70 height 12
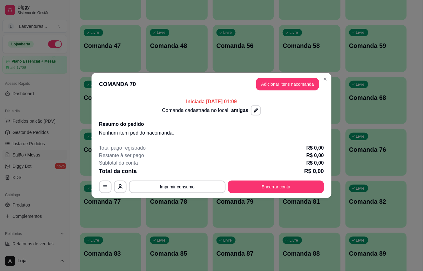
click at [293, 90] on header "COMANDA 70 Adicionar itens na comanda" at bounding box center [212, 84] width 240 height 23
click at [290, 88] on button "Adicionar itens na comanda" at bounding box center [287, 84] width 61 height 12
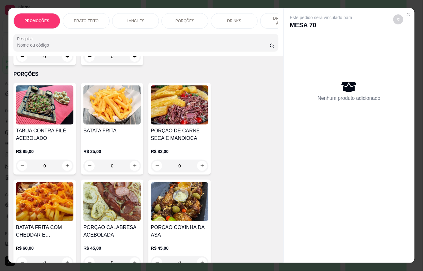
scroll to position [751, 0]
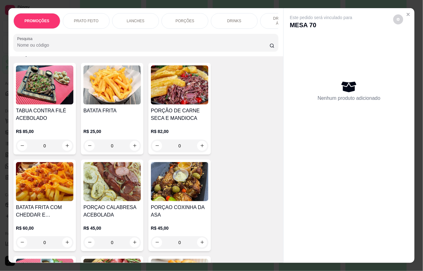
click at [63, 237] on div "0" at bounding box center [45, 242] width 58 height 13
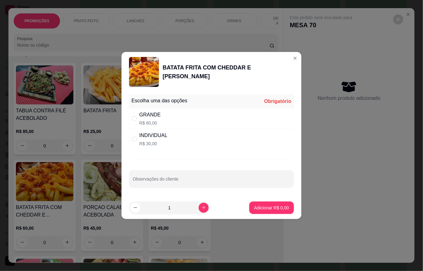
drag, startPoint x: 141, startPoint y: 119, endPoint x: 146, endPoint y: 123, distance: 6.4
click at [141, 119] on div "GRANDE R$ 60,00" at bounding box center [149, 118] width 21 height 15
radio input "true"
click at [268, 210] on p "Adicionar R$ 60,00" at bounding box center [270, 208] width 37 height 6
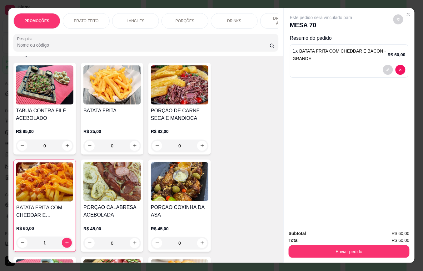
type input "1"
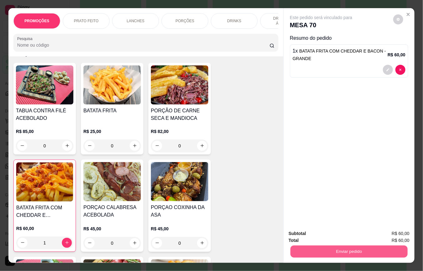
click at [321, 248] on button "Enviar pedido" at bounding box center [349, 252] width 117 height 12
click at [305, 234] on button "Não registrar e enviar pedido" at bounding box center [328, 233] width 63 height 12
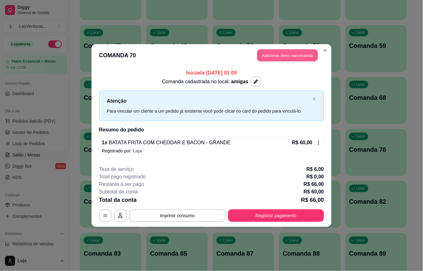
click at [274, 57] on button "Adicionar itens na comanda" at bounding box center [287, 55] width 61 height 12
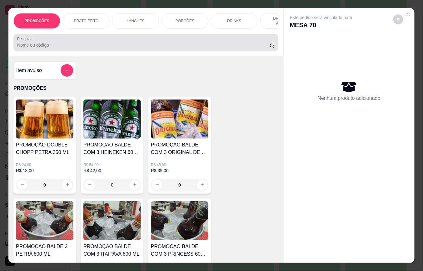
click at [123, 46] on input "Pesquisa" at bounding box center [143, 45] width 253 height 6
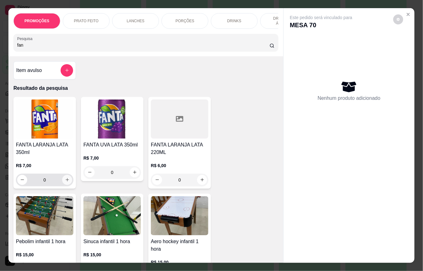
type input "fan"
click at [66, 182] on icon "increase-product-quantity" at bounding box center [67, 179] width 3 height 3
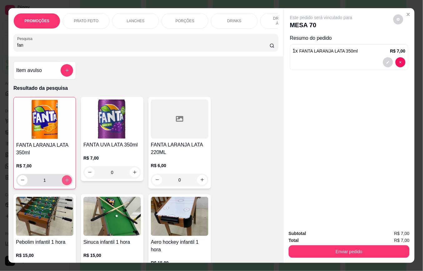
type input "1"
click at [21, 183] on icon "decrease-product-quantity" at bounding box center [22, 180] width 5 height 5
type input "0"
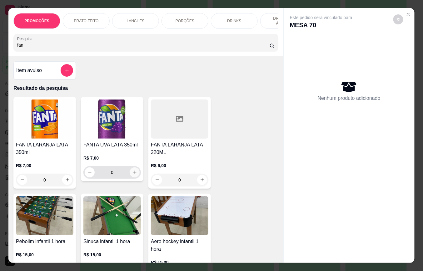
click at [133, 175] on icon "increase-product-quantity" at bounding box center [135, 172] width 5 height 5
type input "1"
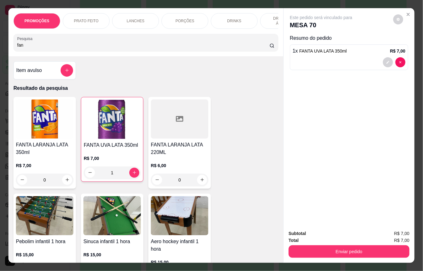
click at [65, 48] on input "fan" at bounding box center [143, 45] width 253 height 6
type input "f"
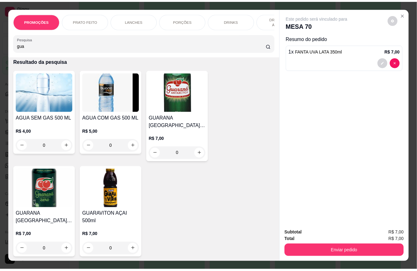
scroll to position [42, 0]
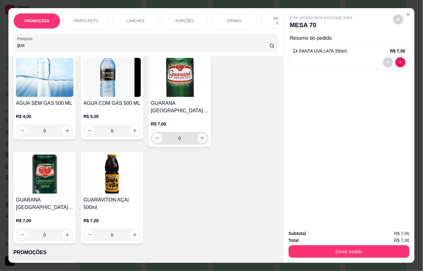
type input "gua"
click at [200, 140] on icon "increase-product-quantity" at bounding box center [202, 138] width 5 height 5
type input "1"
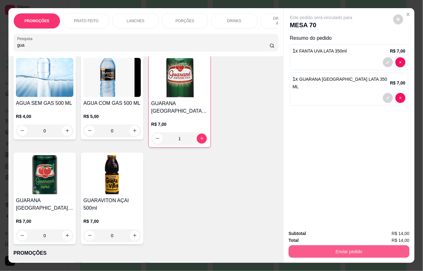
click at [333, 247] on button "Enviar pedido" at bounding box center [349, 251] width 121 height 13
click at [323, 229] on button "Não registrar e enviar pedido" at bounding box center [328, 233] width 65 height 12
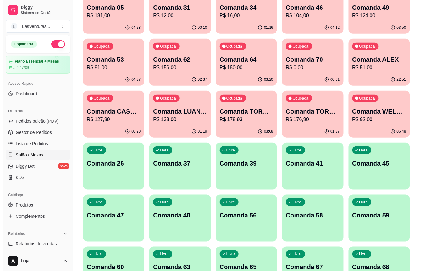
scroll to position [0, 0]
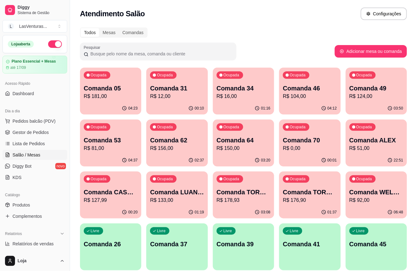
click at [384, 101] on div "Ocupada Comanda 49 R$ 124,00" at bounding box center [376, 85] width 61 height 35
click at [245, 153] on div "Ocupada Comanda 64 R$ 150,00" at bounding box center [243, 136] width 61 height 35
click at [245, 152] on p "R$ 150,00" at bounding box center [244, 148] width 54 height 8
click at [372, 95] on p "R$ 124,00" at bounding box center [376, 96] width 52 height 7
click at [106, 103] on div "04:25" at bounding box center [110, 108] width 61 height 12
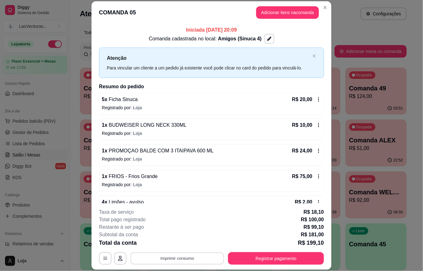
click at [171, 261] on button "Imprimir consumo" at bounding box center [178, 258] width 94 height 12
click at [165, 241] on button "IMPRESSORA" at bounding box center [177, 244] width 44 height 10
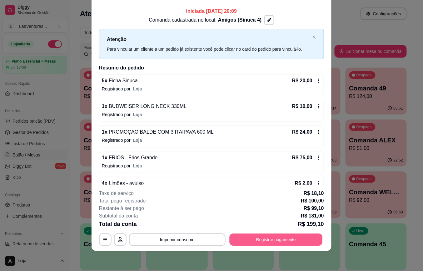
click at [269, 241] on button "Registrar pagamento" at bounding box center [276, 239] width 93 height 12
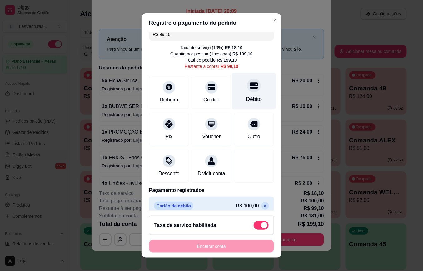
scroll to position [0, 0]
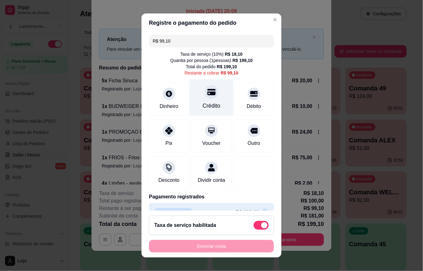
click at [205, 98] on div at bounding box center [212, 92] width 14 height 14
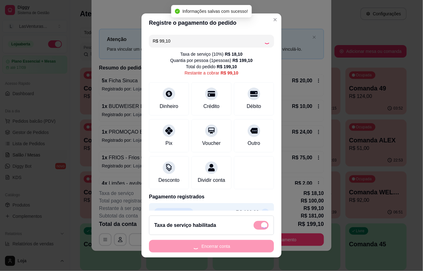
type input "R$ 0,00"
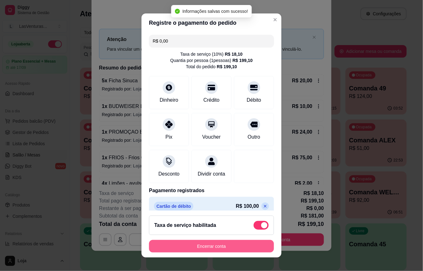
click at [189, 248] on button "Encerrar conta" at bounding box center [211, 246] width 125 height 13
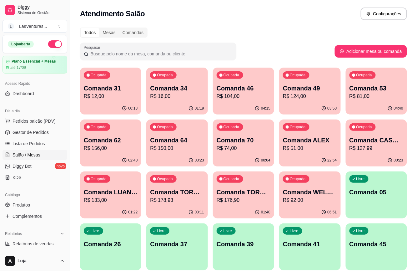
click at [98, 151] on p "R$ 156,00" at bounding box center [111, 148] width 54 height 8
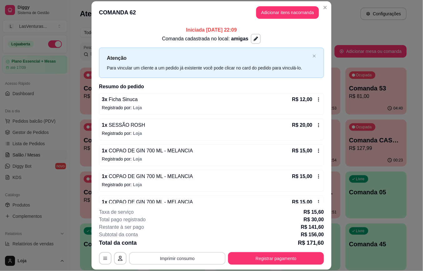
click at [195, 261] on button "Imprimir consumo" at bounding box center [177, 258] width 97 height 13
click at [186, 244] on button "IMPRESSORA" at bounding box center [177, 244] width 44 height 10
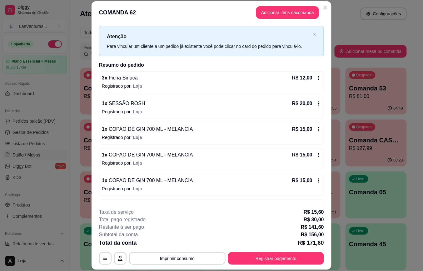
scroll to position [42, 0]
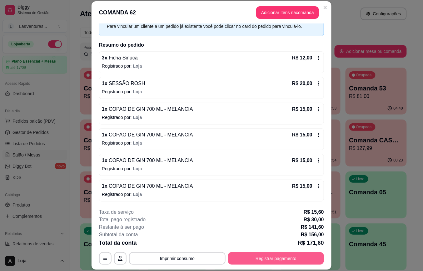
click at [258, 262] on button "Registrar pagamento" at bounding box center [276, 258] width 96 height 13
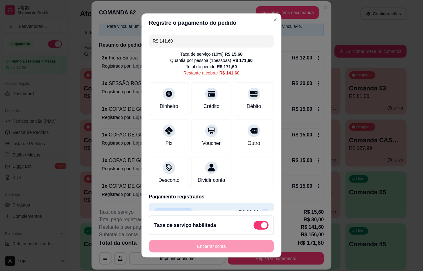
click at [183, 43] on input "R$ 141,60" at bounding box center [212, 41] width 118 height 13
click at [208, 92] on div at bounding box center [212, 92] width 14 height 14
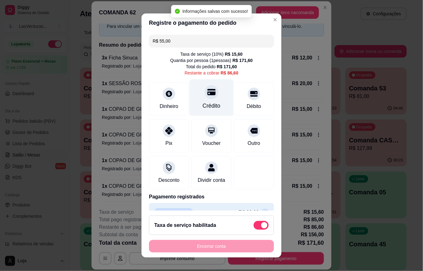
type input "R$ 86,60"
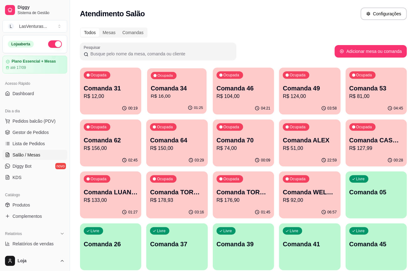
click at [163, 89] on p "Comanda 34" at bounding box center [177, 88] width 52 height 8
click at [170, 98] on p "R$ 16,00" at bounding box center [177, 97] width 54 height 8
click at [190, 158] on icon "button" at bounding box center [190, 159] width 5 height 5
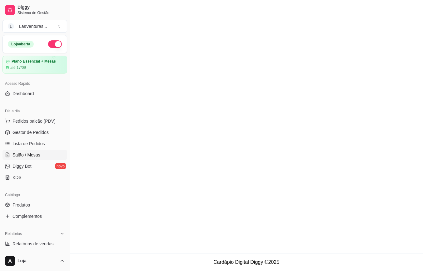
click at [22, 155] on span "Salão / Mesas" at bounding box center [27, 155] width 28 height 6
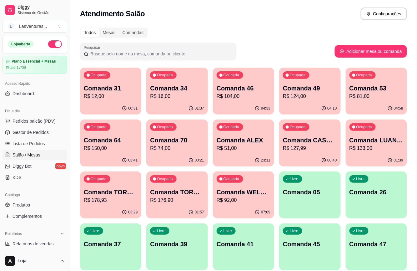
click at [88, 109] on div "00:31" at bounding box center [110, 108] width 61 height 12
click at [233, 15] on div "Atendimento Salão Configurações" at bounding box center [243, 14] width 327 height 13
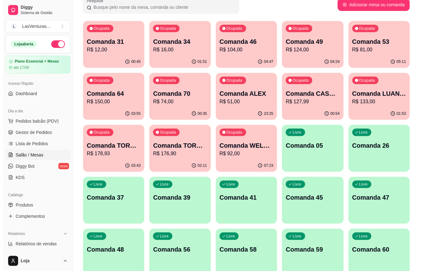
scroll to position [42, 0]
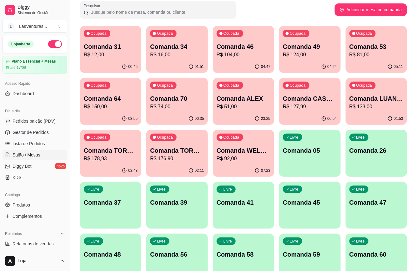
click at [377, 60] on div "Ocupada Comanda 53 R$ 81,00" at bounding box center [376, 43] width 61 height 35
click at [324, 54] on p "R$ 124,00" at bounding box center [310, 55] width 54 height 8
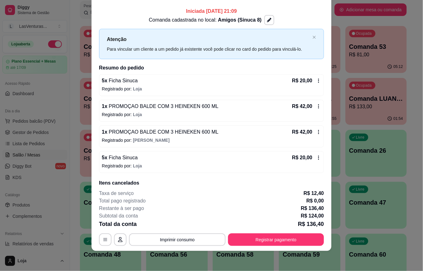
scroll to position [28, 0]
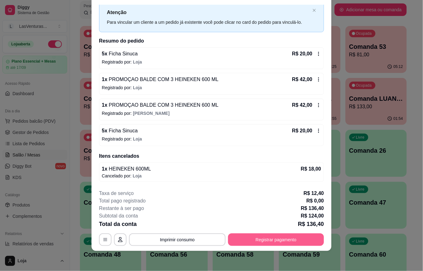
click at [264, 239] on button "Registrar pagamento" at bounding box center [276, 239] width 96 height 13
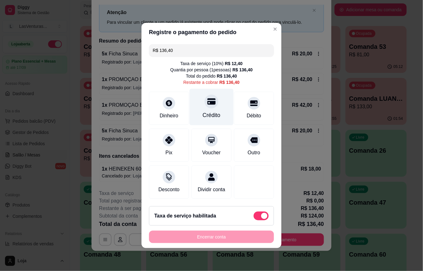
click at [208, 99] on icon at bounding box center [212, 102] width 8 height 6
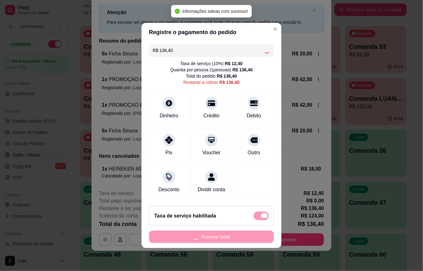
type input "R$ 0,00"
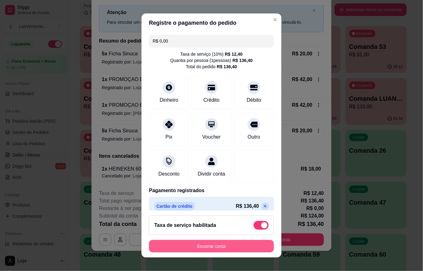
click at [216, 243] on button "Encerrar conta" at bounding box center [211, 246] width 125 height 13
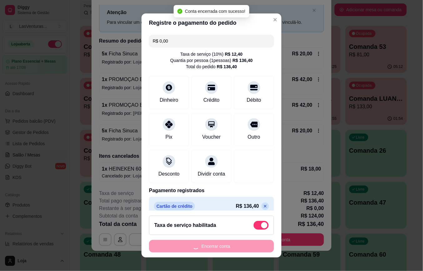
scroll to position [0, 0]
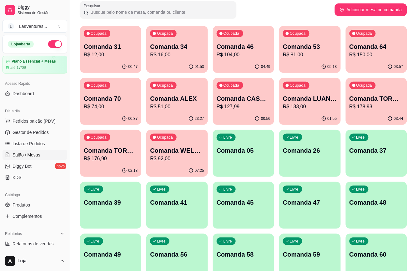
click at [120, 63] on div "00:47" at bounding box center [110, 67] width 61 height 12
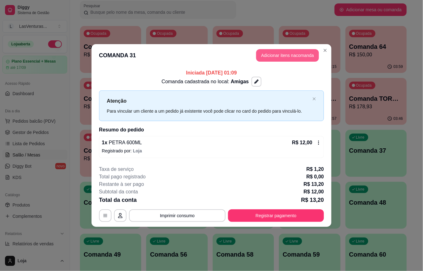
click at [287, 58] on button "Adicionar itens na comanda" at bounding box center [287, 55] width 63 height 13
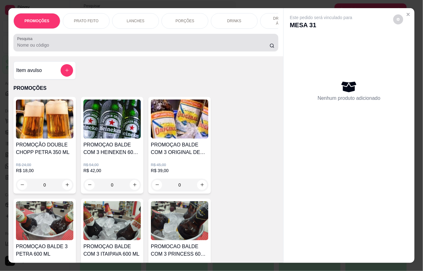
click at [122, 51] on div "Pesquisa" at bounding box center [145, 43] width 265 height 18
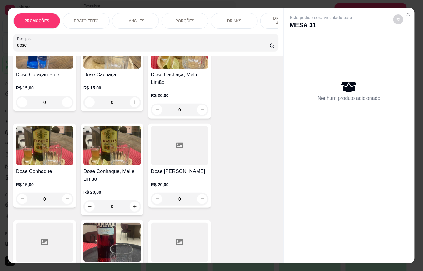
scroll to position [83, 0]
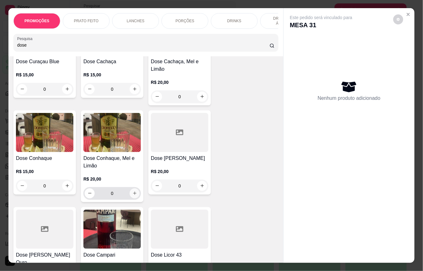
type input "dose"
click at [133, 195] on icon "increase-product-quantity" at bounding box center [135, 193] width 5 height 5
type input "1"
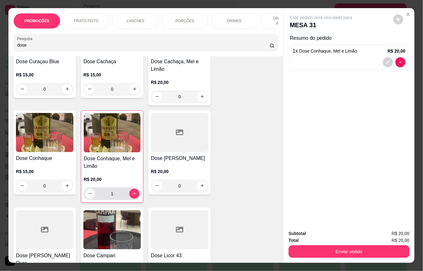
click at [88, 196] on icon "decrease-product-quantity" at bounding box center [90, 193] width 5 height 5
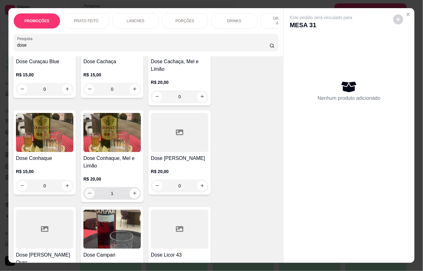
type input "0"
click at [65, 188] on icon "increase-product-quantity" at bounding box center [67, 186] width 5 height 5
type input "1"
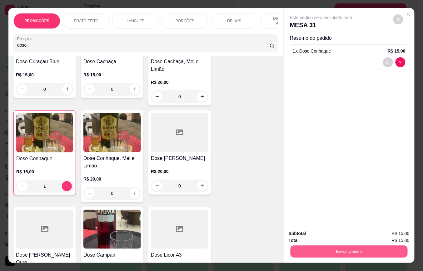
click at [308, 247] on button "Enviar pedido" at bounding box center [349, 252] width 117 height 12
click at [311, 236] on button "Não registrar e enviar pedido" at bounding box center [328, 233] width 65 height 12
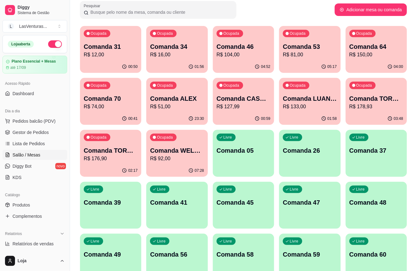
click at [118, 65] on div "00:50" at bounding box center [110, 67] width 61 height 12
click at [187, 58] on p "R$ 16,00" at bounding box center [177, 55] width 54 height 8
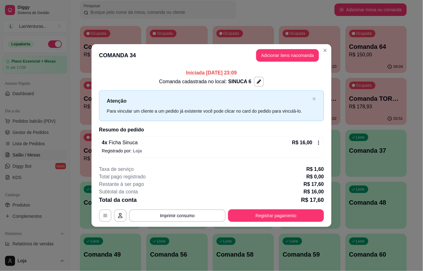
click at [316, 141] on div "R$ 16,00" at bounding box center [306, 143] width 29 height 8
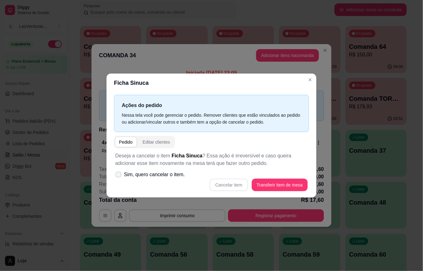
click at [129, 175] on span "Sim, quero cancelar o item." at bounding box center [154, 175] width 61 height 8
click at [119, 176] on input "Sim, quero cancelar o item." at bounding box center [117, 178] width 4 height 4
checkbox input "true"
click at [230, 183] on button "Cancelar item" at bounding box center [229, 185] width 38 height 13
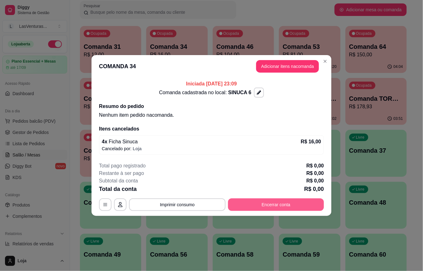
click at [278, 204] on button "Encerrar conta" at bounding box center [276, 204] width 96 height 13
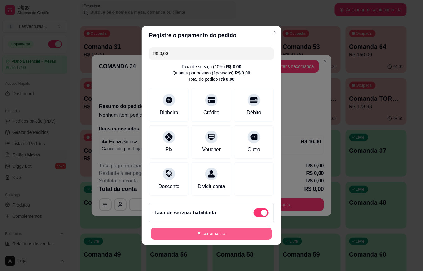
click at [200, 234] on button "Encerrar conta" at bounding box center [211, 234] width 121 height 12
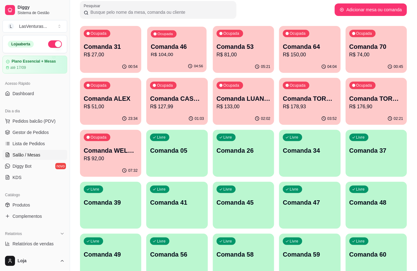
click at [190, 55] on p "R$ 104,00" at bounding box center [177, 54] width 52 height 7
click at [360, 61] on div "00:50" at bounding box center [376, 66] width 59 height 12
click at [29, 122] on span "Pedidos balcão (PDV)" at bounding box center [34, 121] width 43 height 6
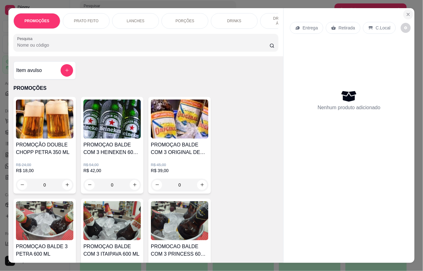
click at [406, 12] on icon "Close" at bounding box center [408, 14] width 5 height 5
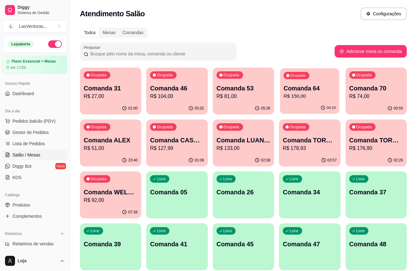
click at [293, 93] on p "R$ 150,00" at bounding box center [310, 96] width 52 height 7
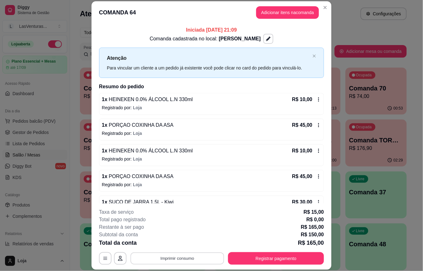
click at [183, 260] on button "Imprimir consumo" at bounding box center [178, 258] width 94 height 12
click at [168, 242] on button "IMPRESSORA" at bounding box center [177, 244] width 44 height 10
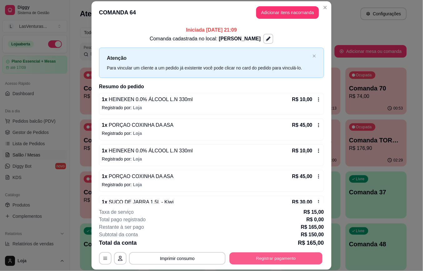
click at [255, 260] on button "Registrar pagamento" at bounding box center [276, 258] width 93 height 12
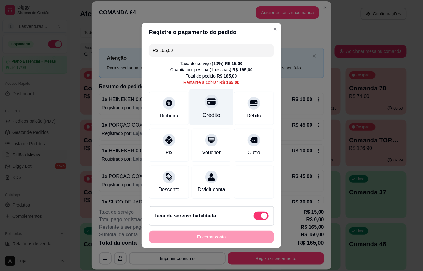
click at [208, 98] on icon at bounding box center [212, 101] width 8 height 8
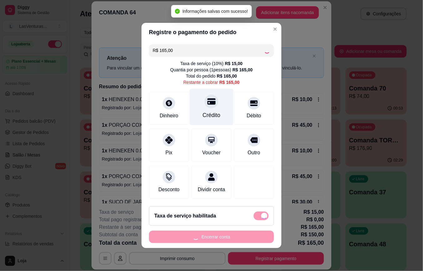
type input "R$ 0,00"
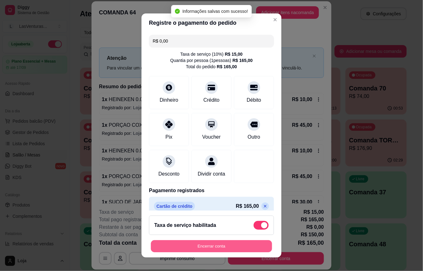
click at [195, 244] on button "Encerrar conta" at bounding box center [211, 246] width 121 height 12
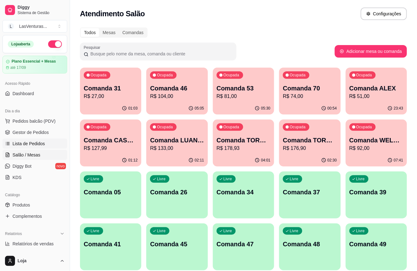
click at [24, 144] on span "Lista de Pedidos" at bounding box center [29, 143] width 33 height 6
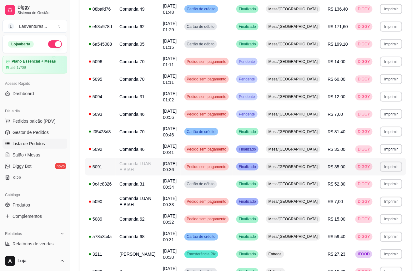
scroll to position [101, 0]
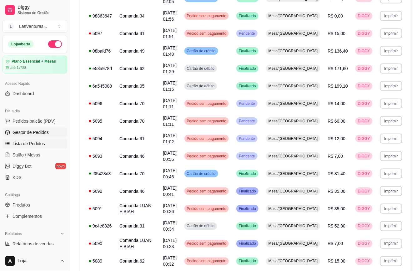
click at [35, 132] on span "Gestor de Pedidos" at bounding box center [31, 132] width 36 height 6
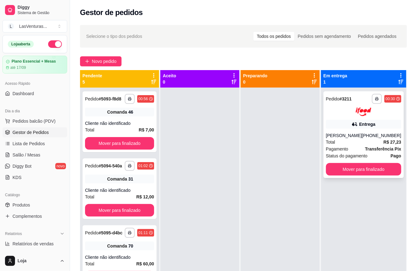
click at [376, 124] on div "Entrega" at bounding box center [363, 124] width 75 height 9
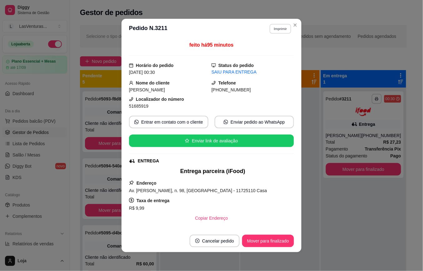
click at [278, 29] on button "Imprimir" at bounding box center [281, 29] width 22 height 10
click at [271, 52] on button "IMPRESSORA" at bounding box center [266, 51] width 45 height 10
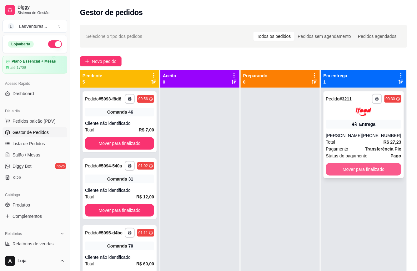
click at [363, 171] on button "Mover para finalizado" at bounding box center [363, 169] width 75 height 13
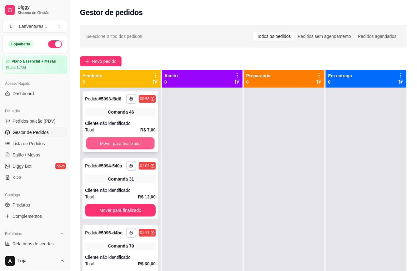
click at [124, 145] on button "Mover para finalizado" at bounding box center [120, 143] width 68 height 12
click at [124, 145] on button "Mover para finalizado" at bounding box center [120, 143] width 71 height 13
click at [124, 144] on button "Mover para finalizado" at bounding box center [120, 143] width 71 height 13
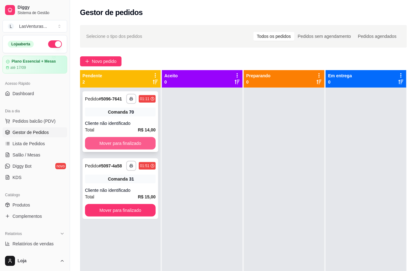
click at [99, 144] on button "Mover para finalizado" at bounding box center [120, 143] width 71 height 13
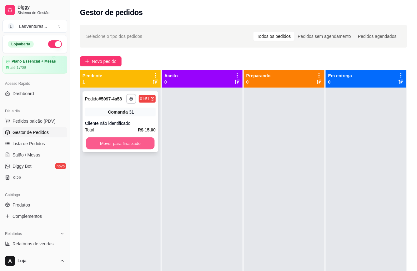
click at [103, 142] on button "Mover para finalizado" at bounding box center [120, 143] width 68 height 12
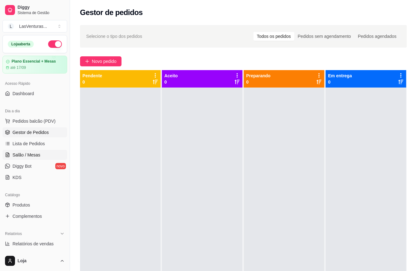
click at [34, 155] on span "Salão / Mesas" at bounding box center [27, 155] width 28 height 6
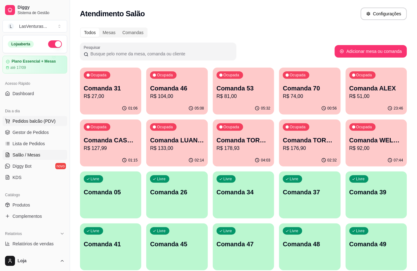
click at [28, 120] on span "Pedidos balcão (PDV)" at bounding box center [34, 121] width 43 height 6
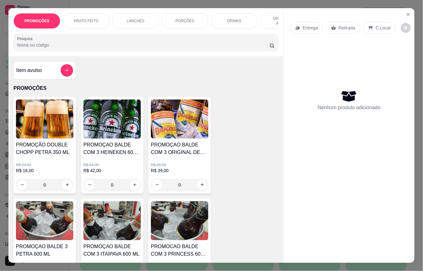
click at [111, 48] on input "Pesquisa" at bounding box center [143, 45] width 253 height 6
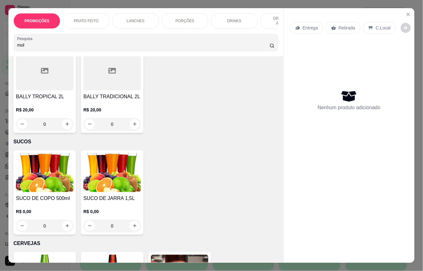
scroll to position [3336, 0]
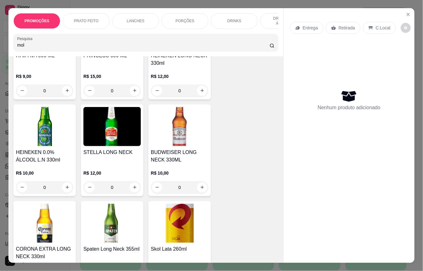
type input "mol"
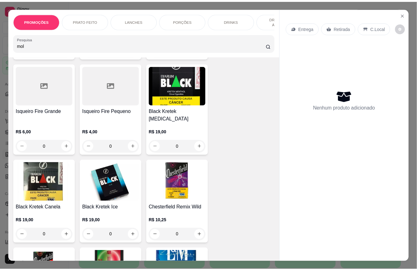
scroll to position [8307, 0]
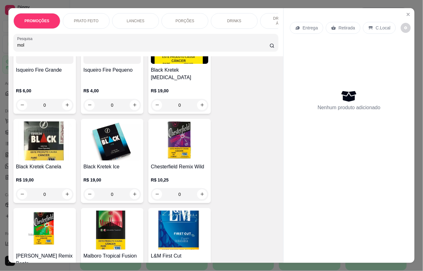
type input "1"
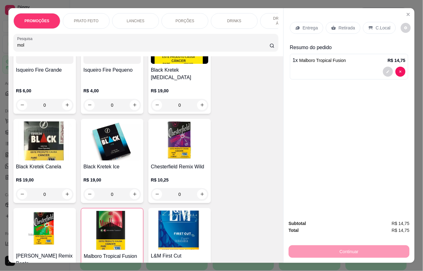
click at [345, 25] on p "Retirada" at bounding box center [347, 28] width 17 height 6
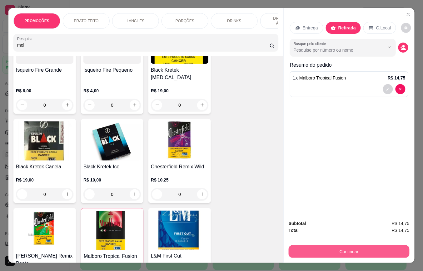
click at [312, 245] on button "Continuar" at bounding box center [349, 251] width 121 height 13
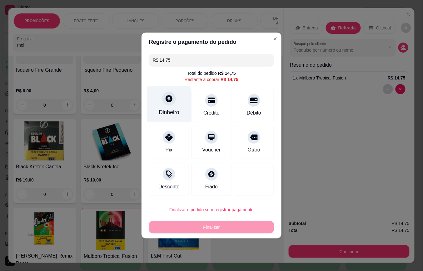
click at [166, 103] on icon at bounding box center [169, 98] width 8 height 8
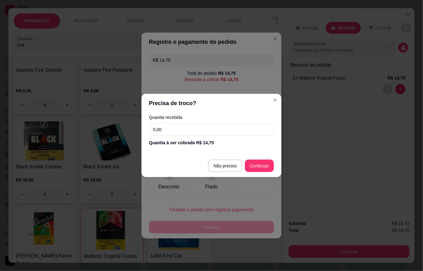
click at [180, 126] on input "0,00" at bounding box center [211, 129] width 125 height 13
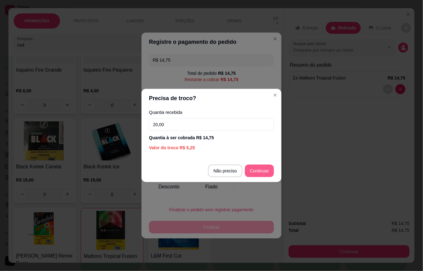
type input "20,00"
type input "R$ 0,00"
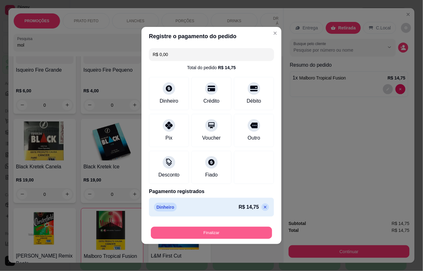
click at [214, 231] on button "Finalizar" at bounding box center [211, 233] width 121 height 12
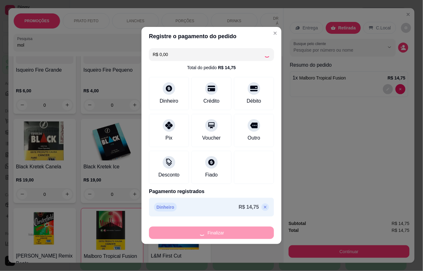
type input "0"
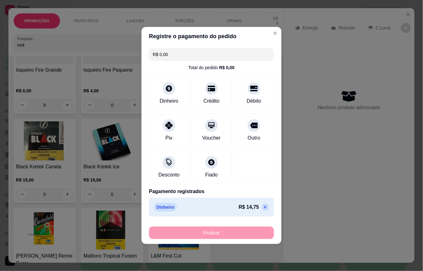
type input "-R$ 14,75"
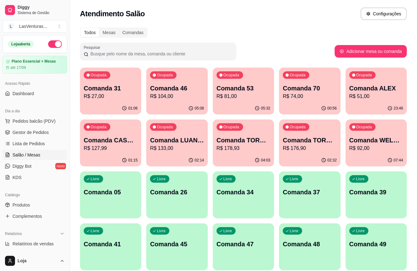
click at [103, 100] on div "Ocupada Comanda 31 R$ 27,00" at bounding box center [110, 85] width 61 height 35
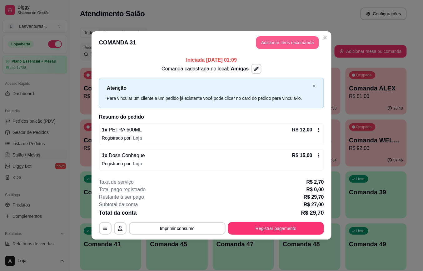
click at [282, 41] on button "Adicionar itens na comanda" at bounding box center [287, 42] width 63 height 13
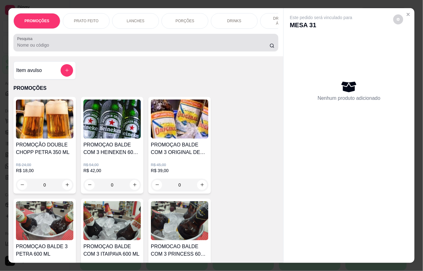
click at [98, 48] on input "Pesquisa" at bounding box center [143, 45] width 253 height 6
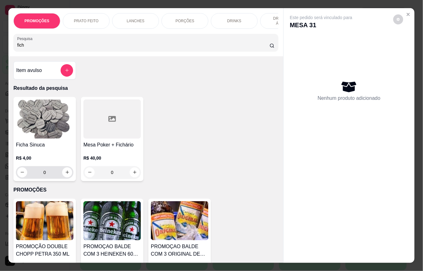
type input "fich"
click at [54, 173] on input "0" at bounding box center [44, 172] width 35 height 13
type input "3"
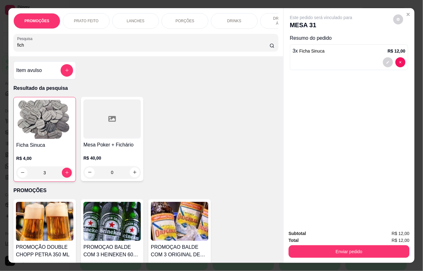
type input "3"
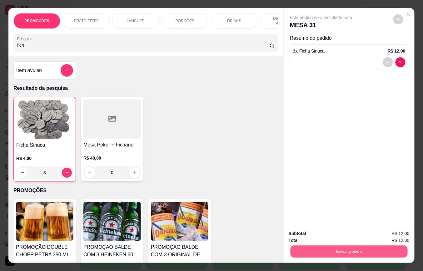
click at [315, 251] on button "Enviar pedido" at bounding box center [349, 252] width 117 height 12
click at [312, 233] on button "Não registrar e enviar pedido" at bounding box center [328, 233] width 65 height 12
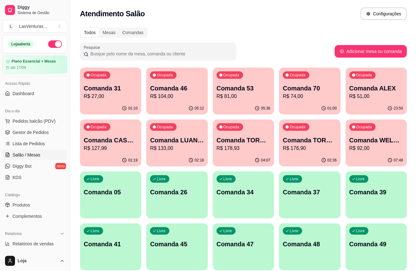
click at [173, 103] on div "05:12" at bounding box center [176, 108] width 61 height 12
click at [364, 108] on div "23:50" at bounding box center [376, 108] width 61 height 12
click at [314, 105] on div "01:00" at bounding box center [309, 108] width 61 height 12
click at [248, 98] on p "R$ 81,00" at bounding box center [243, 96] width 52 height 7
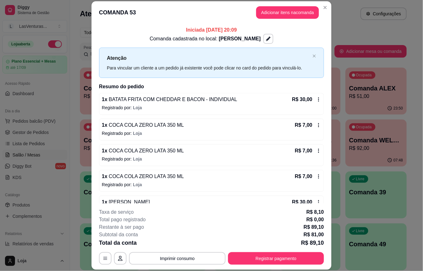
click at [316, 108] on div "Iniciada 10/09/2025 às 20:09 Comanda cadastrada no local: MARCELO OCEAN Atenção…" at bounding box center [212, 113] width 240 height 179
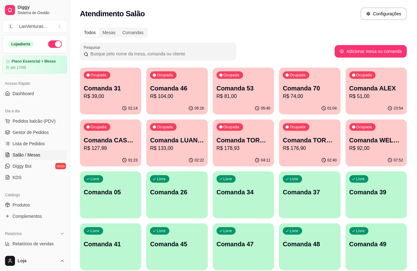
click at [23, 153] on span "Salão / Mesas" at bounding box center [27, 155] width 28 height 6
click at [35, 129] on span "Gestor de Pedidos" at bounding box center [31, 132] width 36 height 6
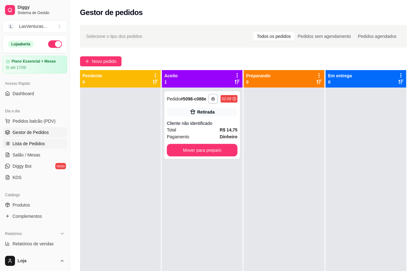
click at [23, 146] on span "Lista de Pedidos" at bounding box center [29, 143] width 33 height 6
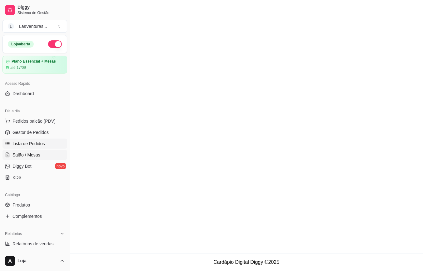
click at [31, 158] on span "Salão / Mesas" at bounding box center [27, 155] width 28 height 6
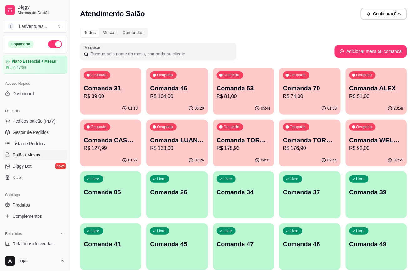
click at [97, 84] on p "Comanda 31" at bounding box center [111, 88] width 54 height 9
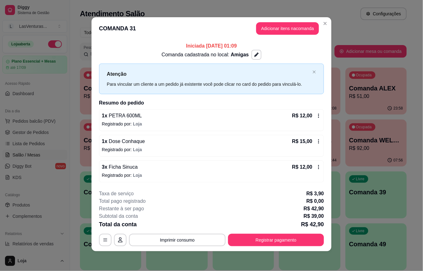
scroll to position [2, 0]
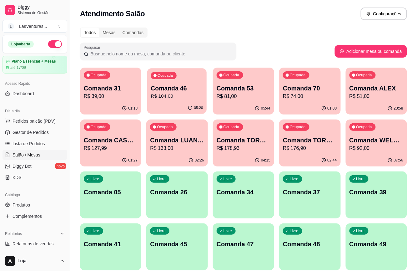
click at [180, 71] on div "Ocupada Comanda 46 R$ 104,00" at bounding box center [177, 85] width 60 height 34
click at [258, 72] on div "Ocupada Comanda 53 R$ 81,00" at bounding box center [243, 85] width 61 height 35
click at [297, 89] on p "Comanda 70" at bounding box center [310, 88] width 52 height 8
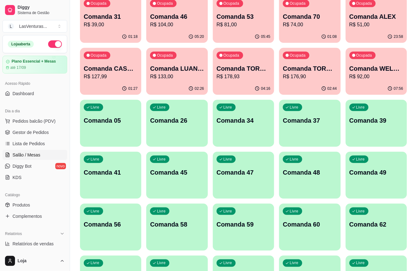
scroll to position [83, 0]
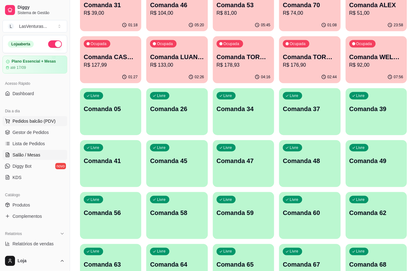
click at [33, 121] on span "Pedidos balcão (PDV)" at bounding box center [34, 121] width 43 height 6
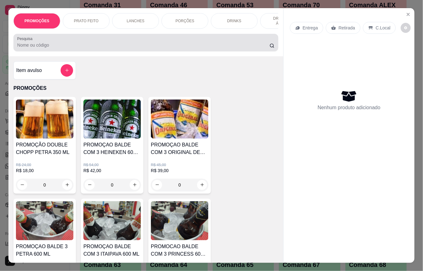
click at [61, 48] on input "Pesquisa" at bounding box center [143, 45] width 253 height 6
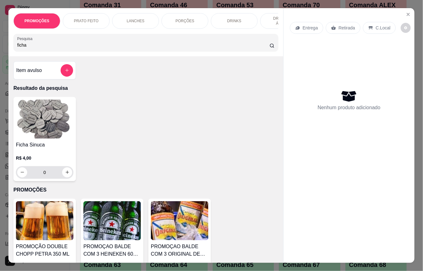
type input "ficha"
click at [48, 174] on input "0" at bounding box center [44, 172] width 35 height 13
type input "4"
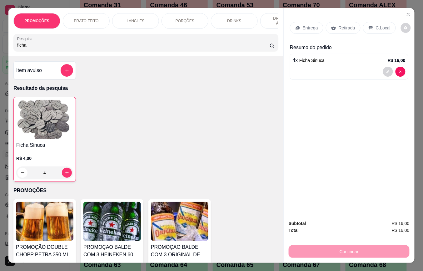
type input "4"
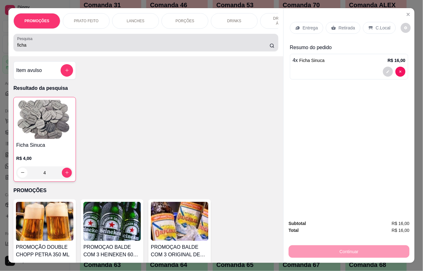
type input "4"
click at [43, 45] on div "ficha" at bounding box center [146, 42] width 258 height 13
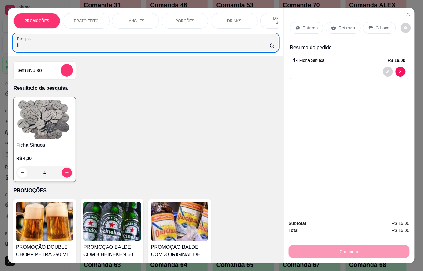
type input "f"
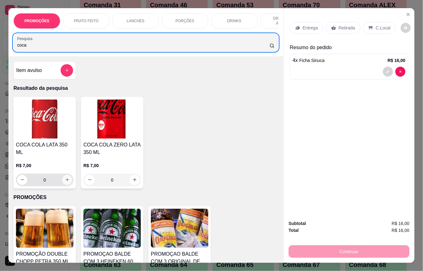
type input "coca"
click at [65, 178] on icon "increase-product-quantity" at bounding box center [67, 179] width 5 height 5
type input "1"
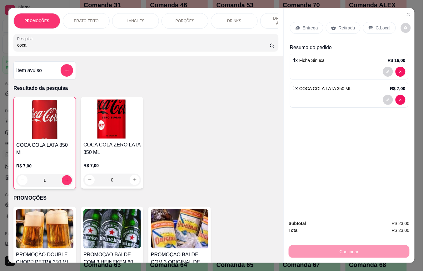
click at [341, 25] on p "Retirada" at bounding box center [347, 28] width 17 height 6
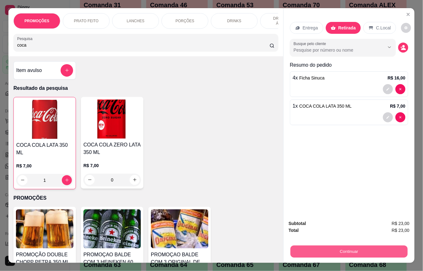
click at [309, 246] on button "Continuar" at bounding box center [349, 252] width 117 height 12
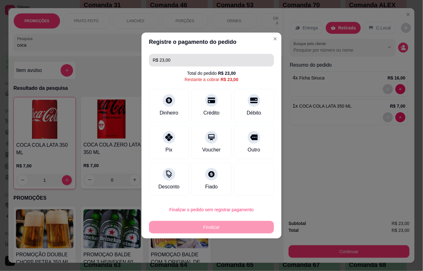
click at [218, 61] on input "R$ 23,00" at bounding box center [212, 60] width 118 height 13
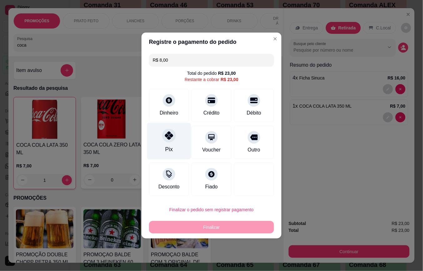
click at [169, 142] on div at bounding box center [169, 136] width 14 height 14
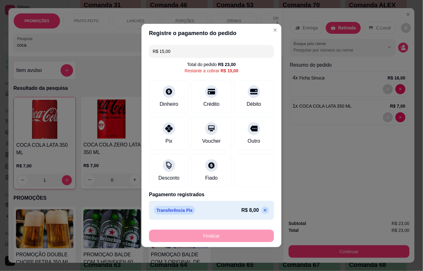
click at [223, 53] on input "R$ 15,00" at bounding box center [212, 51] width 118 height 13
click at [263, 210] on icon at bounding box center [265, 210] width 5 height 5
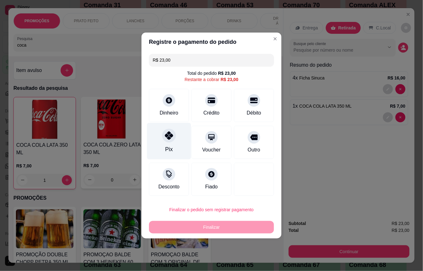
click at [170, 137] on icon at bounding box center [169, 135] width 8 height 8
type input "R$ 0,00"
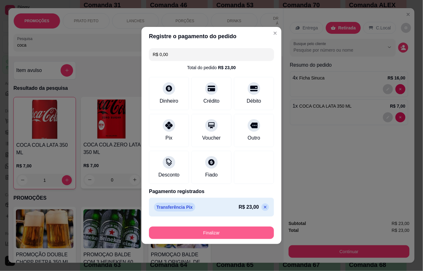
click at [233, 233] on button "Finalizar" at bounding box center [211, 232] width 125 height 13
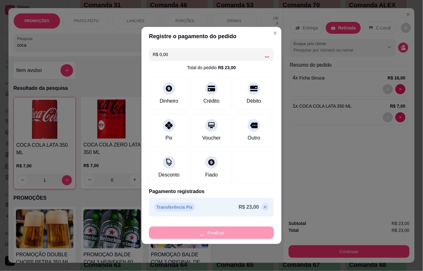
type input "0"
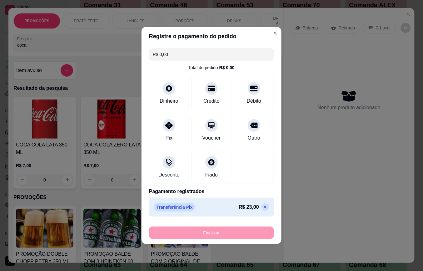
type input "-R$ 23,00"
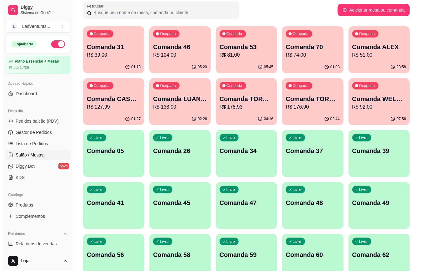
scroll to position [42, 0]
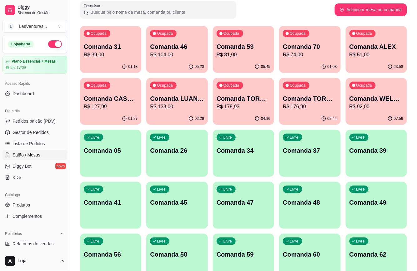
click at [303, 53] on p "R$ 74,00" at bounding box center [310, 55] width 54 height 8
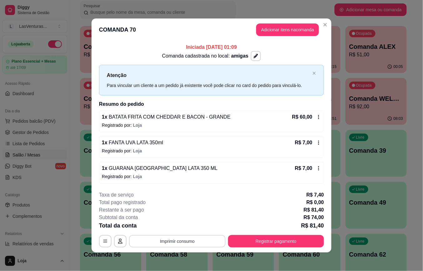
click at [185, 243] on button "Imprimir consumo" at bounding box center [177, 241] width 97 height 13
click at [183, 231] on button "IMPRESSORA" at bounding box center [176, 229] width 36 height 8
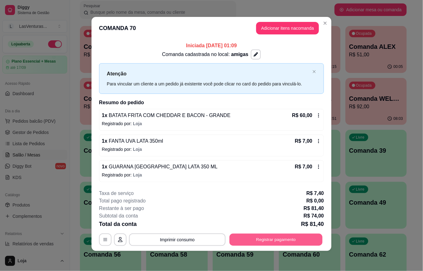
click at [272, 239] on button "Registrar pagamento" at bounding box center [276, 239] width 93 height 12
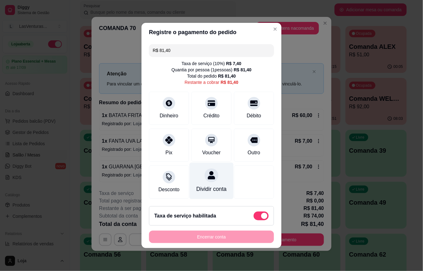
click at [205, 177] on div at bounding box center [212, 175] width 14 height 14
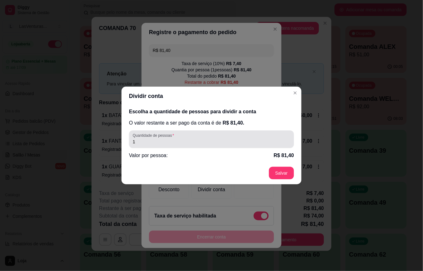
click at [176, 142] on input "1" at bounding box center [212, 142] width 158 height 6
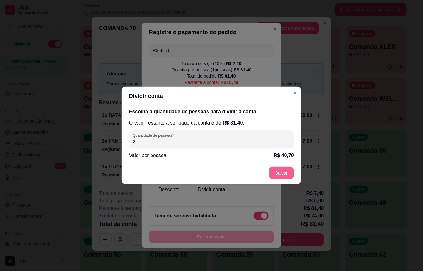
type input "2"
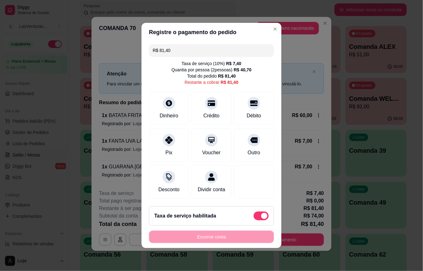
click at [187, 48] on input "R$ 81,40" at bounding box center [212, 50] width 118 height 13
type input "R$ 0,00"
click at [166, 99] on icon at bounding box center [169, 101] width 7 height 7
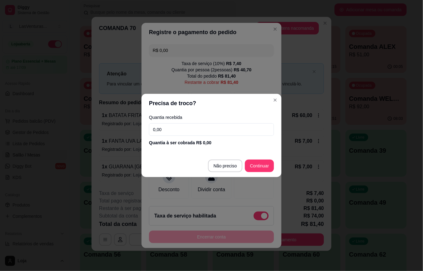
click at [169, 127] on input "0,00" at bounding box center [211, 129] width 125 height 13
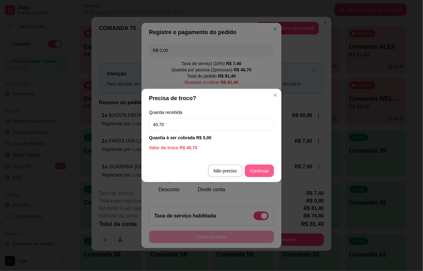
type input "40,70"
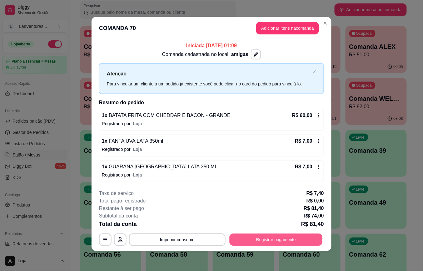
click at [274, 239] on button "Registrar pagamento" at bounding box center [276, 239] width 93 height 12
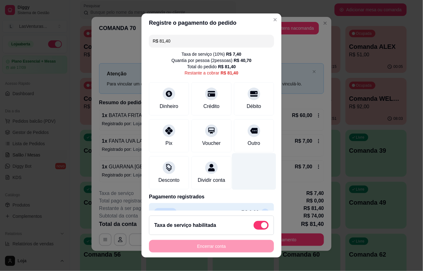
scroll to position [22, 0]
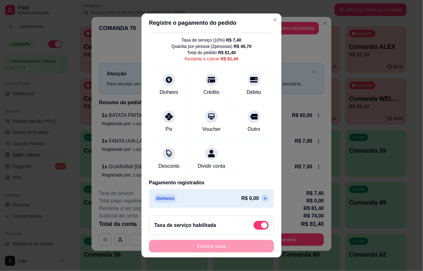
click at [263, 197] on icon at bounding box center [265, 198] width 5 height 5
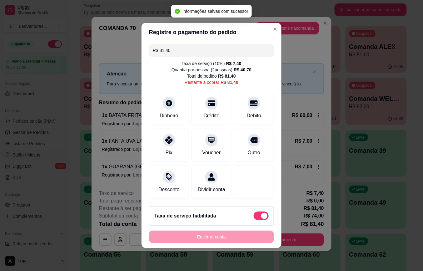
scroll to position [0, 0]
drag, startPoint x: 185, startPoint y: 43, endPoint x: 184, endPoint y: 48, distance: 5.5
click at [185, 44] on input "R$ 81,40" at bounding box center [212, 50] width 118 height 13
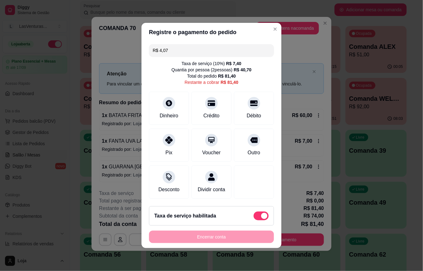
type input "R$ 40,70"
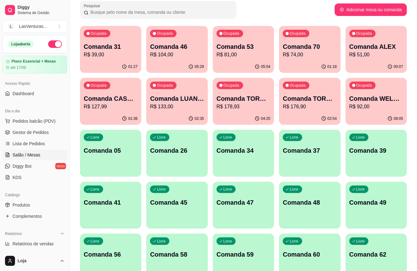
click at [248, 55] on p "R$ 81,00" at bounding box center [244, 55] width 54 height 8
click at [180, 45] on p "Comanda 46" at bounding box center [177, 46] width 54 height 9
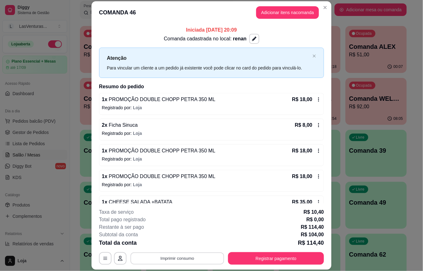
click at [173, 258] on button "Imprimir consumo" at bounding box center [178, 258] width 94 height 12
click at [174, 245] on button "IMPRESSORA" at bounding box center [176, 244] width 45 height 10
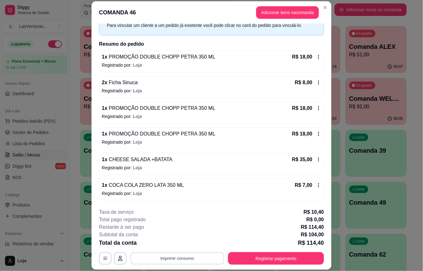
click at [174, 258] on button "Imprimir consumo" at bounding box center [178, 258] width 94 height 12
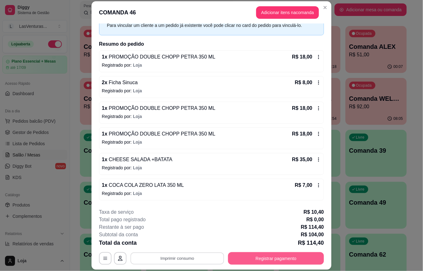
click at [283, 257] on button "Registrar pagamento" at bounding box center [276, 258] width 96 height 13
click at [261, 258] on button "Registrar pagamento" at bounding box center [276, 258] width 96 height 13
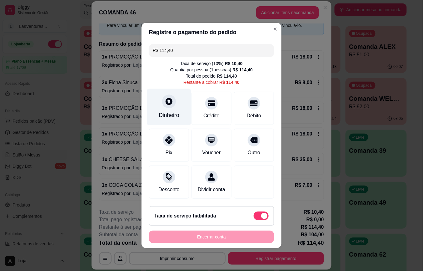
click at [168, 104] on div "Dinheiro" at bounding box center [169, 107] width 44 height 37
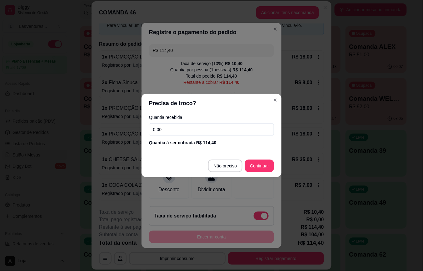
click at [170, 129] on input "0,00" at bounding box center [211, 129] width 125 height 13
type input "150,00"
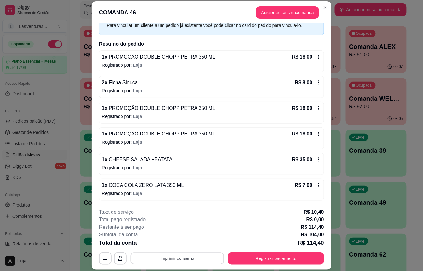
click at [196, 256] on button "Imprimir consumo" at bounding box center [178, 258] width 94 height 12
click at [175, 246] on button "IMPRESSORA" at bounding box center [176, 244] width 45 height 10
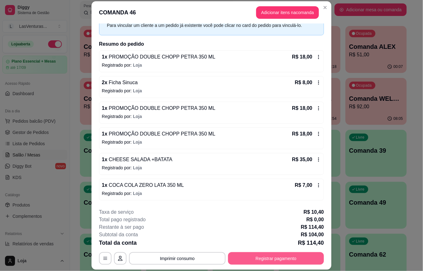
click at [255, 260] on button "Registrar pagamento" at bounding box center [276, 258] width 96 height 13
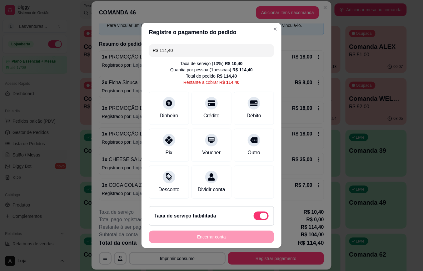
click at [260, 217] on span at bounding box center [264, 216] width 8 height 6
click at [255, 217] on input "checkbox" at bounding box center [256, 219] width 4 height 4
checkbox input "true"
type input "R$ 104,00"
checkbox input "false"
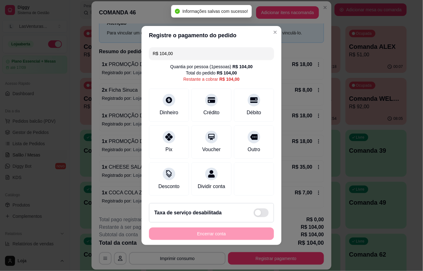
scroll to position [36, 0]
click at [163, 99] on div "Dinheiro" at bounding box center [169, 104] width 44 height 37
type input "R$ 0,00"
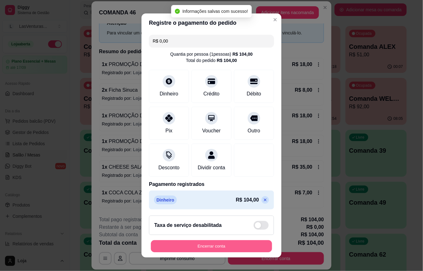
click at [231, 243] on button "Encerrar conta" at bounding box center [211, 246] width 121 height 12
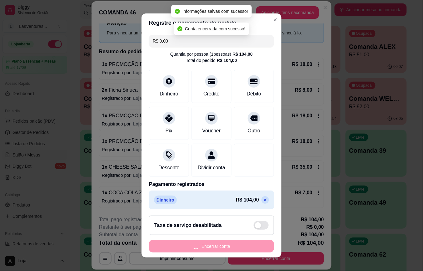
scroll to position [0, 0]
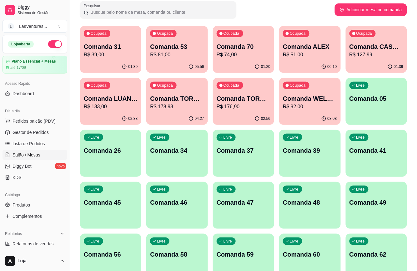
click at [238, 63] on div "01:20" at bounding box center [243, 67] width 61 height 12
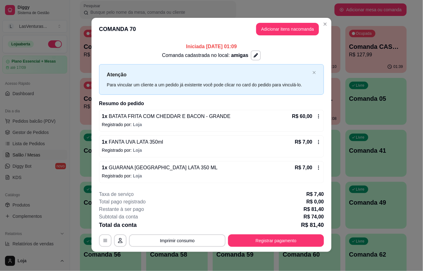
scroll to position [2, 0]
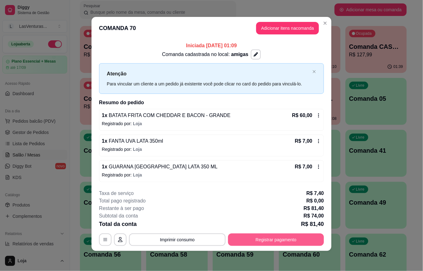
click at [261, 241] on button "Registrar pagamento" at bounding box center [276, 239] width 96 height 13
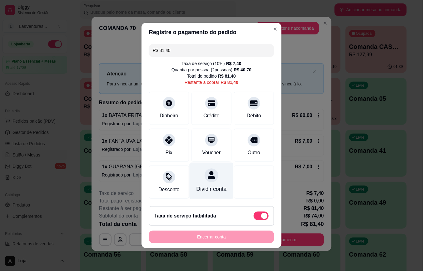
scroll to position [0, 0]
click at [178, 48] on input "R$ 81,40" at bounding box center [212, 50] width 118 height 13
click at [254, 219] on span at bounding box center [261, 215] width 15 height 9
click at [254, 219] on input "checkbox" at bounding box center [256, 219] width 4 height 4
checkbox input "true"
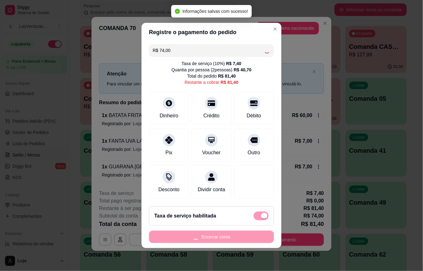
click at [179, 49] on input "R$ 74,00" at bounding box center [208, 50] width 111 height 13
type input "R$ 7,40"
checkbox input "false"
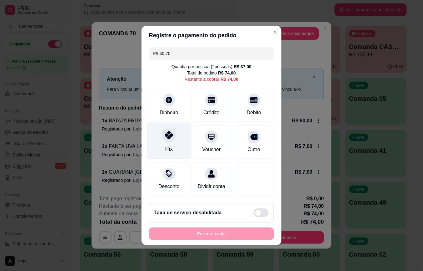
click at [167, 133] on icon at bounding box center [169, 135] width 8 height 8
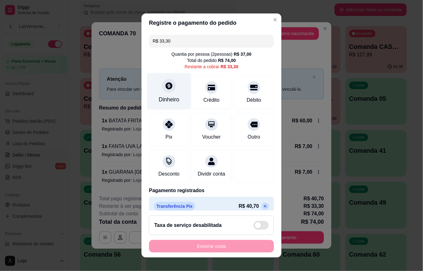
click at [162, 89] on div at bounding box center [169, 86] width 14 height 14
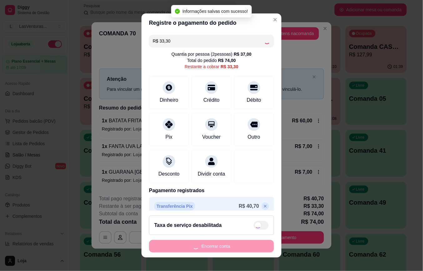
type input "R$ 0,00"
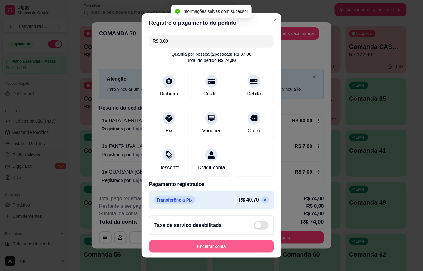
click at [212, 248] on button "Encerrar conta" at bounding box center [211, 246] width 125 height 13
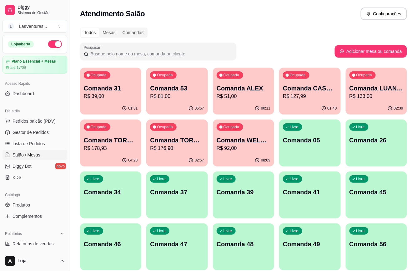
click at [84, 85] on div "Ocupada Comanda 31 R$ 39,00" at bounding box center [110, 85] width 61 height 35
click at [175, 96] on p "R$ 81,00" at bounding box center [177, 97] width 54 height 8
click at [108, 101] on div "Ocupada Comanda 31 R$ 39,00" at bounding box center [110, 85] width 61 height 35
click at [26, 206] on span "Produtos" at bounding box center [22, 205] width 18 height 6
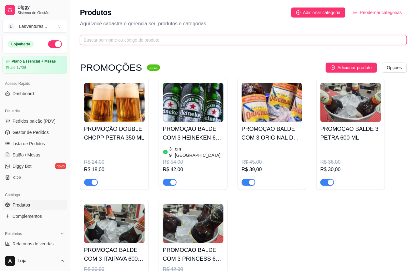
click at [119, 39] on input "text" at bounding box center [241, 40] width 315 height 7
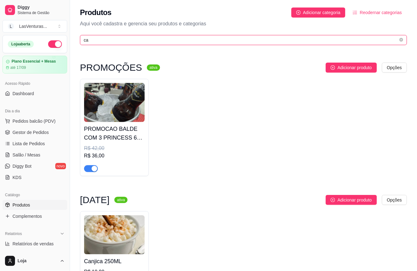
type input "c"
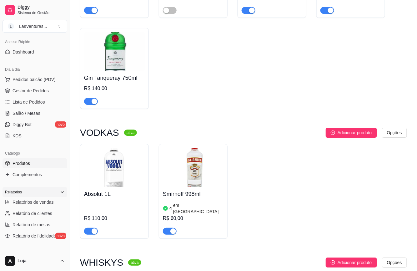
scroll to position [125, 0]
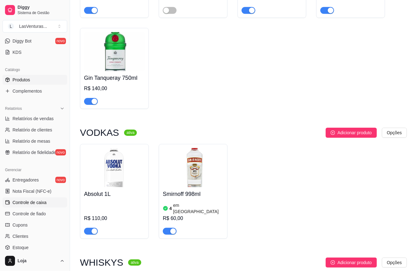
click at [34, 204] on span "Controle de caixa" at bounding box center [30, 202] width 34 height 6
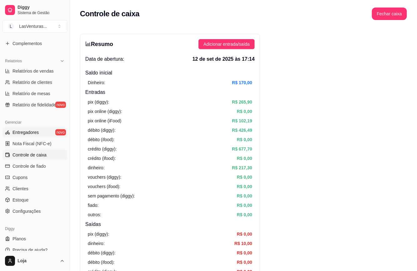
scroll to position [179, 0]
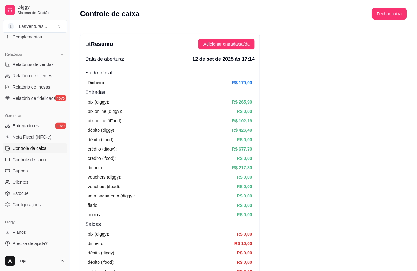
click at [35, 149] on span "Controle de caixa" at bounding box center [30, 148] width 34 height 6
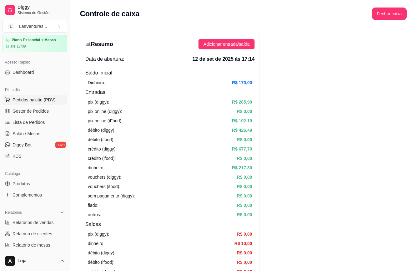
scroll to position [13, 0]
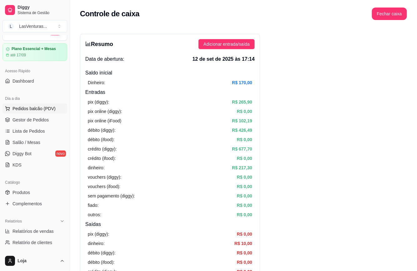
click at [39, 104] on button "Pedidos balcão (PDV)" at bounding box center [35, 109] width 65 height 10
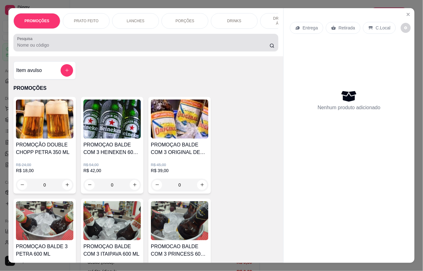
click at [67, 47] on input "Pesquisa" at bounding box center [143, 45] width 253 height 6
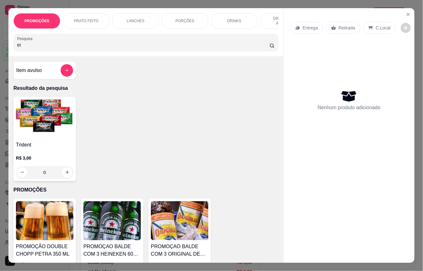
type input "tri"
click at [64, 176] on div "0" at bounding box center [45, 172] width 58 height 13
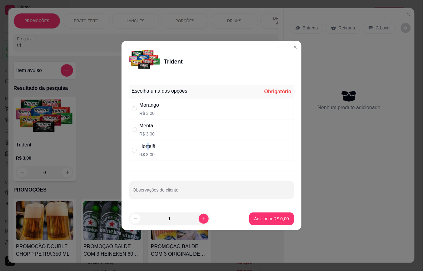
click at [150, 145] on div "Hortelã R$ 3,00" at bounding box center [211, 150] width 165 height 21
radio input "true"
click at [276, 222] on button "Adicionar R$ 3,00" at bounding box center [271, 219] width 43 height 12
type input "1"
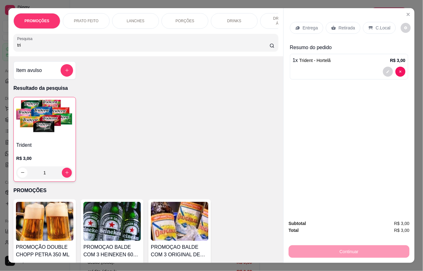
click at [339, 27] on p "Retirada" at bounding box center [347, 28] width 17 height 6
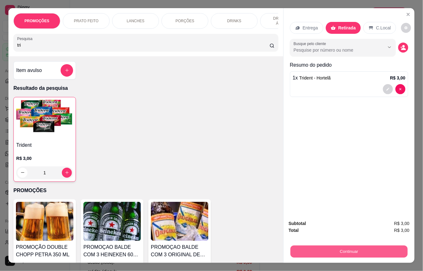
click at [318, 246] on button "Continuar" at bounding box center [349, 252] width 117 height 12
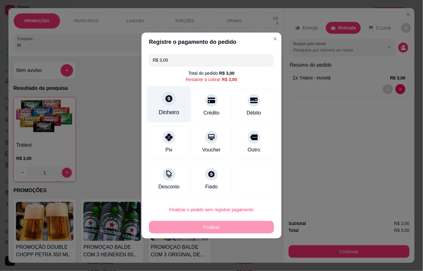
click at [173, 104] on div "Dinheiro" at bounding box center [169, 104] width 44 height 37
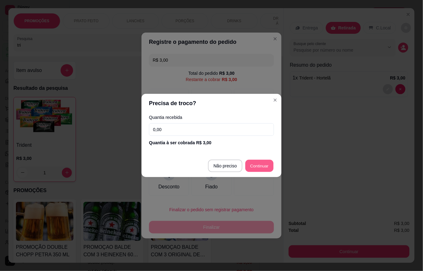
type input "R$ 0,00"
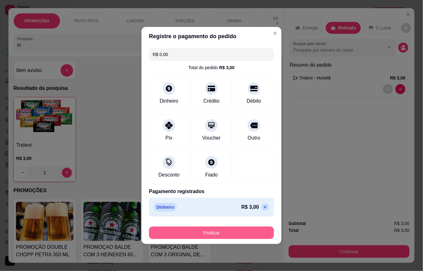
click at [220, 234] on button "Finalizar" at bounding box center [211, 232] width 125 height 13
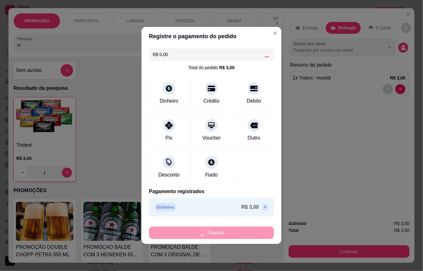
type input "0"
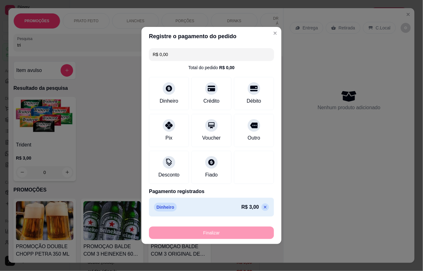
type input "-R$ 3,00"
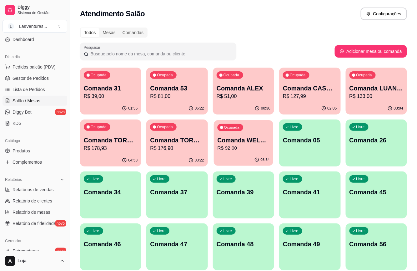
click at [228, 153] on div "Ocupada Comanda WELLINGTOM R$ 92,00" at bounding box center [243, 137] width 59 height 34
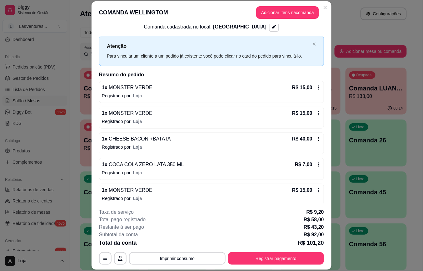
scroll to position [18, 0]
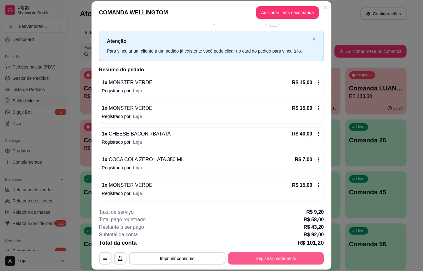
click at [265, 257] on button "Registrar pagamento" at bounding box center [276, 258] width 96 height 13
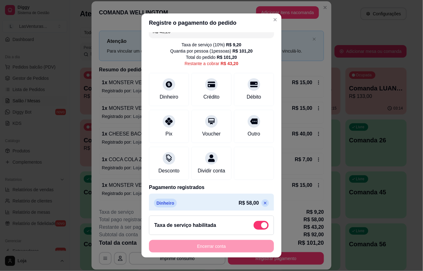
scroll to position [0, 0]
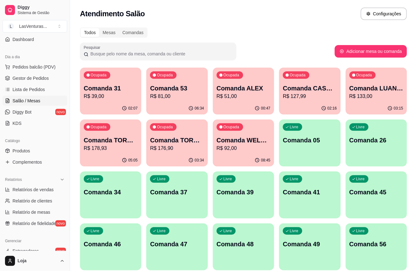
click at [111, 96] on p "R$ 39,00" at bounding box center [111, 97] width 54 height 8
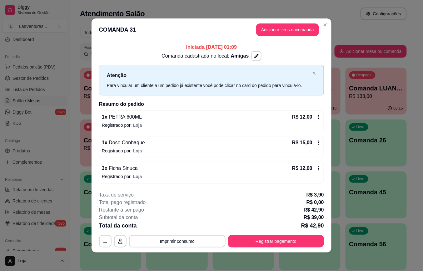
scroll to position [2, 0]
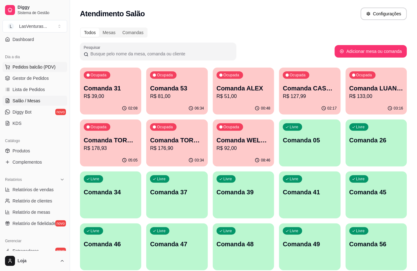
click at [23, 67] on span "Pedidos balcão (PDV)" at bounding box center [34, 67] width 43 height 6
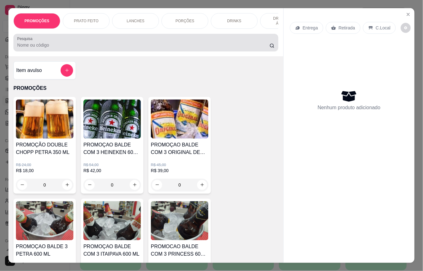
click at [104, 48] on input "Pesquisa" at bounding box center [143, 45] width 253 height 6
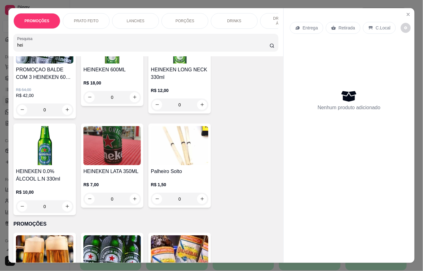
scroll to position [83, 0]
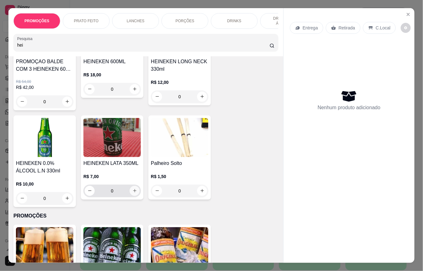
type input "hei"
click at [133, 193] on icon "increase-product-quantity" at bounding box center [135, 190] width 5 height 5
type input "1"
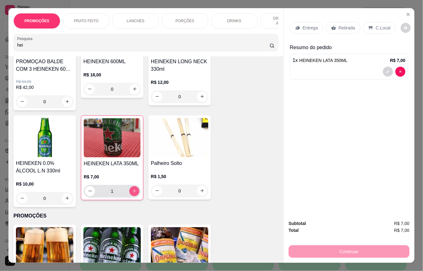
click at [132, 193] on icon "increase-product-quantity" at bounding box center [134, 191] width 5 height 5
type input "2"
click at [132, 193] on icon "increase-product-quantity" at bounding box center [134, 191] width 5 height 5
type input "3"
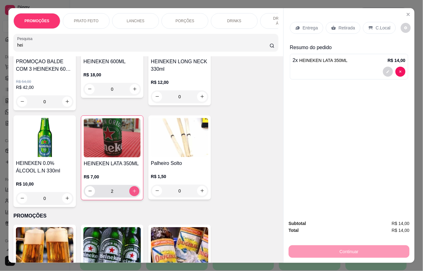
type input "3"
click at [132, 193] on icon "increase-product-quantity" at bounding box center [134, 191] width 5 height 5
type input "4"
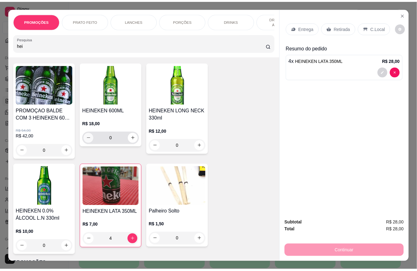
scroll to position [0, 0]
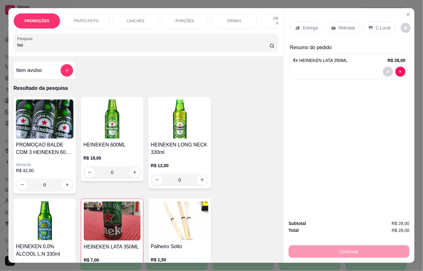
click at [39, 48] on input "hei" at bounding box center [143, 45] width 253 height 6
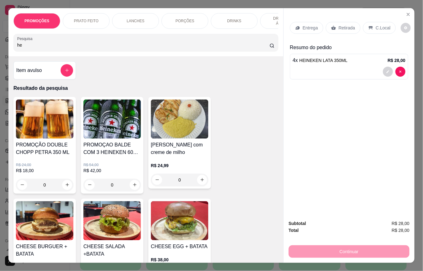
type input "h"
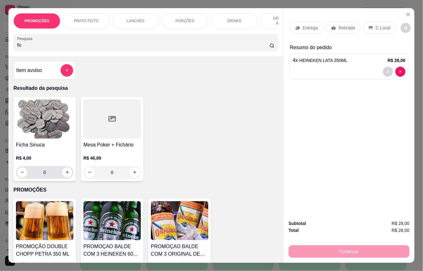
type input "fic"
click at [49, 178] on input "0" at bounding box center [44, 172] width 35 height 13
type input "3"
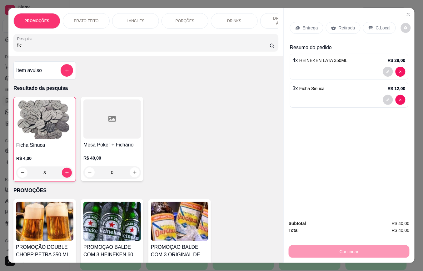
type input "3"
click at [335, 24] on div "Retirada" at bounding box center [343, 28] width 35 height 12
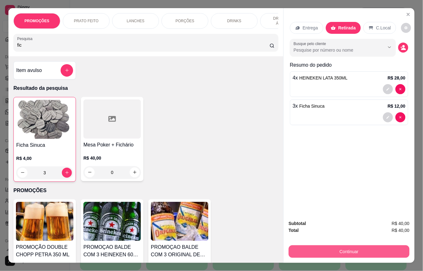
click at [308, 250] on button "Continuar" at bounding box center [349, 251] width 121 height 13
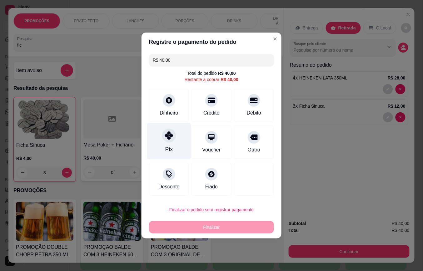
click at [169, 138] on icon at bounding box center [169, 135] width 8 height 8
type input "R$ 0,00"
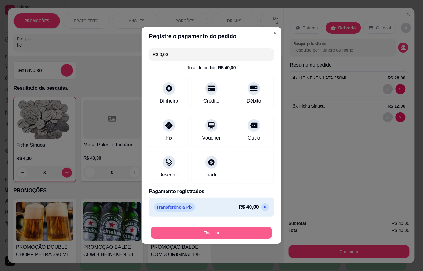
click at [199, 236] on button "Finalizar" at bounding box center [211, 233] width 121 height 12
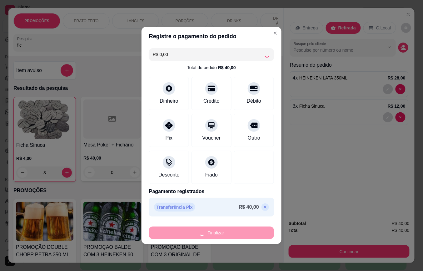
type input "0"
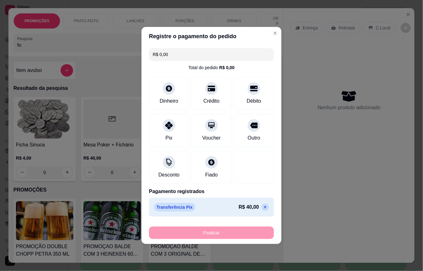
type input "-R$ 40,00"
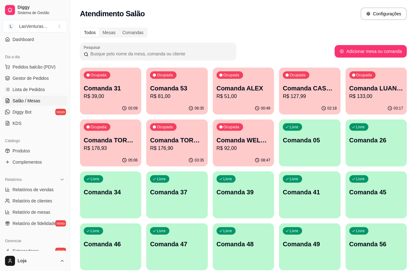
click at [102, 91] on p "Comanda 31" at bounding box center [111, 88] width 54 height 9
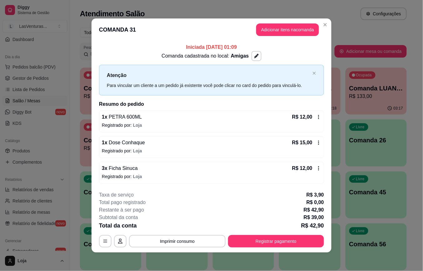
click at [317, 169] on icon at bounding box center [319, 168] width 5 height 5
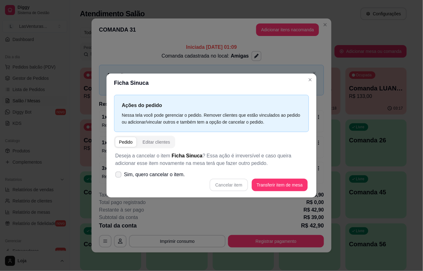
click at [128, 177] on span "Sim, quero cancelar o item." at bounding box center [154, 175] width 61 height 8
click at [119, 177] on input "Sim, quero cancelar o item." at bounding box center [117, 178] width 4 height 4
checkbox input "true"
click at [233, 183] on button "Cancelar item" at bounding box center [228, 185] width 37 height 12
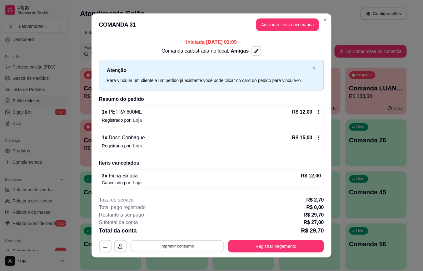
click at [185, 247] on button "Imprimir consumo" at bounding box center [178, 246] width 94 height 12
click at [178, 233] on button "IMPRESSORA" at bounding box center [176, 232] width 45 height 10
click at [275, 246] on button "Registrar pagamento" at bounding box center [276, 246] width 96 height 13
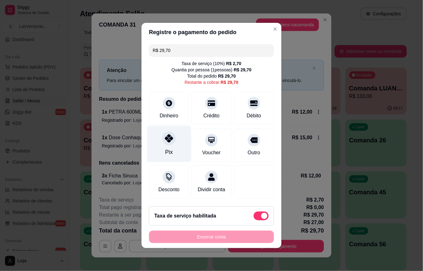
click at [165, 135] on icon at bounding box center [169, 138] width 8 height 8
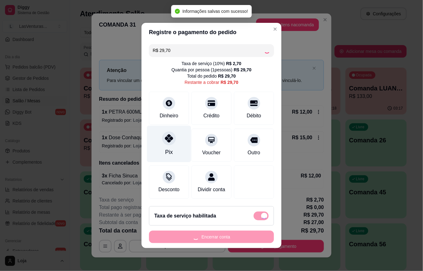
type input "R$ 0,00"
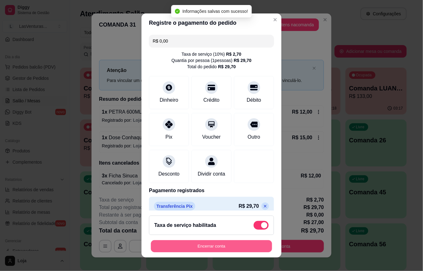
click at [194, 245] on button "Encerrar conta" at bounding box center [211, 246] width 121 height 12
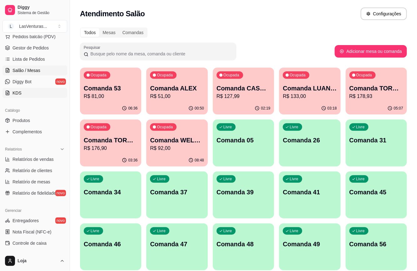
scroll to position [13, 0]
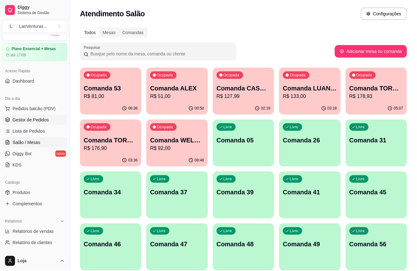
click at [39, 120] on span "Gestor de Pedidos" at bounding box center [31, 120] width 36 height 6
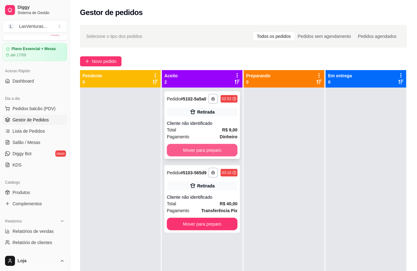
click at [200, 148] on button "Mover para preparo" at bounding box center [202, 150] width 71 height 13
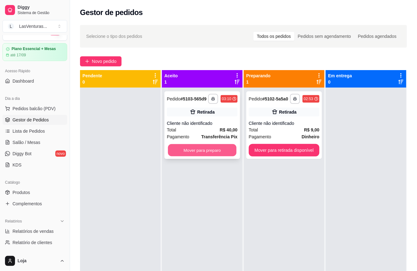
click at [205, 149] on button "Mover para preparo" at bounding box center [202, 150] width 68 height 12
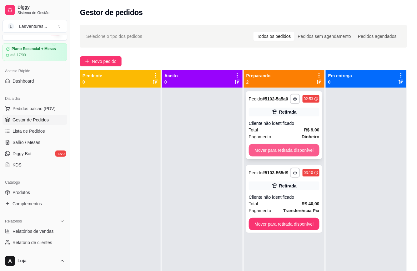
click at [258, 153] on button "Mover para retirada disponível" at bounding box center [284, 150] width 71 height 13
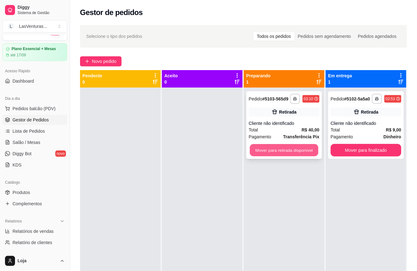
click at [259, 152] on button "Mover para retirada disponível" at bounding box center [284, 150] width 68 height 12
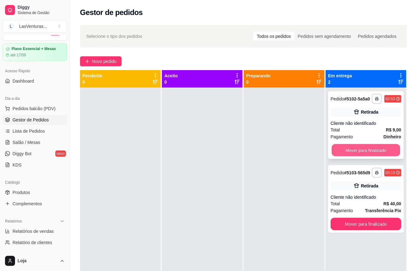
click at [361, 151] on button "Mover para finalizado" at bounding box center [366, 150] width 68 height 12
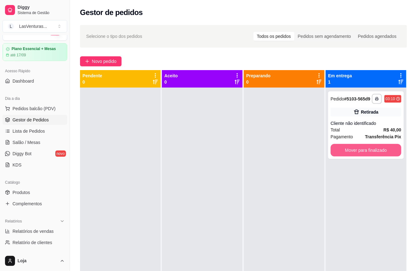
click at [361, 151] on button "Mover para finalizado" at bounding box center [366, 150] width 71 height 13
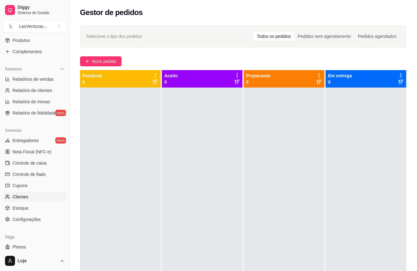
scroll to position [179, 0]
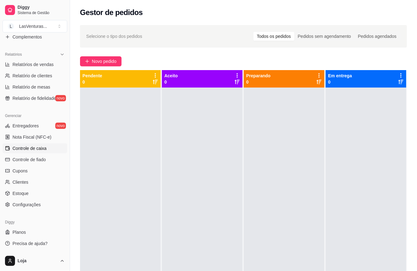
click at [40, 148] on span "Controle de caixa" at bounding box center [30, 148] width 34 height 6
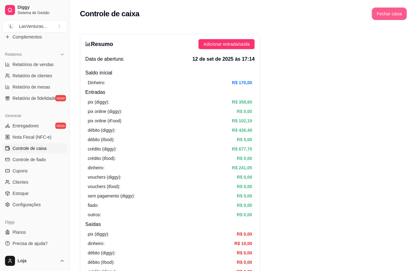
click at [391, 14] on button "Fechar caixa" at bounding box center [389, 14] width 35 height 13
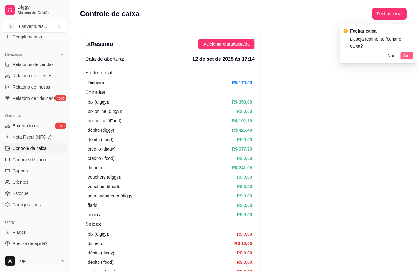
click at [408, 52] on span "Sim" at bounding box center [407, 55] width 8 height 7
